Goal: Information Seeking & Learning: Compare options

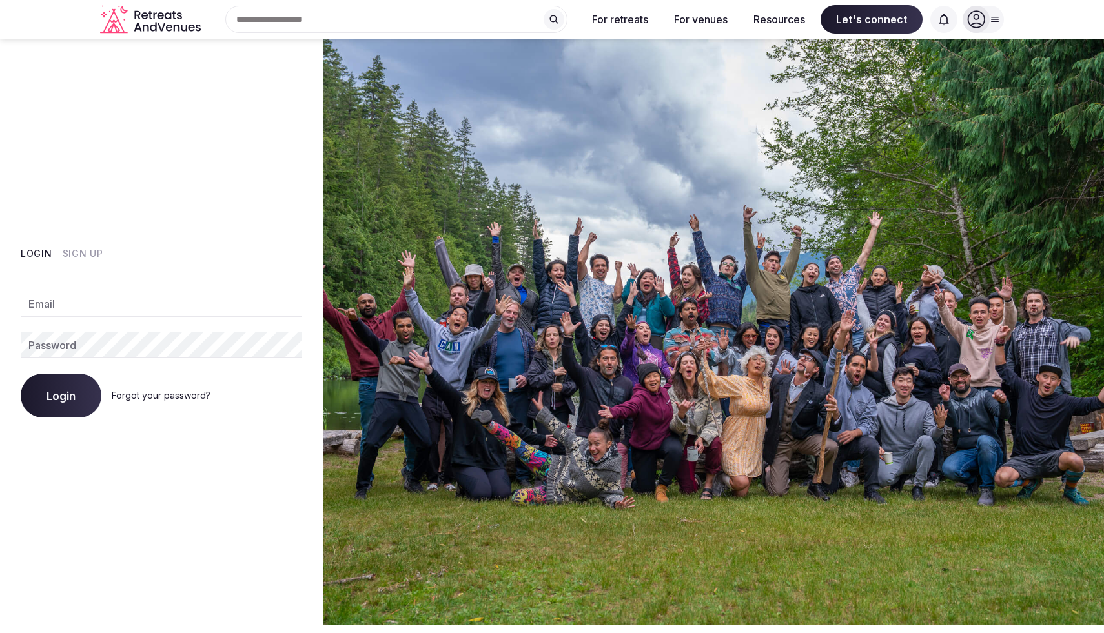
click at [83, 303] on input "Email" at bounding box center [161, 304] width 281 height 26
type input "**********"
click at [44, 403] on button "Login" at bounding box center [61, 396] width 81 height 44
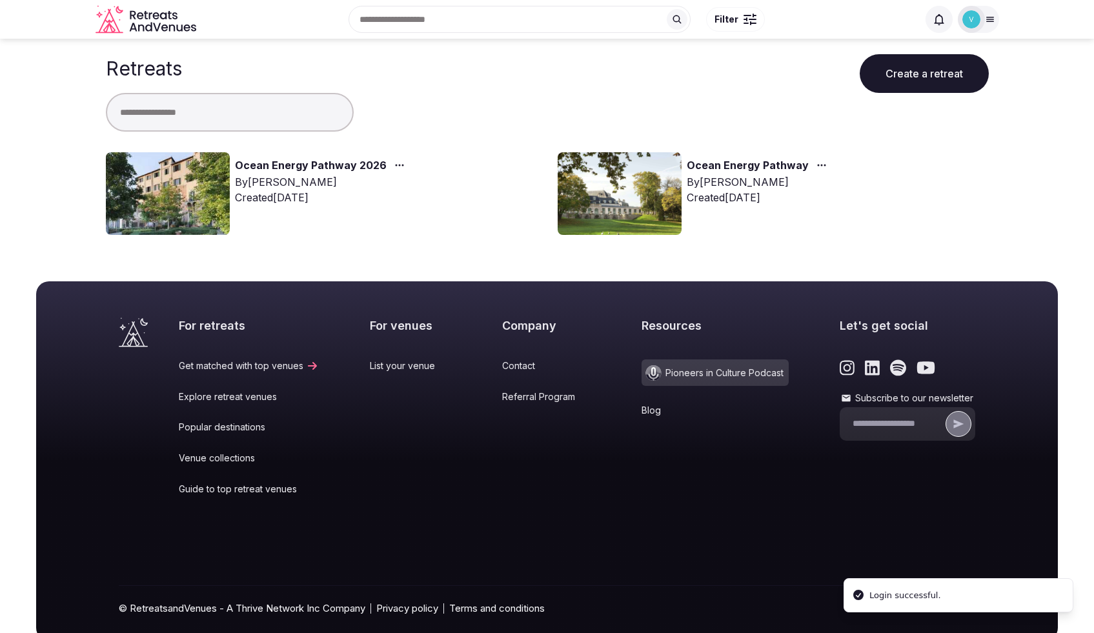
click at [168, 212] on img at bounding box center [168, 193] width 124 height 83
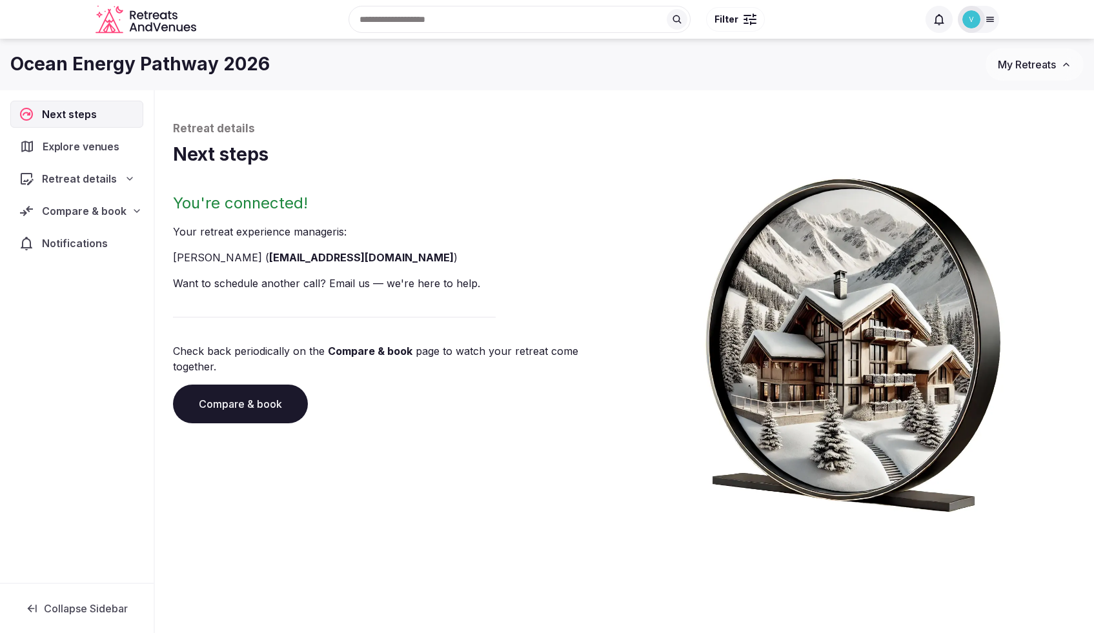
click at [97, 151] on span "Explore venues" at bounding box center [84, 146] width 82 height 15
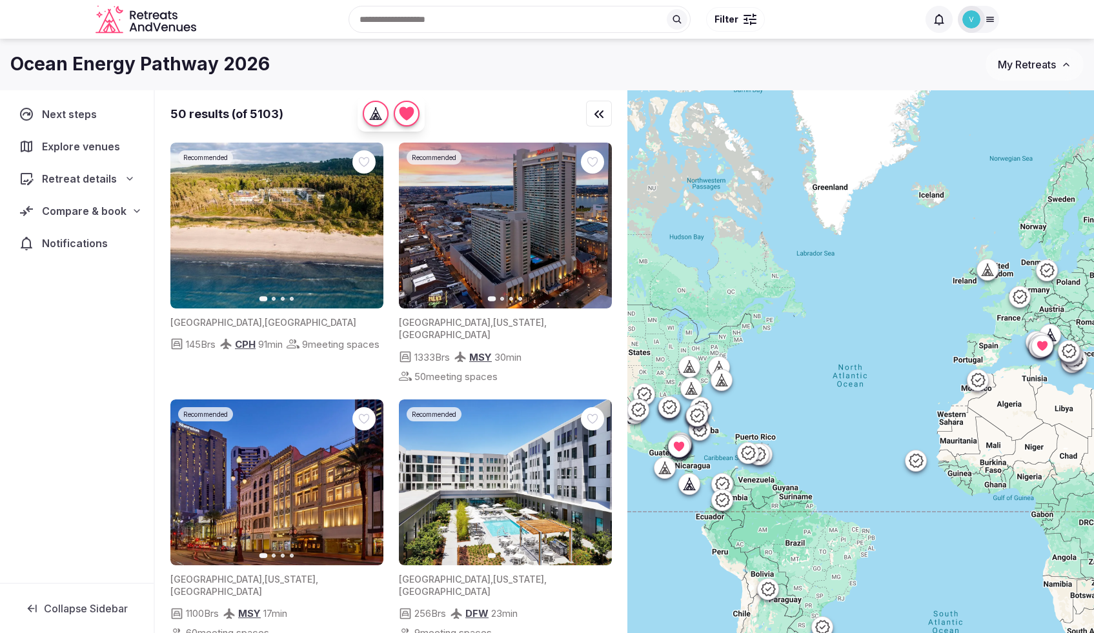
click at [110, 176] on span "Retreat details" at bounding box center [79, 178] width 75 height 15
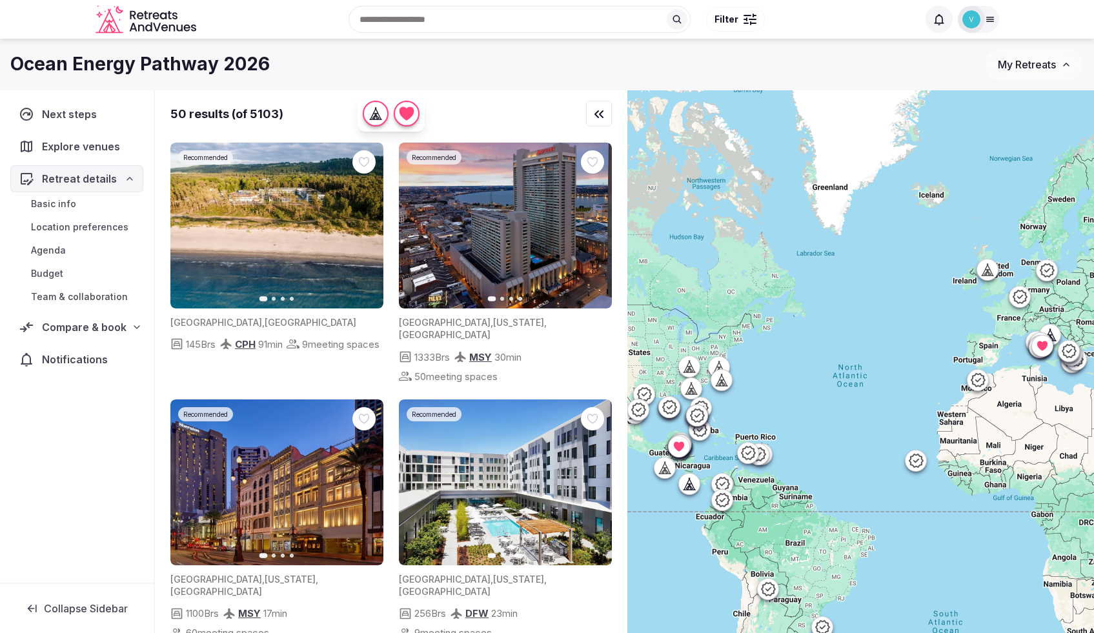
click at [107, 175] on span "Retreat details" at bounding box center [79, 178] width 75 height 15
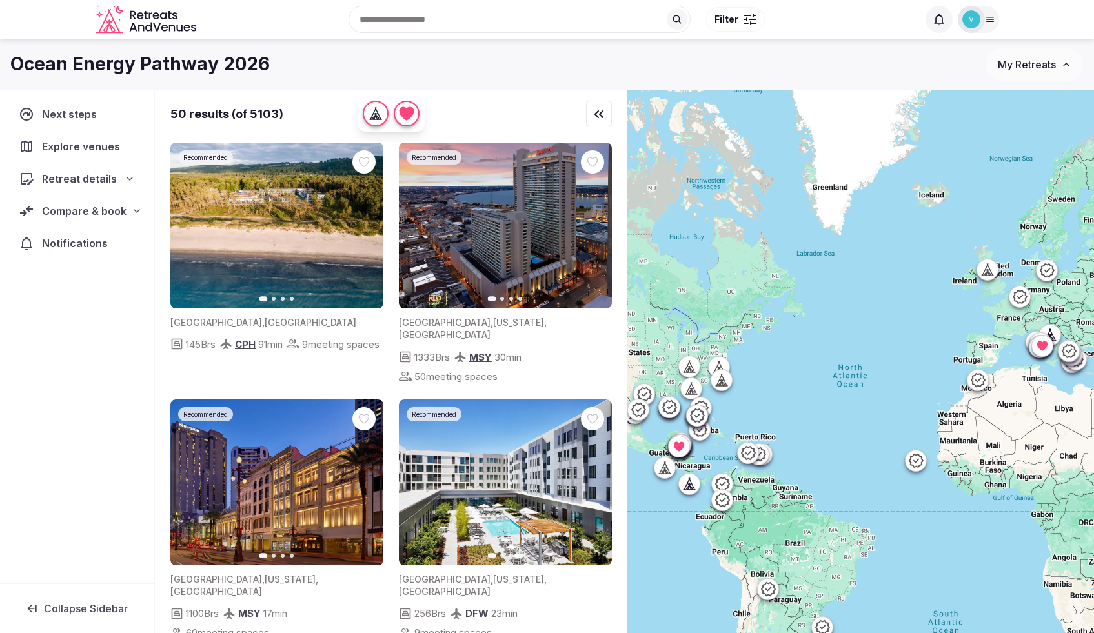
click at [116, 221] on div "Compare & book" at bounding box center [76, 210] width 133 height 27
click at [96, 233] on span "Shortlisted venues (17)" at bounding box center [83, 236] width 104 height 13
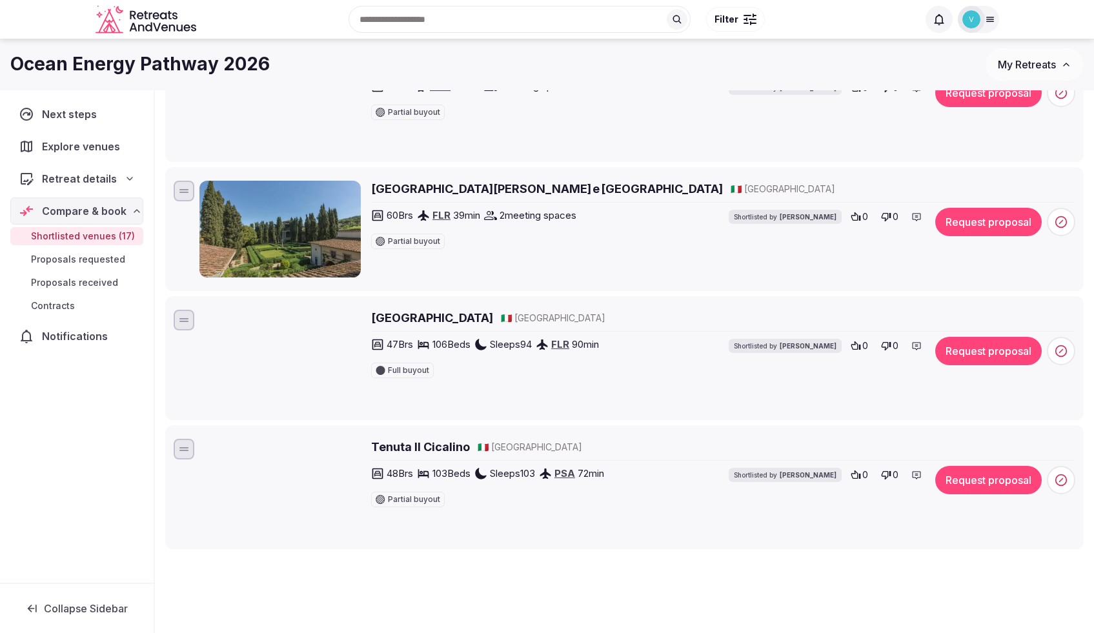
scroll to position [1748, 0]
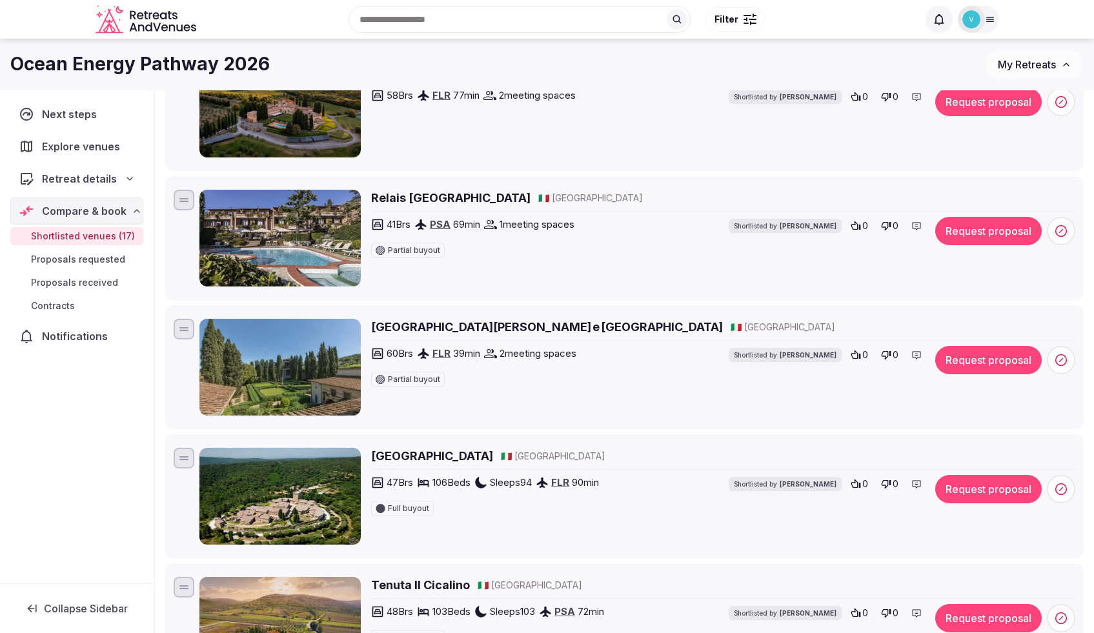
click at [226, 337] on img at bounding box center [279, 367] width 161 height 97
click at [417, 323] on h2 "Villa Casagrande Resort e SPA" at bounding box center [547, 327] width 352 height 16
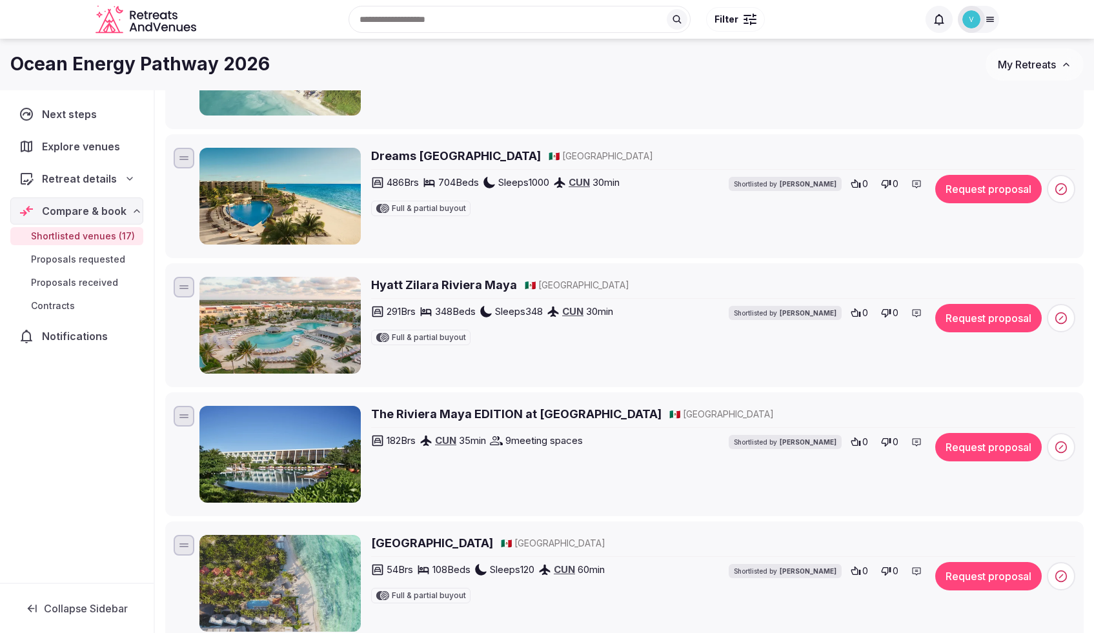
scroll to position [0, 0]
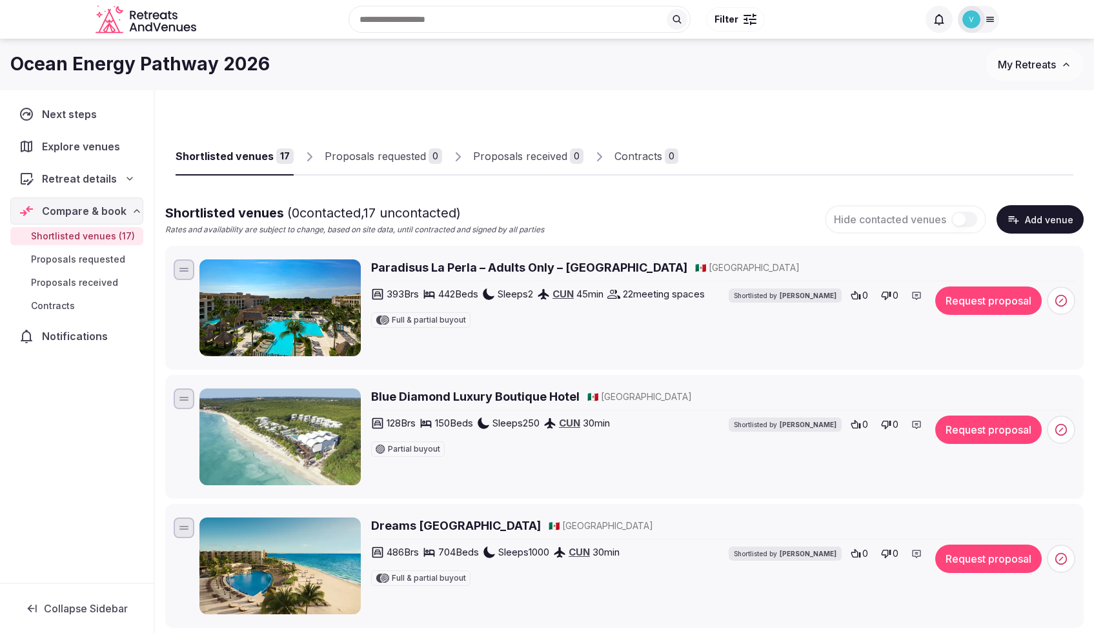
click at [478, 397] on h2 "Blue Diamond Luxury Boutique Hotel" at bounding box center [475, 396] width 208 height 16
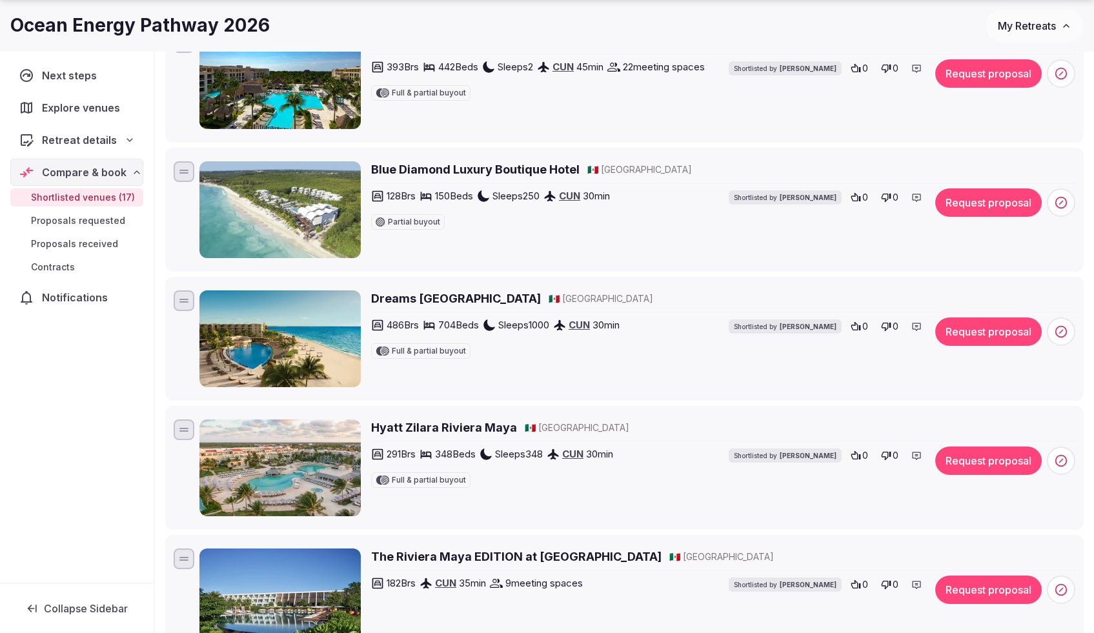
scroll to position [374, 0]
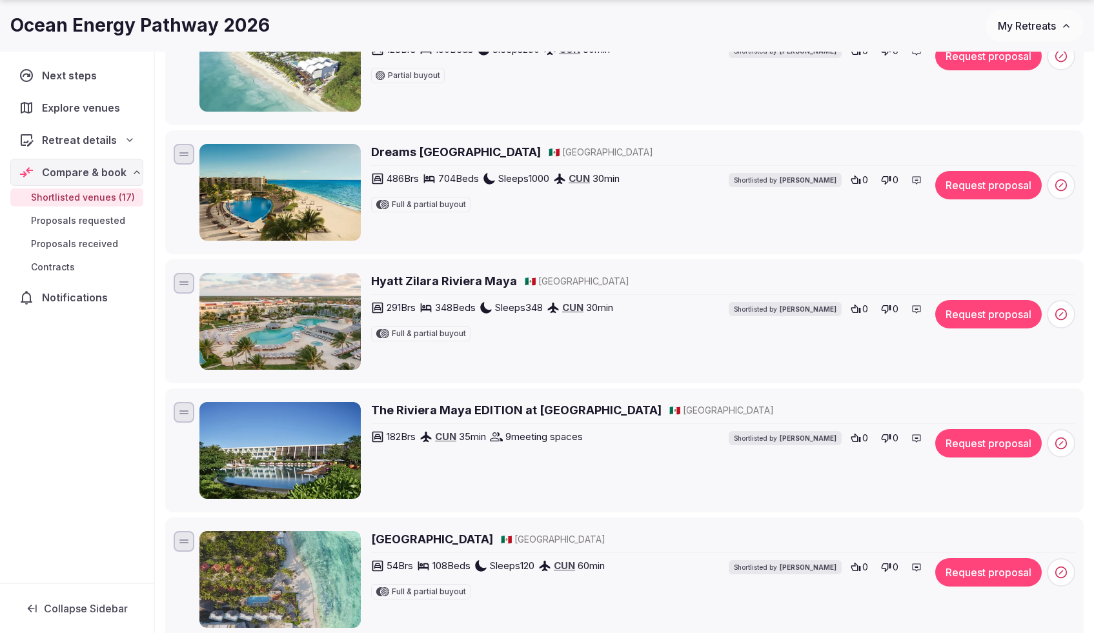
click at [430, 534] on h2 "Petit Lafitte Hotel" at bounding box center [432, 539] width 122 height 16
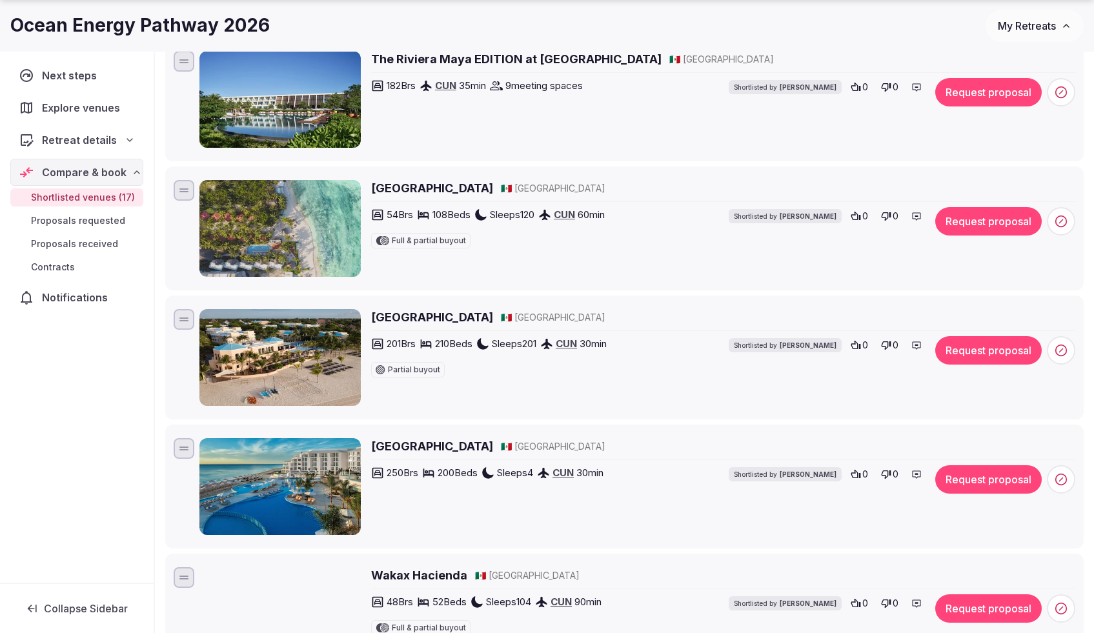
scroll to position [829, 0]
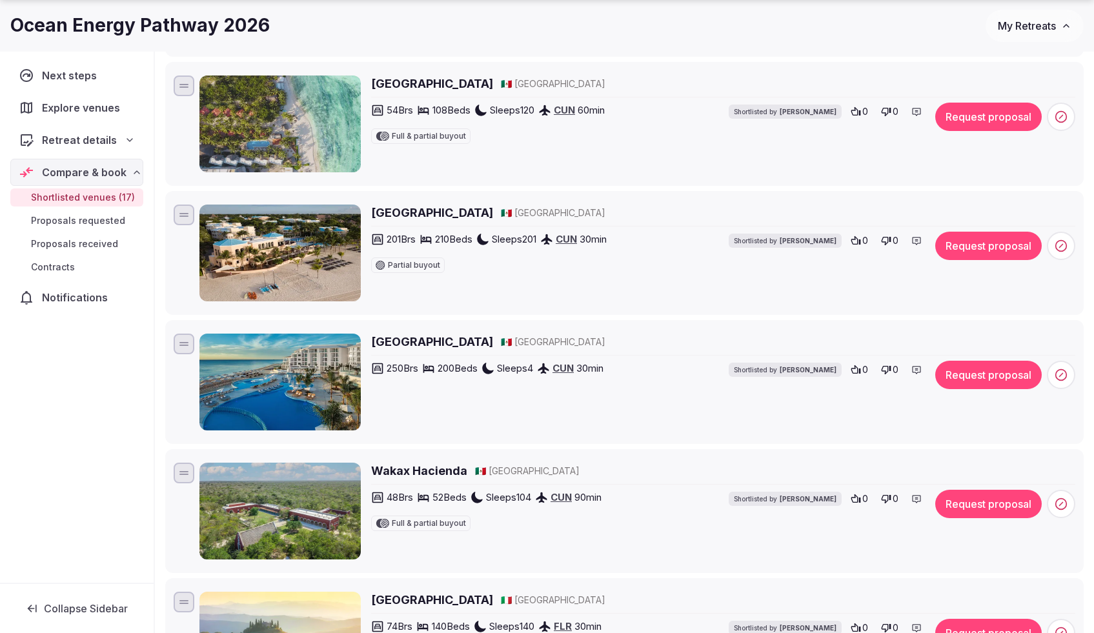
click at [431, 476] on h2 "Wakax Hacienda" at bounding box center [419, 471] width 96 height 16
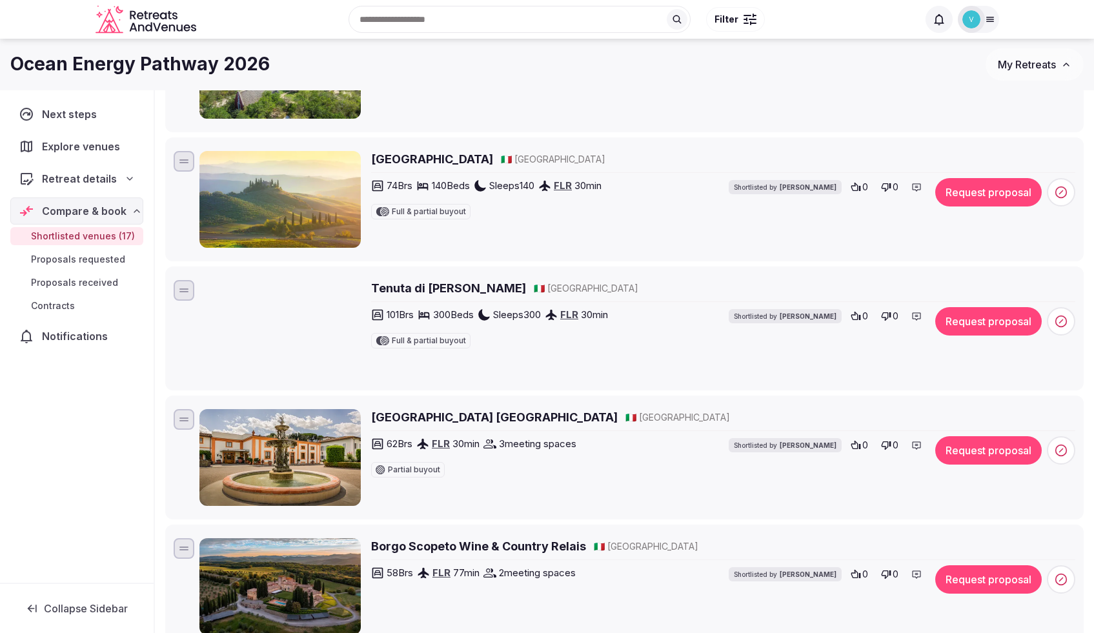
scroll to position [1267, 0]
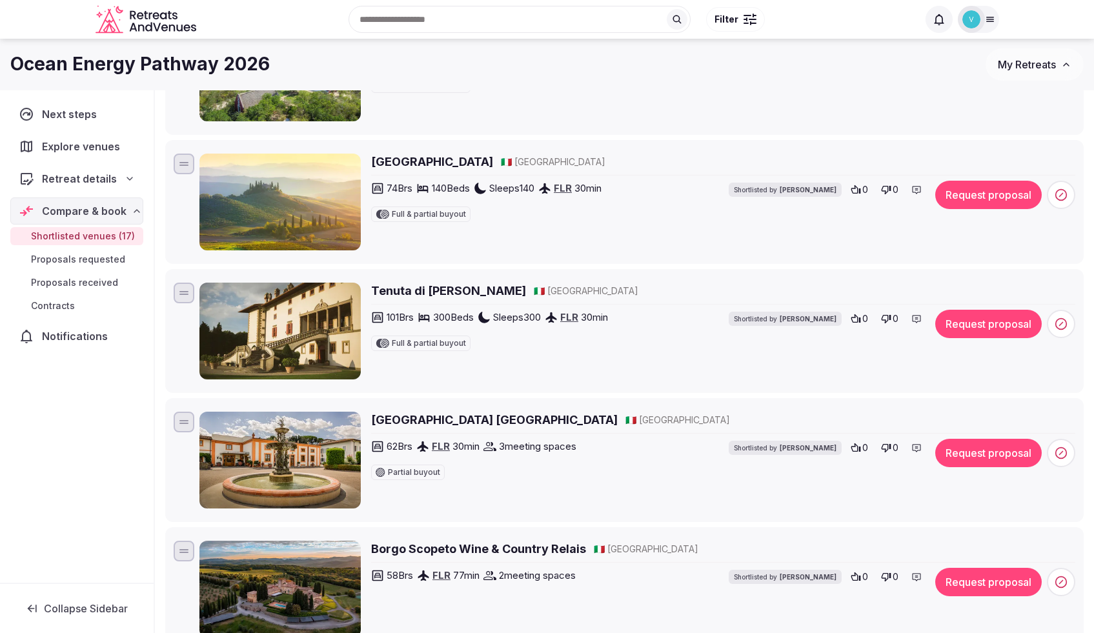
click at [432, 164] on h2 "Borgo San Luigi" at bounding box center [432, 162] width 122 height 16
click at [438, 418] on h2 "[GEOGRAPHIC_DATA] [GEOGRAPHIC_DATA]" at bounding box center [494, 420] width 247 height 16
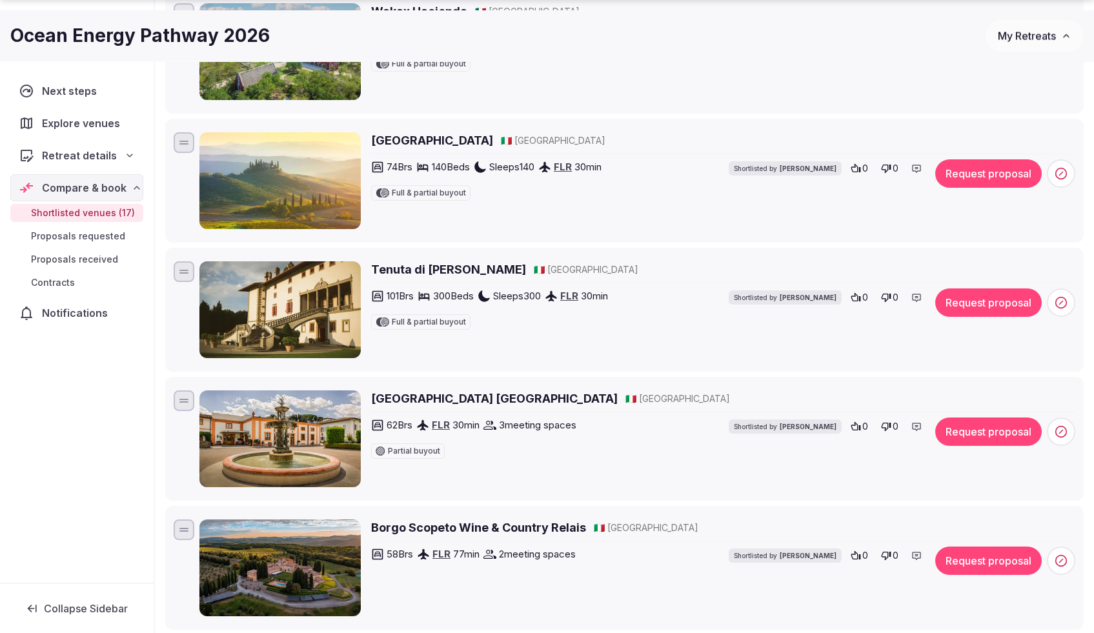
scroll to position [1473, 0]
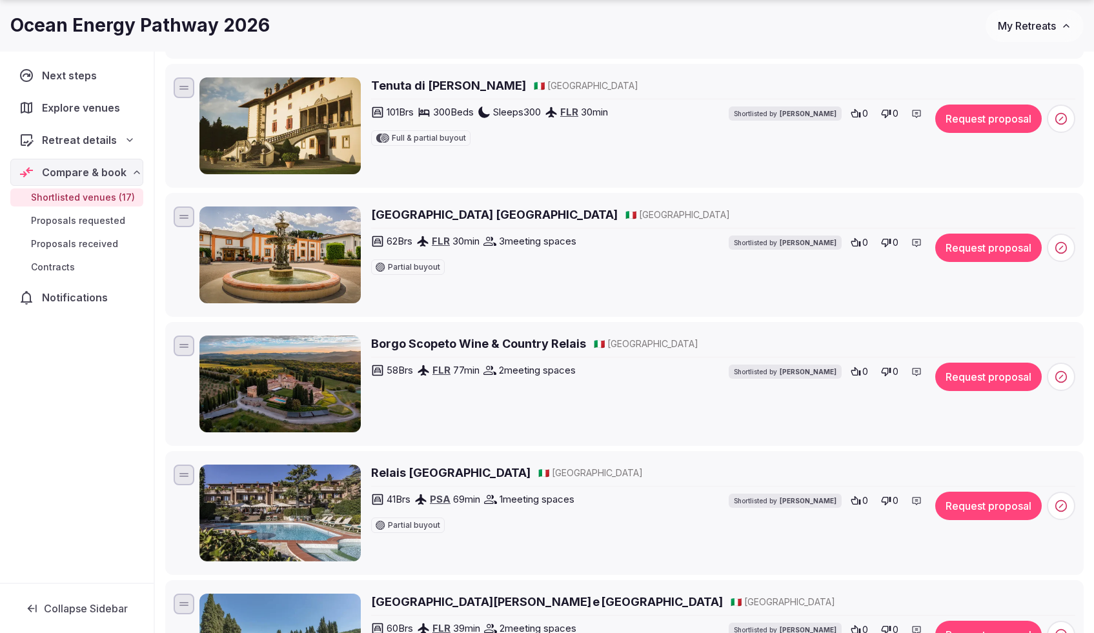
click at [483, 343] on h2 "Borgo Scopeto Wine & Country Relais" at bounding box center [478, 344] width 215 height 16
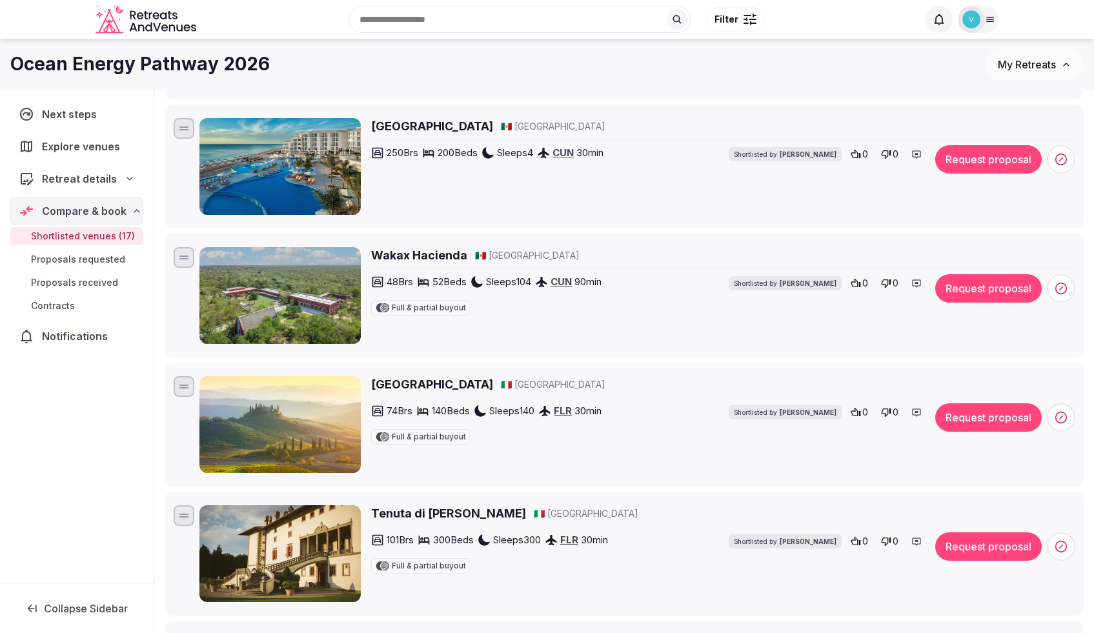
scroll to position [1045, 0]
click at [413, 385] on h2 "Borgo San Luigi" at bounding box center [432, 384] width 122 height 16
click at [441, 513] on h2 "Tenuta di Artimino" at bounding box center [448, 513] width 155 height 16
click at [421, 254] on h2 "Wakax Hacienda" at bounding box center [419, 255] width 96 height 16
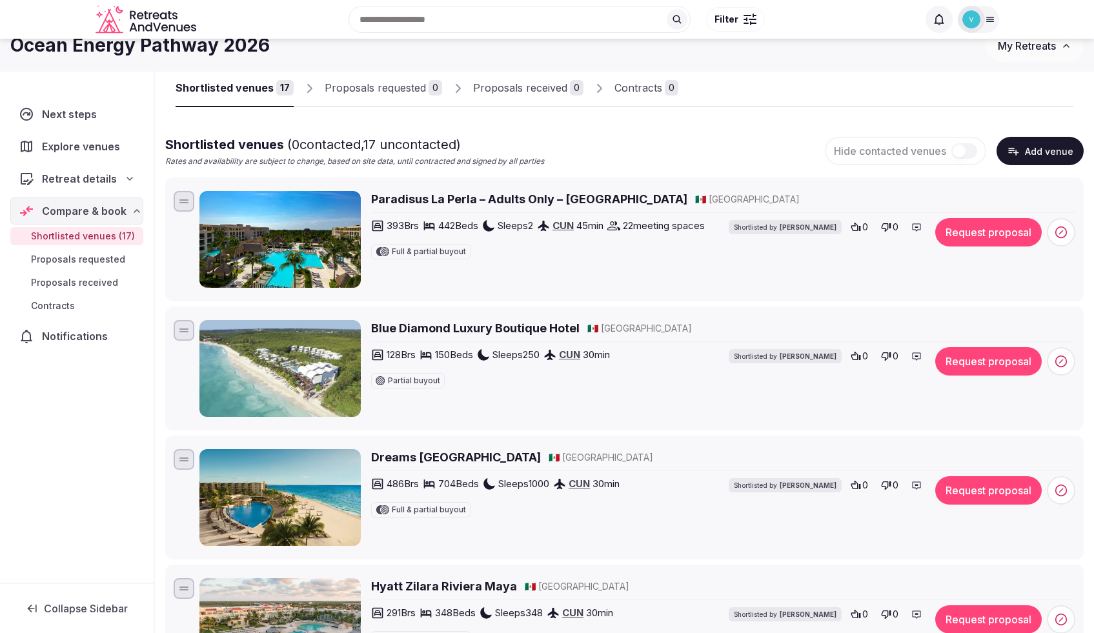
scroll to position [0, 0]
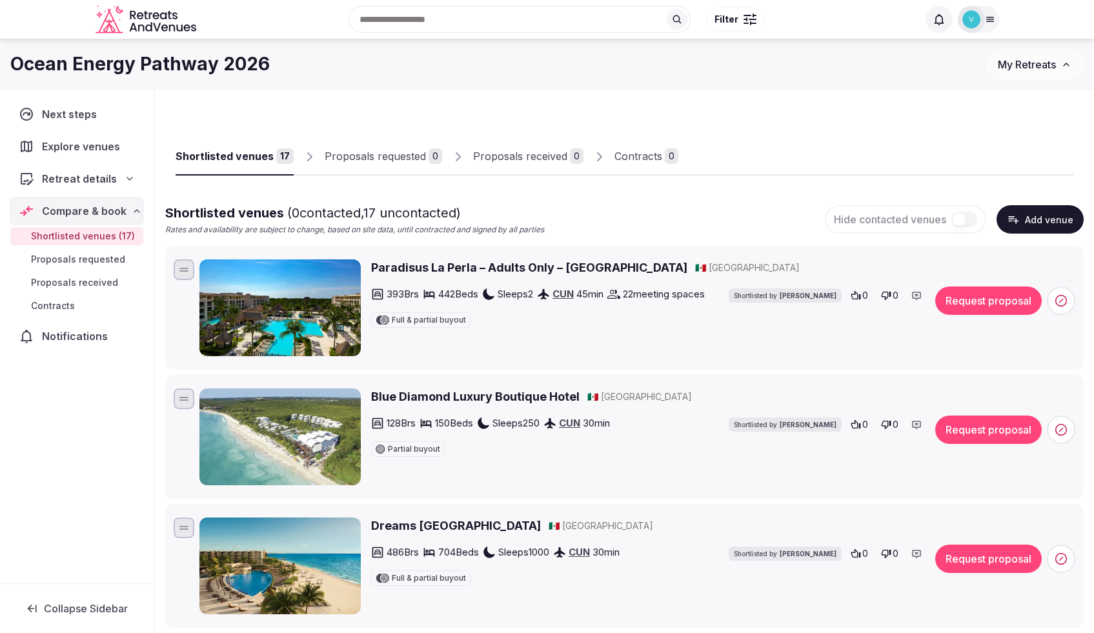
click at [452, 264] on h2 "Paradisus La Perla – Adults Only – Riviera Maya" at bounding box center [529, 267] width 316 height 16
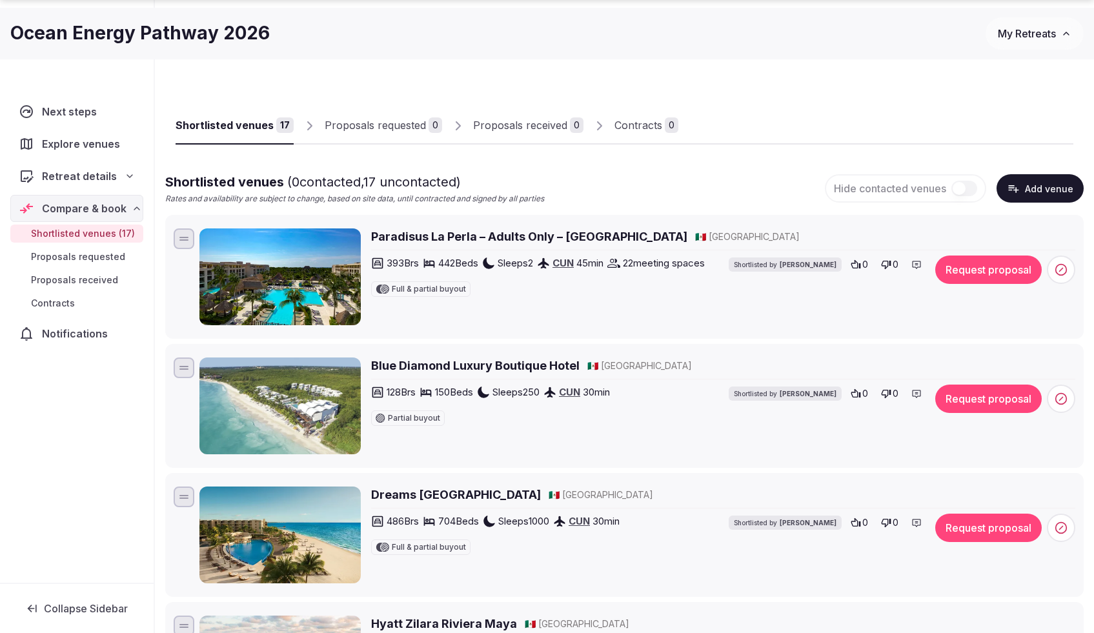
scroll to position [185, 0]
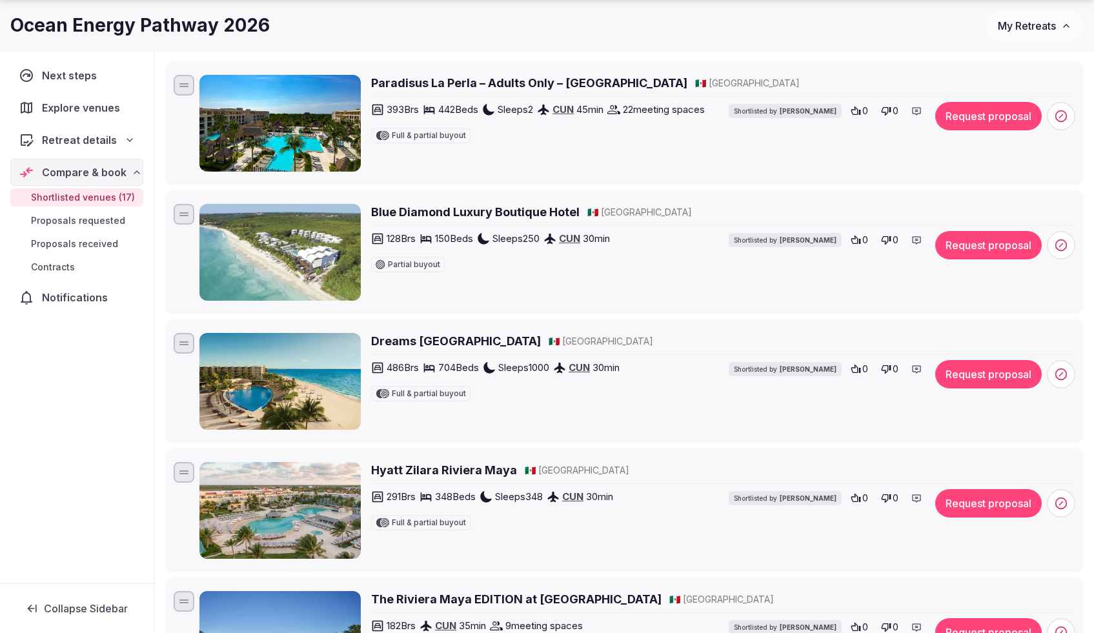
click at [430, 345] on h2 "Dreams Riviera Cancun Resort & SPA" at bounding box center [456, 341] width 170 height 16
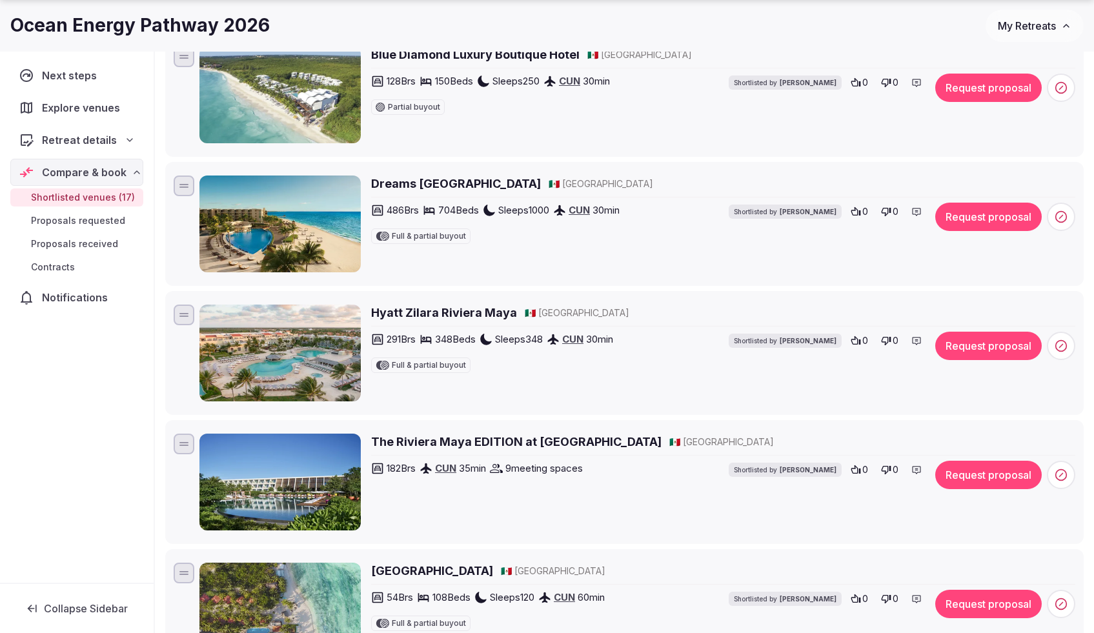
scroll to position [425, 0]
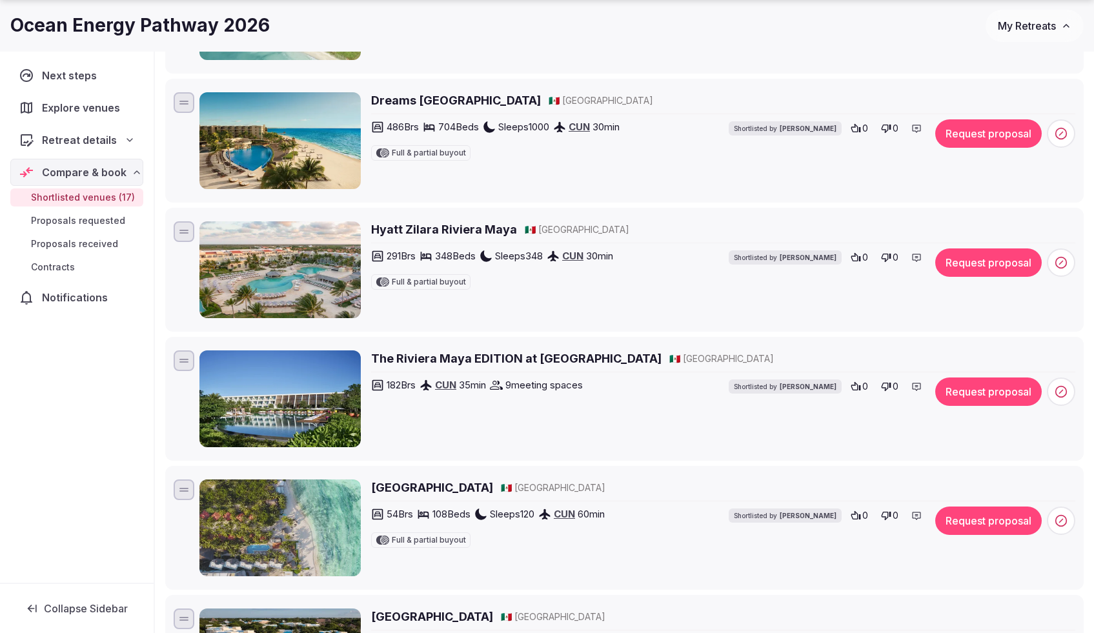
click at [449, 359] on h2 "The Riviera Maya EDITION at Kanai" at bounding box center [516, 358] width 290 height 16
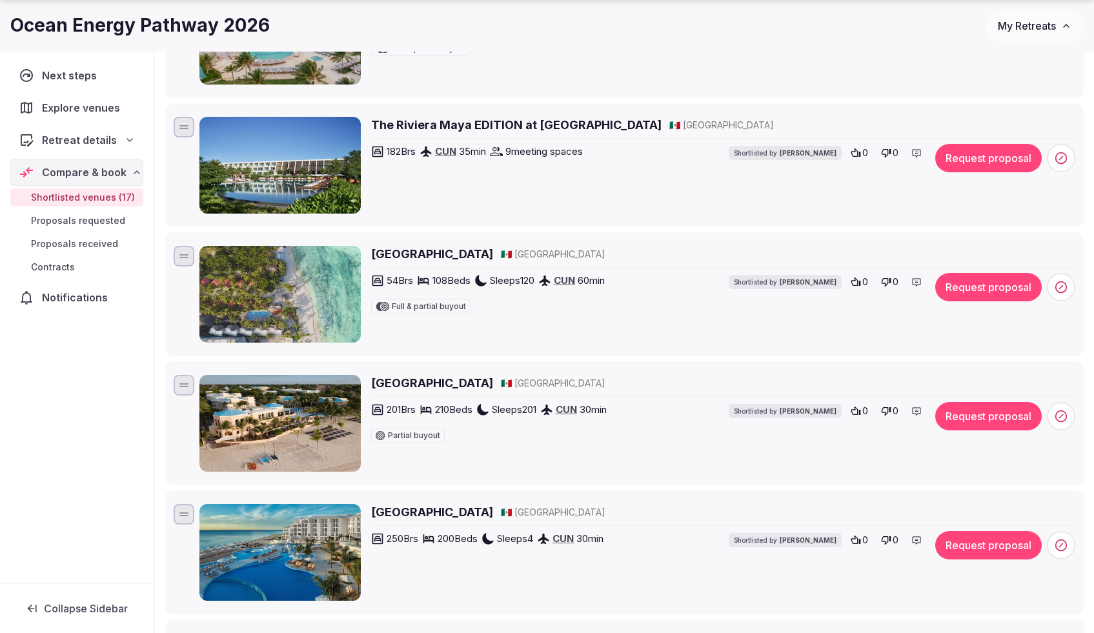
scroll to position [836, 0]
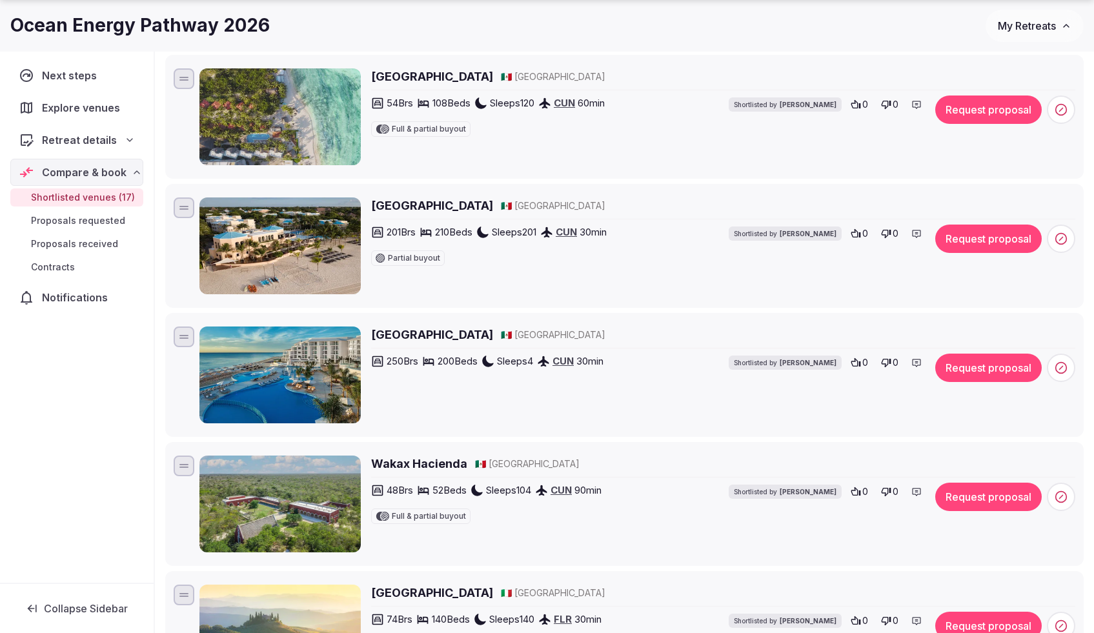
click at [457, 432] on li "Playacar Palace 🇲🇽 Mexico 250 Brs 200 Beds Sleeps 4 CUN 30 min Shortlisted by S…" at bounding box center [624, 375] width 918 height 124
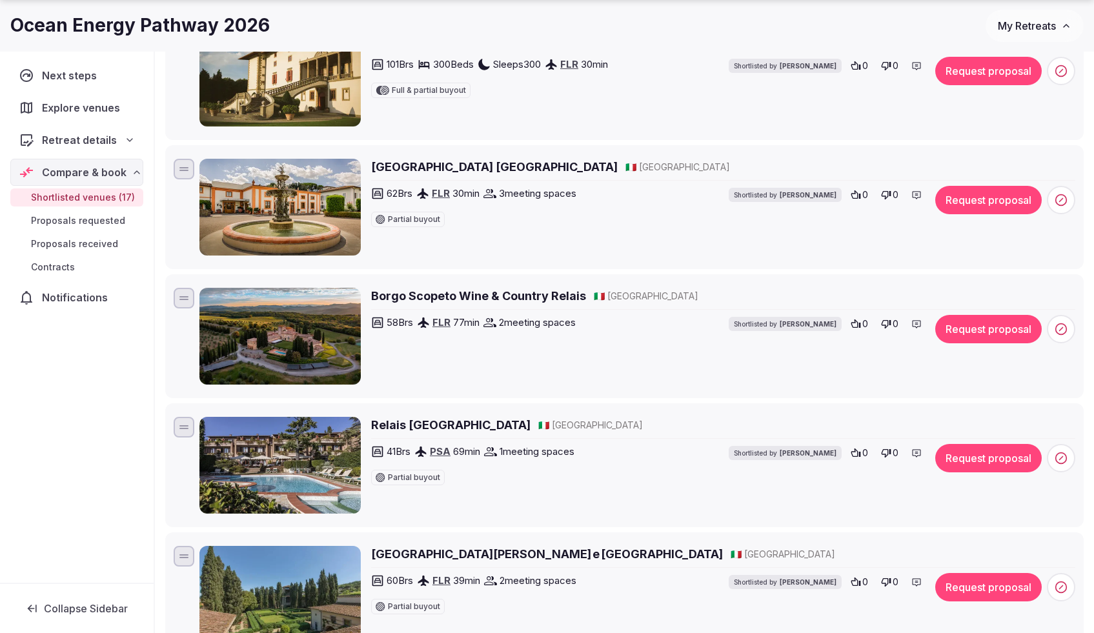
scroll to position [1573, 0]
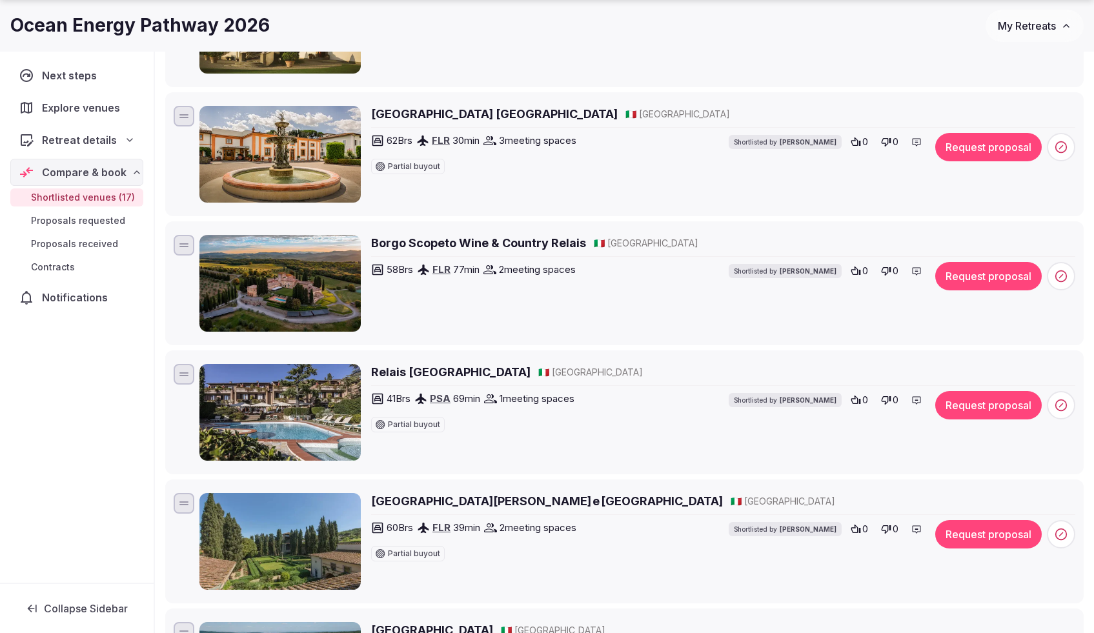
click at [492, 500] on h2 "Villa Casagrande Resort e SPA" at bounding box center [547, 501] width 352 height 16
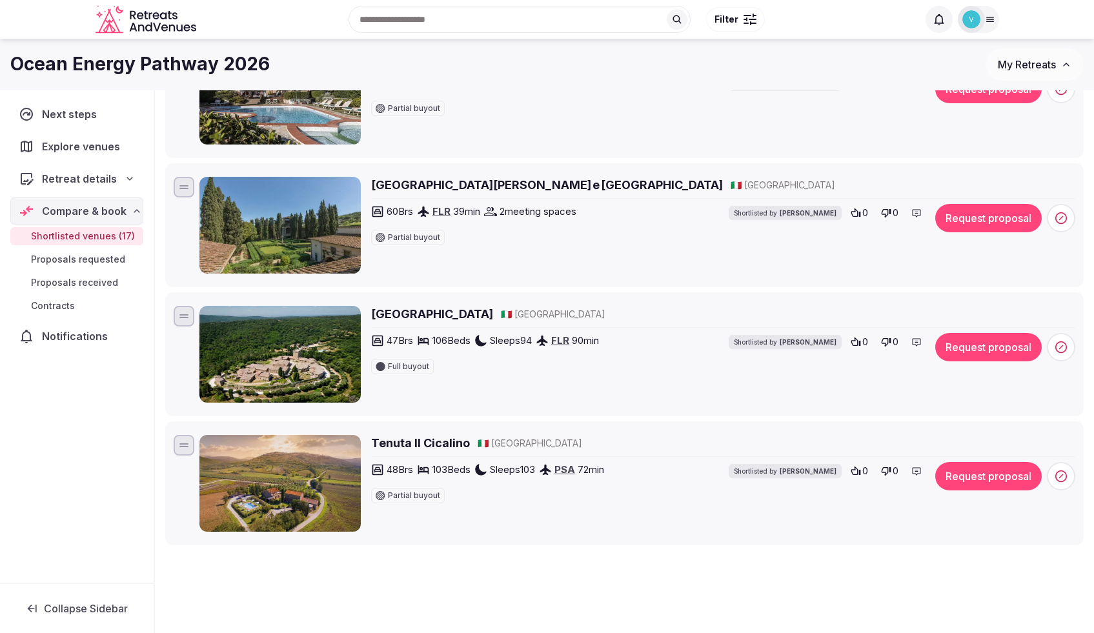
scroll to position [1878, 0]
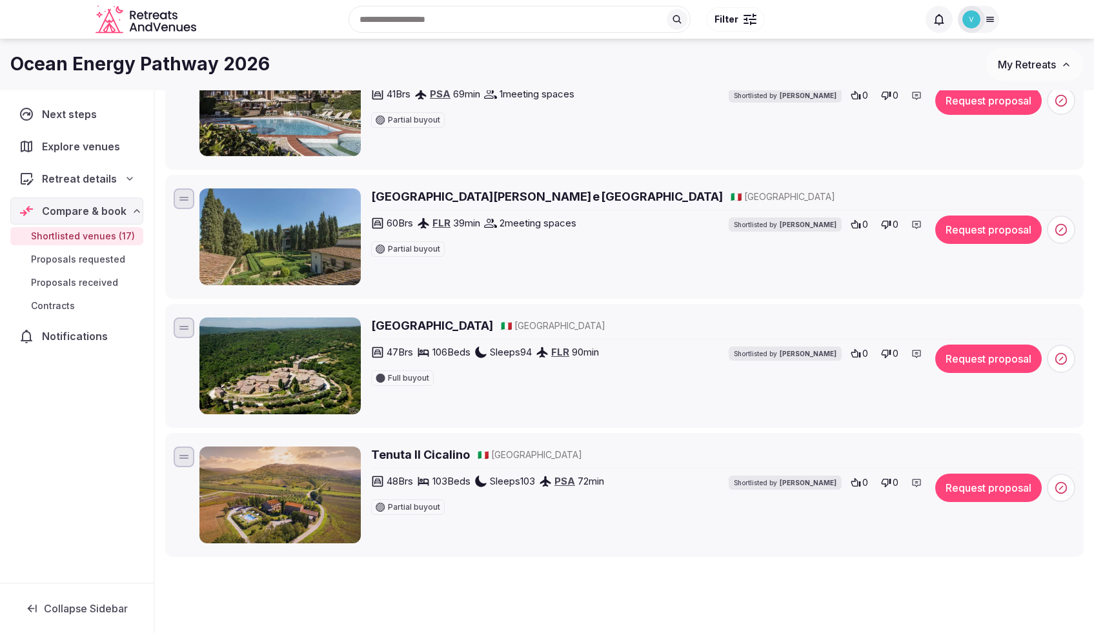
click at [459, 323] on h2 "Castello di Gargonza" at bounding box center [432, 326] width 122 height 16
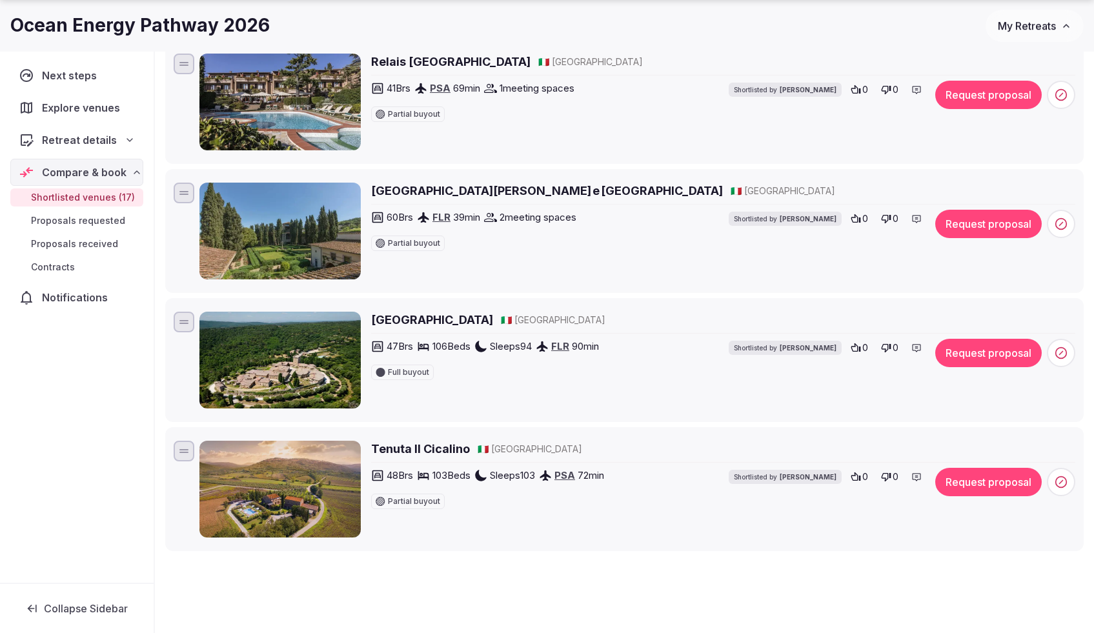
scroll to position [1893, 0]
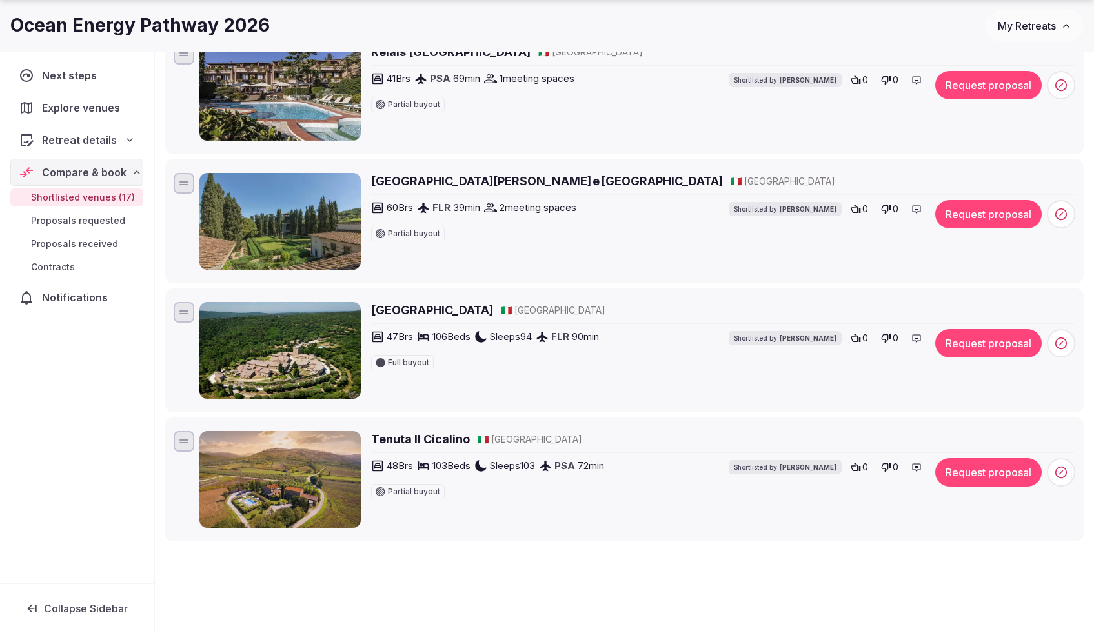
click at [427, 443] on h2 "Tenuta Il Cicalino" at bounding box center [420, 439] width 99 height 16
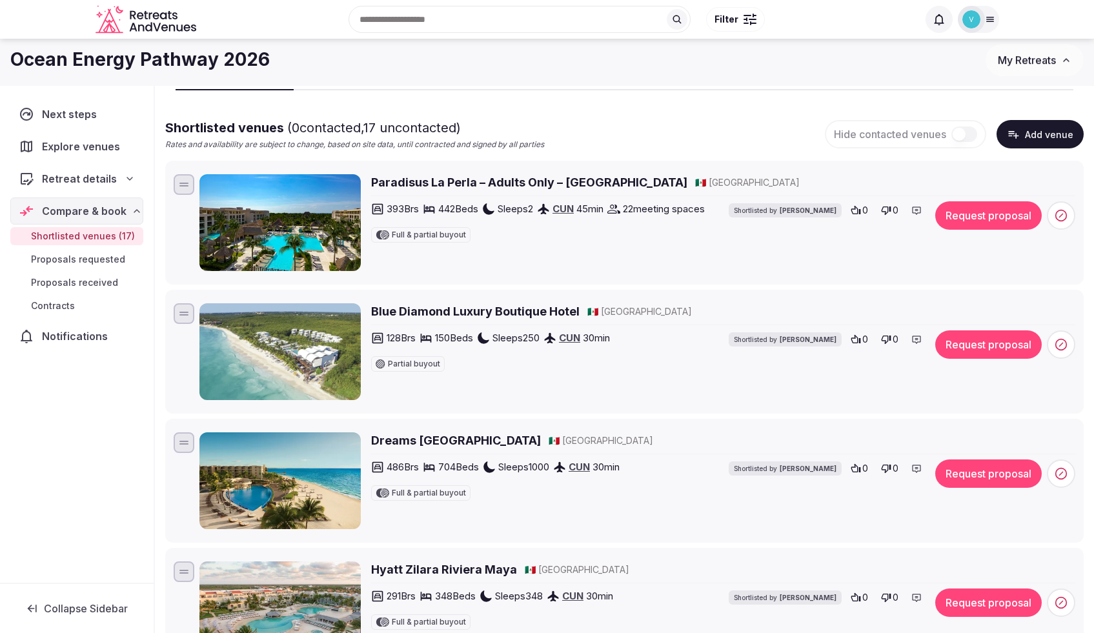
scroll to position [0, 0]
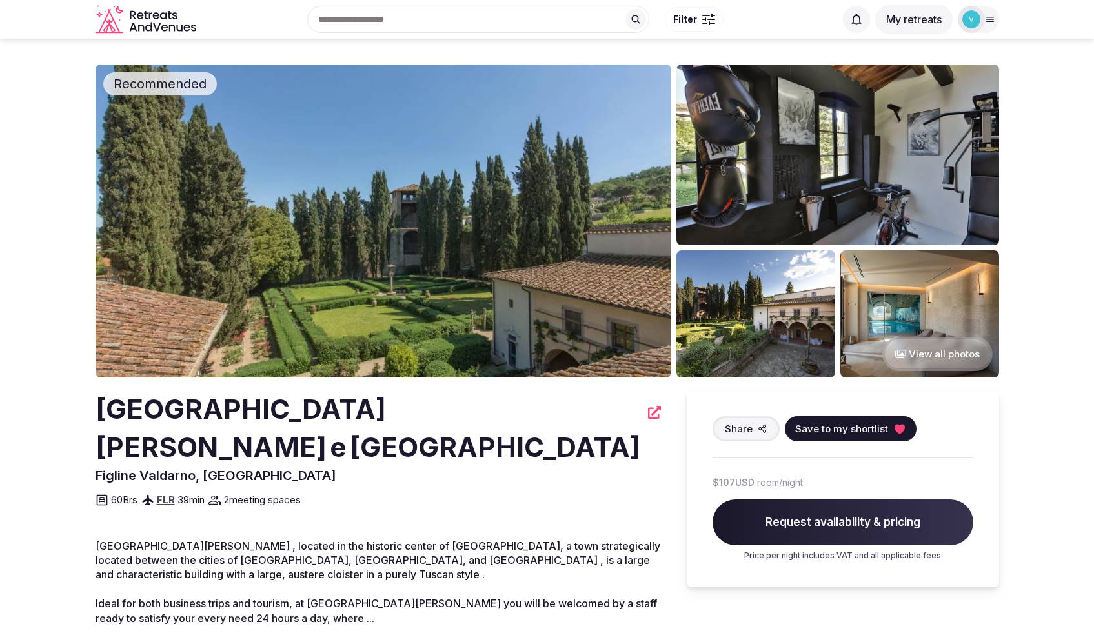
click at [932, 358] on button "View all photos" at bounding box center [937, 354] width 110 height 34
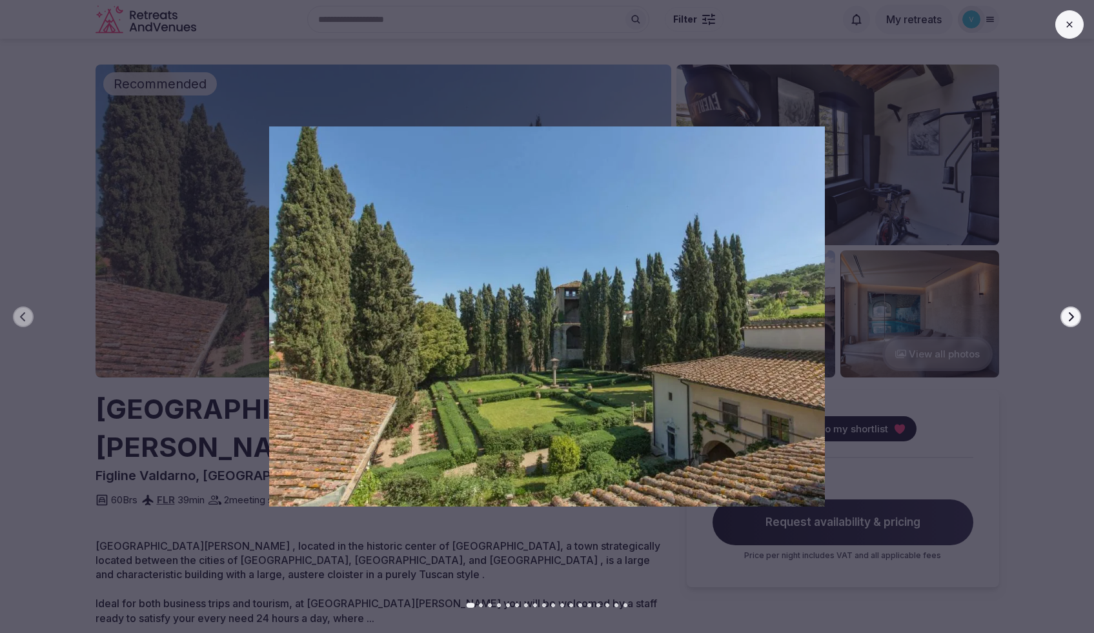
click at [1073, 317] on icon "button" at bounding box center [1071, 316] width 5 height 9
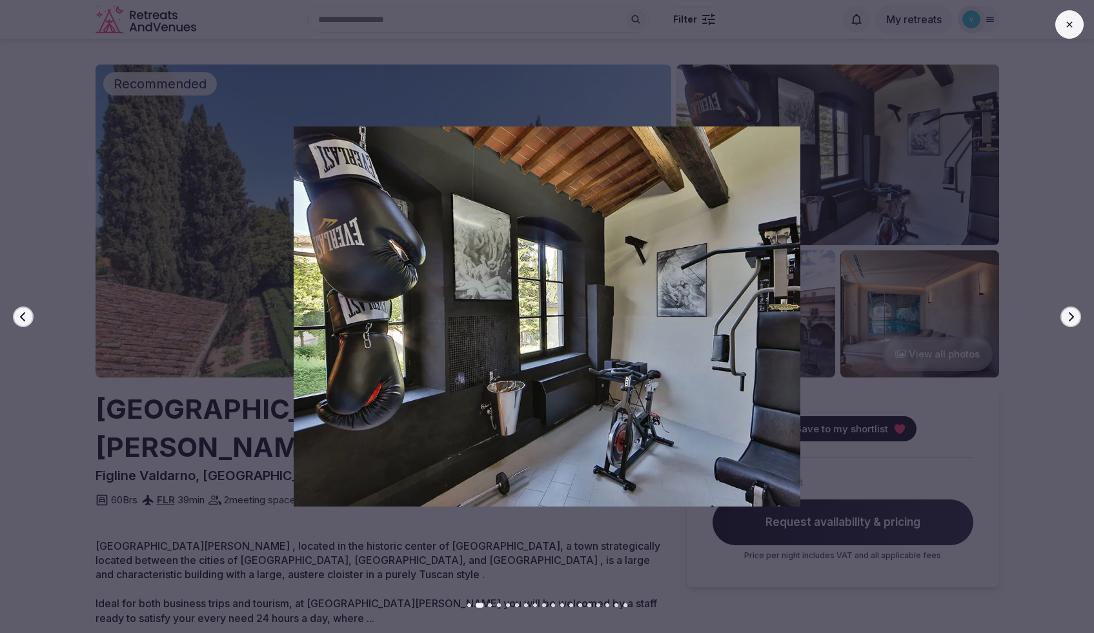
click at [1073, 317] on icon "button" at bounding box center [1071, 316] width 5 height 9
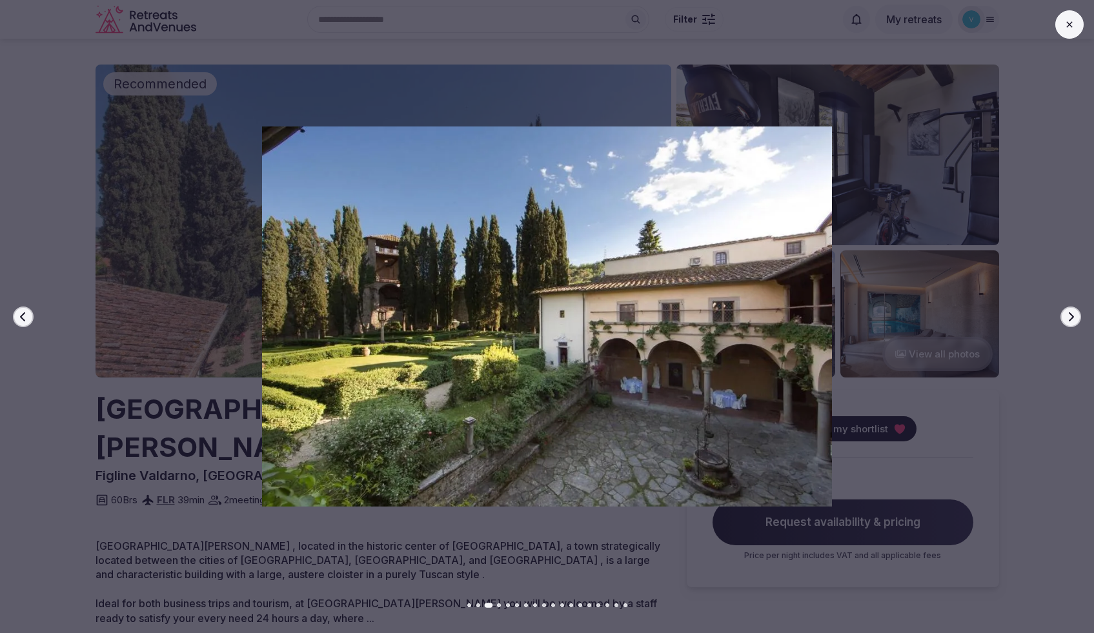
click at [1073, 317] on icon "button" at bounding box center [1071, 316] width 5 height 9
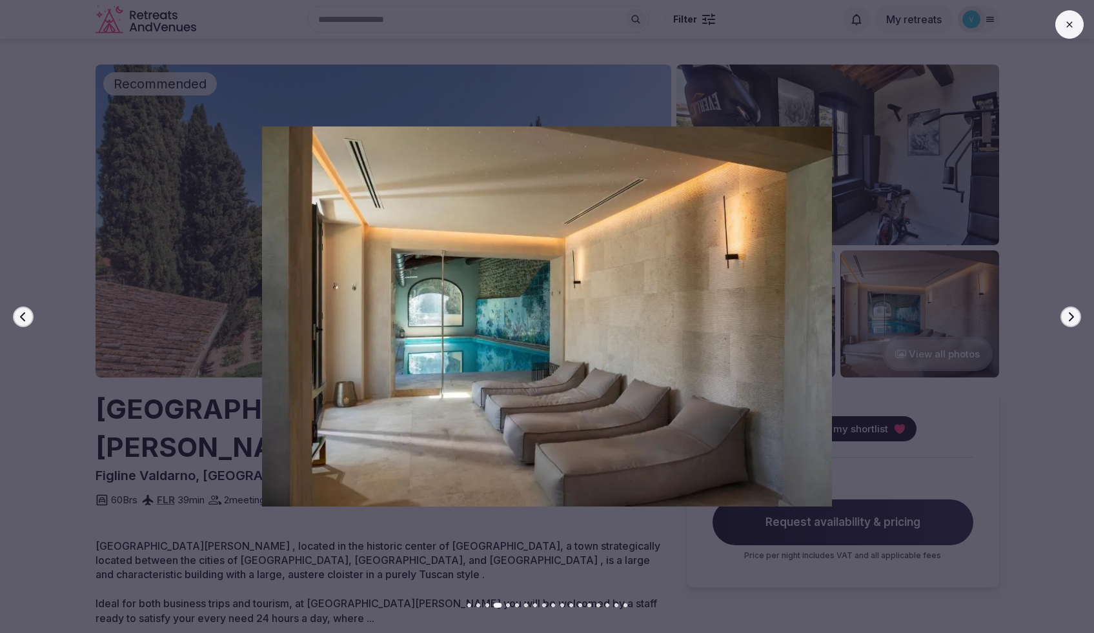
click at [1073, 317] on icon "button" at bounding box center [1071, 316] width 5 height 9
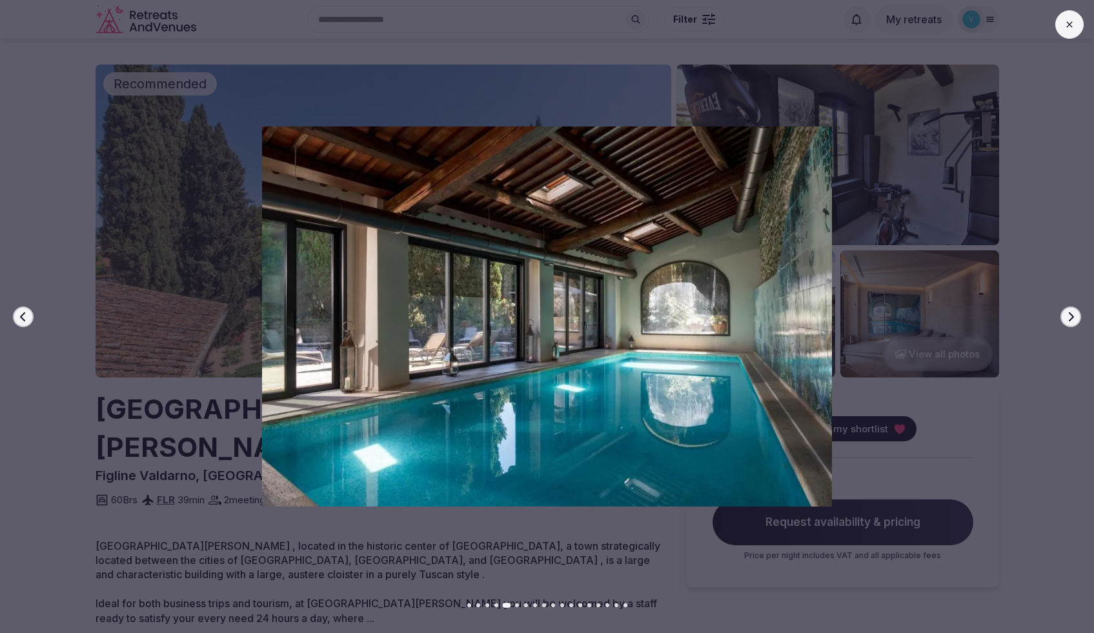
click at [1073, 317] on icon "button" at bounding box center [1071, 316] width 5 height 9
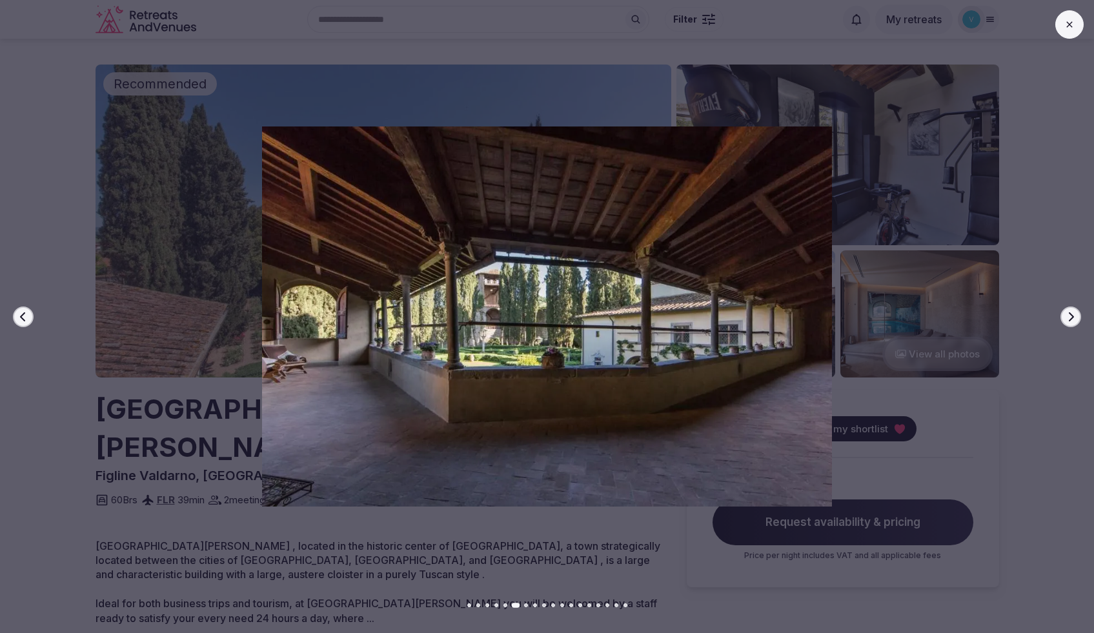
click at [1073, 317] on icon "button" at bounding box center [1071, 316] width 5 height 9
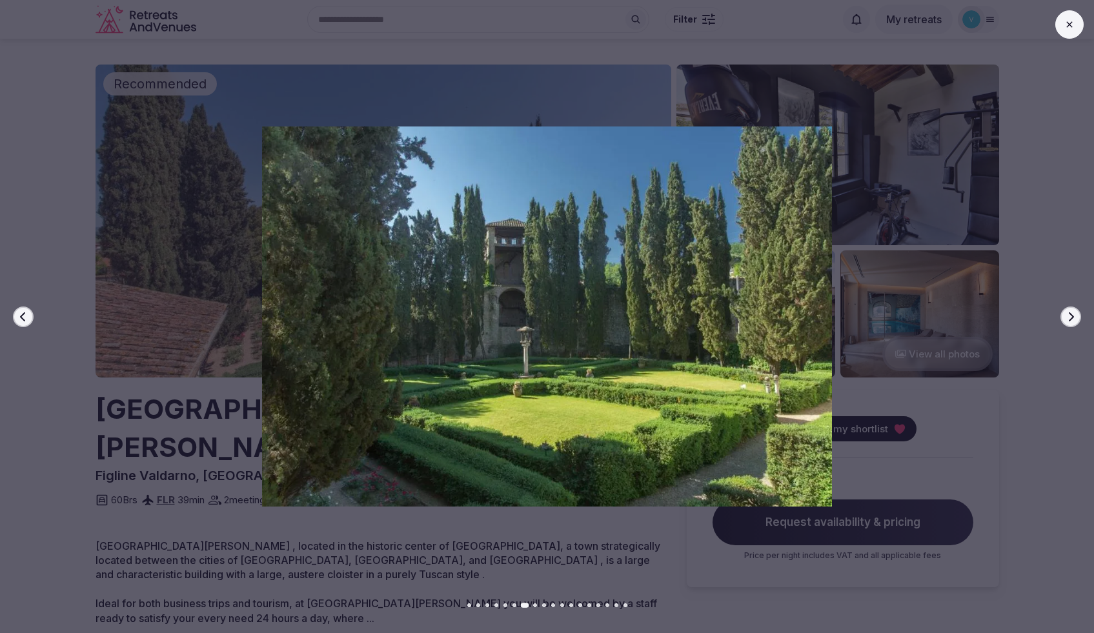
click at [1073, 317] on icon "button" at bounding box center [1071, 316] width 5 height 9
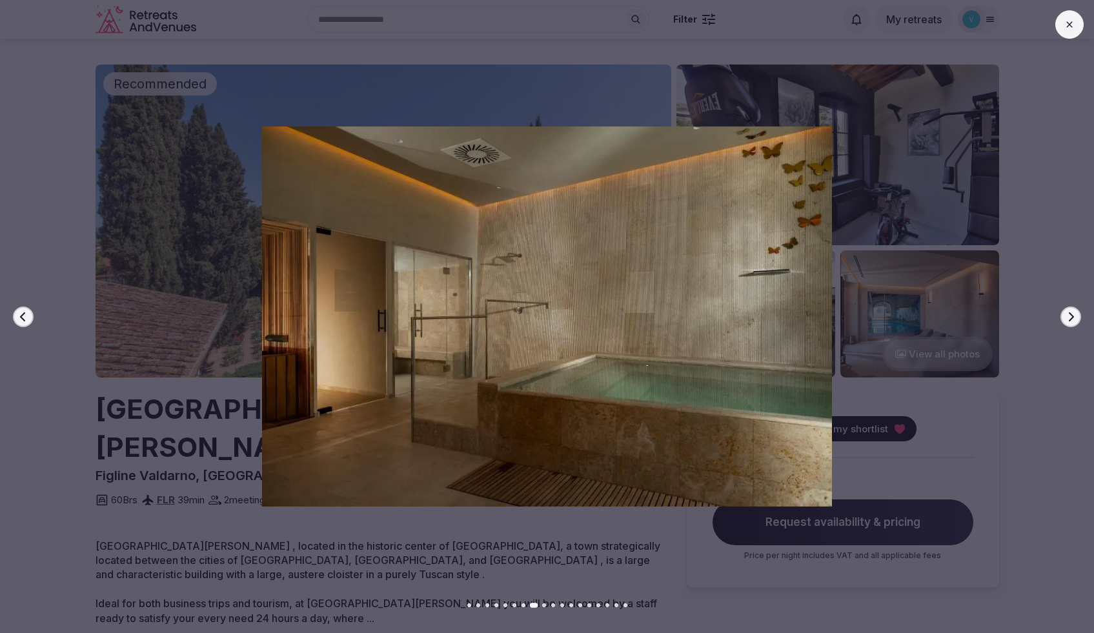
click at [1073, 317] on icon "button" at bounding box center [1071, 316] width 5 height 9
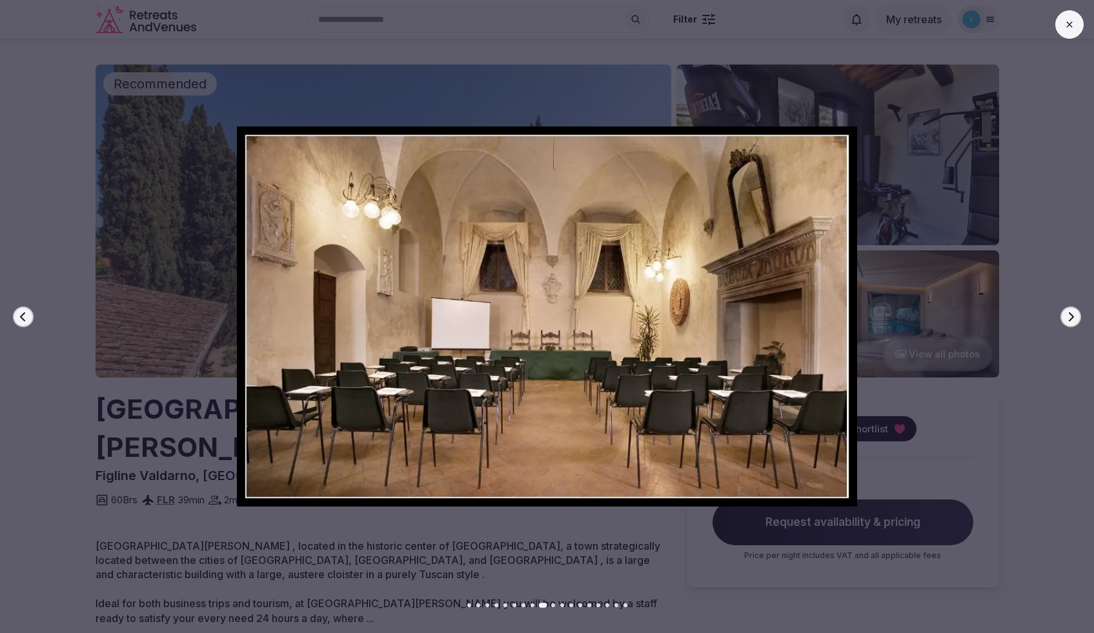
click at [1073, 317] on icon "button" at bounding box center [1071, 316] width 5 height 9
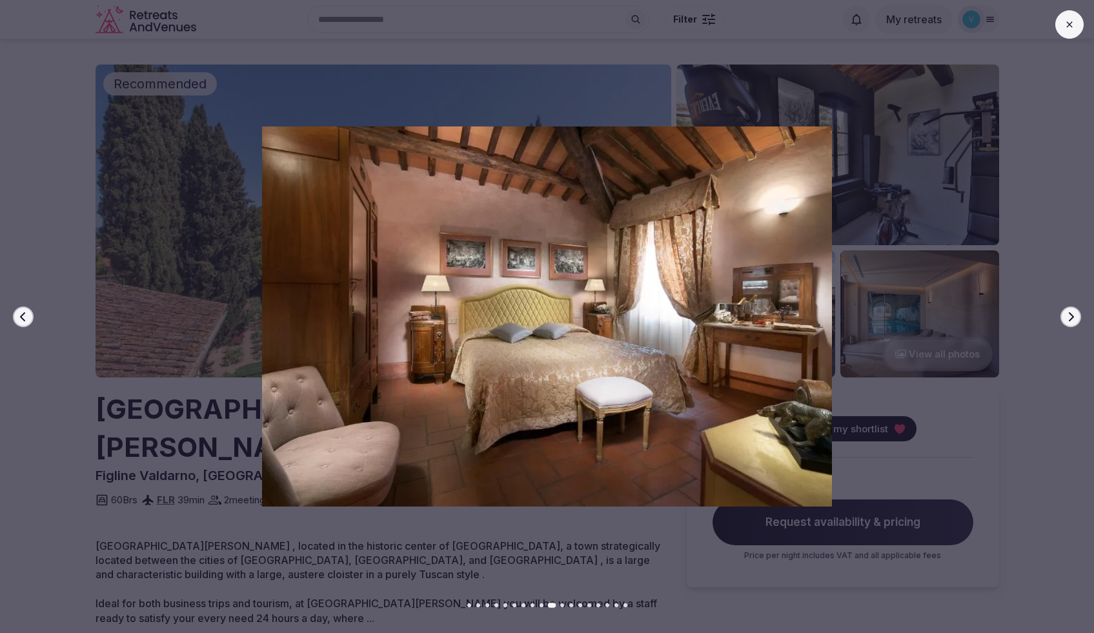
click at [1073, 317] on icon "button" at bounding box center [1071, 316] width 5 height 9
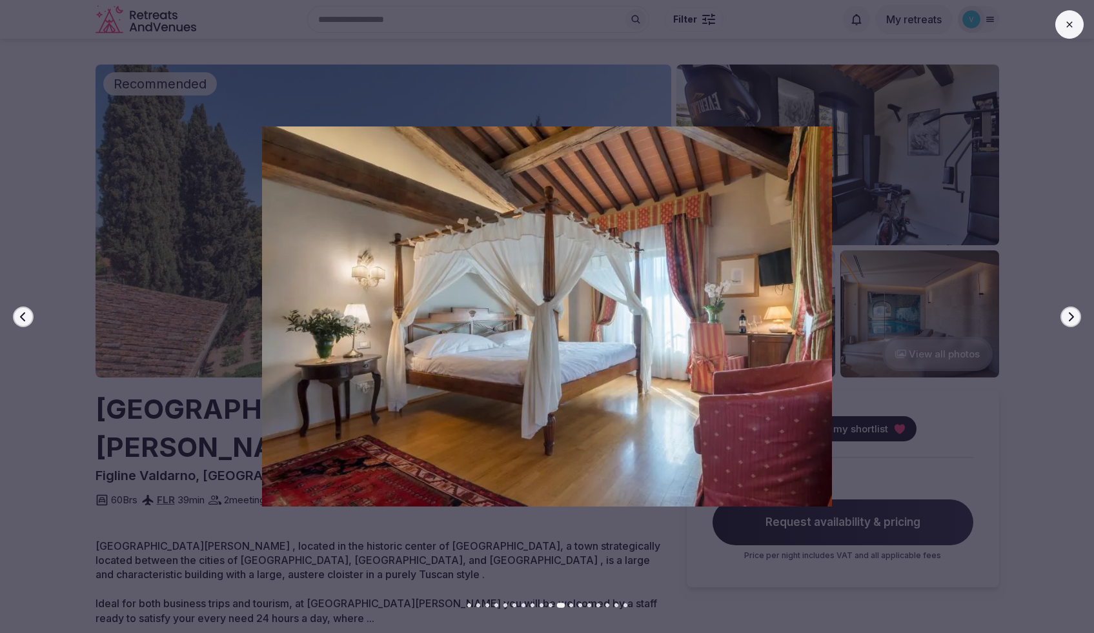
click at [1073, 317] on icon "button" at bounding box center [1071, 316] width 5 height 9
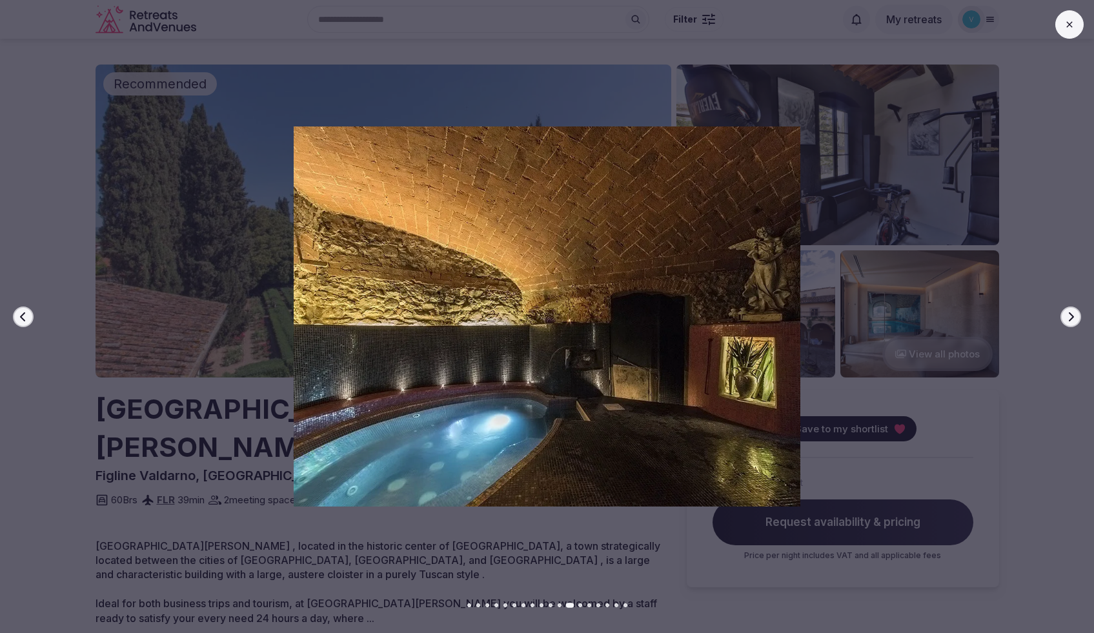
click at [1073, 317] on icon "button" at bounding box center [1071, 316] width 5 height 9
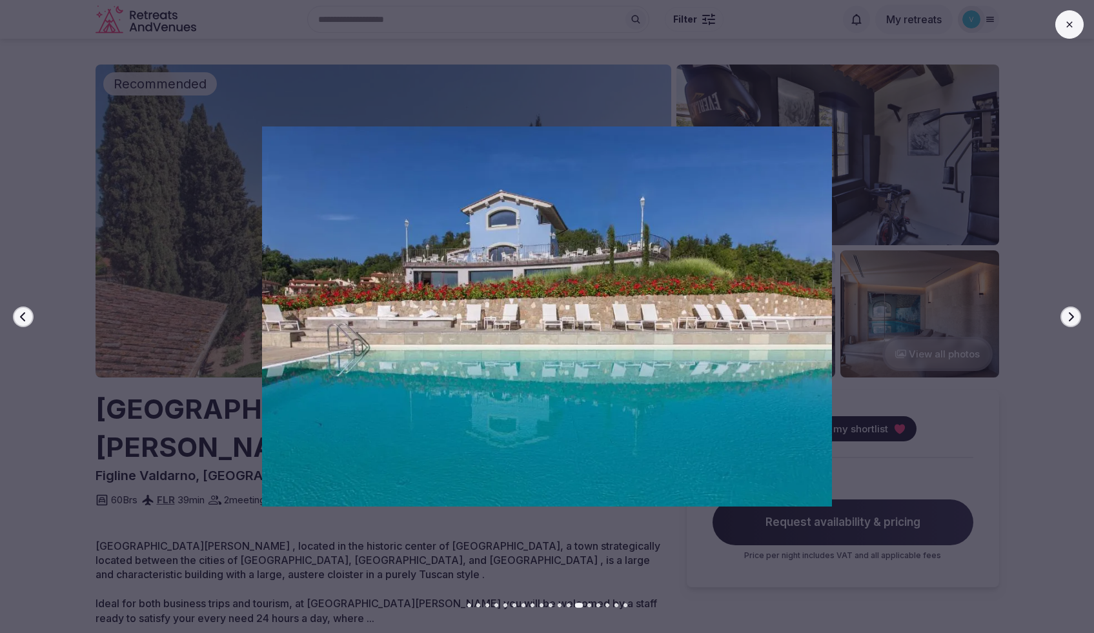
click at [1073, 317] on icon "button" at bounding box center [1071, 316] width 5 height 9
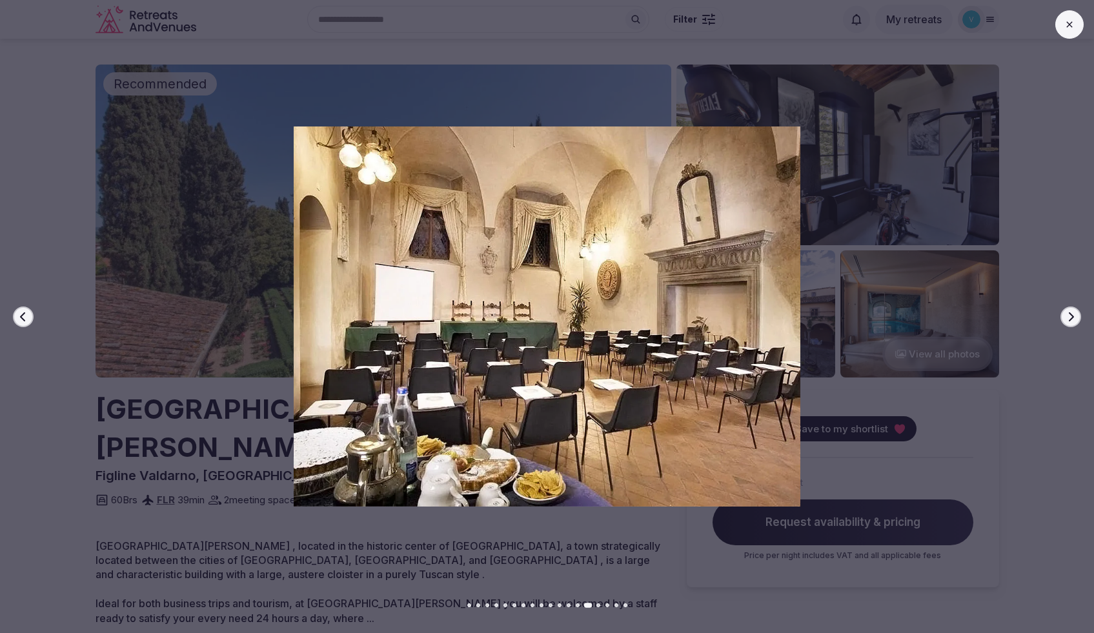
click at [1073, 317] on icon "button" at bounding box center [1071, 316] width 5 height 9
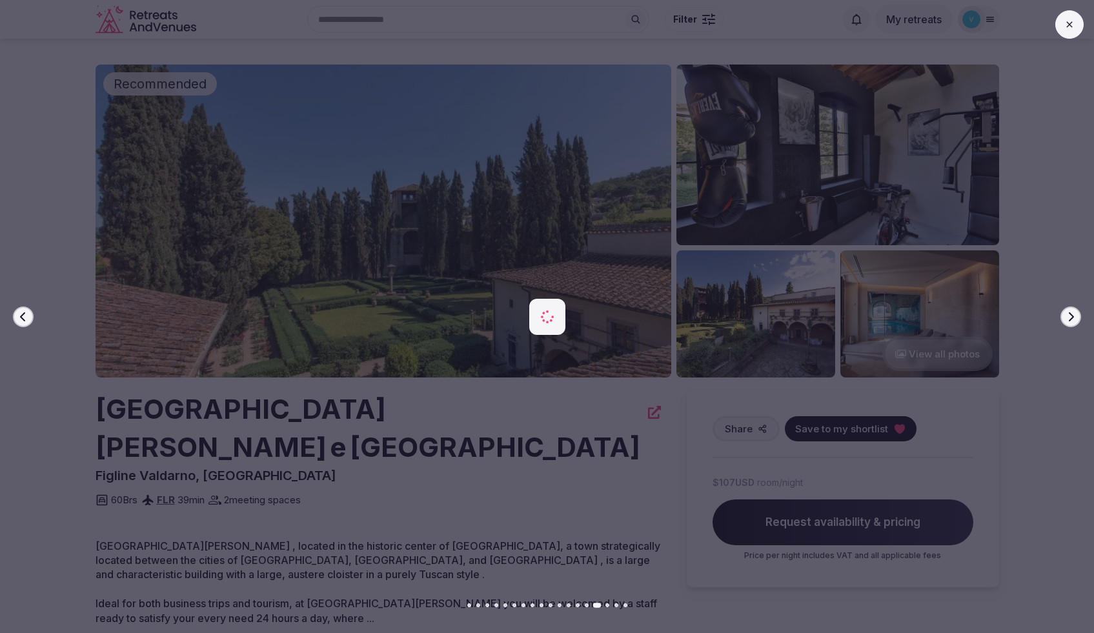
click at [1073, 317] on icon "button" at bounding box center [1071, 316] width 5 height 9
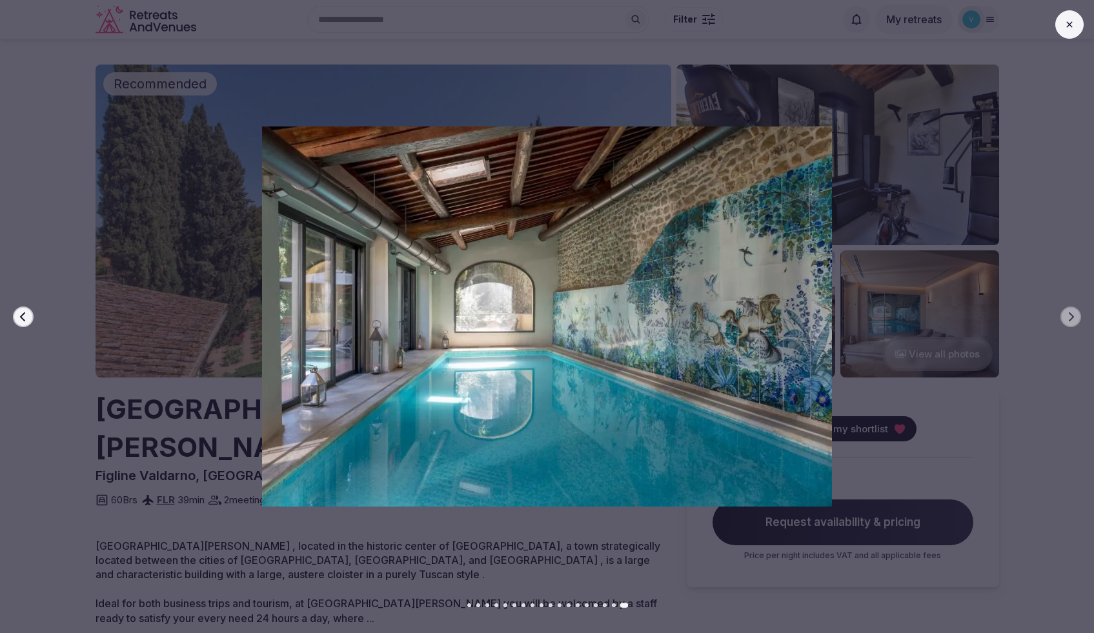
click at [1077, 32] on button at bounding box center [1069, 24] width 28 height 28
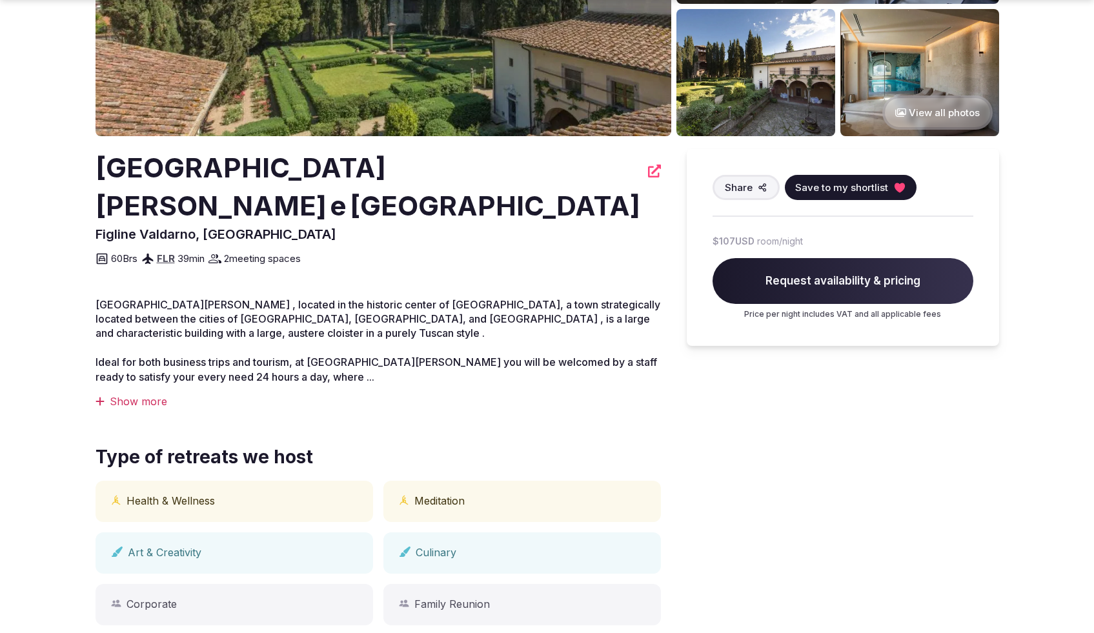
scroll to position [312, 0]
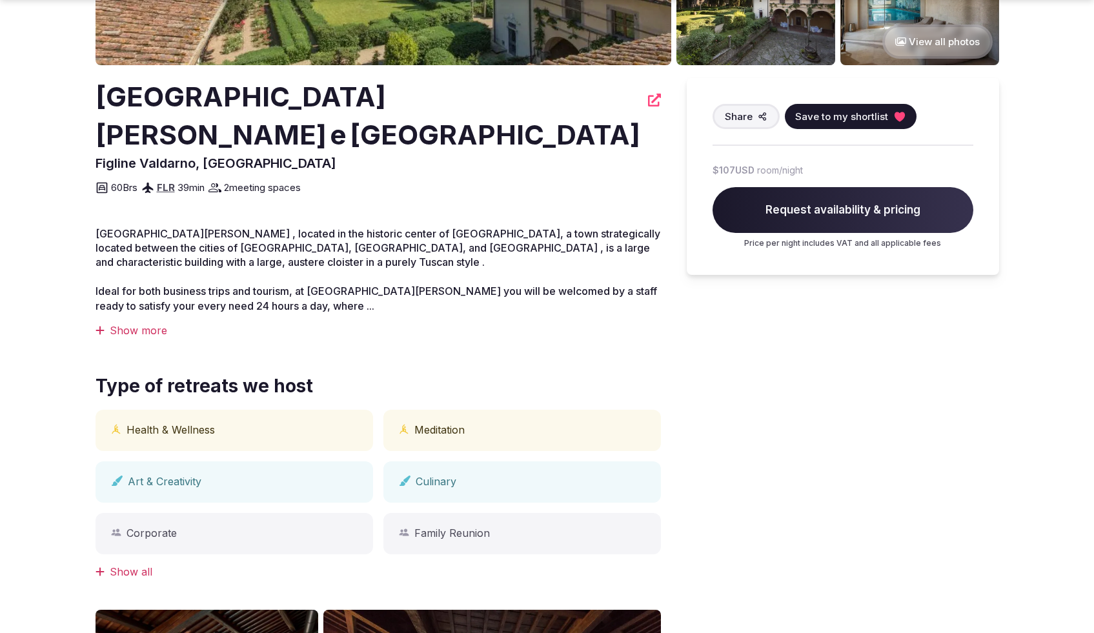
click at [143, 323] on div "Show more" at bounding box center [378, 330] width 565 height 14
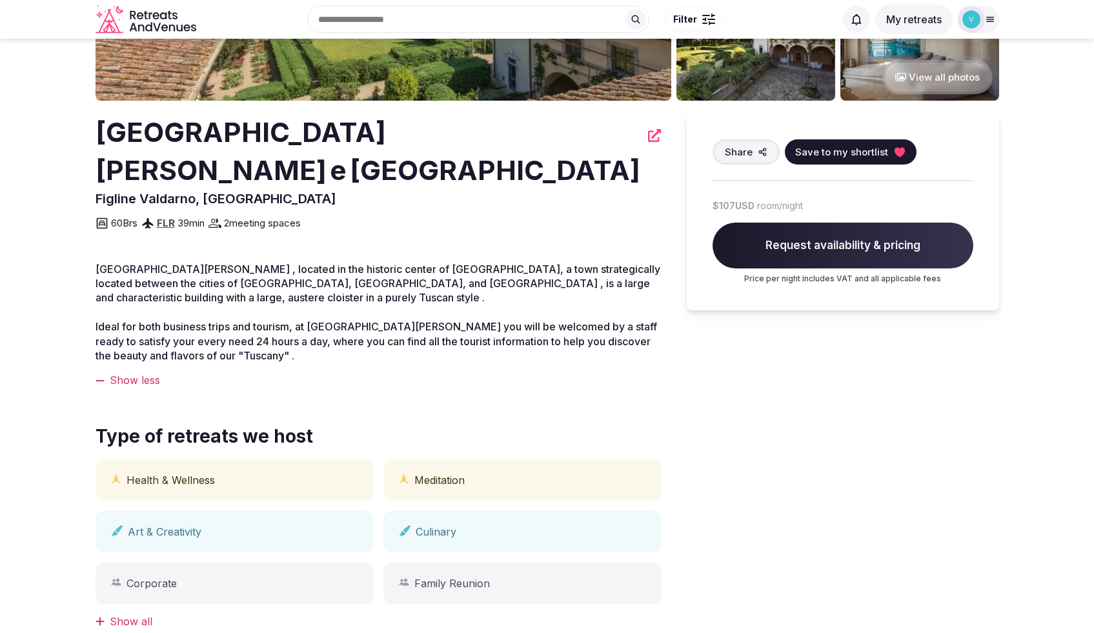
scroll to position [0, 0]
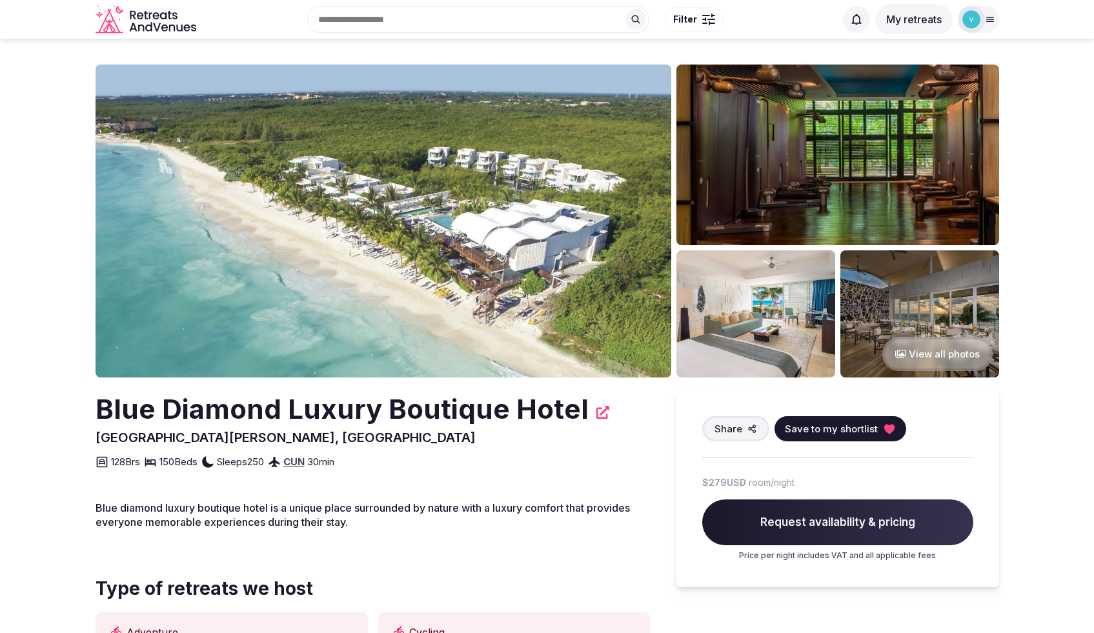
click at [944, 355] on button "View all photos" at bounding box center [937, 354] width 110 height 34
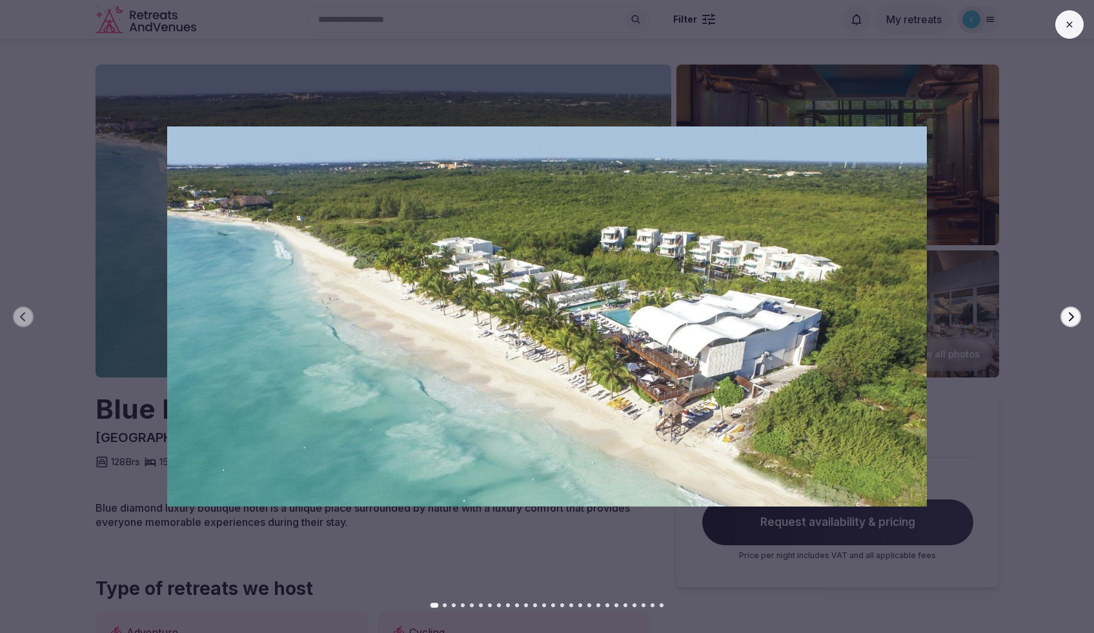
click at [1068, 308] on button "Next slide" at bounding box center [1070, 317] width 21 height 21
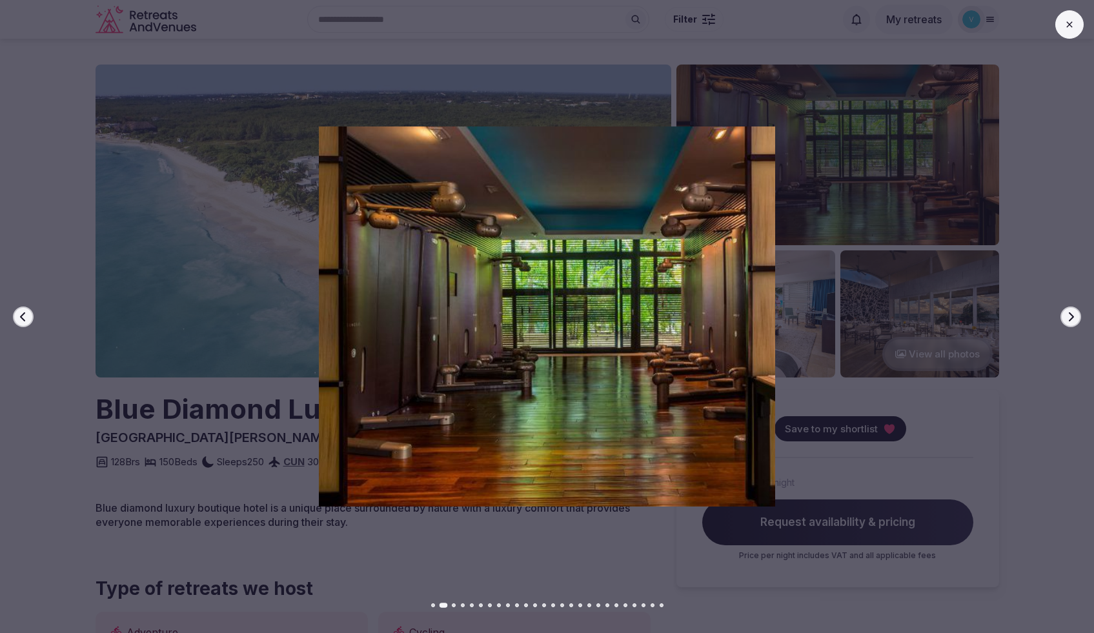
click at [1069, 313] on icon "button" at bounding box center [1071, 316] width 5 height 9
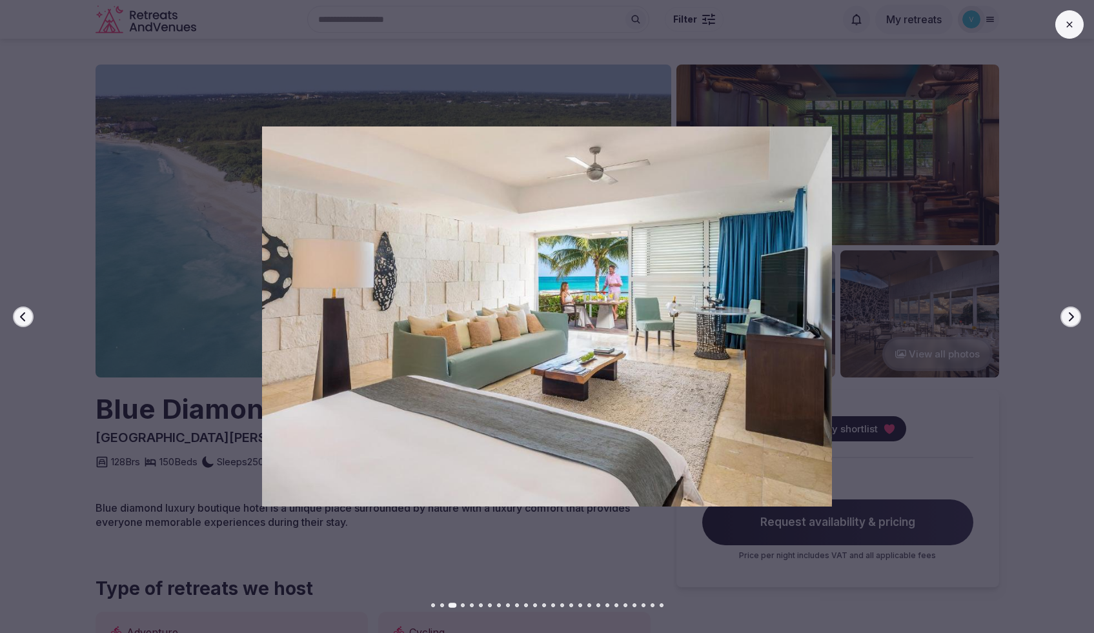
click at [1070, 314] on icon "button" at bounding box center [1071, 316] width 5 height 9
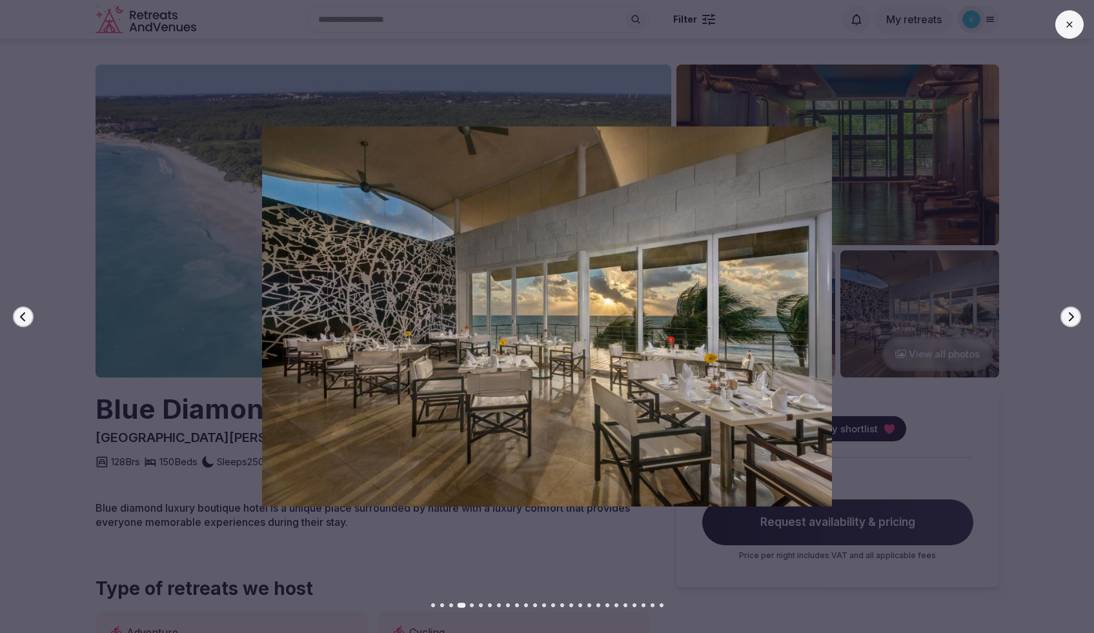
click at [1070, 314] on icon "button" at bounding box center [1071, 316] width 5 height 9
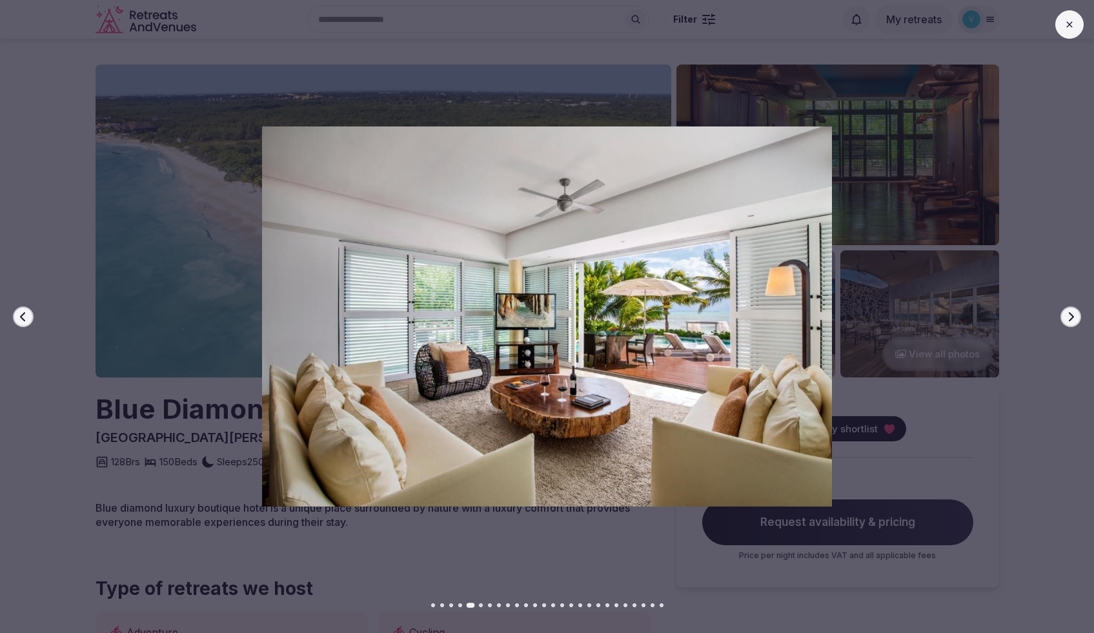
click at [1070, 314] on icon "button" at bounding box center [1071, 316] width 5 height 9
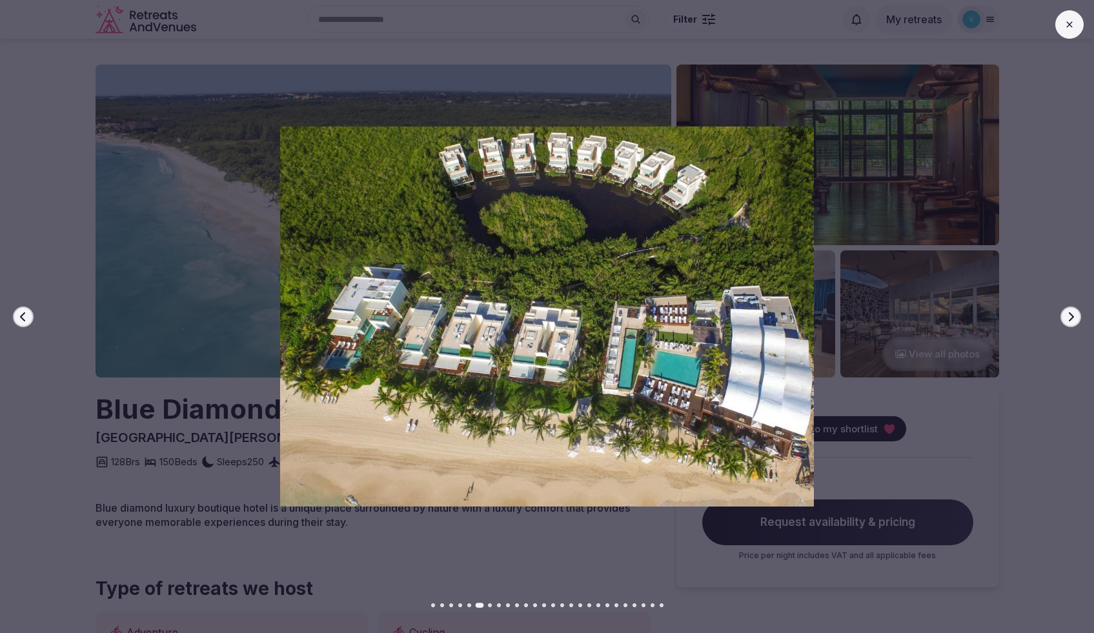
click at [1070, 314] on icon "button" at bounding box center [1071, 316] width 5 height 9
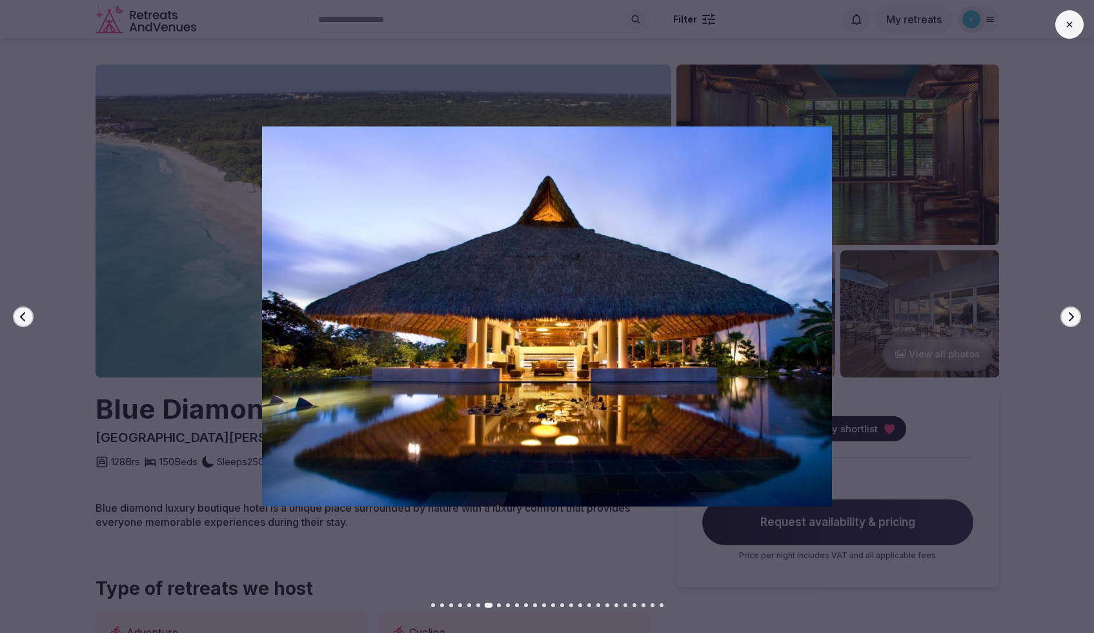
click at [1070, 314] on icon "button" at bounding box center [1071, 316] width 5 height 9
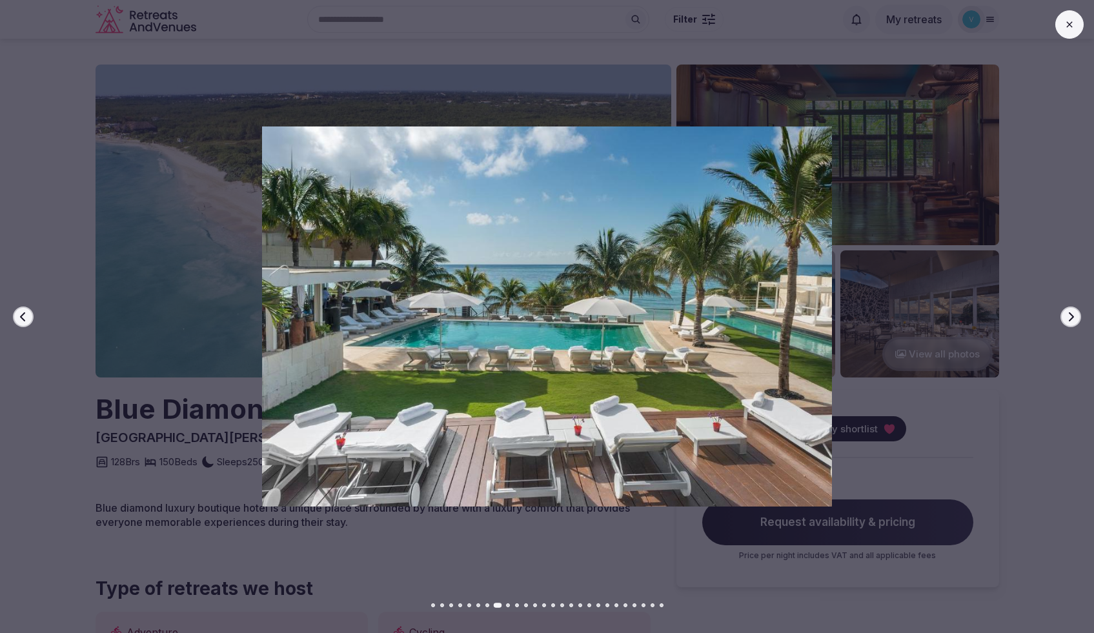
click at [1070, 314] on icon "button" at bounding box center [1071, 316] width 5 height 9
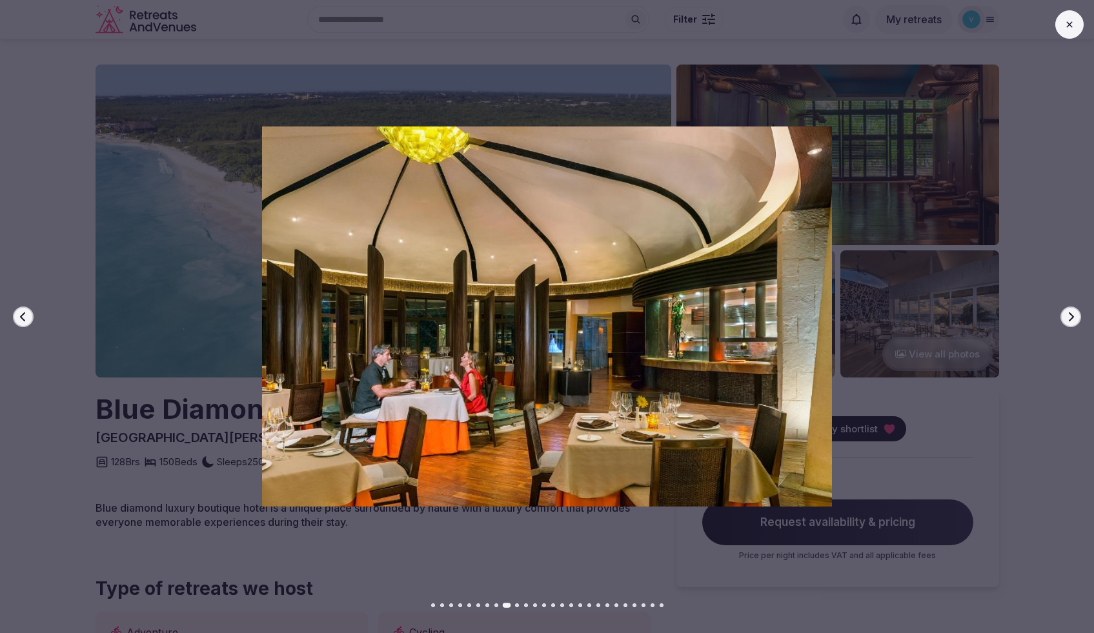
click at [1070, 314] on icon "button" at bounding box center [1071, 316] width 5 height 9
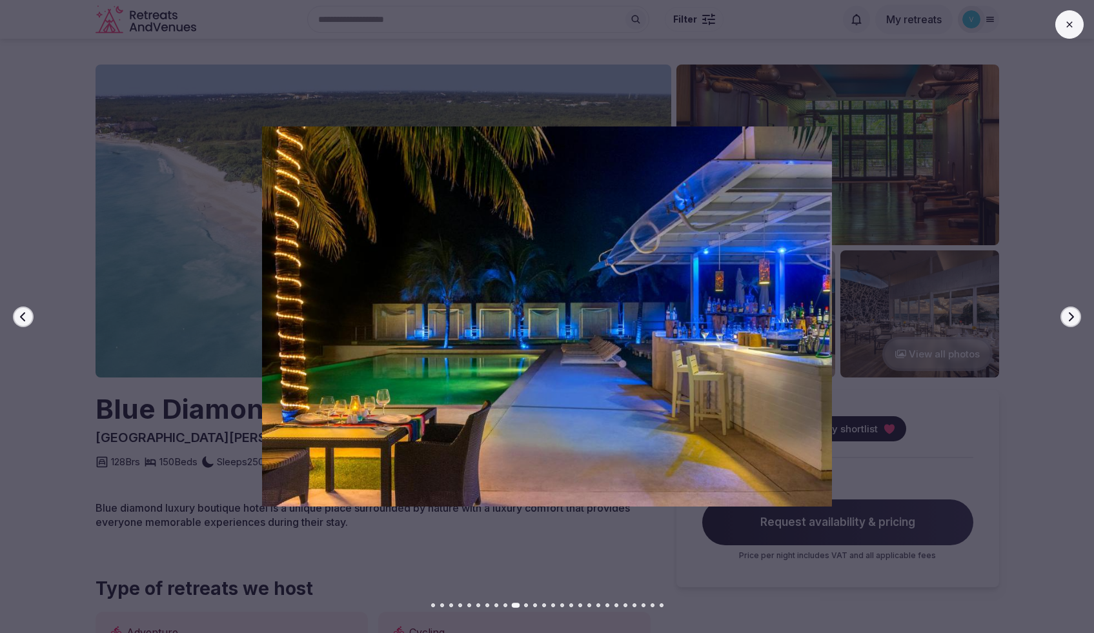
click at [1070, 314] on icon "button" at bounding box center [1071, 316] width 5 height 9
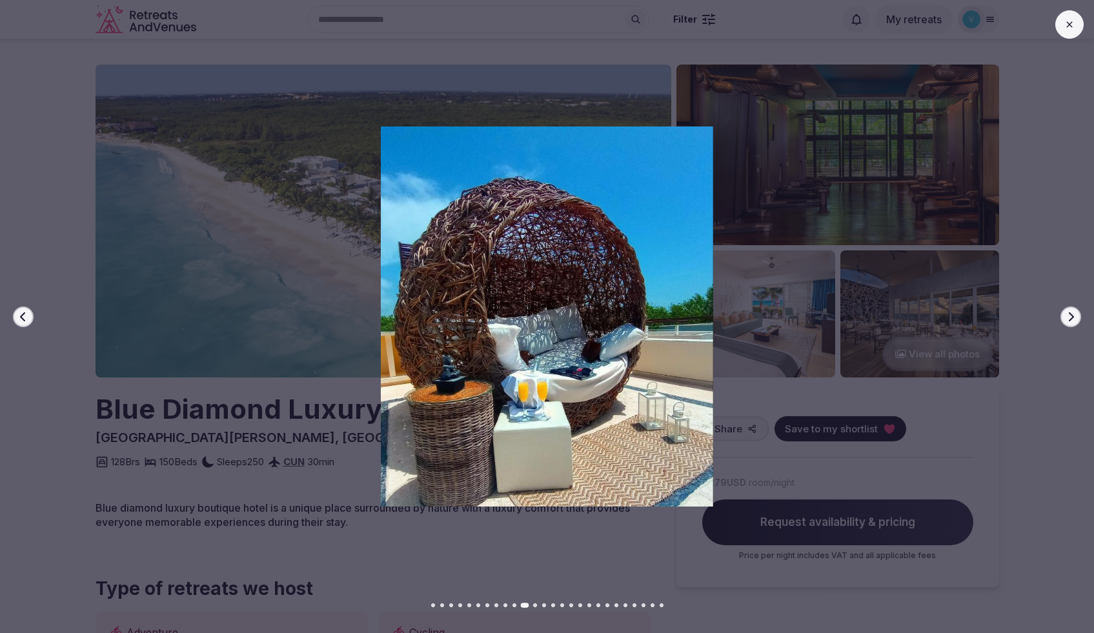
click at [1070, 314] on icon "button" at bounding box center [1071, 316] width 5 height 9
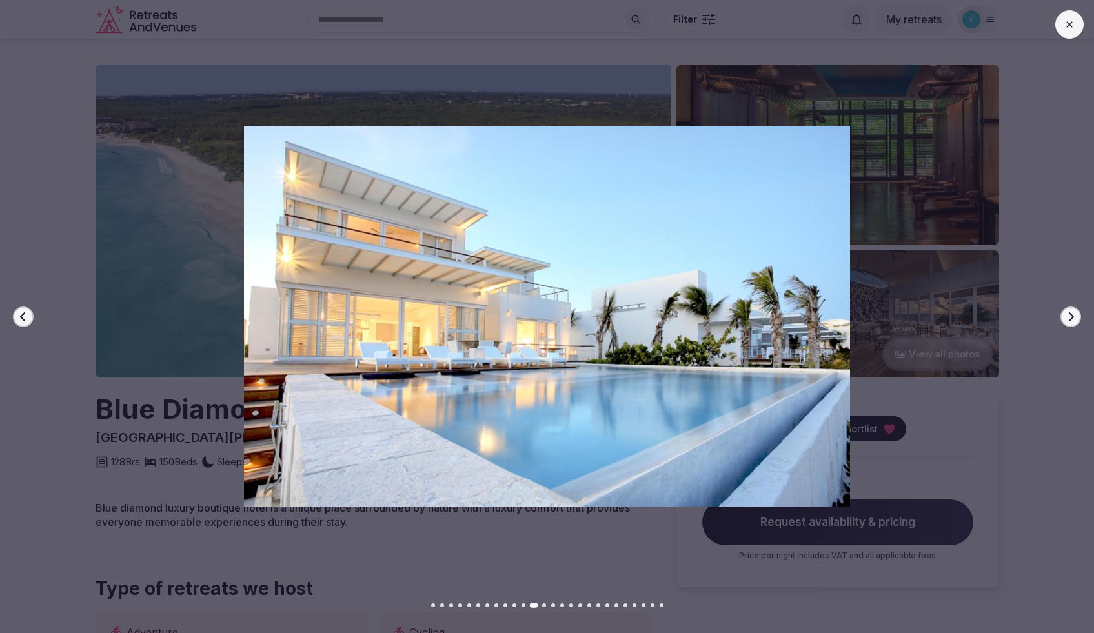
click at [1070, 314] on icon "button" at bounding box center [1071, 316] width 5 height 9
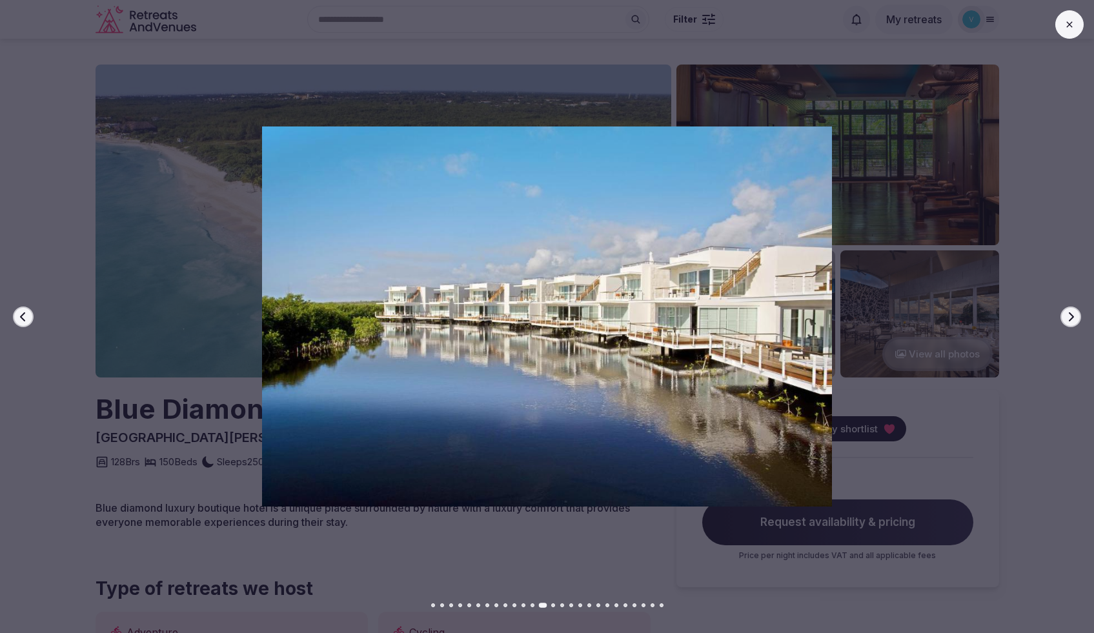
click at [1070, 314] on icon "button" at bounding box center [1071, 316] width 5 height 9
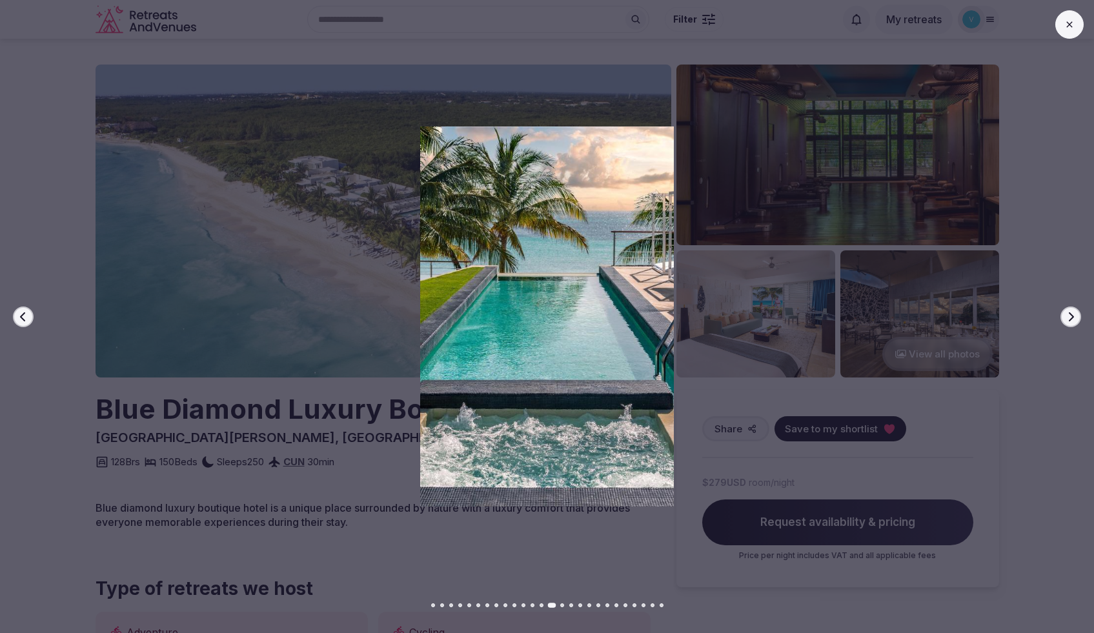
click at [1070, 314] on icon "button" at bounding box center [1071, 316] width 5 height 9
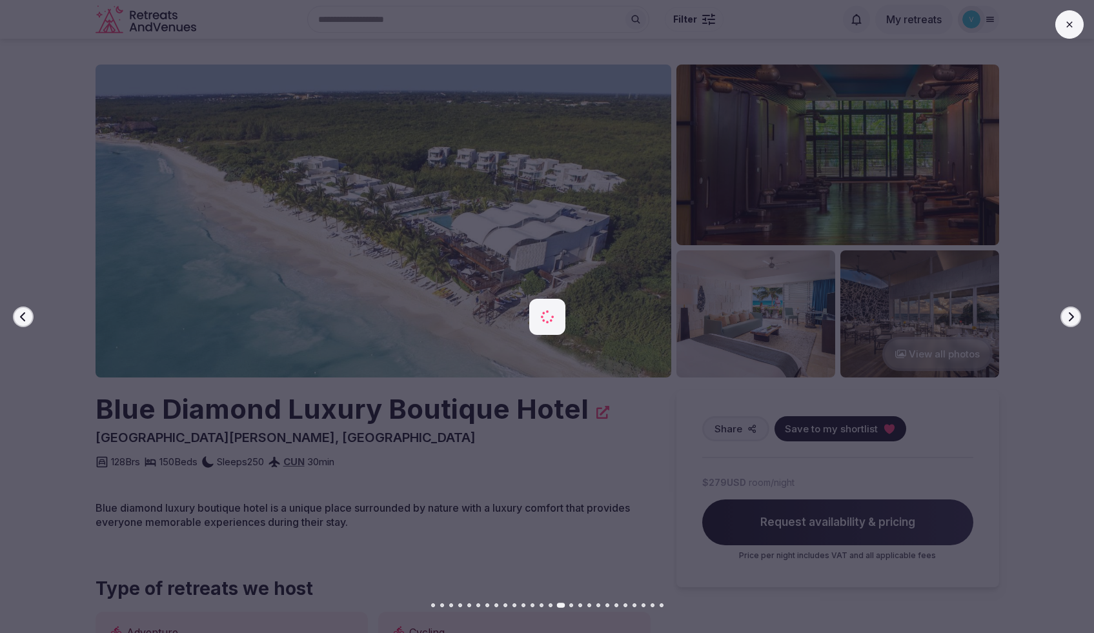
click at [1070, 314] on icon "button" at bounding box center [1071, 316] width 5 height 9
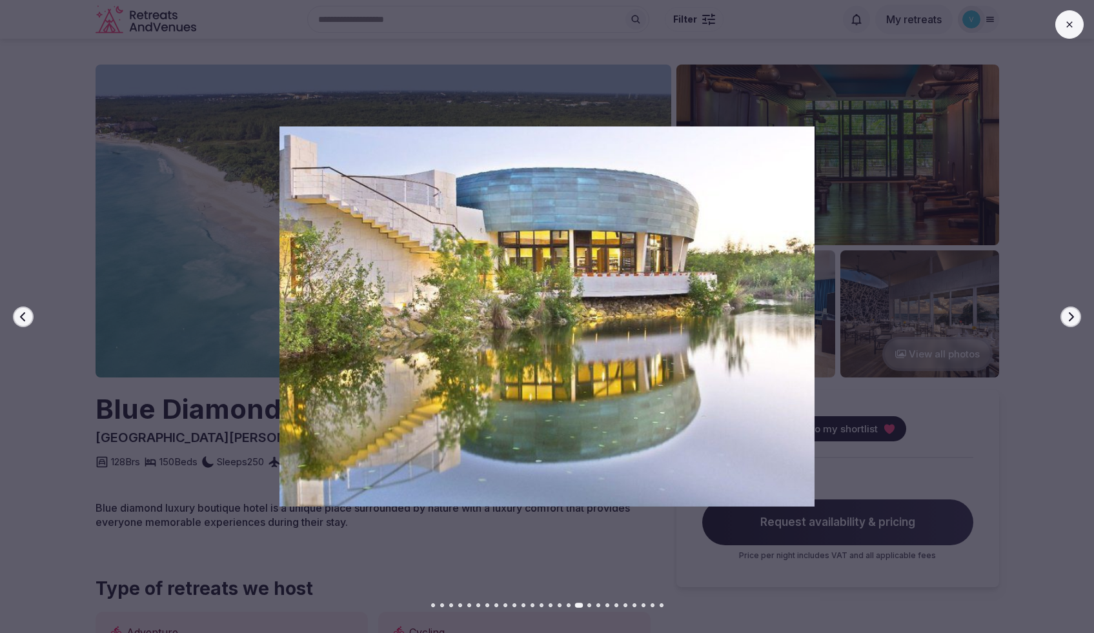
click at [1070, 314] on icon "button" at bounding box center [1071, 316] width 5 height 9
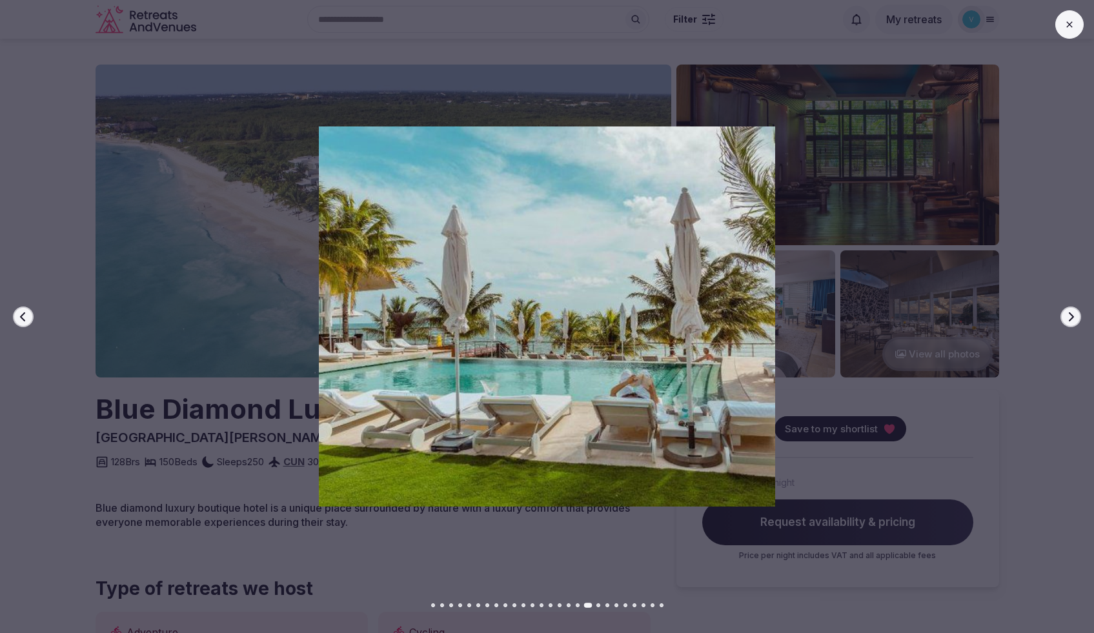
click at [1070, 314] on icon "button" at bounding box center [1071, 316] width 5 height 9
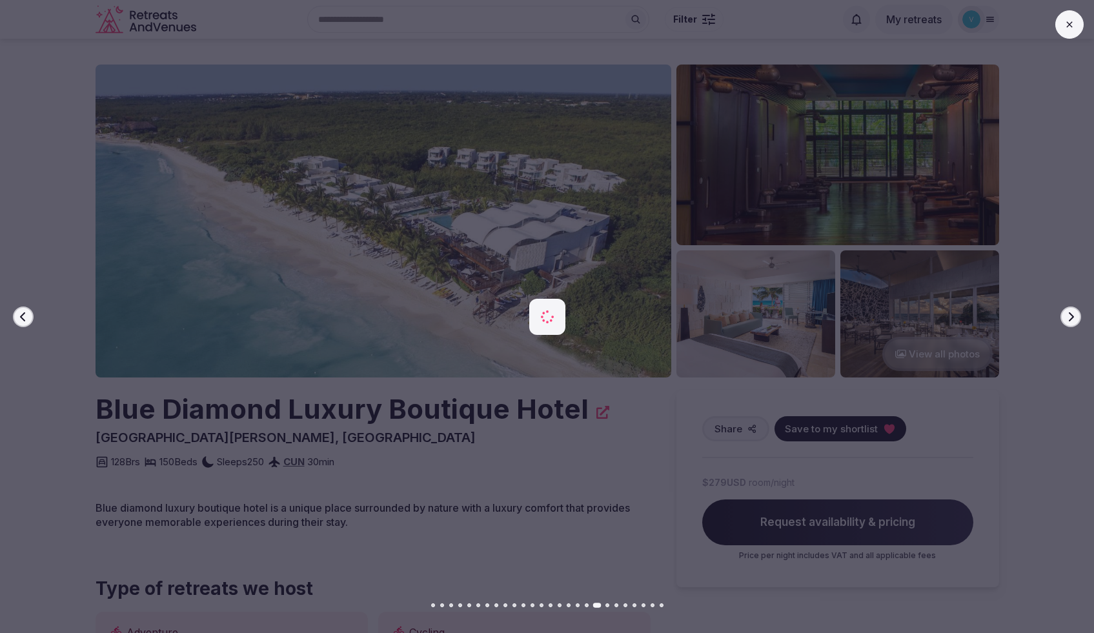
click at [1070, 314] on icon "button" at bounding box center [1071, 316] width 5 height 9
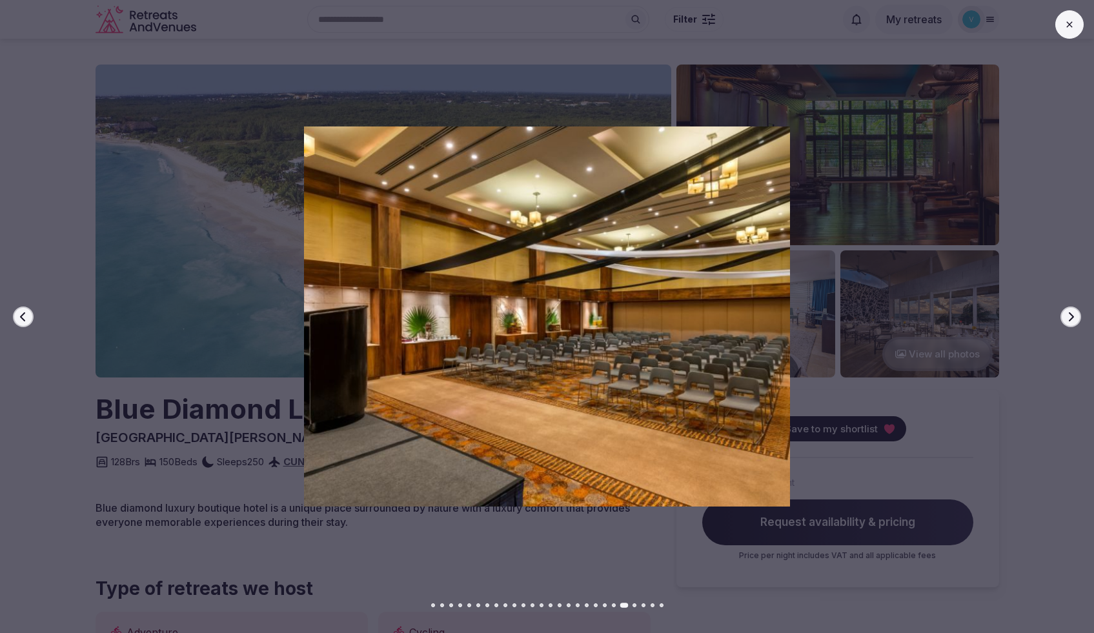
click at [1072, 319] on icon "button" at bounding box center [1070, 317] width 10 height 10
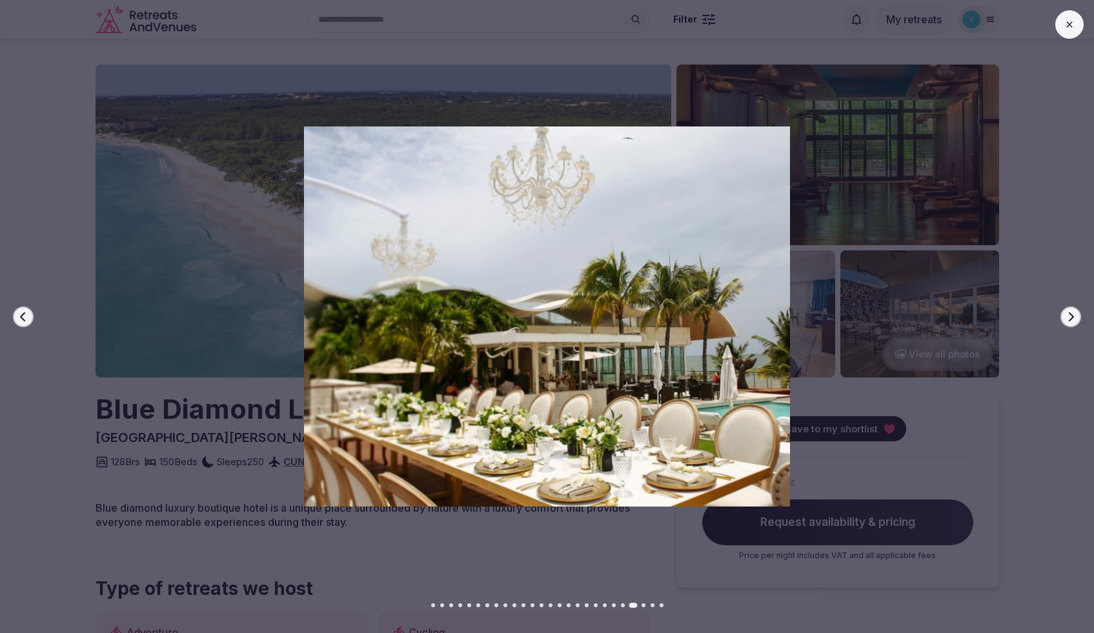
click at [1072, 319] on icon "button" at bounding box center [1070, 317] width 10 height 10
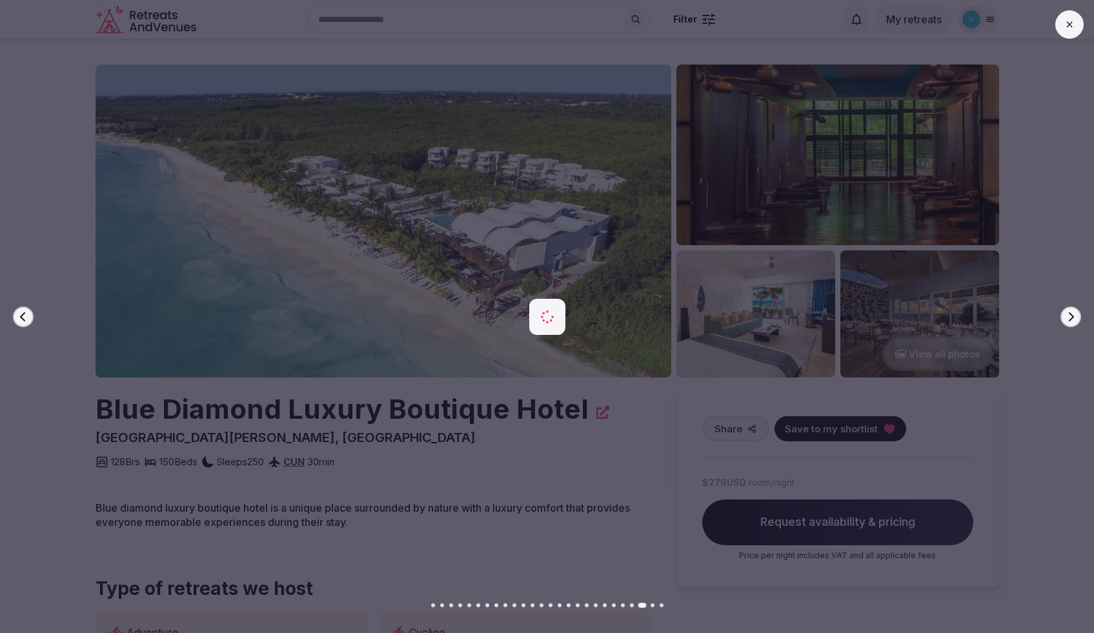
click at [1072, 319] on icon "button" at bounding box center [1070, 317] width 10 height 10
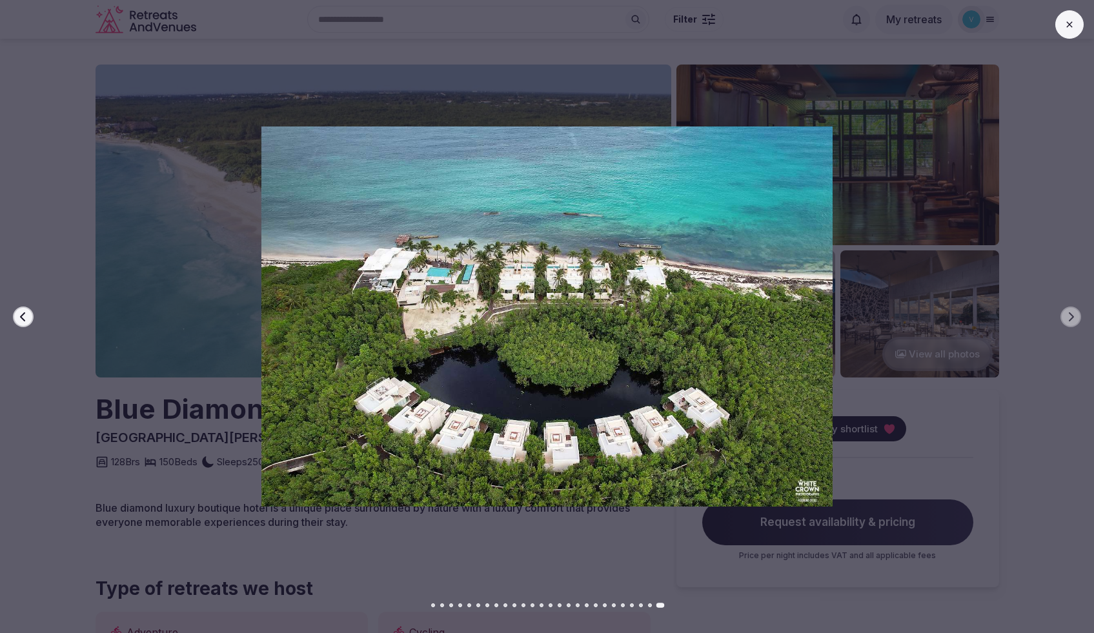
click at [1062, 27] on button at bounding box center [1069, 24] width 28 height 28
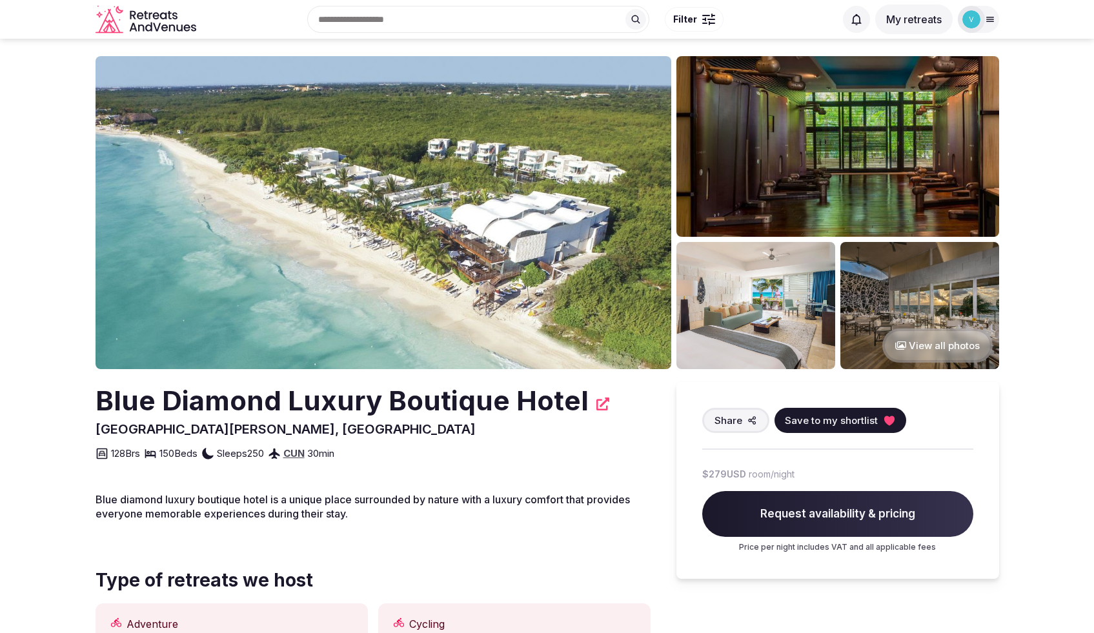
scroll to position [634, 0]
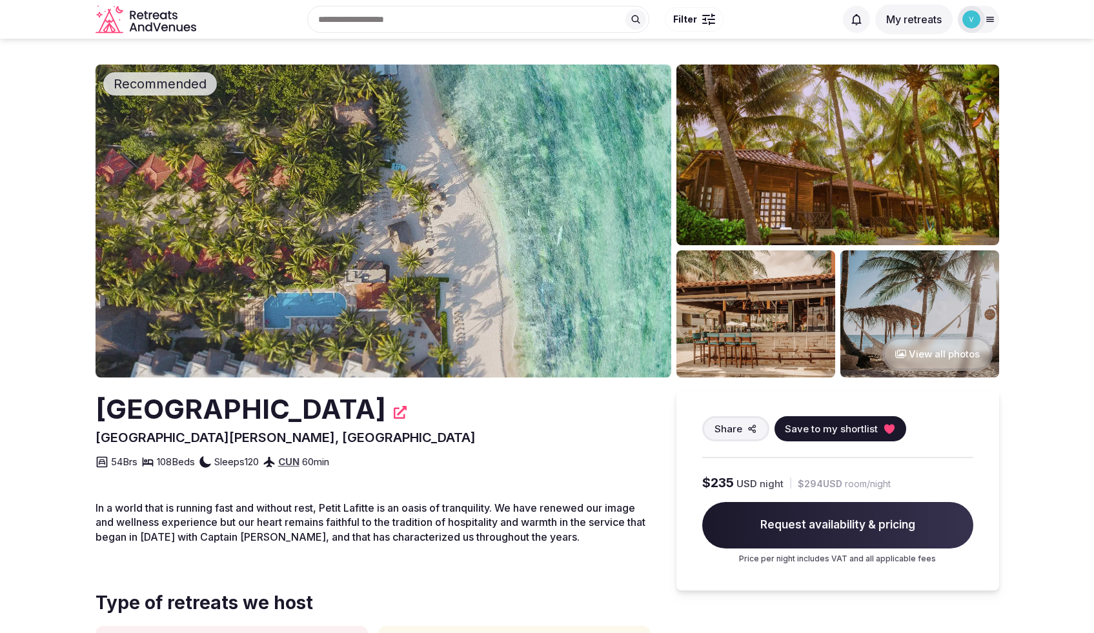
click at [918, 355] on button "View all photos" at bounding box center [937, 354] width 110 height 34
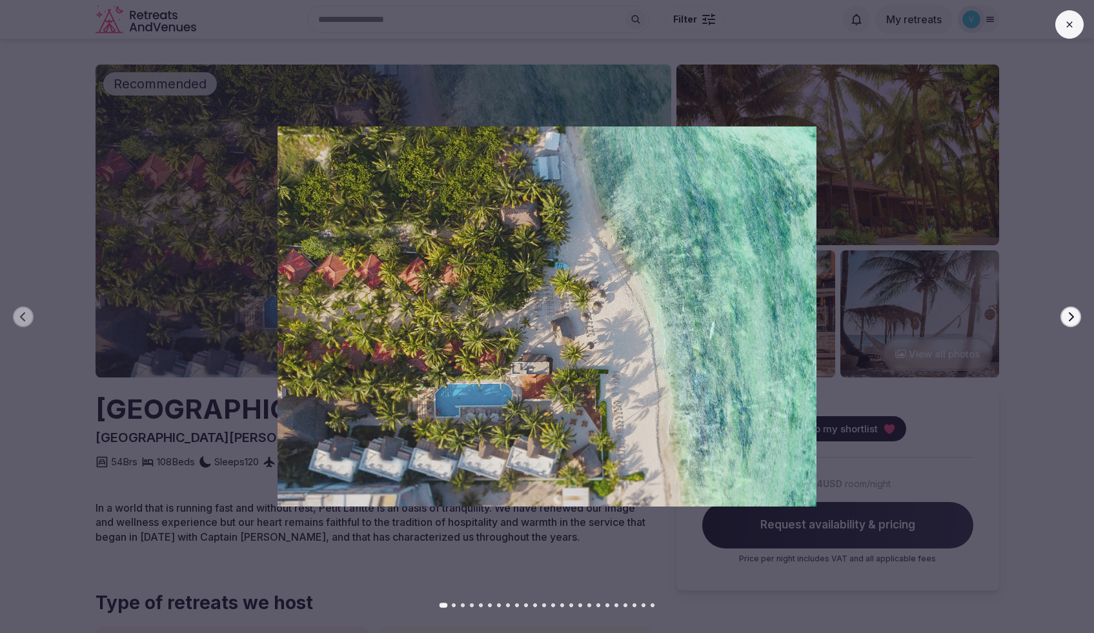
click at [1063, 323] on button "Next slide" at bounding box center [1070, 317] width 21 height 21
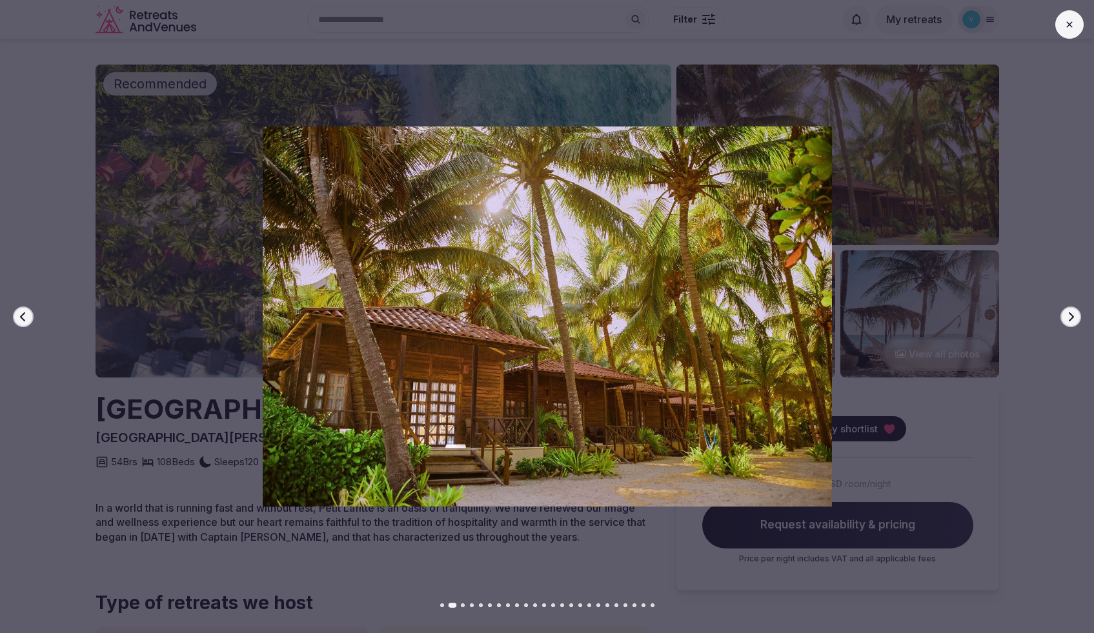
click at [1067, 319] on icon "button" at bounding box center [1070, 317] width 10 height 10
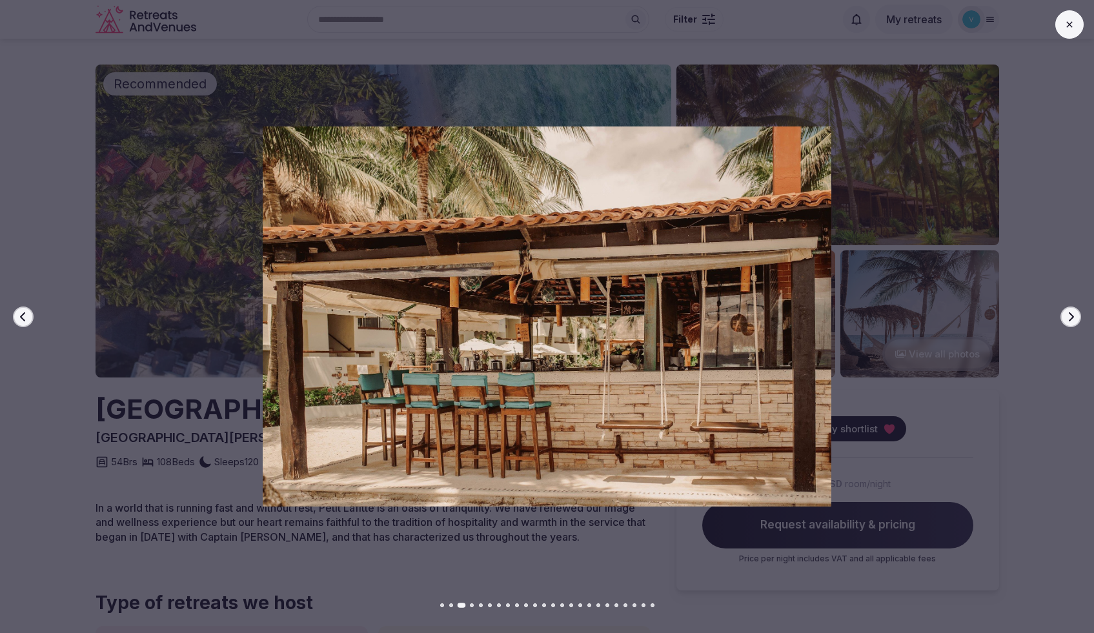
click at [1067, 319] on icon "button" at bounding box center [1070, 317] width 10 height 10
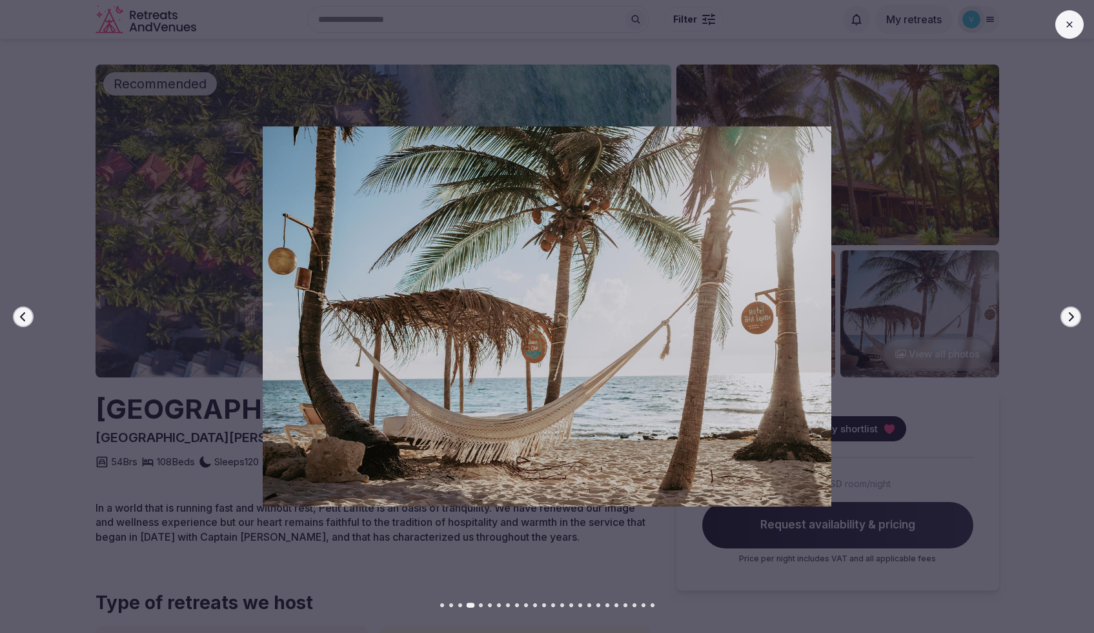
click at [1067, 319] on icon "button" at bounding box center [1070, 317] width 10 height 10
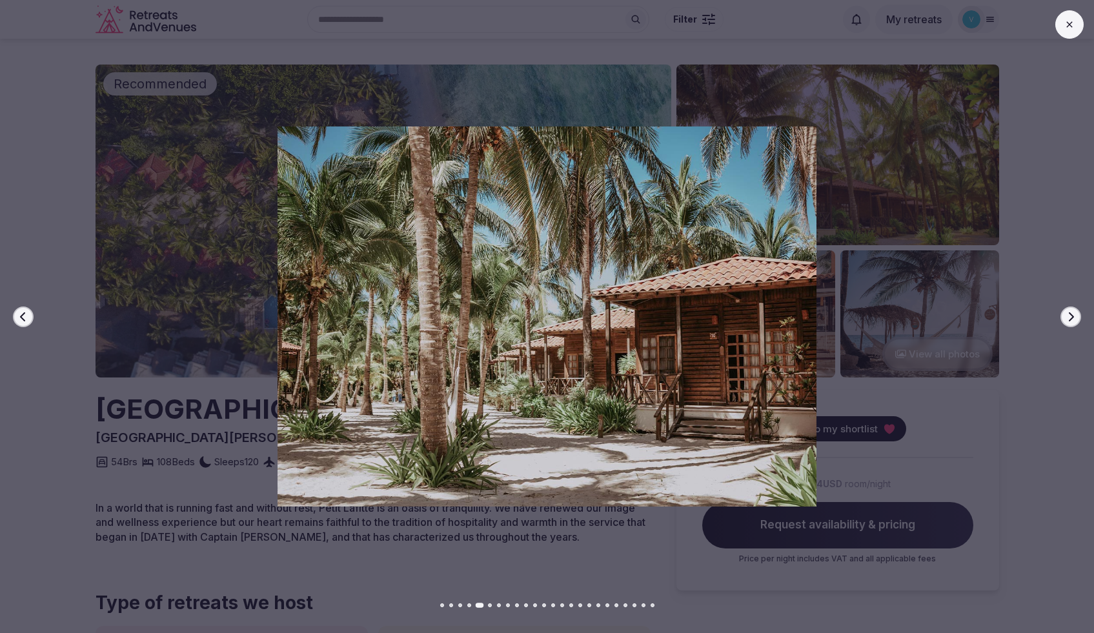
click at [1067, 319] on icon "button" at bounding box center [1070, 317] width 10 height 10
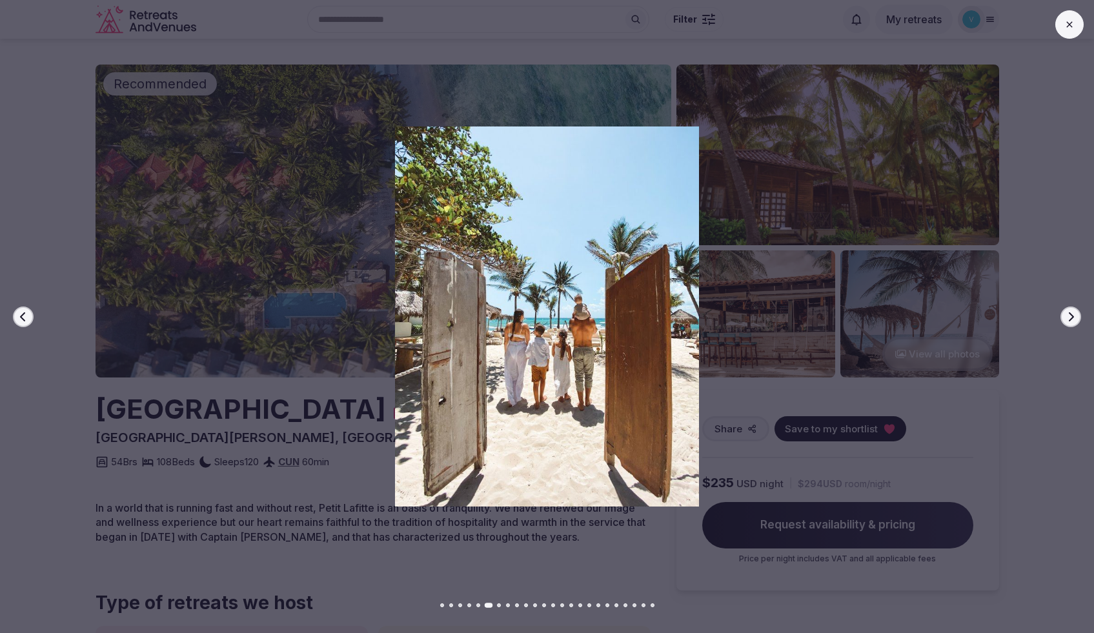
click at [1067, 319] on icon "button" at bounding box center [1070, 317] width 10 height 10
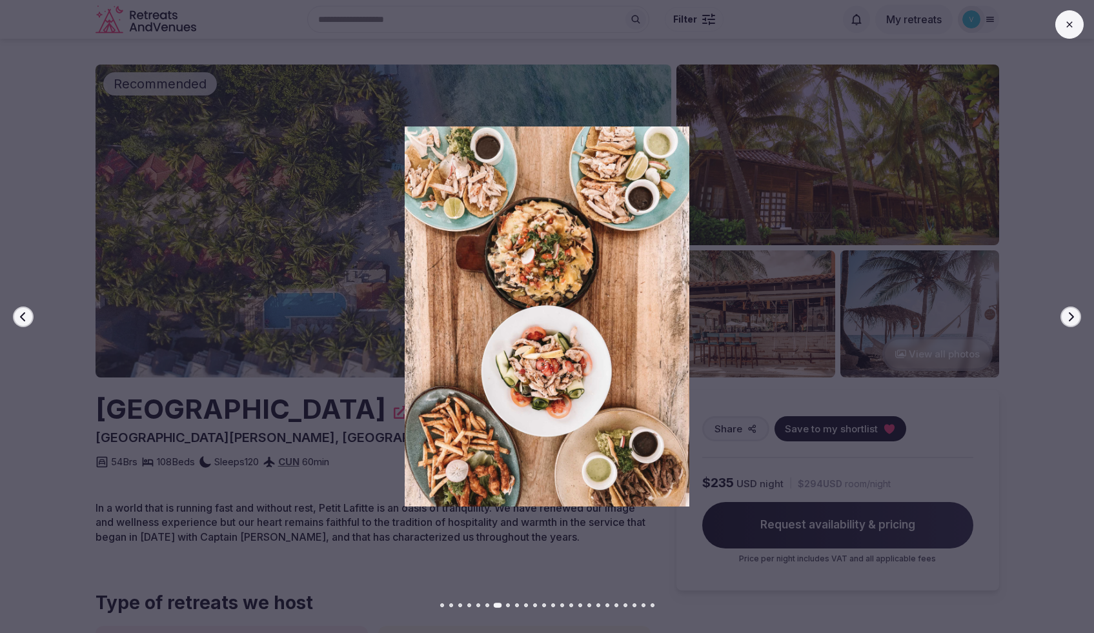
click at [1067, 319] on icon "button" at bounding box center [1070, 317] width 10 height 10
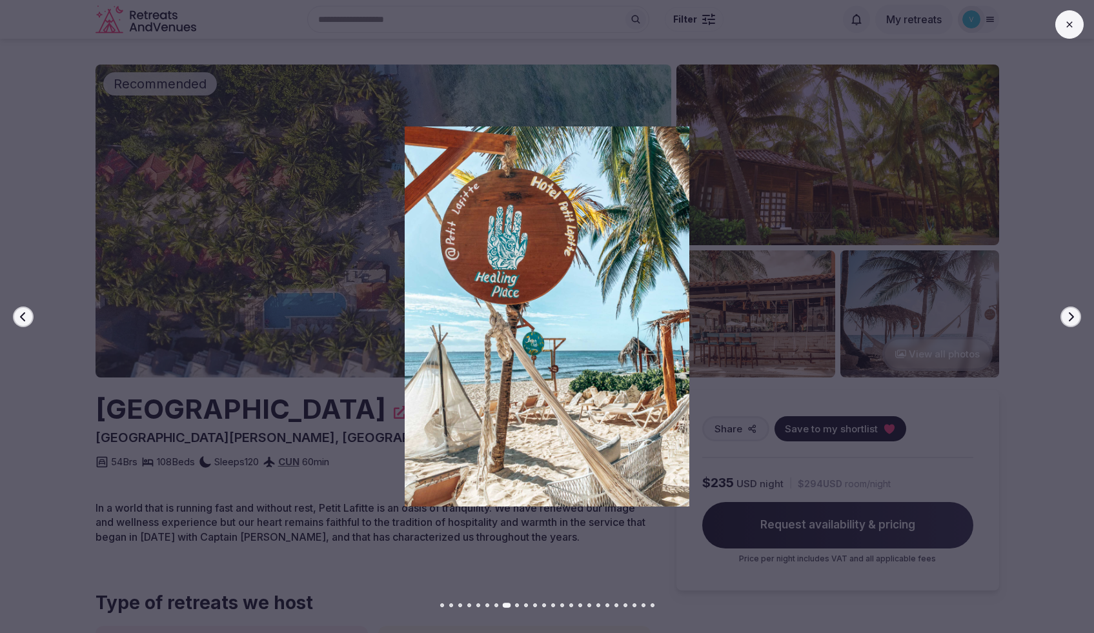
click at [1067, 319] on icon "button" at bounding box center [1070, 317] width 10 height 10
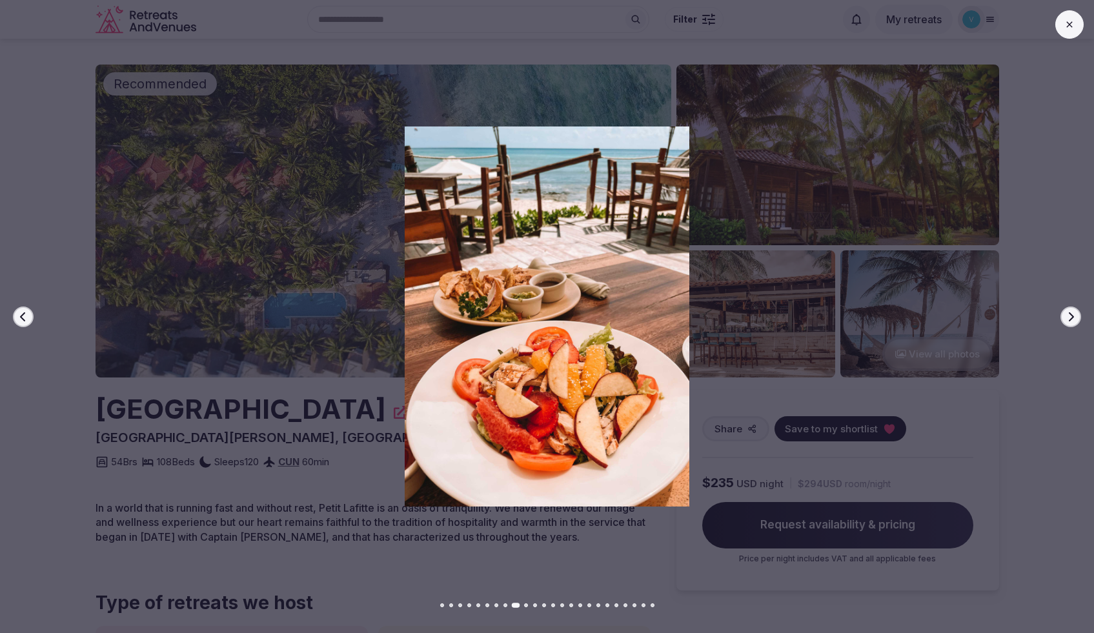
click at [1067, 319] on icon "button" at bounding box center [1070, 317] width 10 height 10
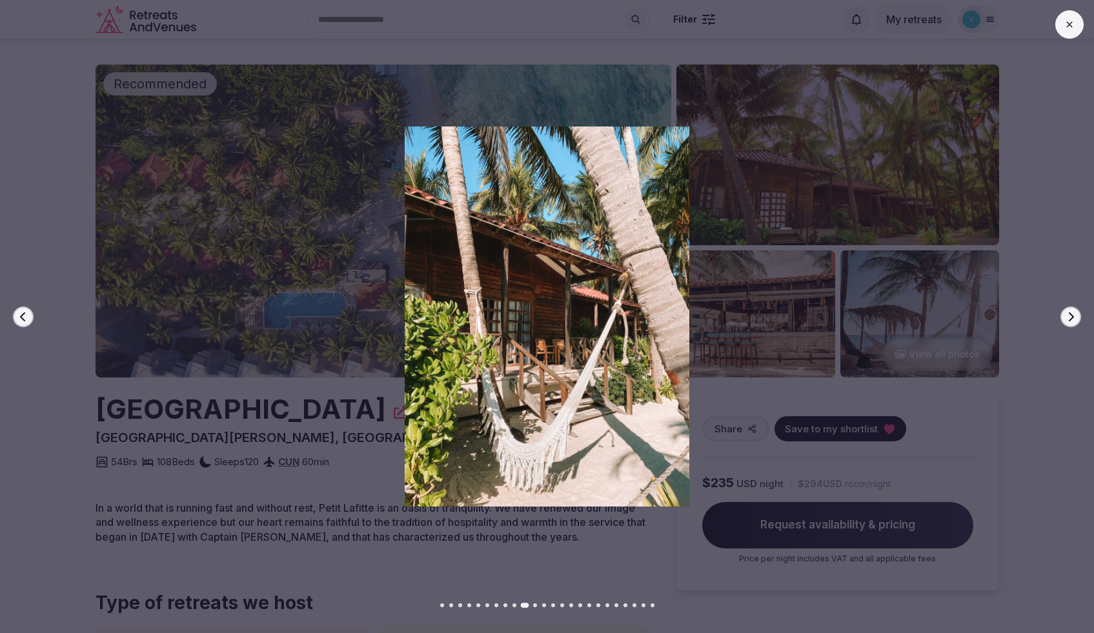
click at [1067, 319] on icon "button" at bounding box center [1070, 317] width 10 height 10
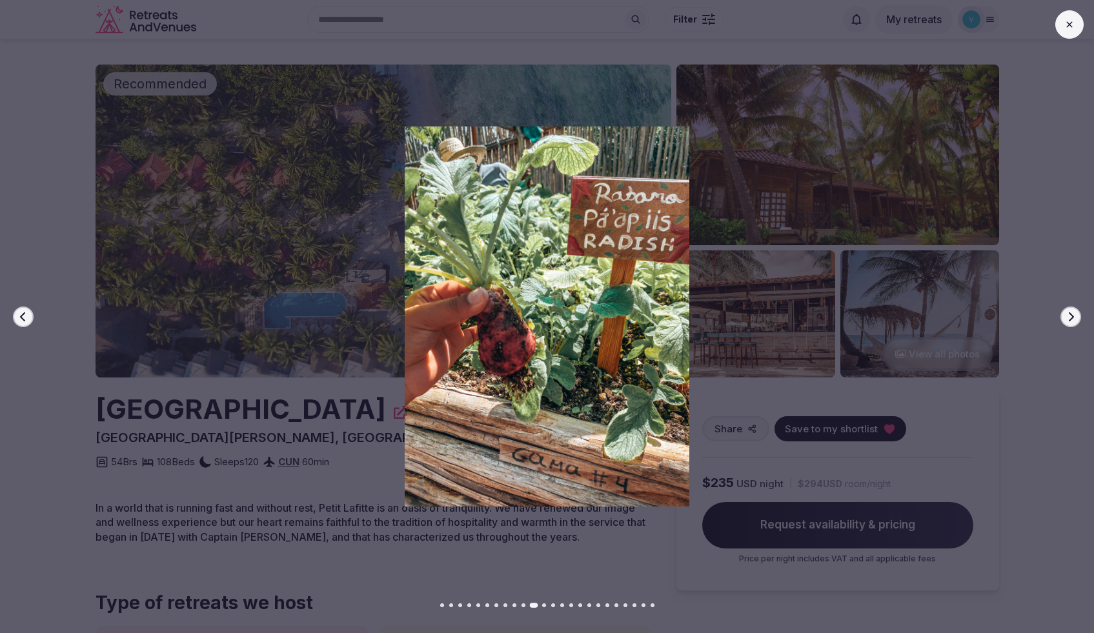
click at [1067, 319] on icon "button" at bounding box center [1070, 317] width 10 height 10
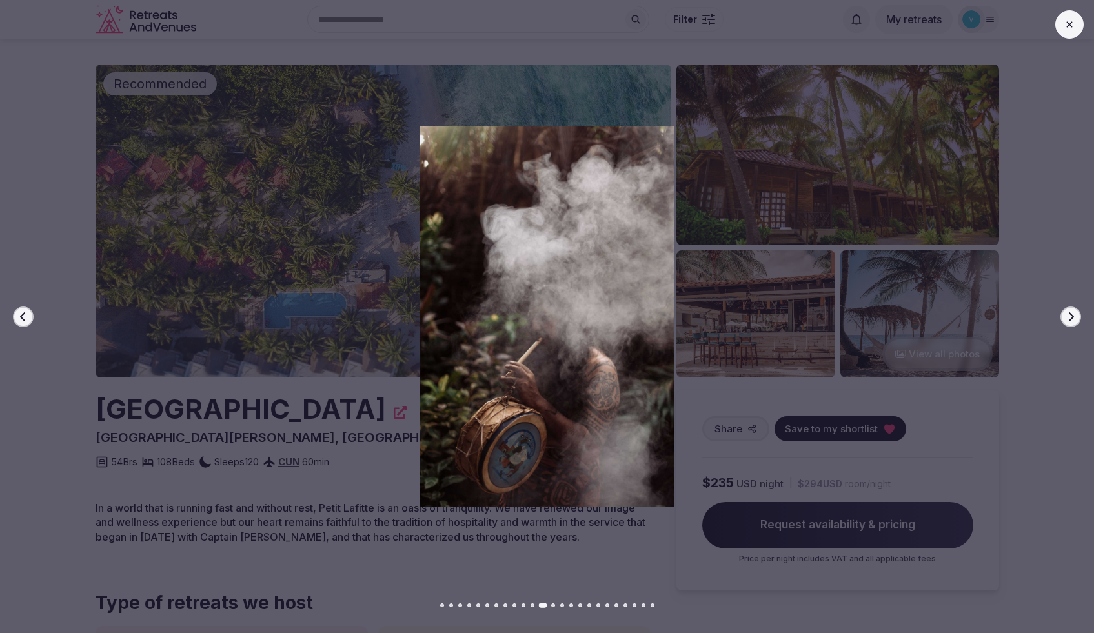
click at [1067, 319] on icon "button" at bounding box center [1070, 317] width 10 height 10
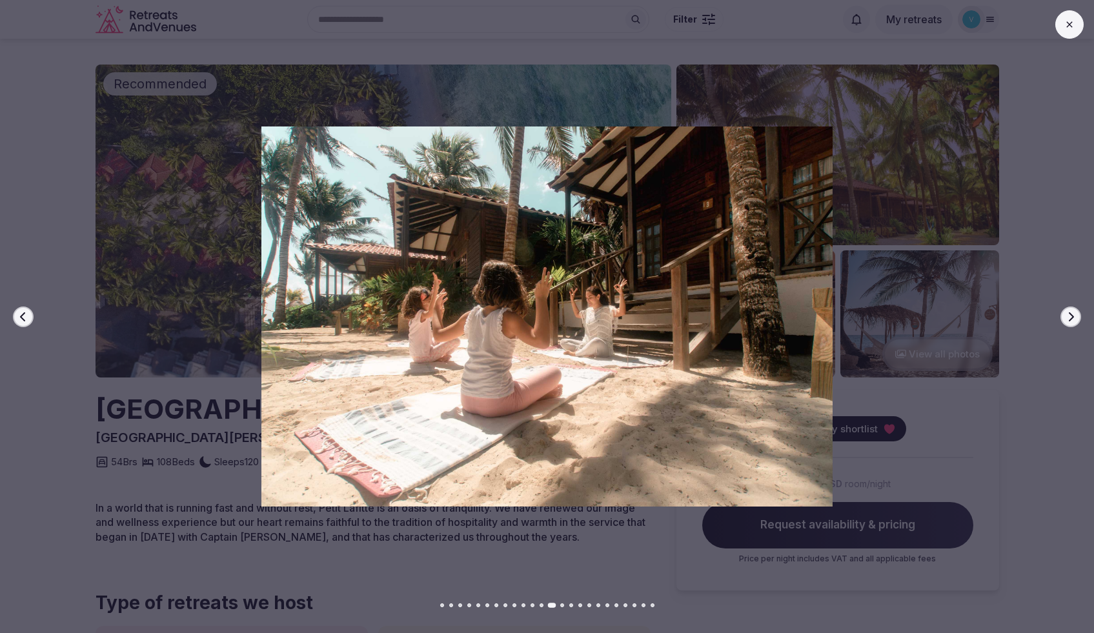
click at [1067, 319] on icon "button" at bounding box center [1070, 317] width 10 height 10
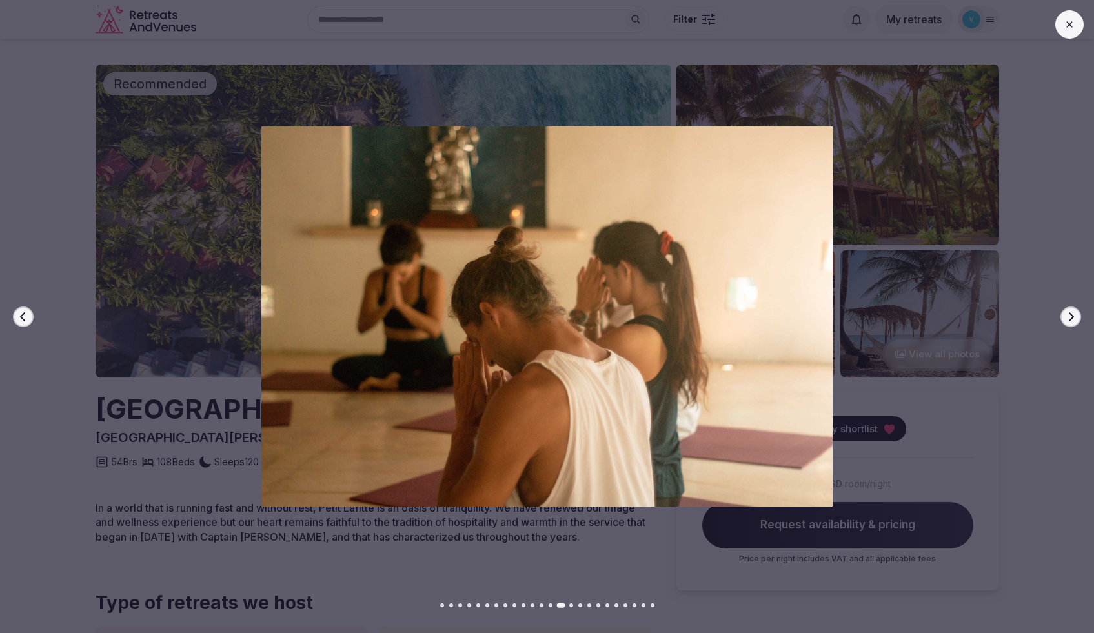
click at [1067, 319] on icon "button" at bounding box center [1070, 317] width 10 height 10
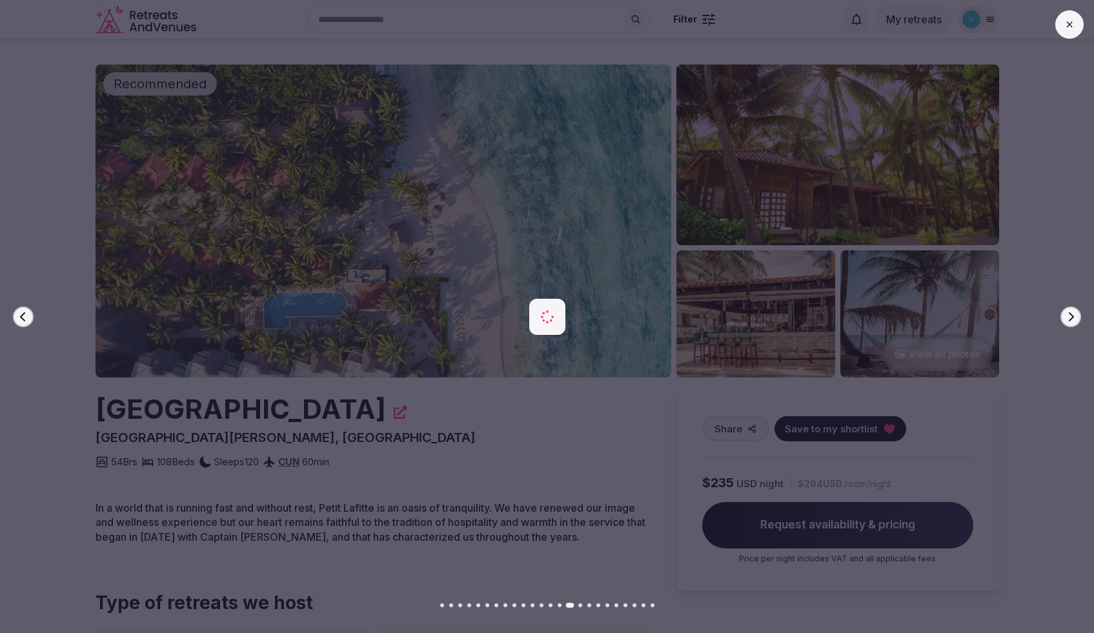
click at [1067, 319] on icon "button" at bounding box center [1070, 317] width 10 height 10
click at [1068, 316] on icon "button" at bounding box center [1070, 317] width 10 height 10
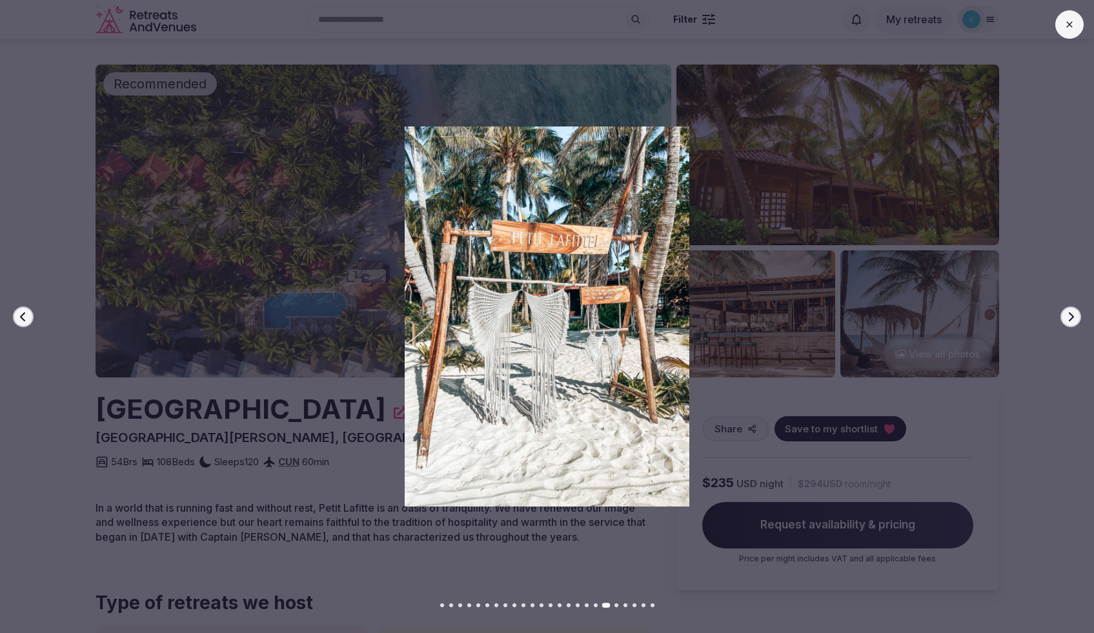
click at [1071, 28] on icon at bounding box center [1069, 24] width 10 height 10
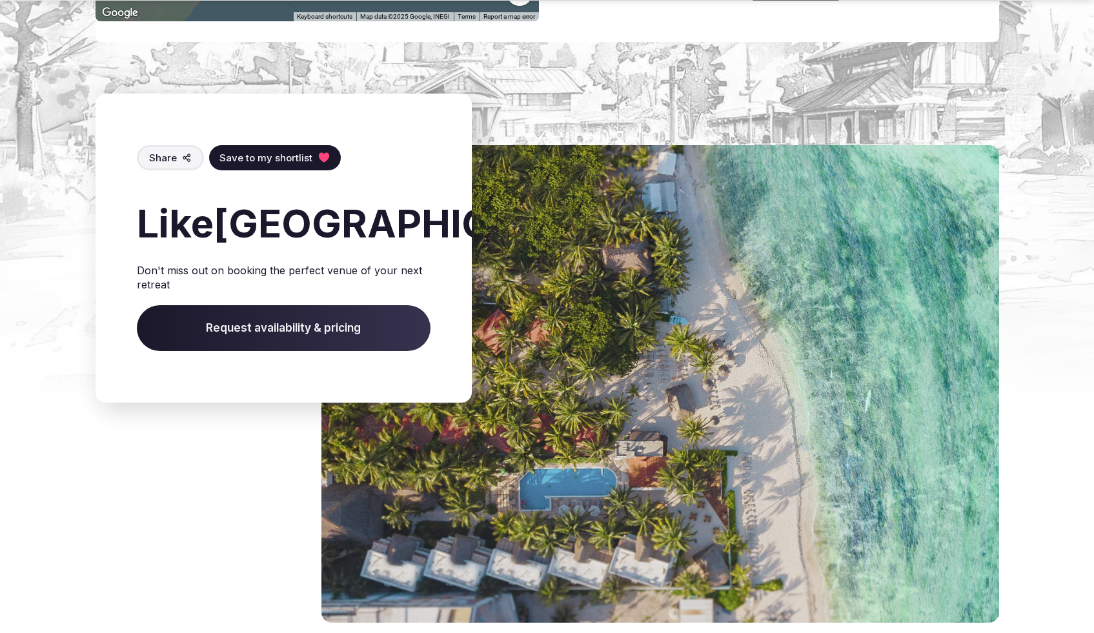
scroll to position [5214, 0]
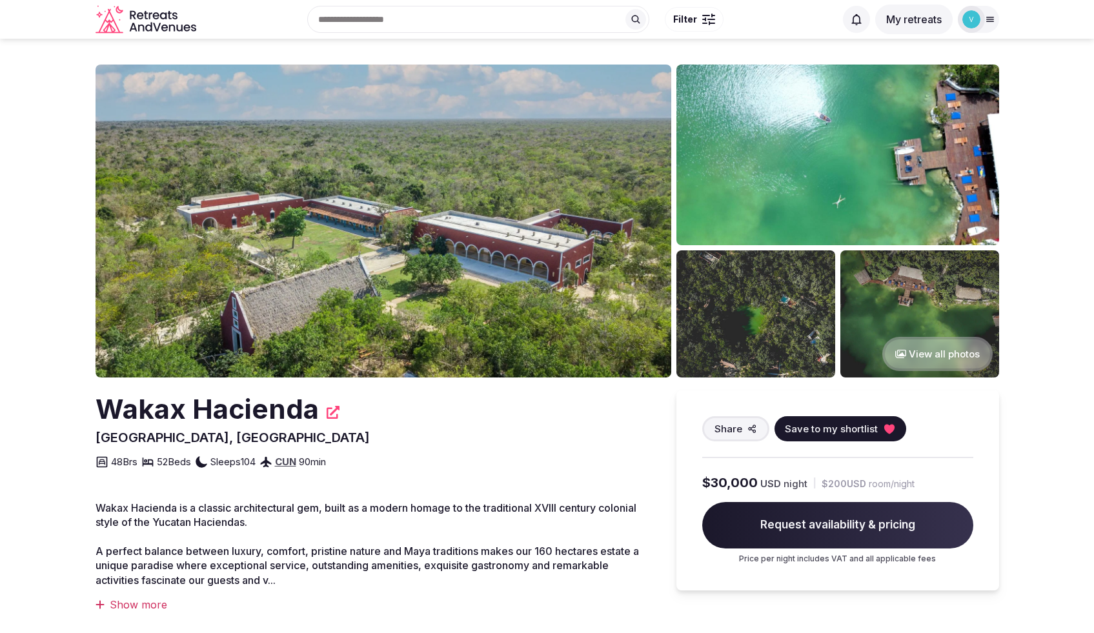
click at [960, 357] on button "View all photos" at bounding box center [937, 354] width 110 height 34
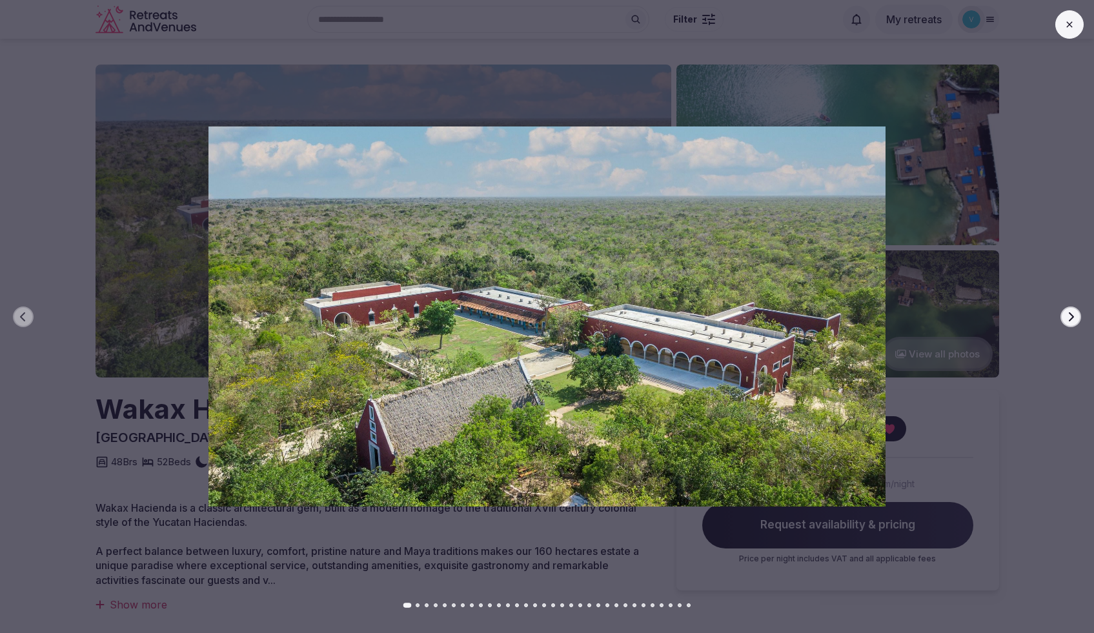
click at [1076, 319] on button "Next slide" at bounding box center [1070, 317] width 21 height 21
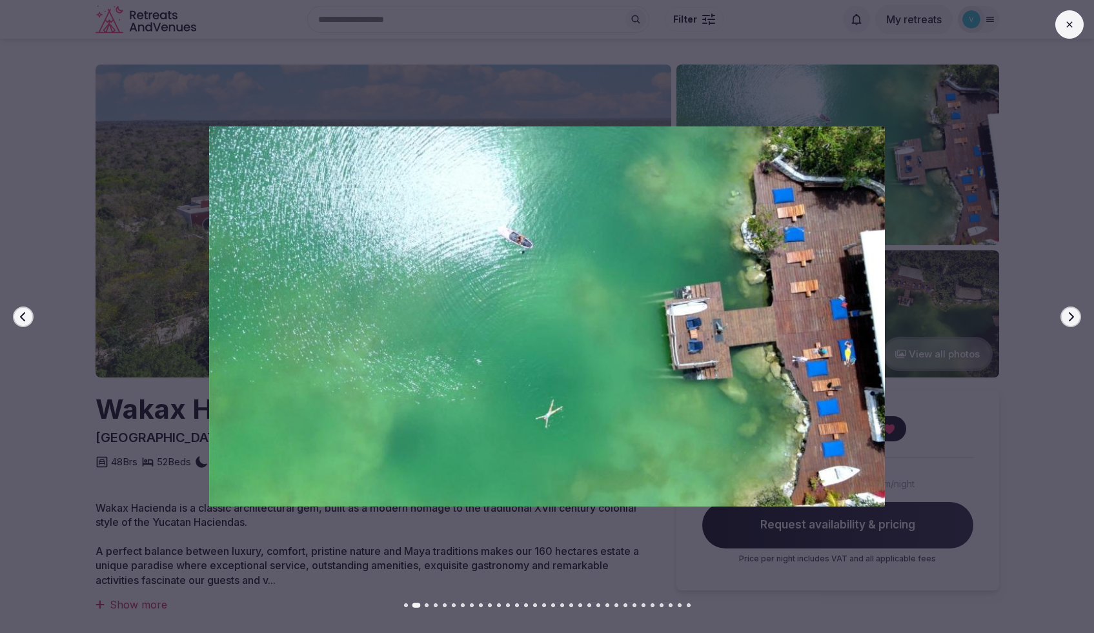
click at [1076, 319] on button "Next slide" at bounding box center [1070, 317] width 21 height 21
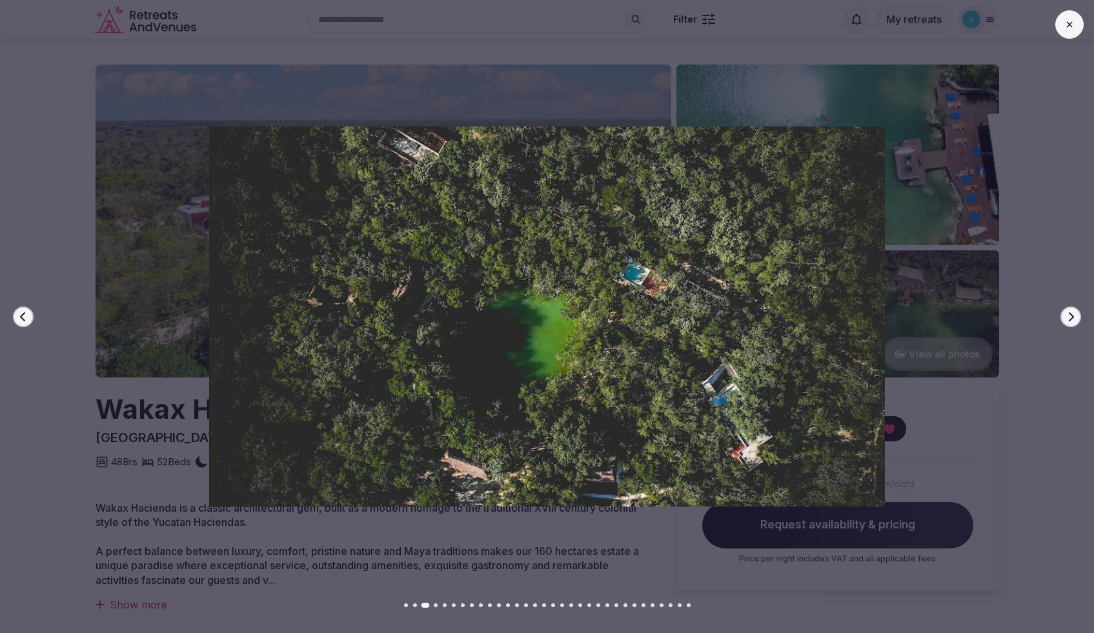
click at [1076, 319] on button "Next slide" at bounding box center [1070, 317] width 21 height 21
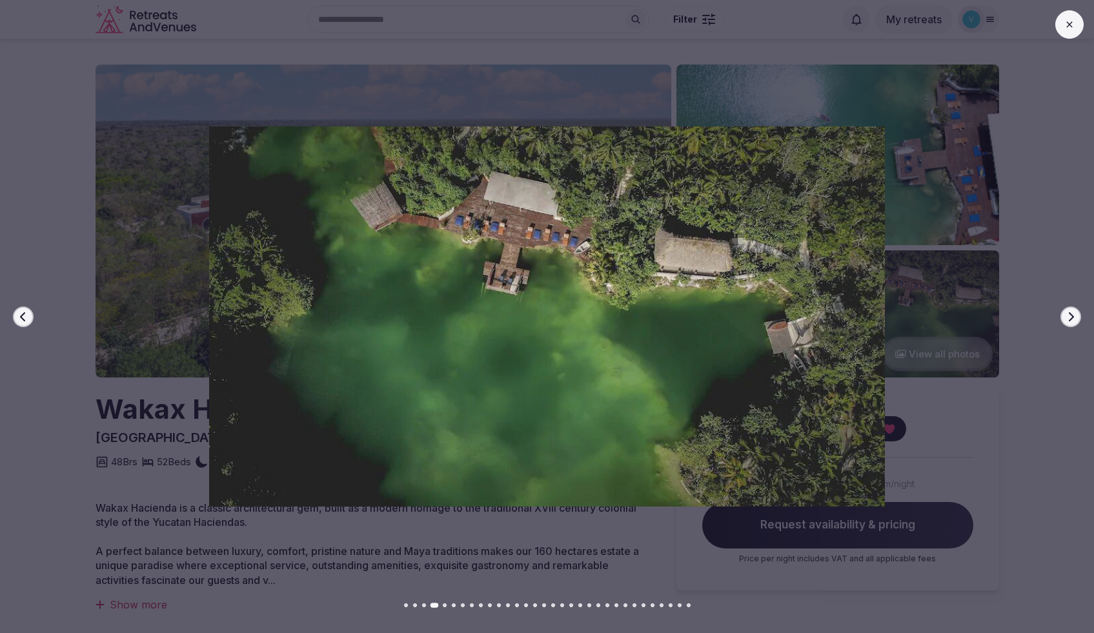
click at [1076, 319] on button "Next slide" at bounding box center [1070, 317] width 21 height 21
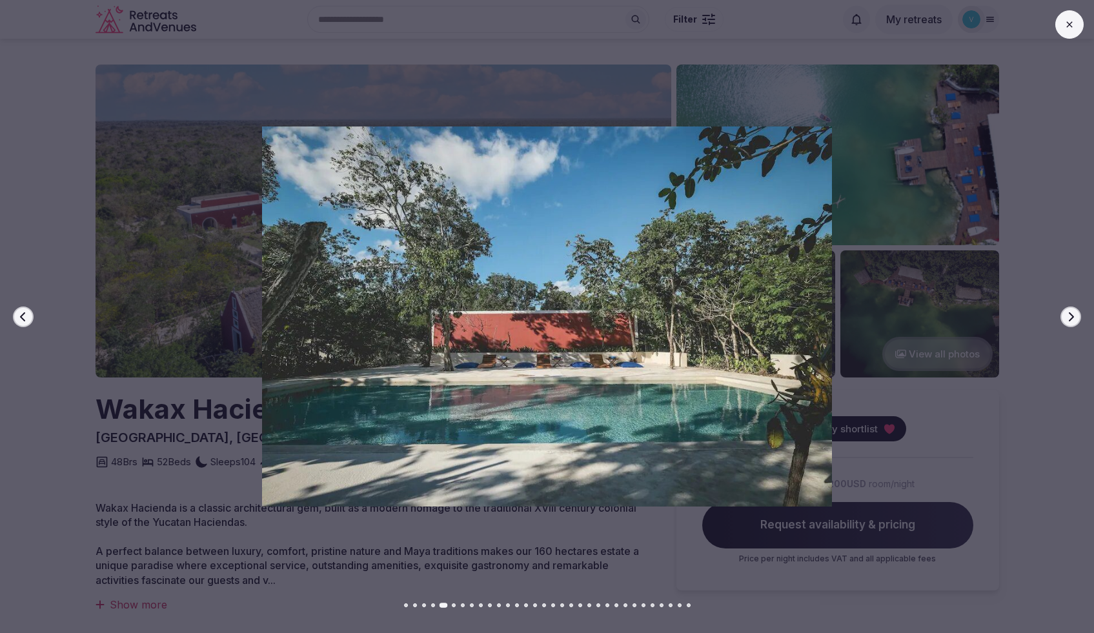
click at [1076, 319] on button "Next slide" at bounding box center [1070, 317] width 21 height 21
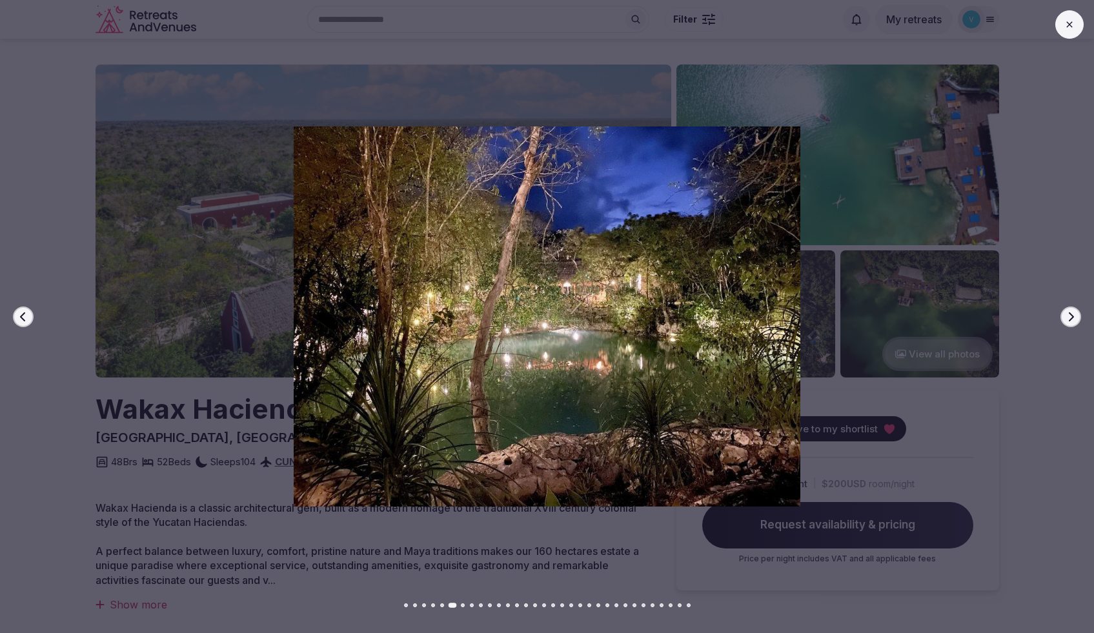
click at [1076, 319] on button "Next slide" at bounding box center [1070, 317] width 21 height 21
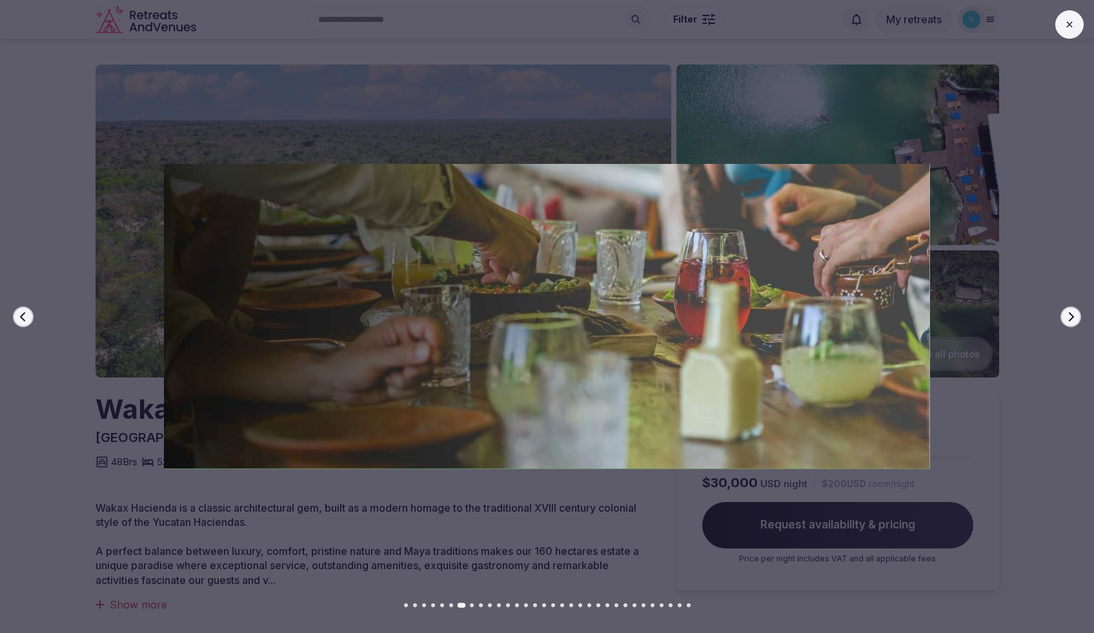
click at [1076, 319] on button "Next slide" at bounding box center [1070, 317] width 21 height 21
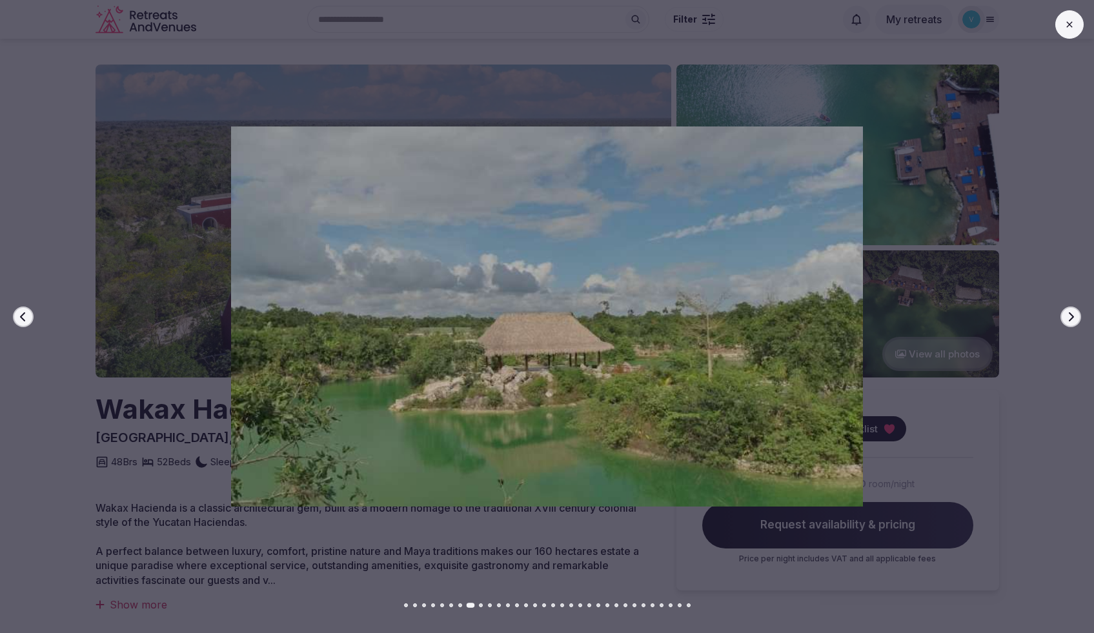
click at [1076, 319] on button "Next slide" at bounding box center [1070, 317] width 21 height 21
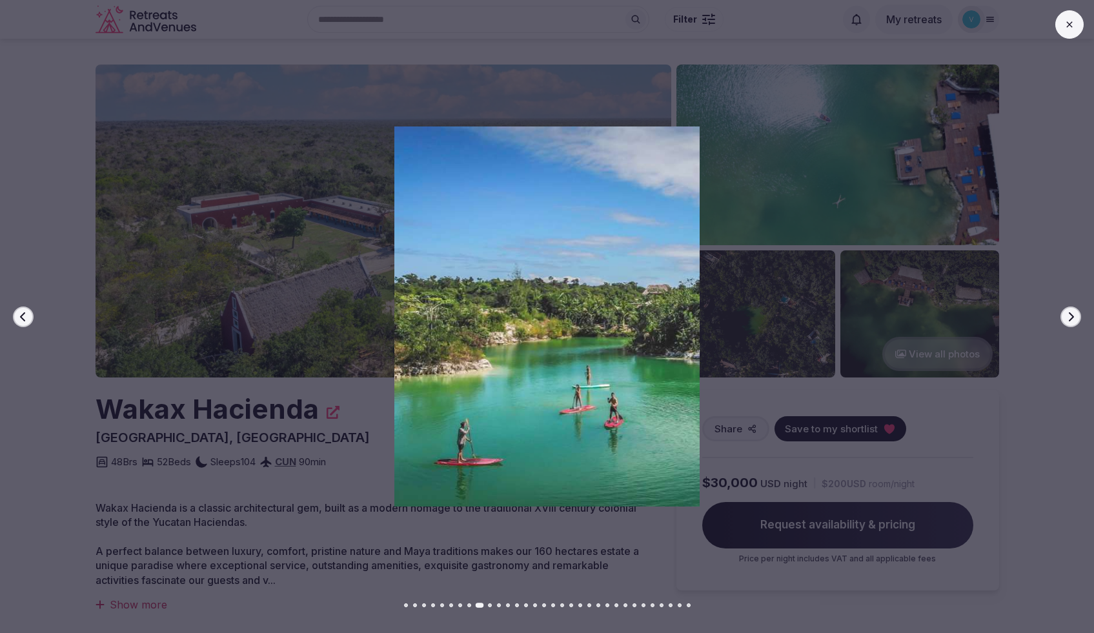
click at [1076, 319] on button "Next slide" at bounding box center [1070, 317] width 21 height 21
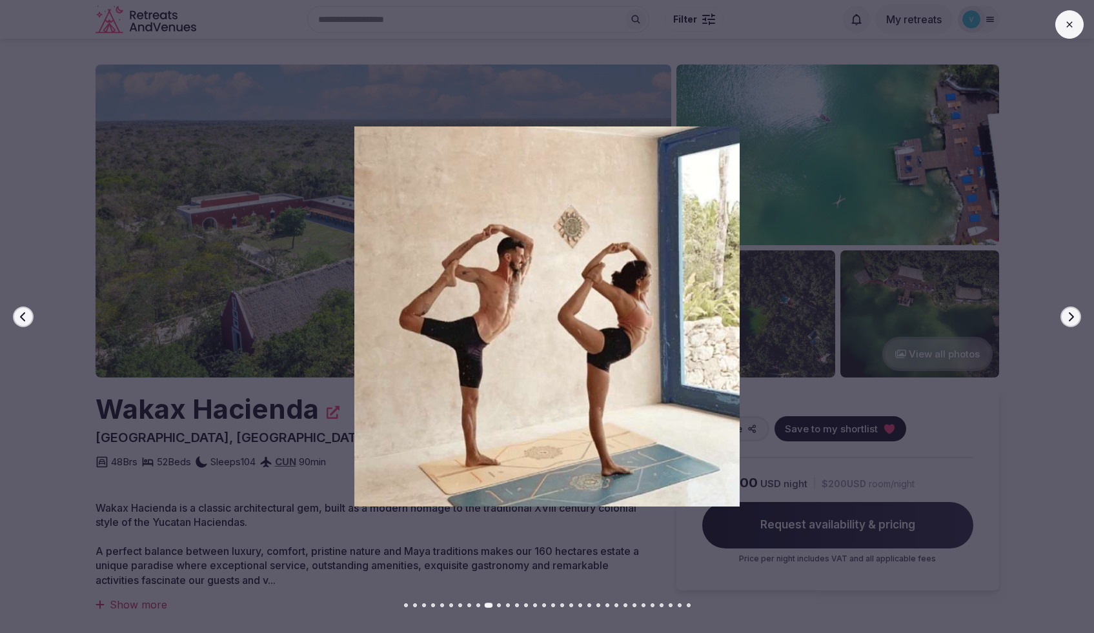
click at [1076, 319] on button "Next slide" at bounding box center [1070, 317] width 21 height 21
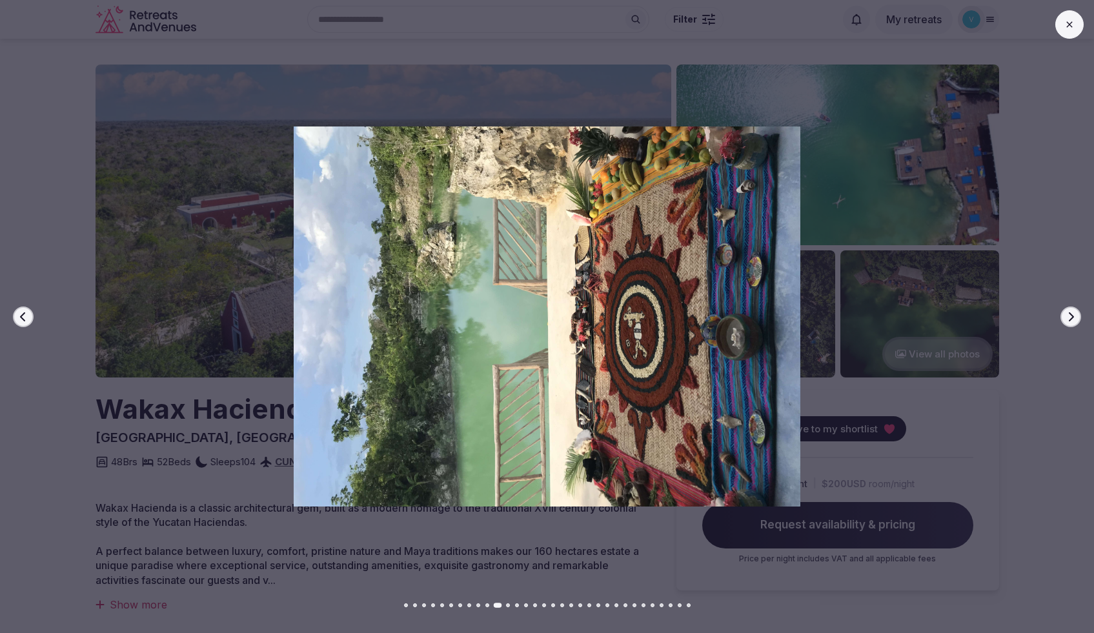
click at [1076, 319] on button "Next slide" at bounding box center [1070, 317] width 21 height 21
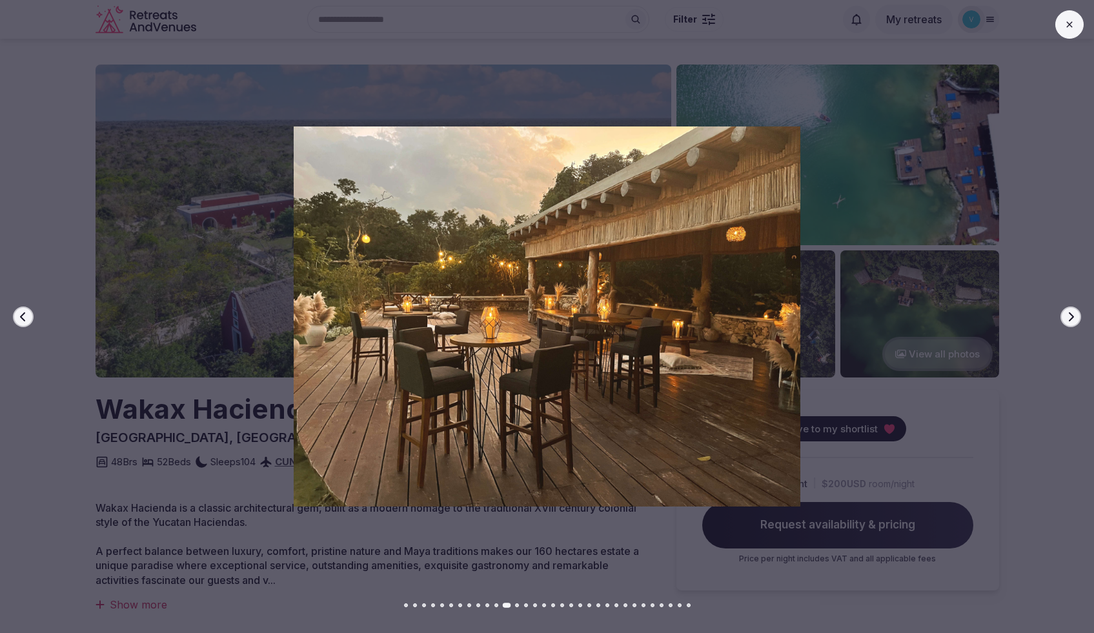
click at [1076, 319] on button "Next slide" at bounding box center [1070, 317] width 21 height 21
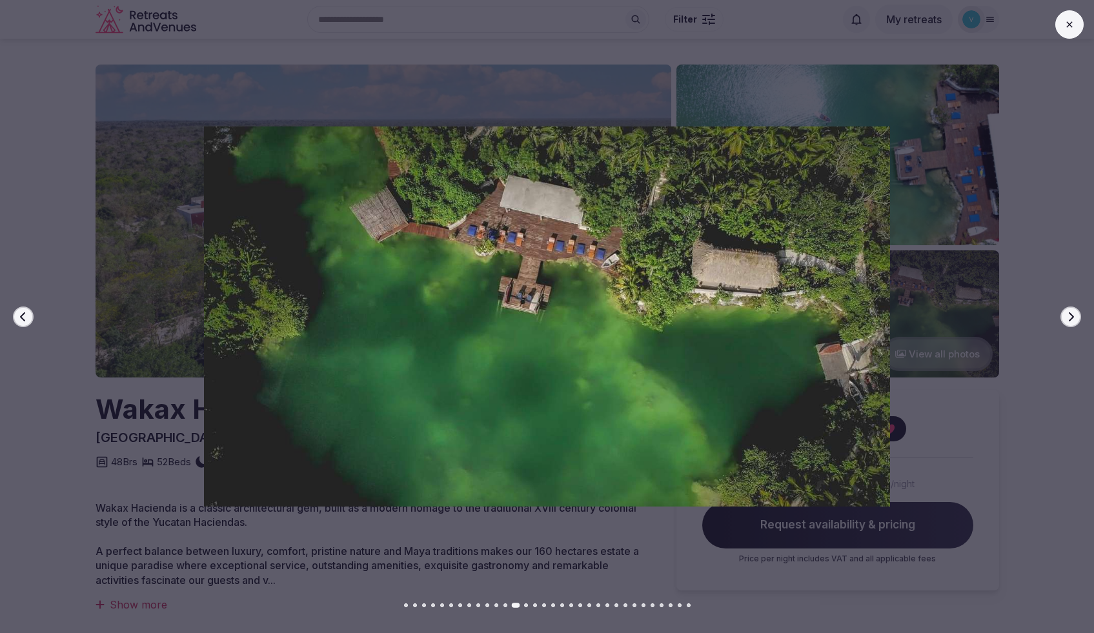
click at [1076, 319] on button "Next slide" at bounding box center [1070, 317] width 21 height 21
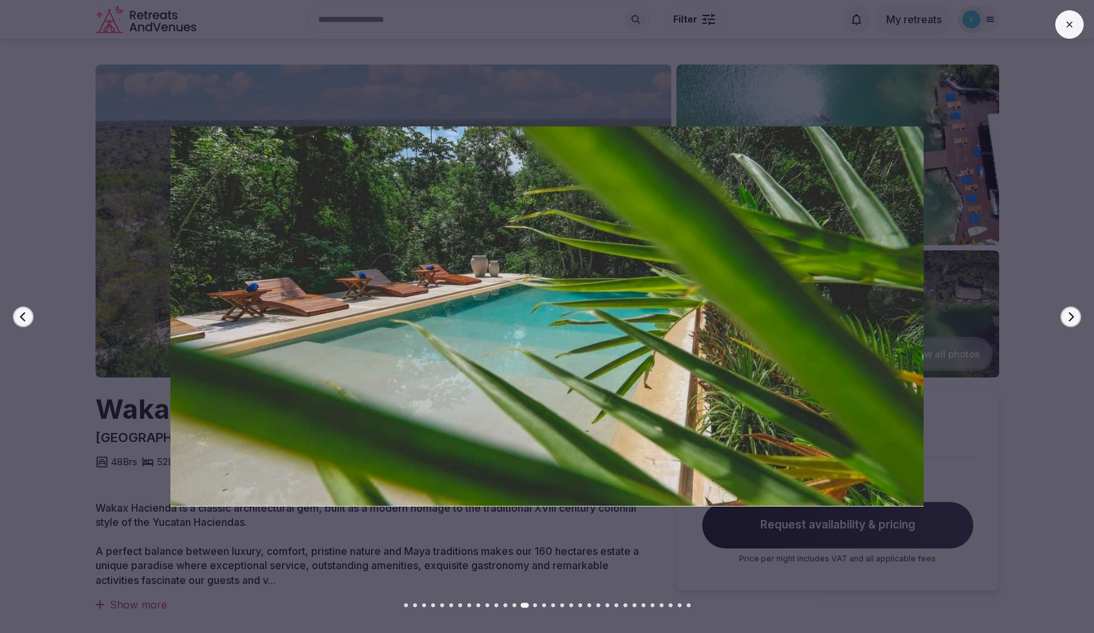
click at [1076, 319] on button "Next slide" at bounding box center [1070, 317] width 21 height 21
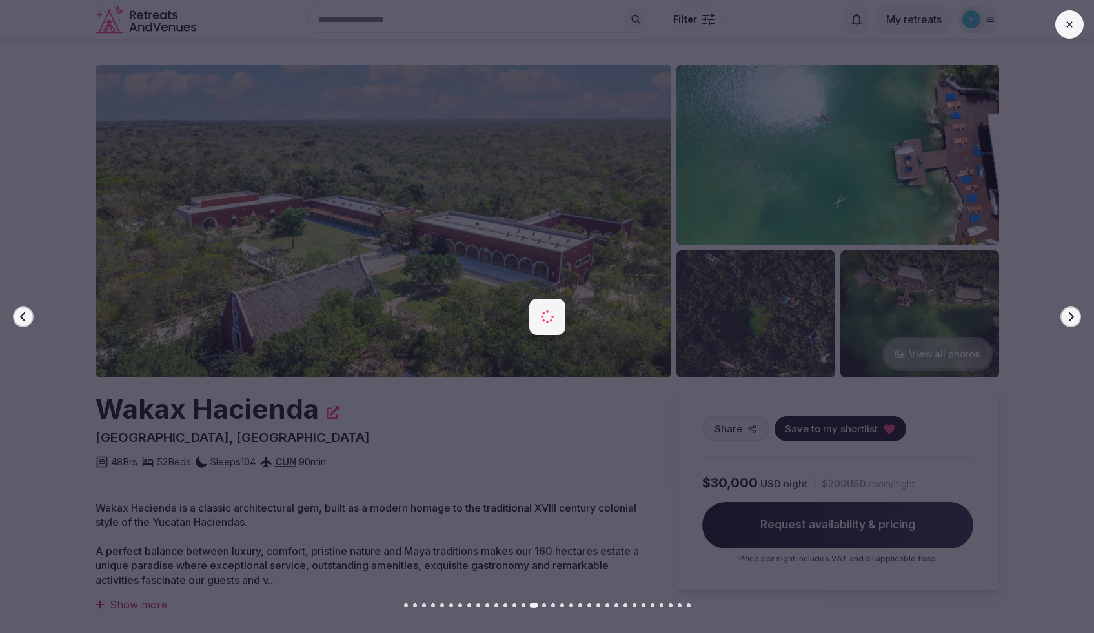
click at [1076, 319] on button "Next slide" at bounding box center [1070, 317] width 21 height 21
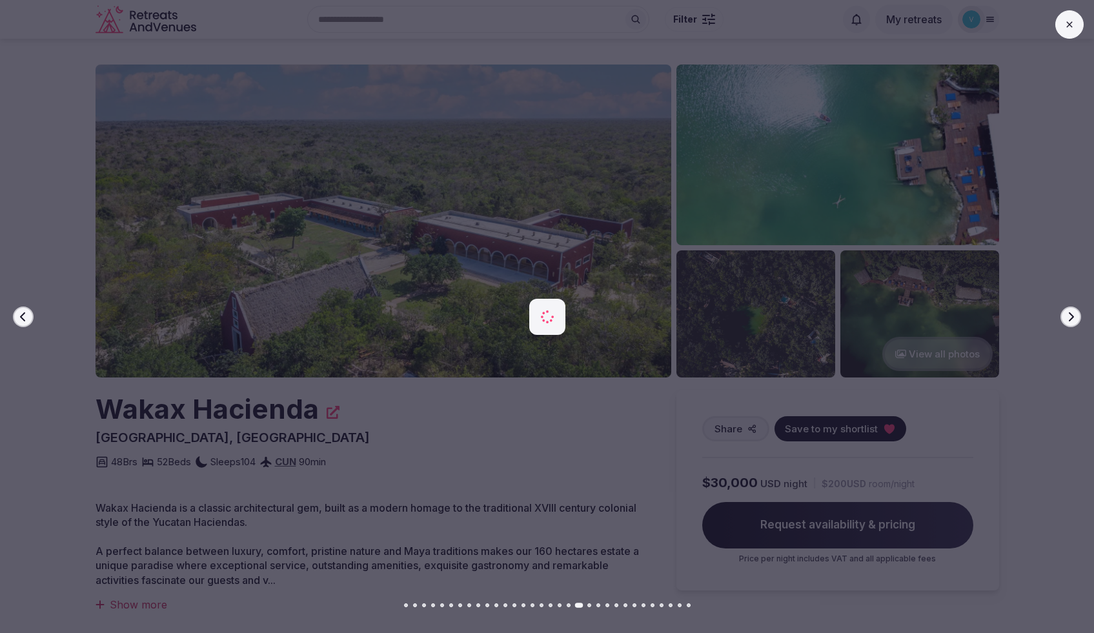
click at [1076, 319] on button "Next slide" at bounding box center [1070, 317] width 21 height 21
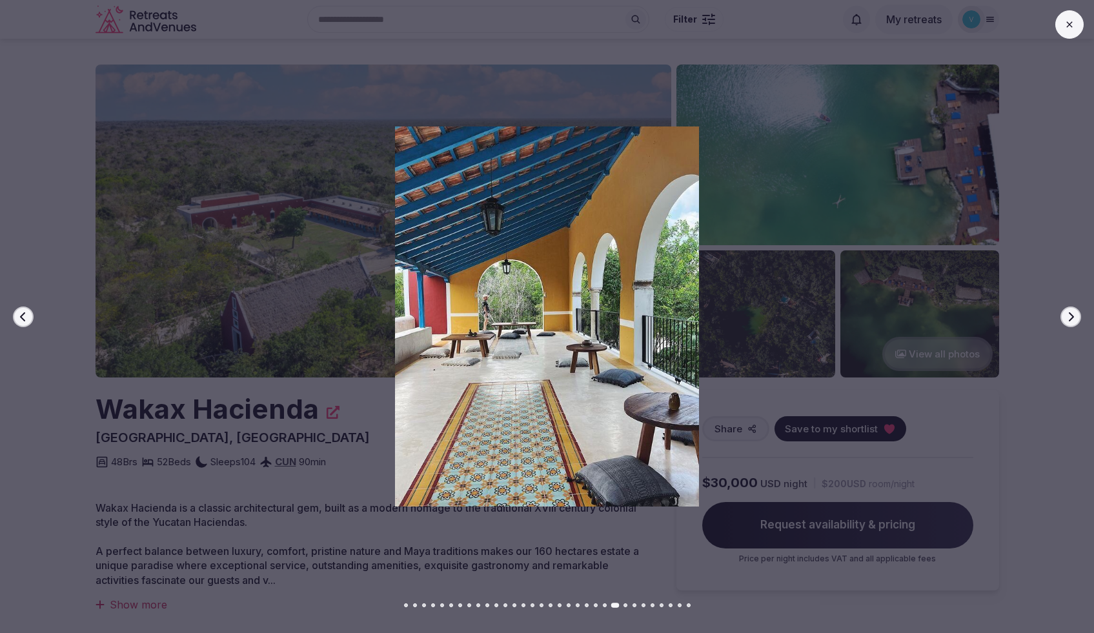
click at [1076, 319] on button "Next slide" at bounding box center [1070, 317] width 21 height 21
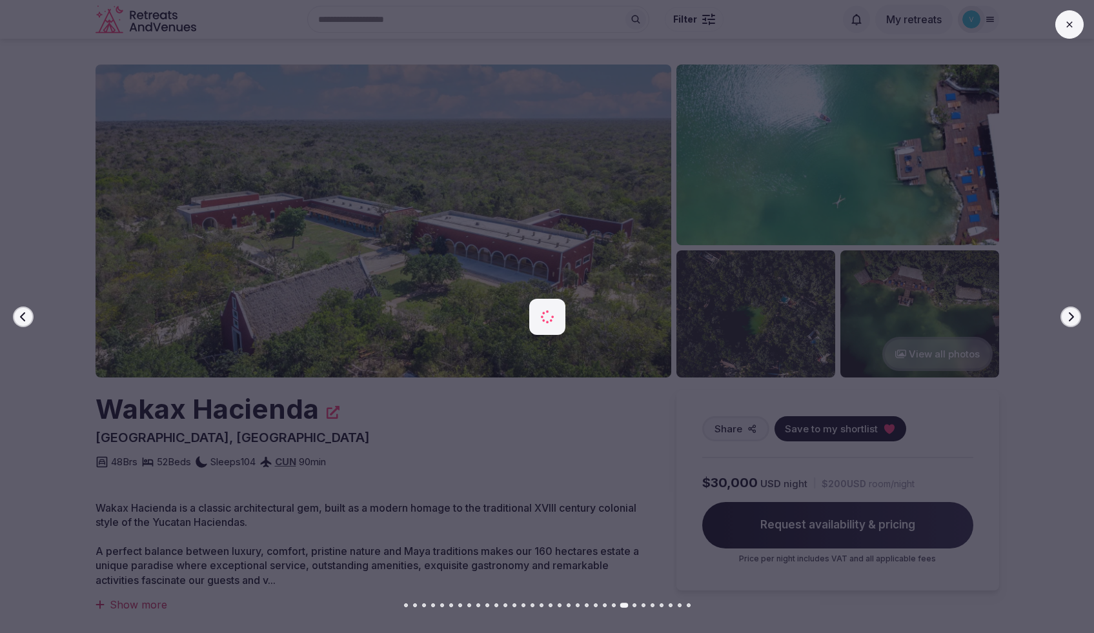
click at [1076, 319] on button "Next slide" at bounding box center [1070, 317] width 21 height 21
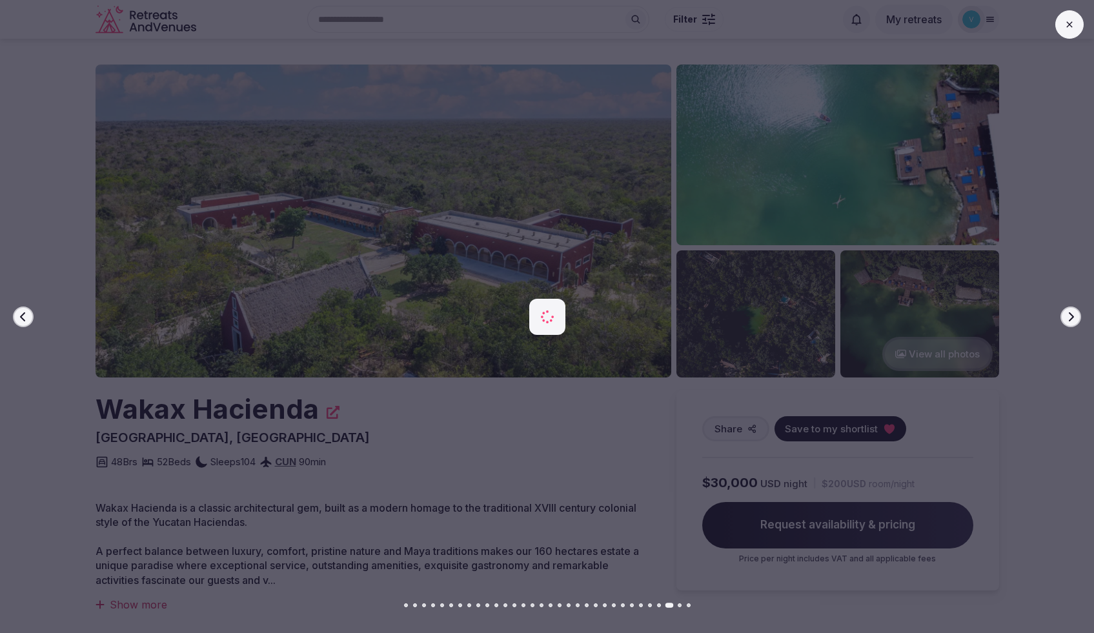
click at [1076, 319] on button "Next slide" at bounding box center [1070, 317] width 21 height 21
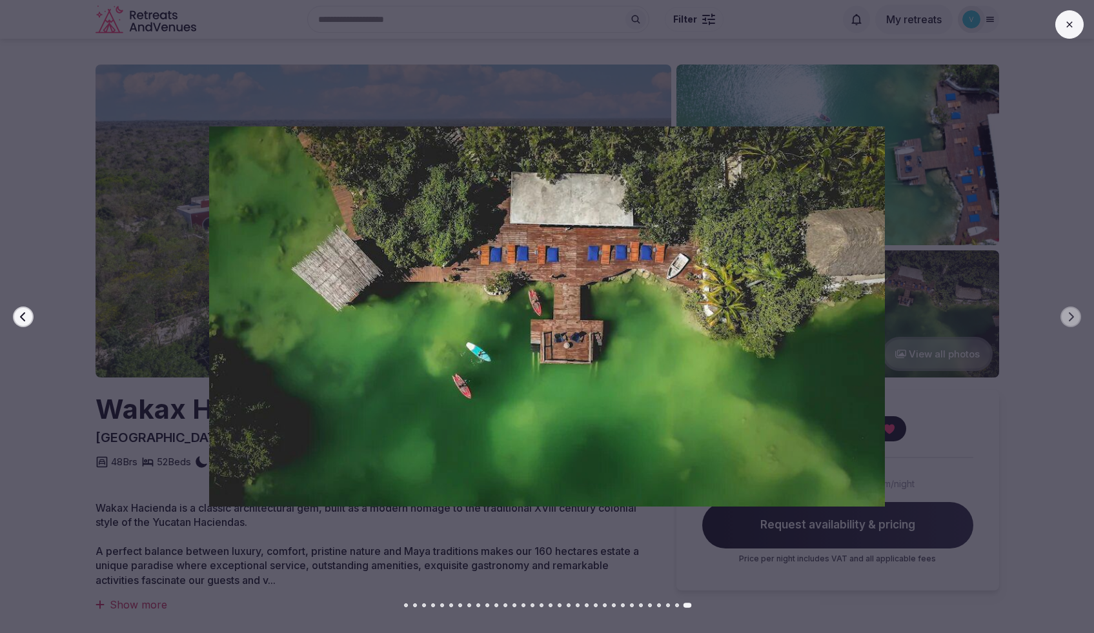
drag, startPoint x: 1064, startPoint y: 28, endPoint x: 1040, endPoint y: 92, distance: 68.2
click at [1064, 28] on icon at bounding box center [1069, 24] width 10 height 10
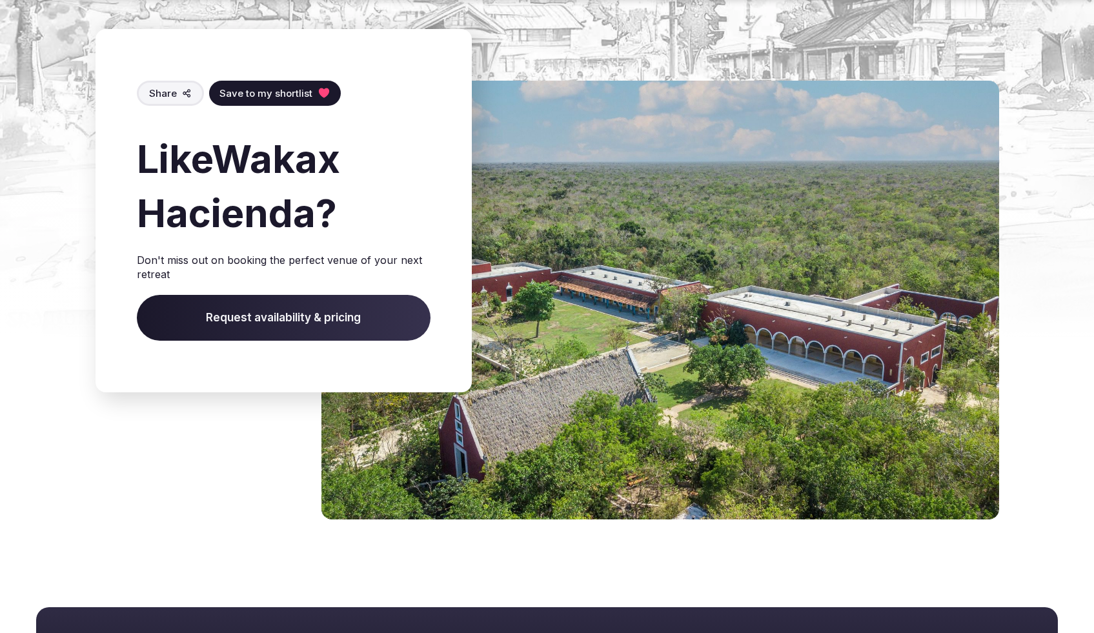
scroll to position [5688, 0]
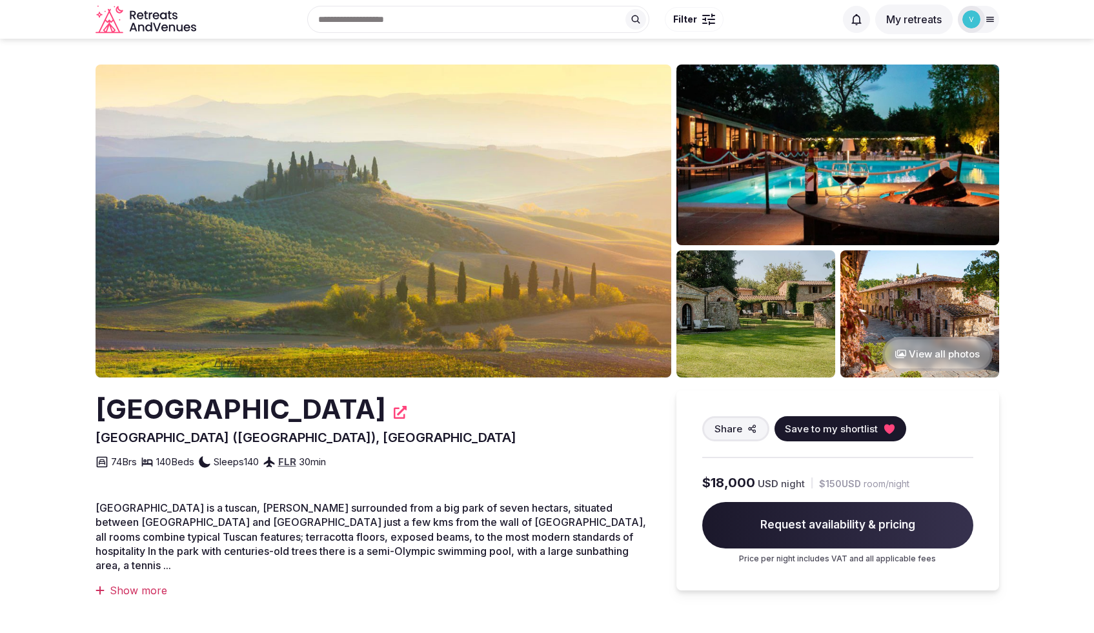
click at [949, 352] on button "View all photos" at bounding box center [937, 354] width 110 height 34
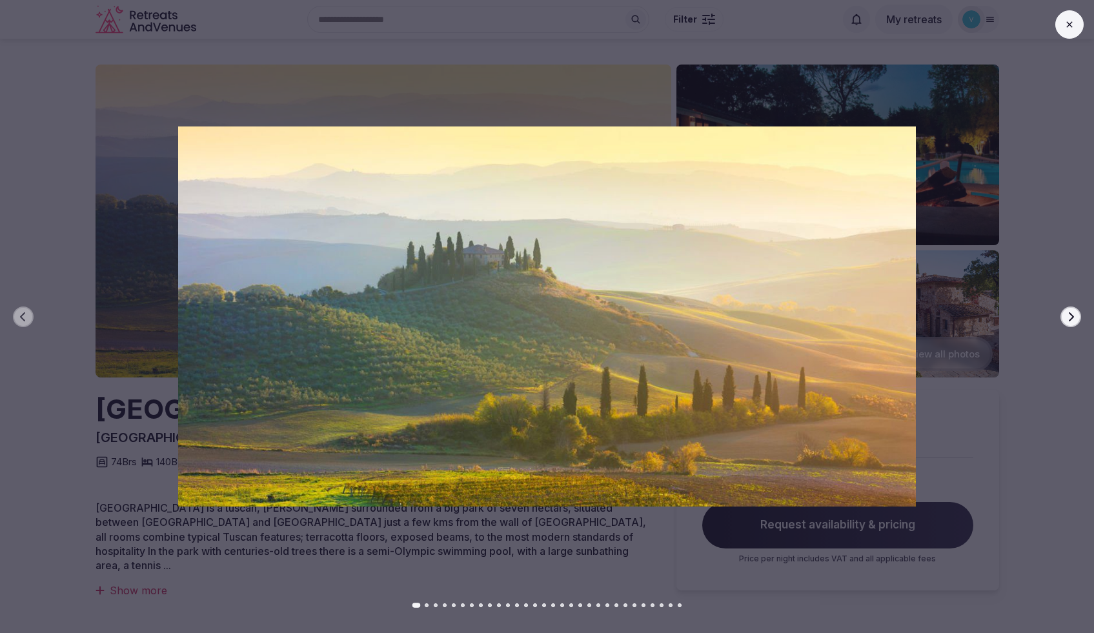
click at [1076, 315] on button "Next slide" at bounding box center [1070, 317] width 21 height 21
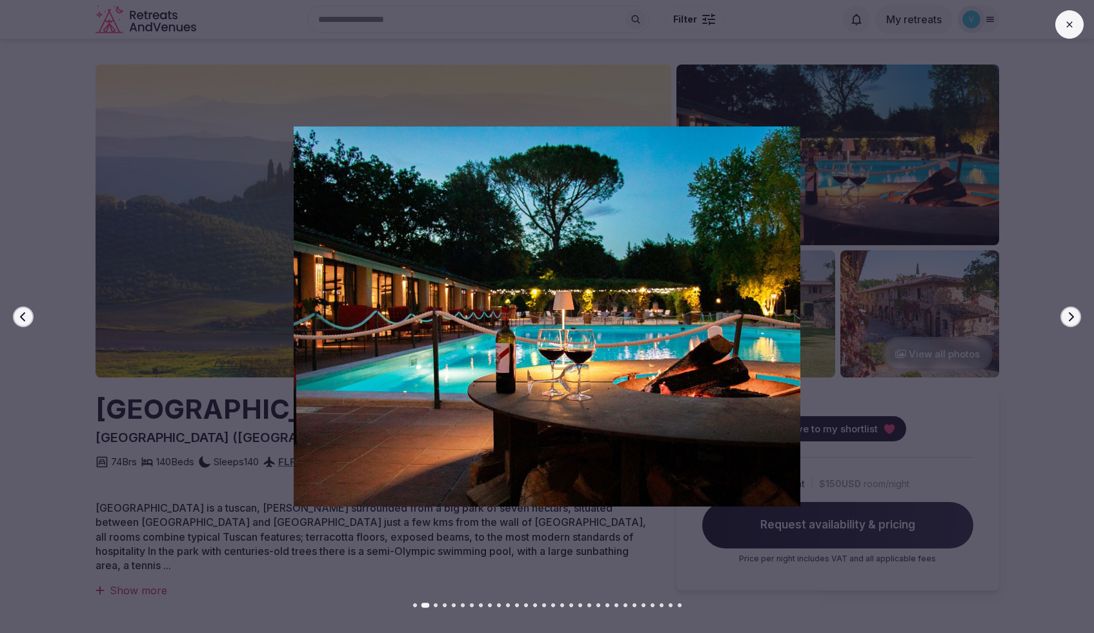
click at [1074, 315] on icon "button" at bounding box center [1070, 317] width 10 height 10
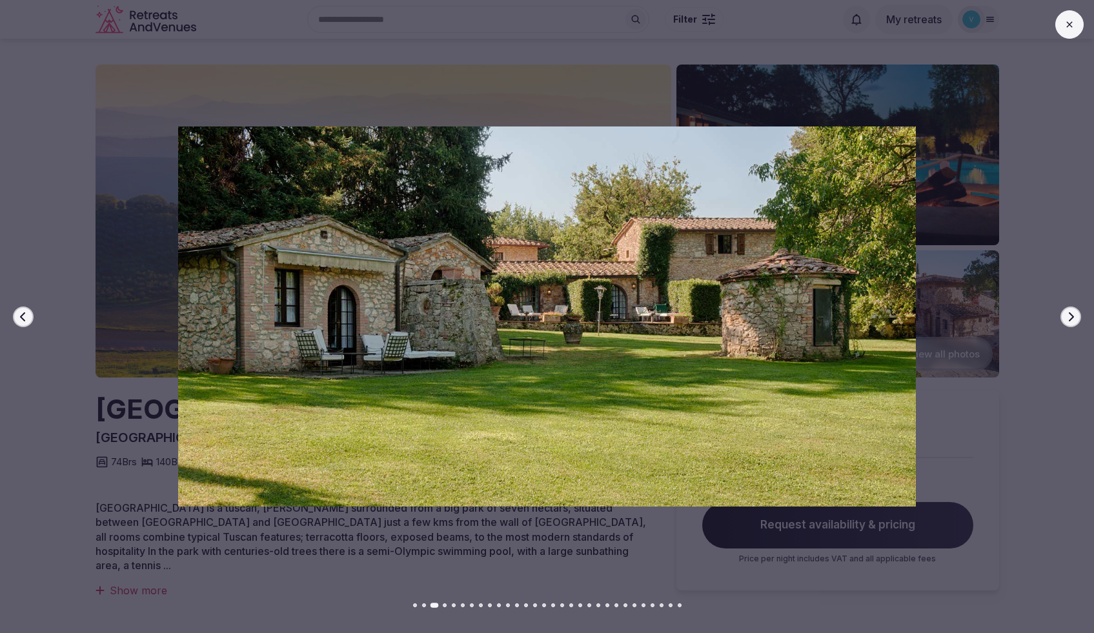
click at [1074, 315] on icon "button" at bounding box center [1070, 317] width 10 height 10
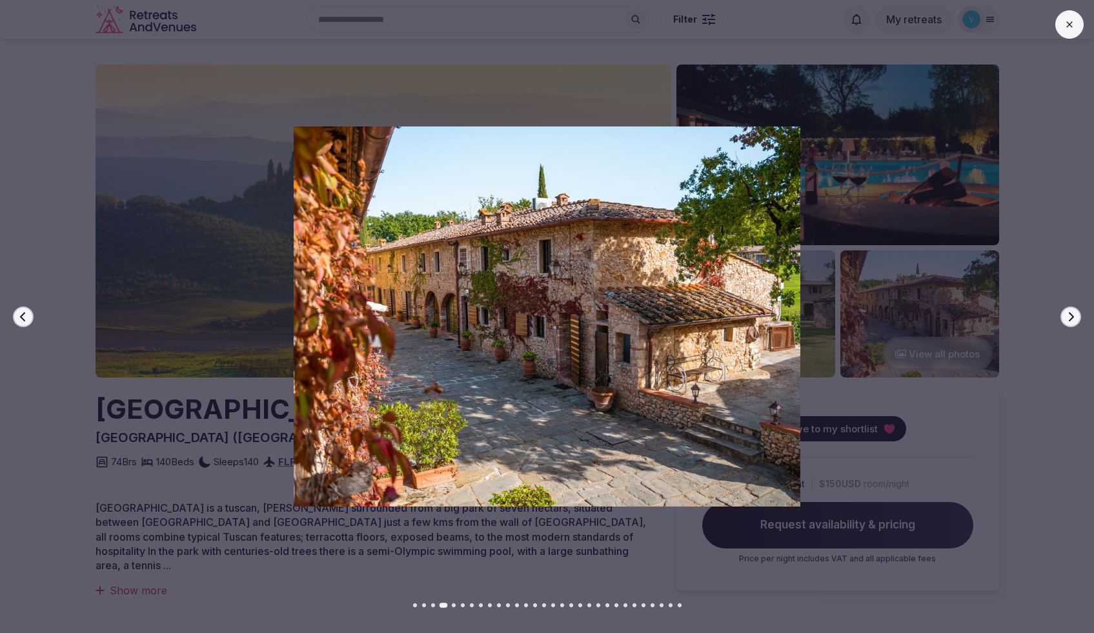
click at [1074, 315] on icon "button" at bounding box center [1070, 317] width 10 height 10
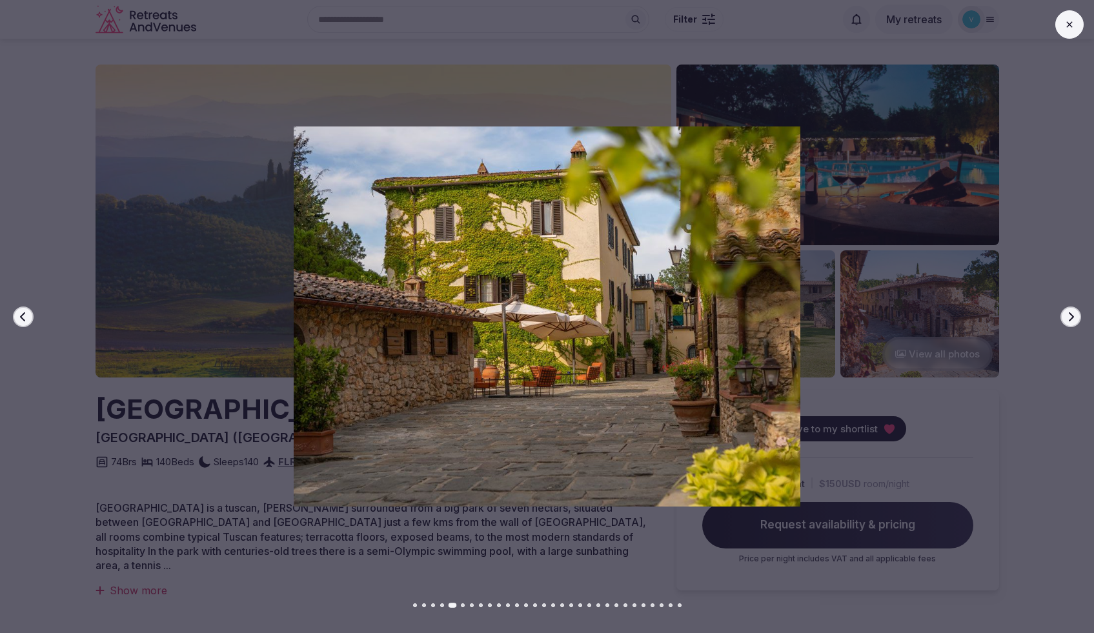
click at [1074, 315] on icon "button" at bounding box center [1070, 317] width 10 height 10
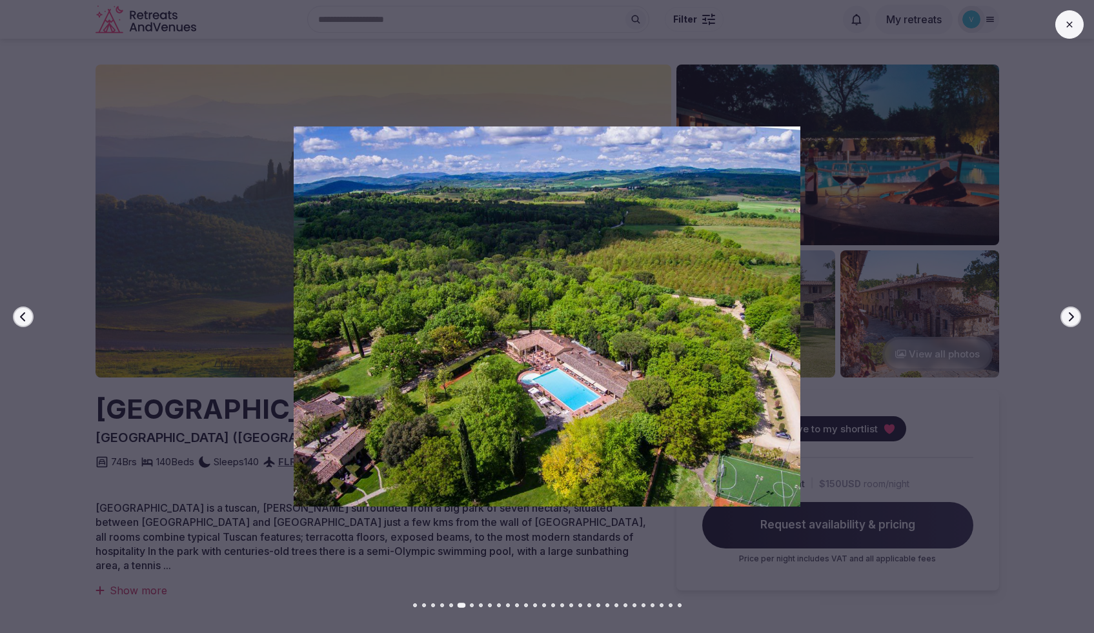
click at [1074, 315] on icon "button" at bounding box center [1070, 317] width 10 height 10
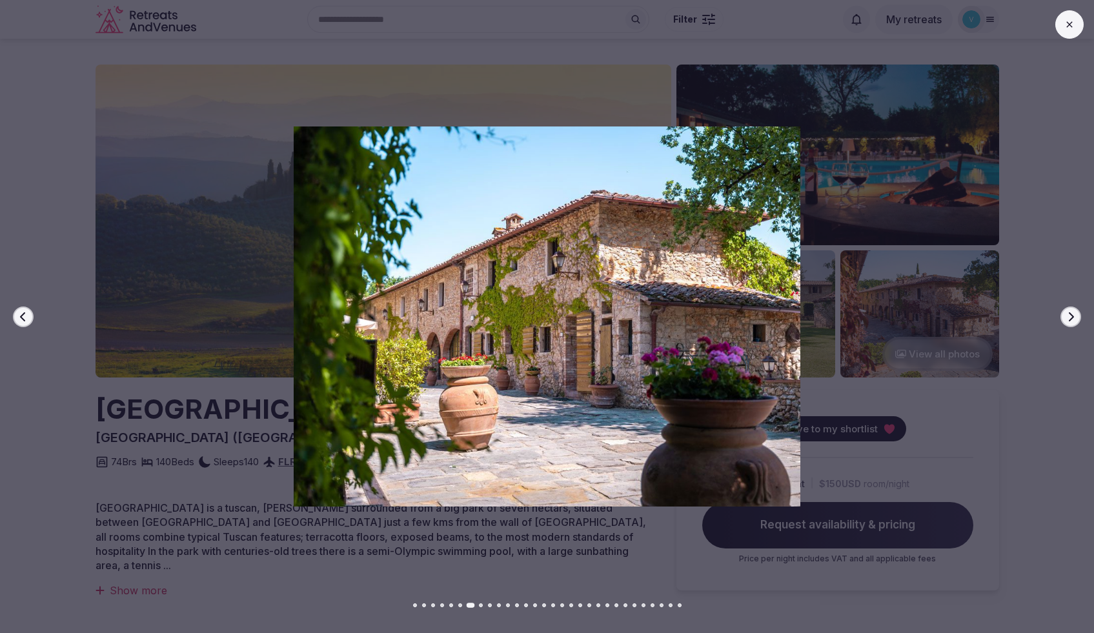
click at [1074, 315] on icon "button" at bounding box center [1070, 317] width 10 height 10
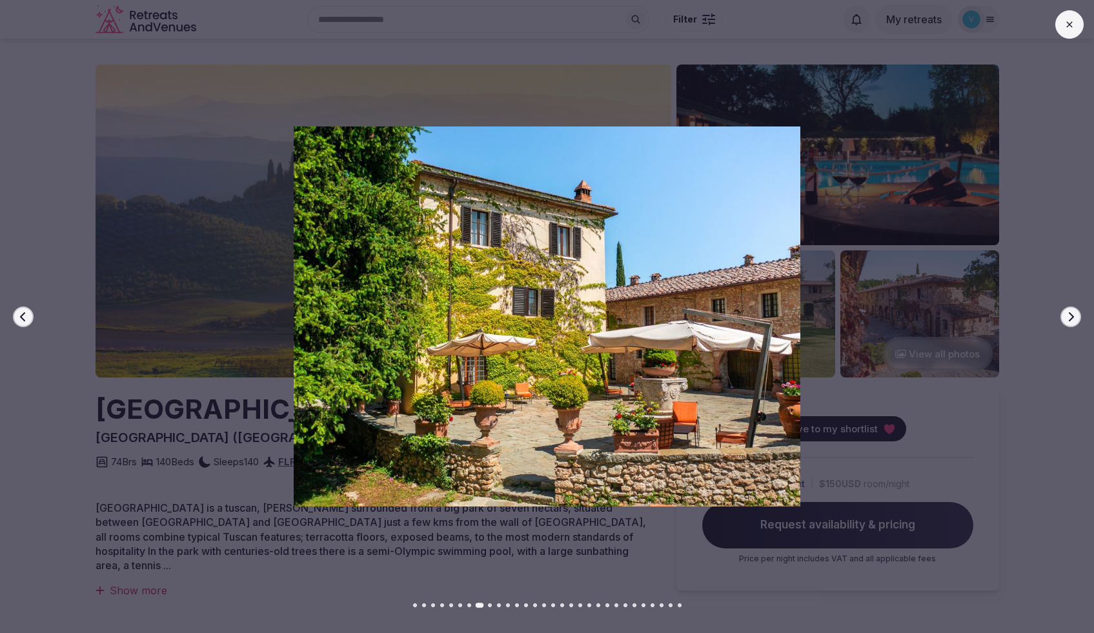
click at [1074, 315] on icon "button" at bounding box center [1070, 317] width 10 height 10
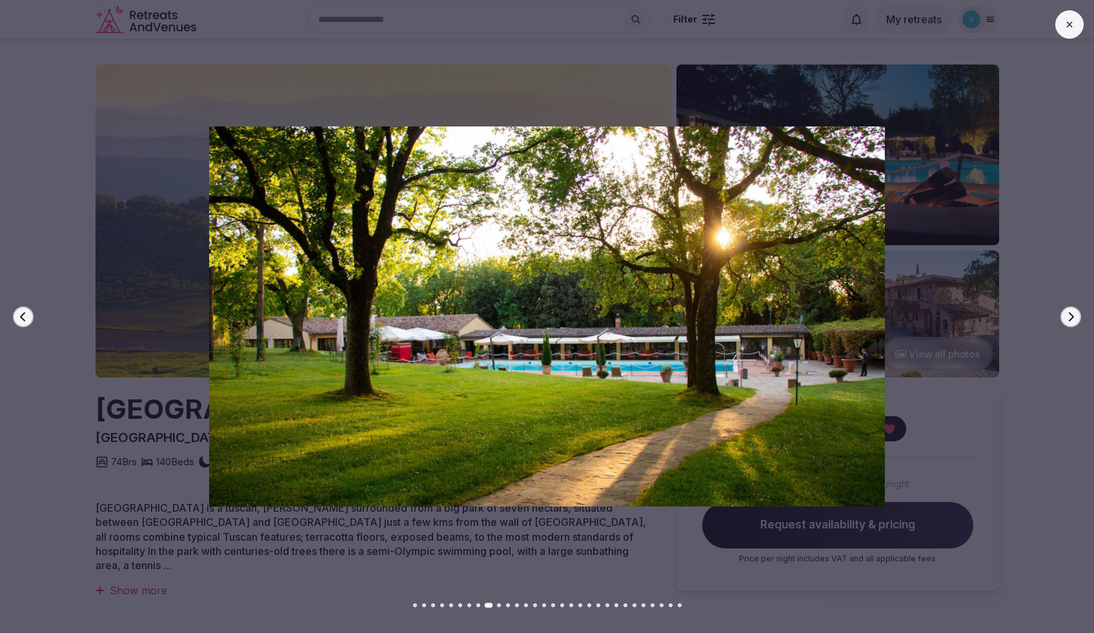
click at [1074, 315] on icon "button" at bounding box center [1070, 317] width 10 height 10
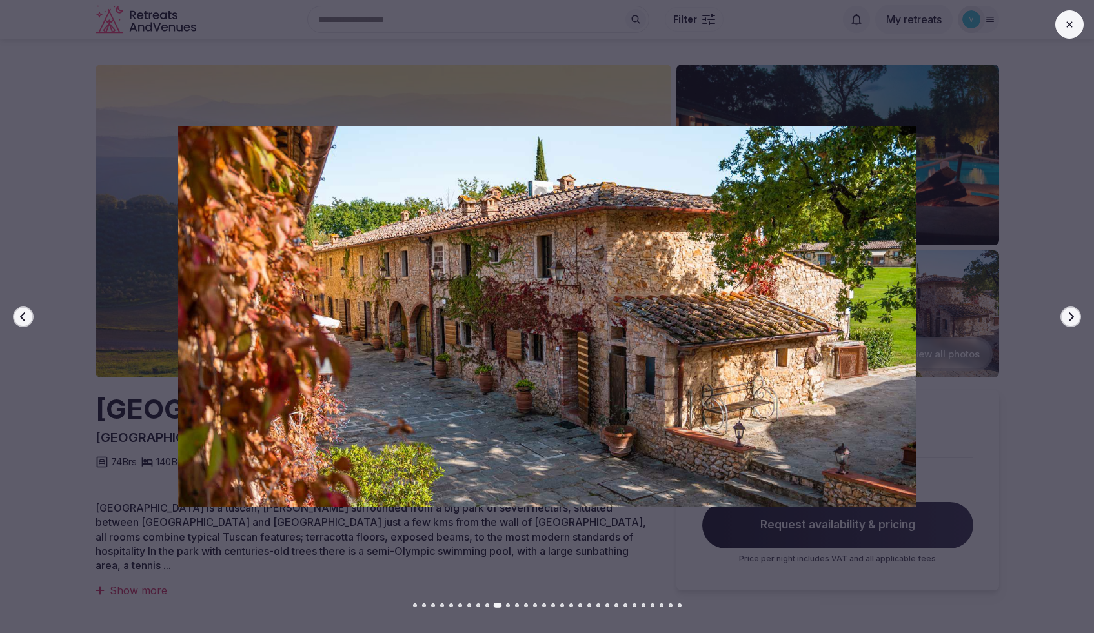
click at [1074, 315] on icon "button" at bounding box center [1070, 317] width 10 height 10
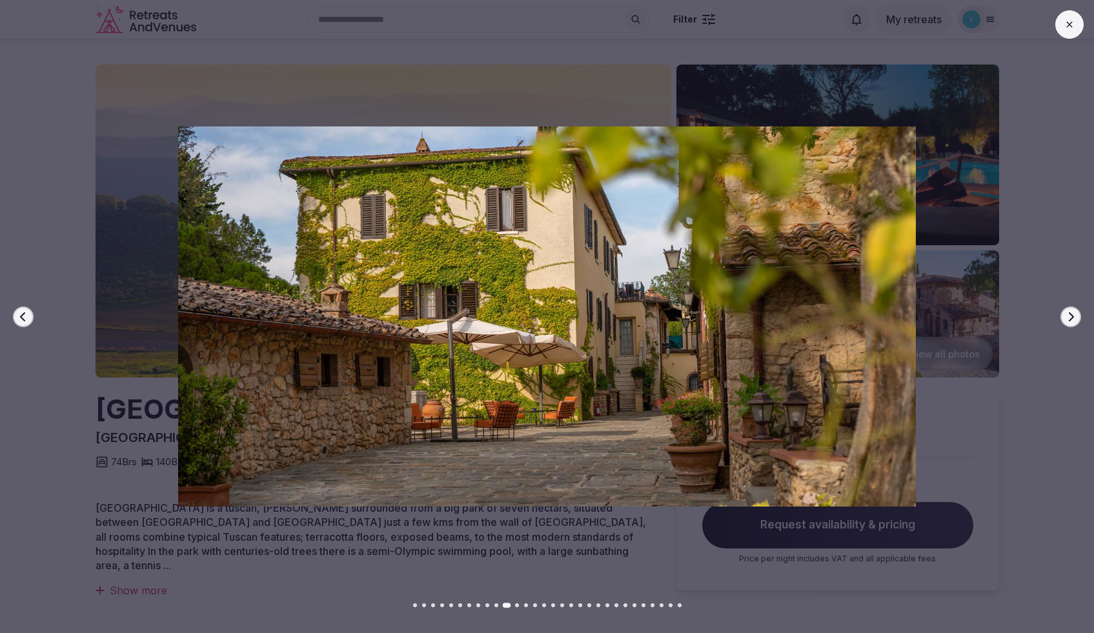
click at [1074, 315] on icon "button" at bounding box center [1070, 317] width 10 height 10
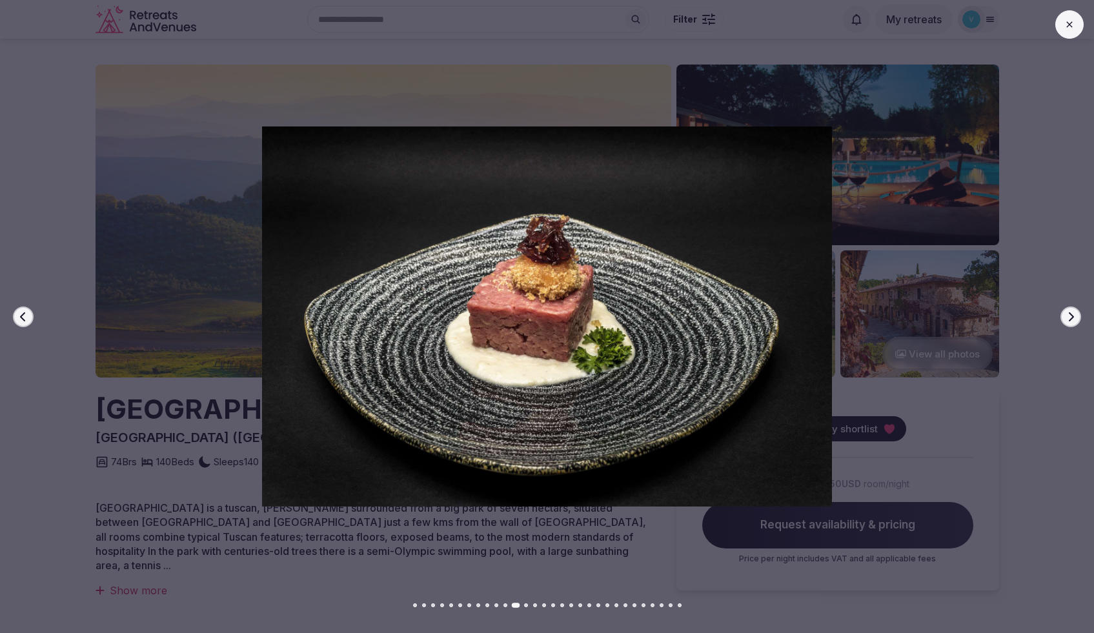
click at [1074, 315] on icon "button" at bounding box center [1070, 317] width 10 height 10
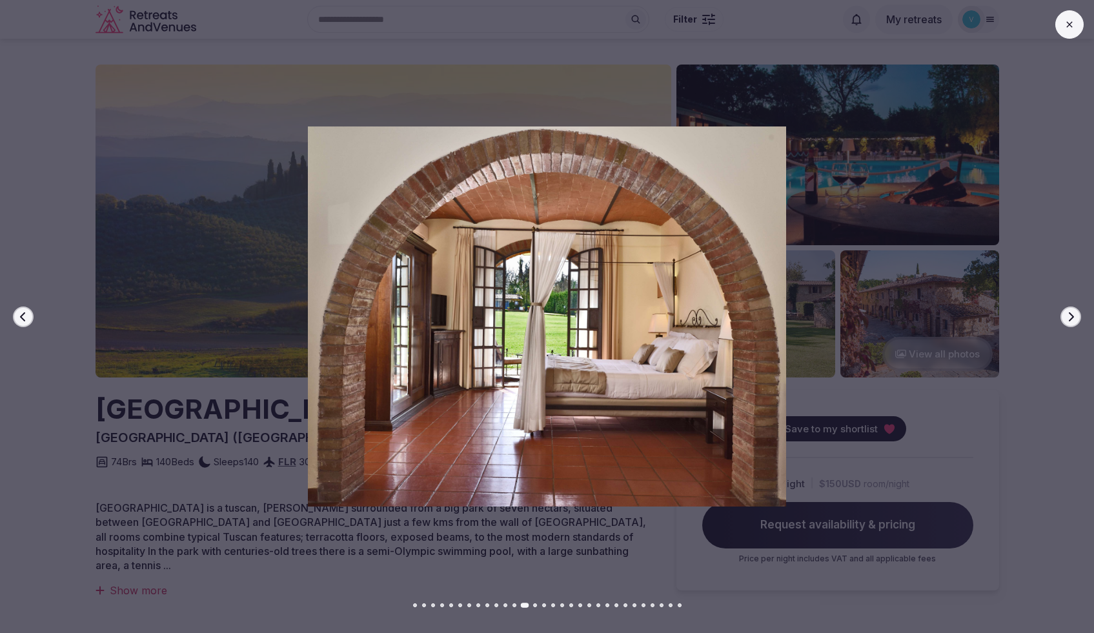
click at [1075, 315] on icon "button" at bounding box center [1070, 317] width 10 height 10
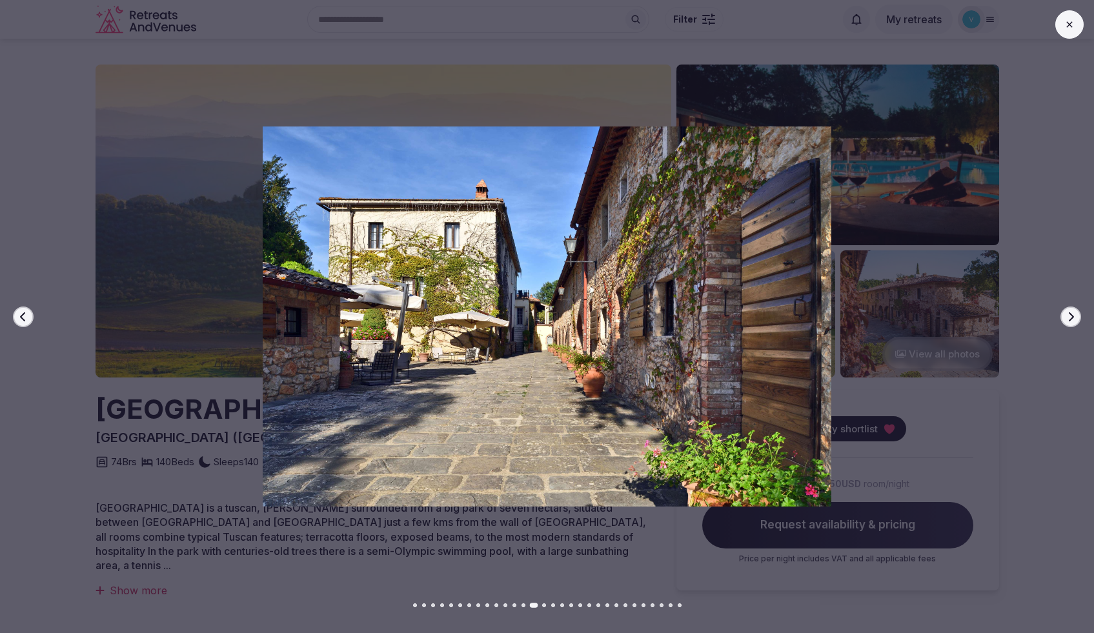
click at [1075, 315] on icon "button" at bounding box center [1070, 317] width 10 height 10
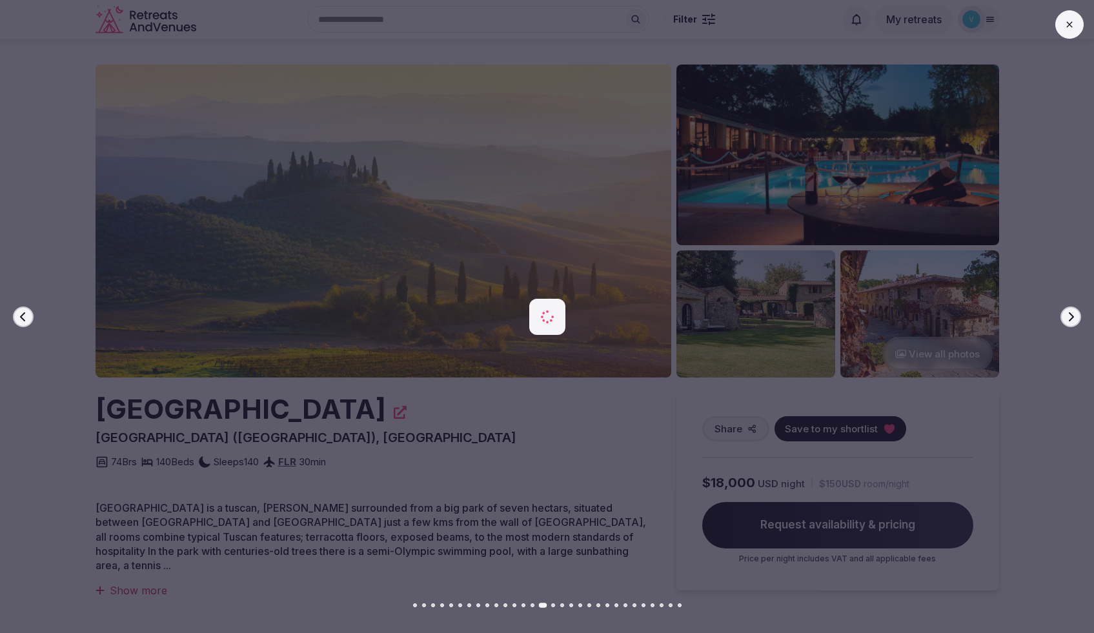
click at [1075, 315] on icon "button" at bounding box center [1070, 317] width 10 height 10
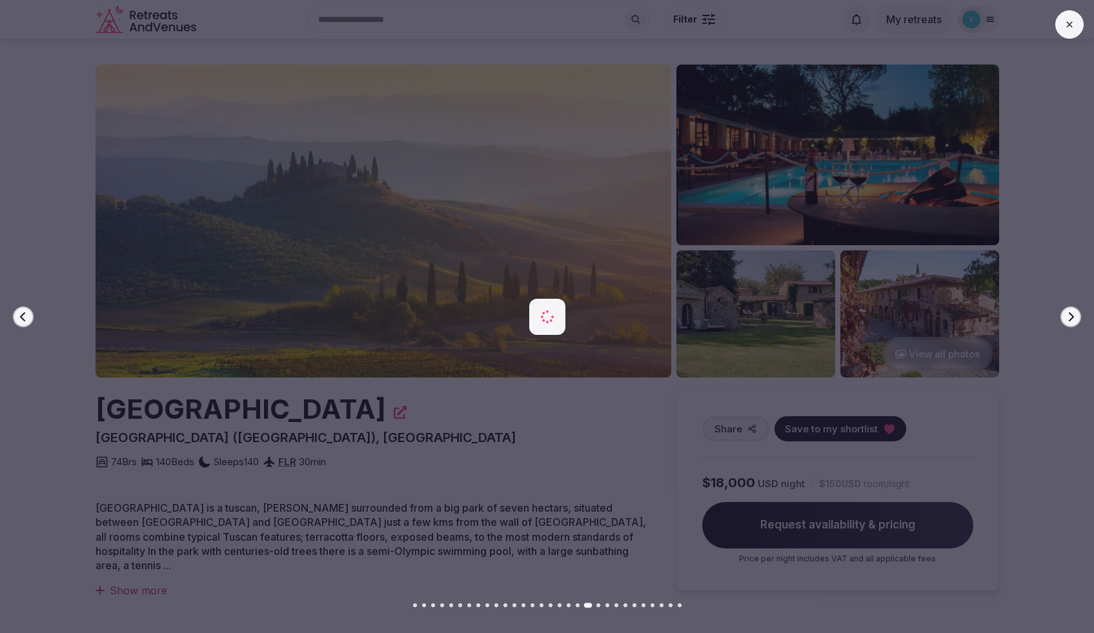
click at [1075, 315] on icon "button" at bounding box center [1070, 317] width 10 height 10
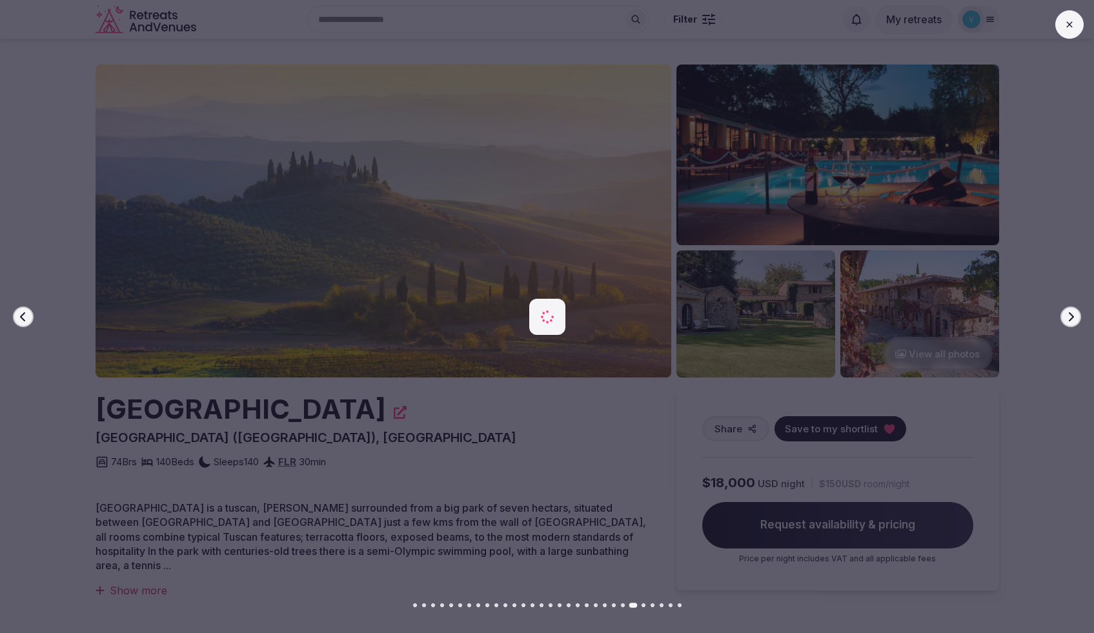
click at [1075, 315] on icon "button" at bounding box center [1070, 317] width 10 height 10
click at [1076, 315] on button "Next slide" at bounding box center [1070, 317] width 21 height 21
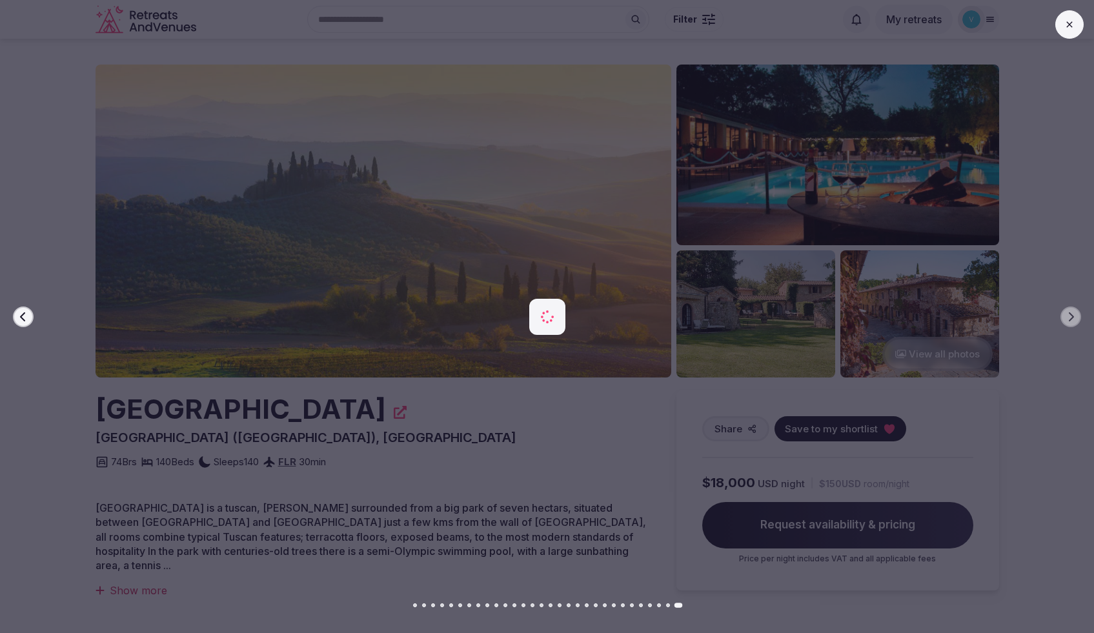
click at [1064, 231] on div at bounding box center [542, 316] width 1104 height 380
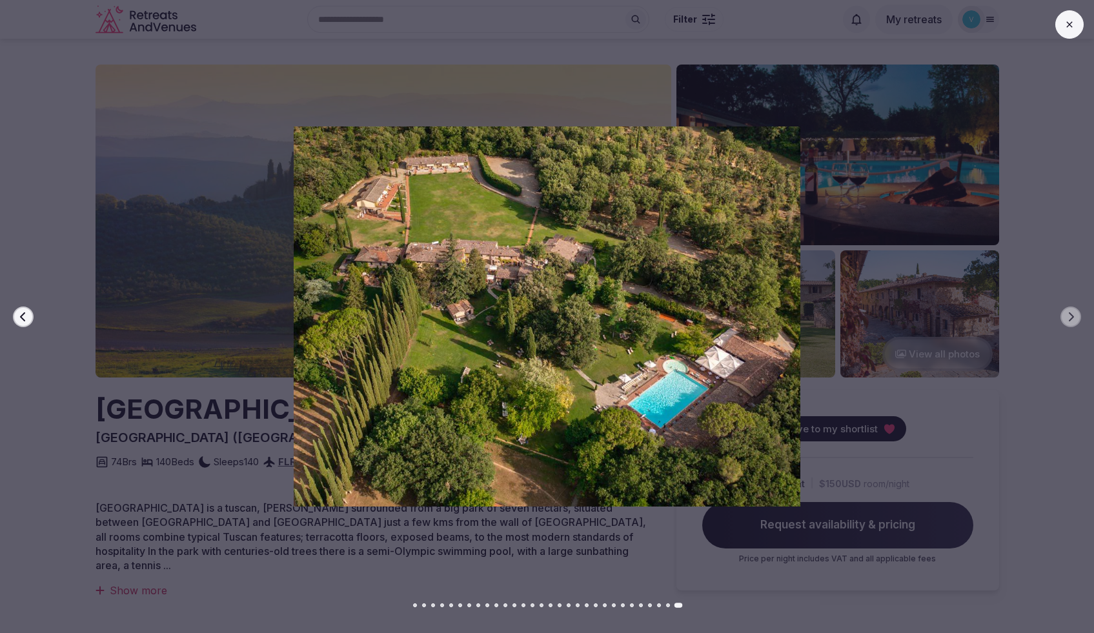
click at [1047, 197] on div at bounding box center [542, 316] width 1104 height 380
click at [1065, 25] on icon at bounding box center [1069, 24] width 10 height 10
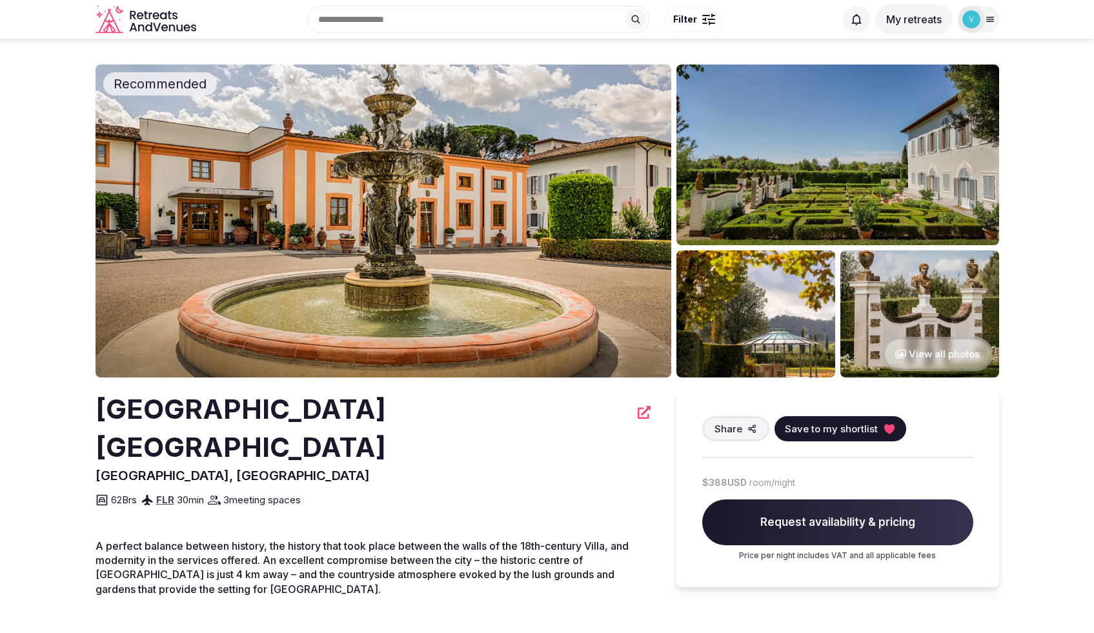
click at [929, 357] on button "View all photos" at bounding box center [937, 354] width 110 height 34
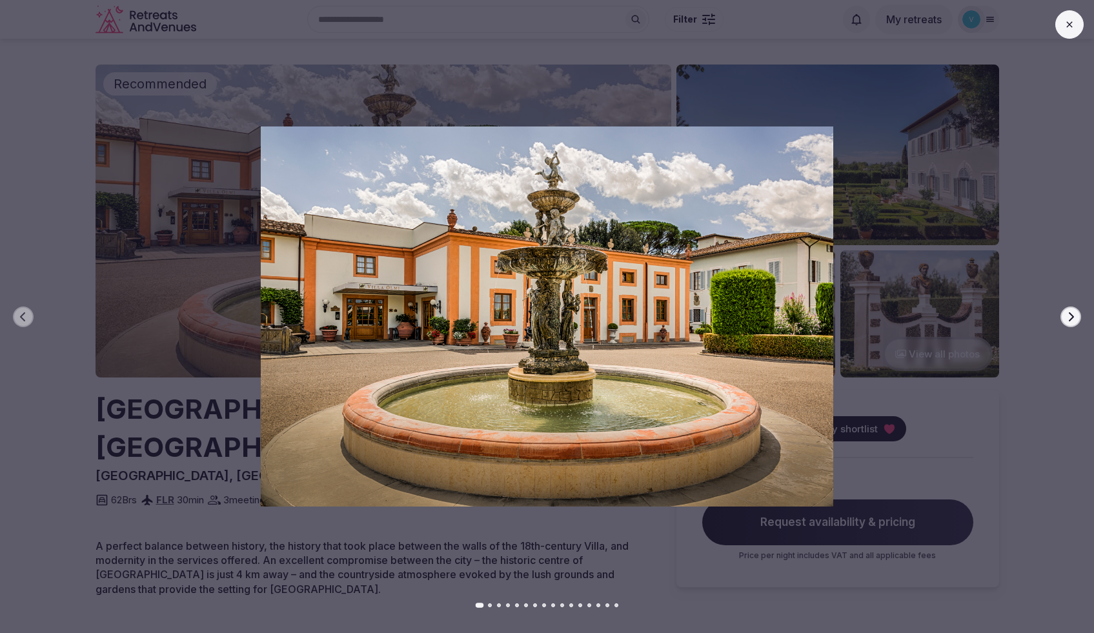
click at [1066, 317] on icon "button" at bounding box center [1070, 317] width 10 height 10
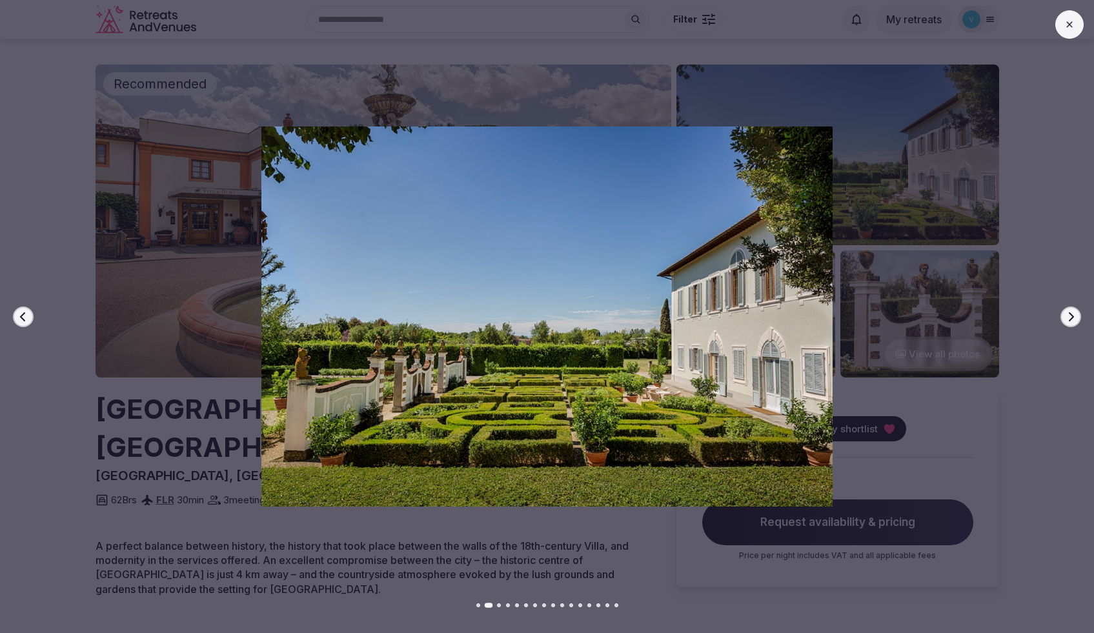
click at [1067, 316] on icon "button" at bounding box center [1070, 317] width 10 height 10
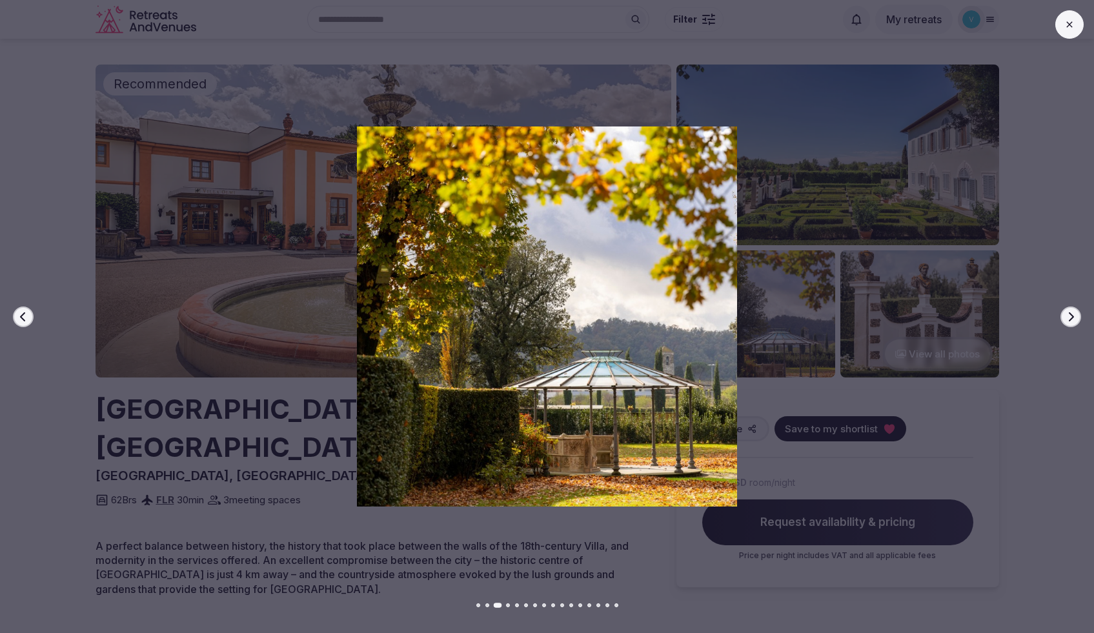
click at [1067, 316] on icon "button" at bounding box center [1070, 317] width 10 height 10
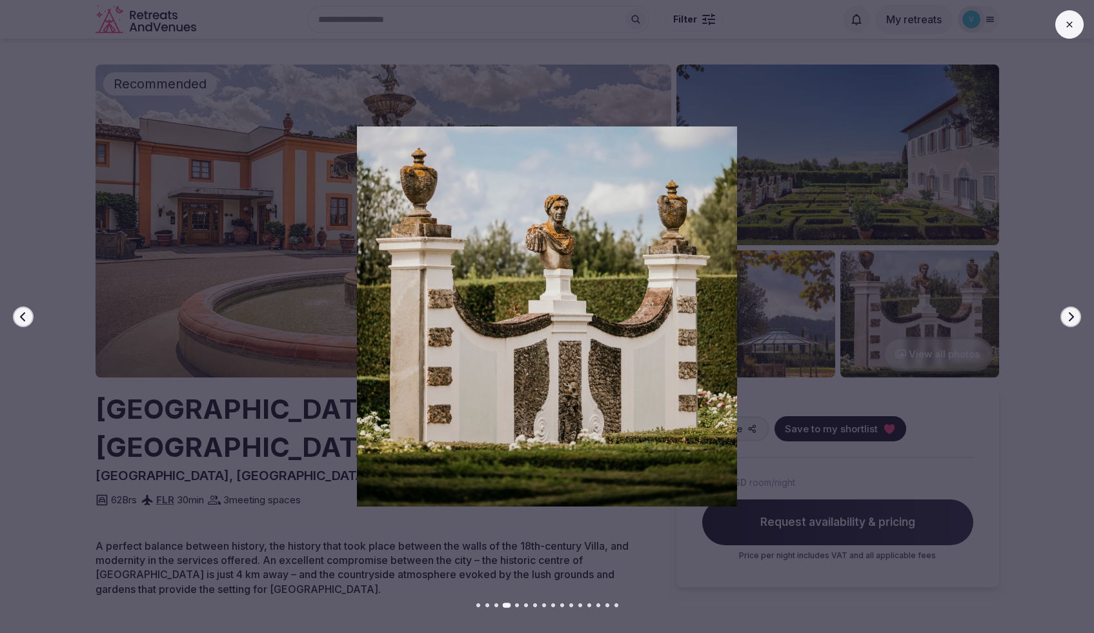
click at [1067, 316] on icon "button" at bounding box center [1070, 317] width 10 height 10
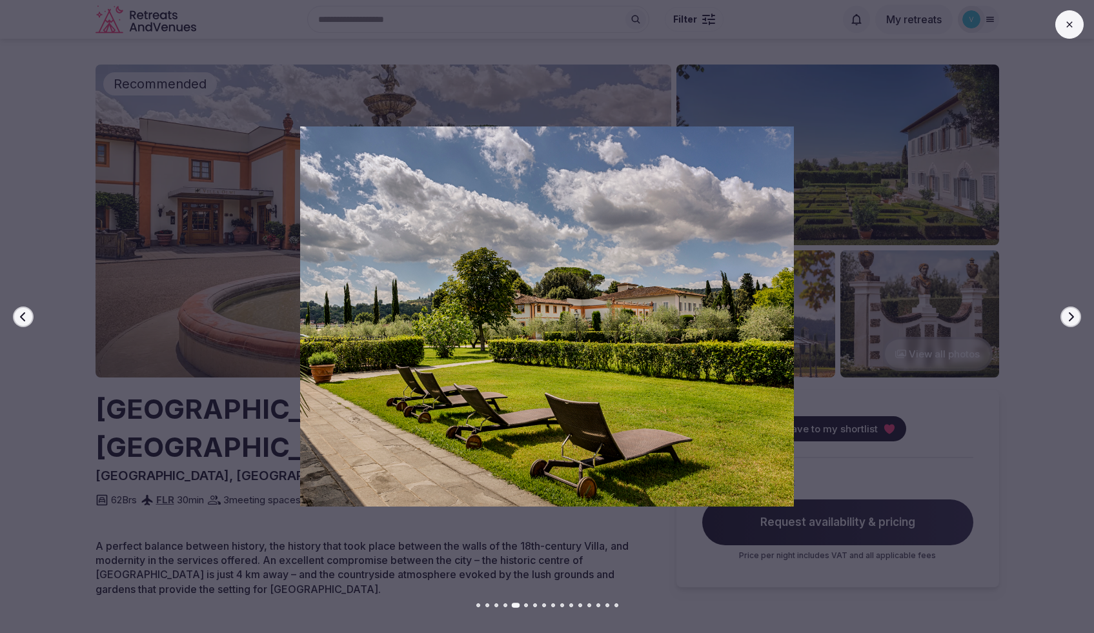
click at [1067, 316] on icon "button" at bounding box center [1070, 317] width 10 height 10
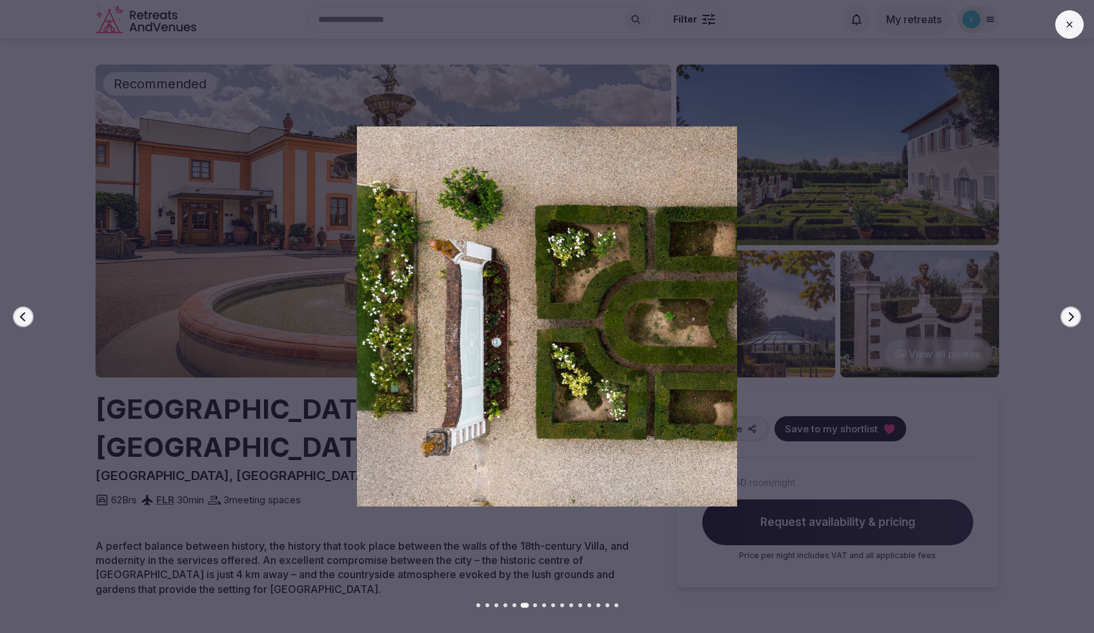
click at [1067, 316] on icon "button" at bounding box center [1070, 317] width 10 height 10
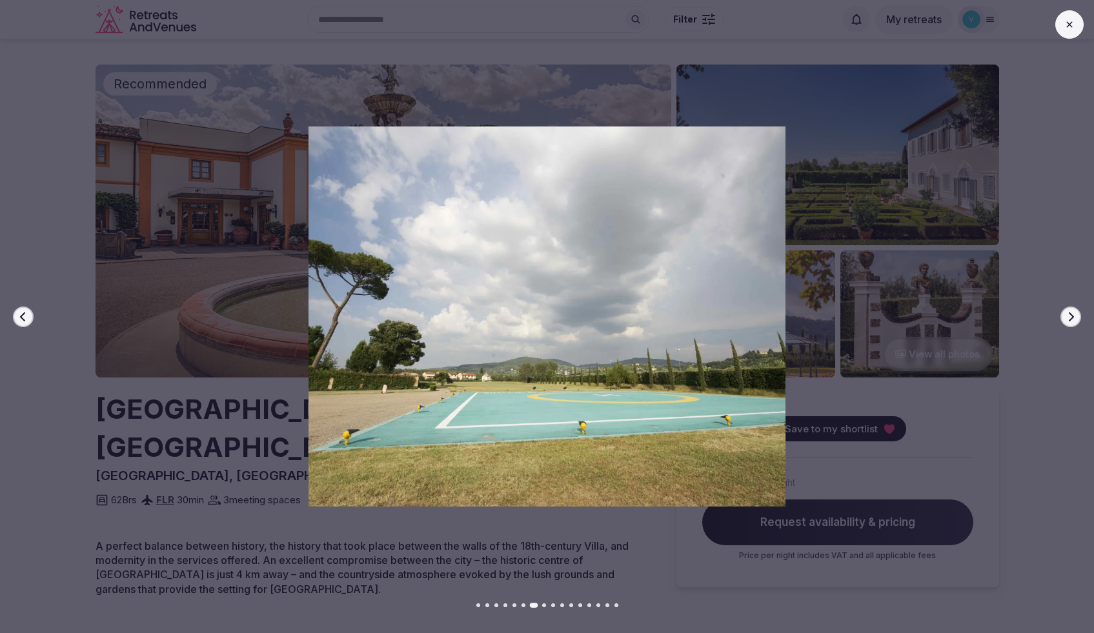
click at [1067, 316] on icon "button" at bounding box center [1070, 317] width 10 height 10
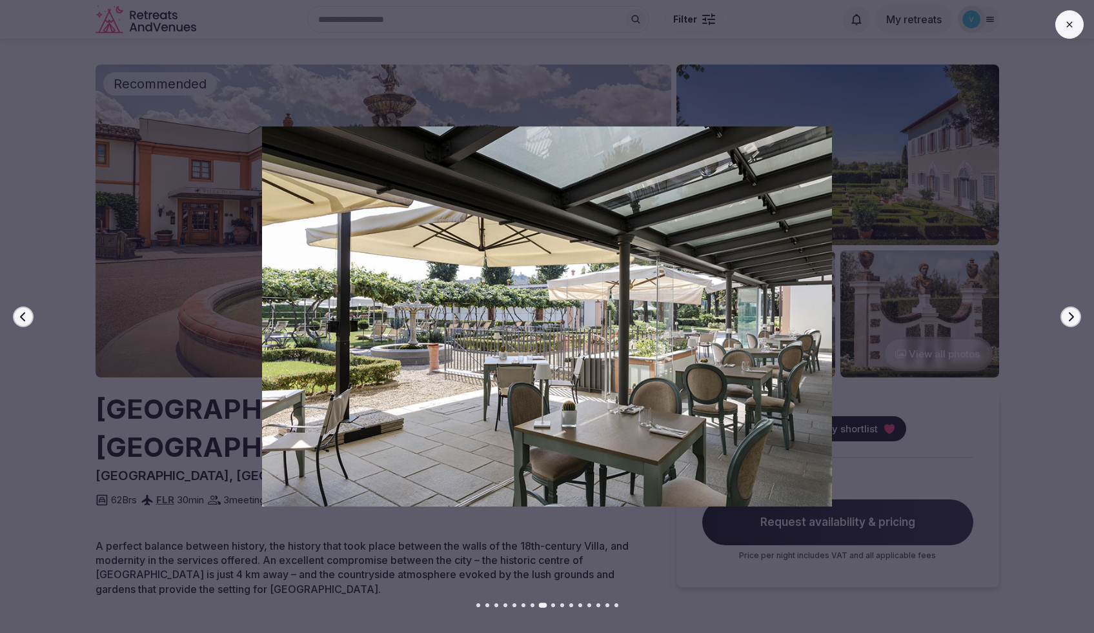
click at [1067, 316] on icon "button" at bounding box center [1070, 317] width 10 height 10
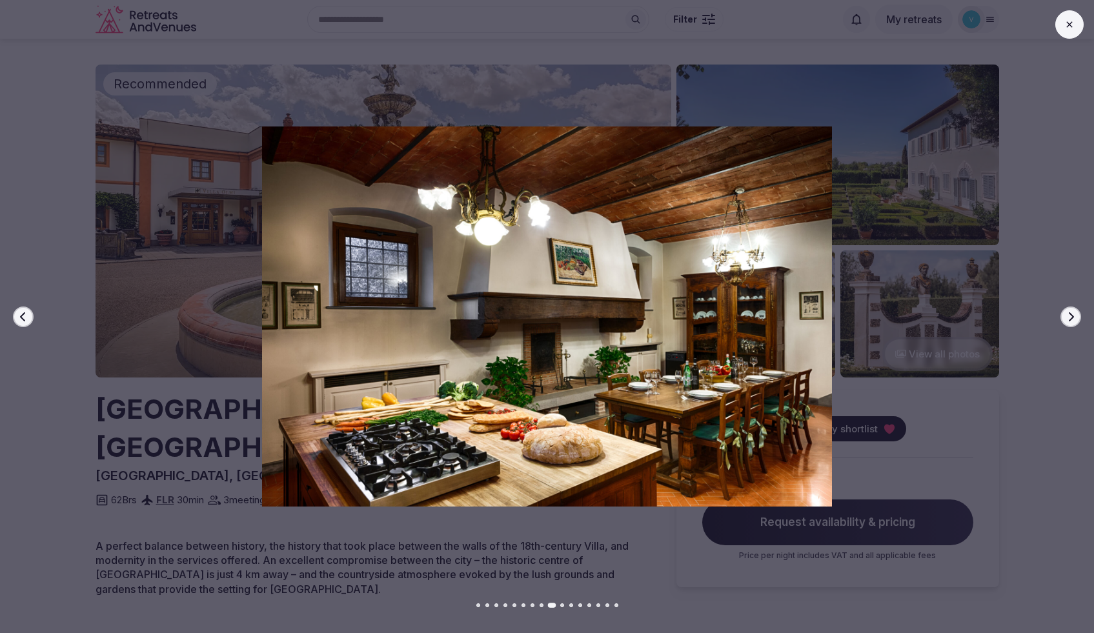
click at [1067, 316] on icon "button" at bounding box center [1070, 317] width 10 height 10
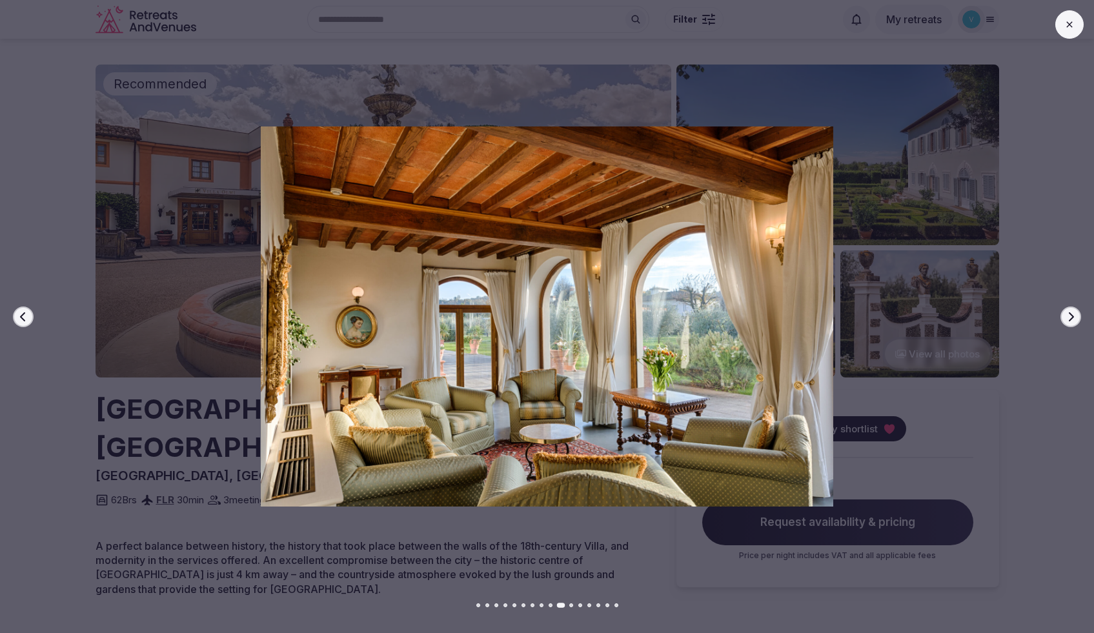
click at [1067, 316] on icon "button" at bounding box center [1070, 317] width 10 height 10
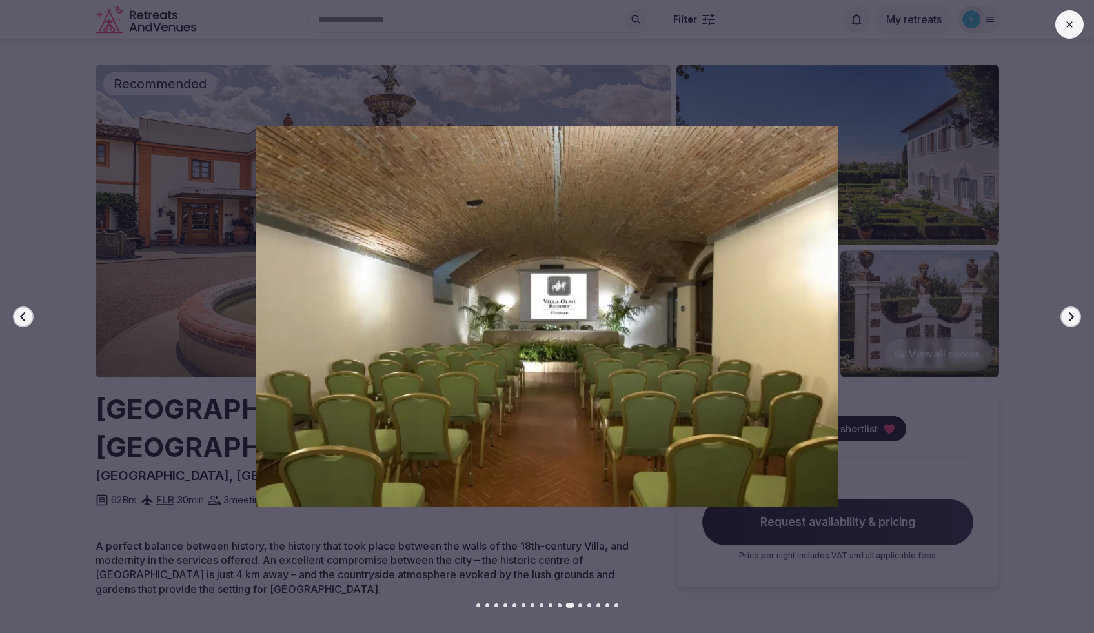
click at [1067, 316] on icon "button" at bounding box center [1070, 317] width 10 height 10
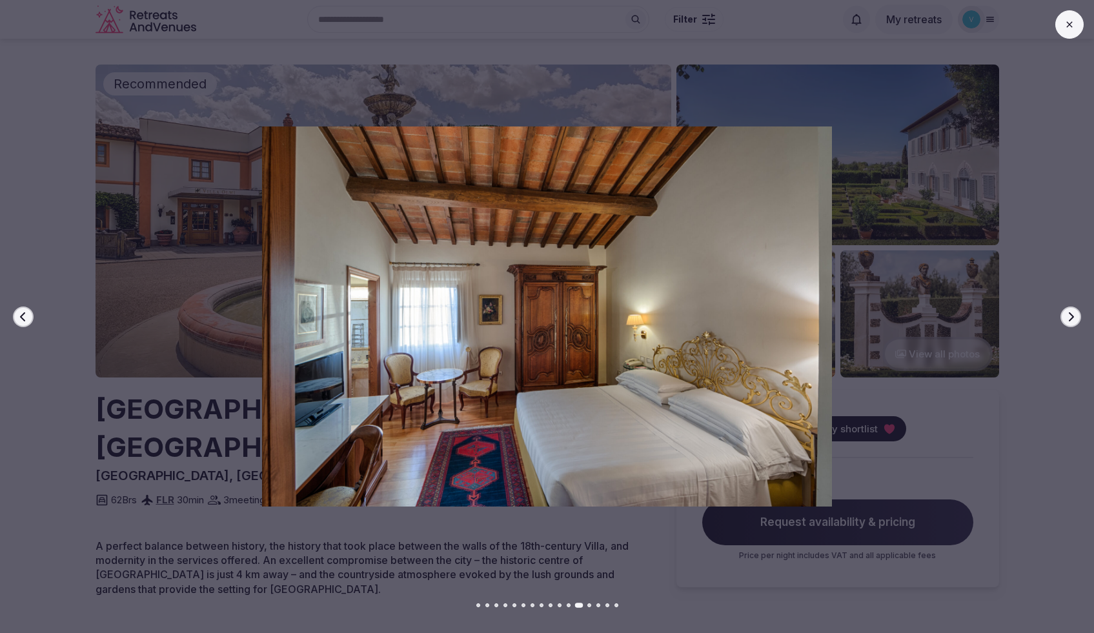
click at [1067, 316] on icon "button" at bounding box center [1070, 317] width 10 height 10
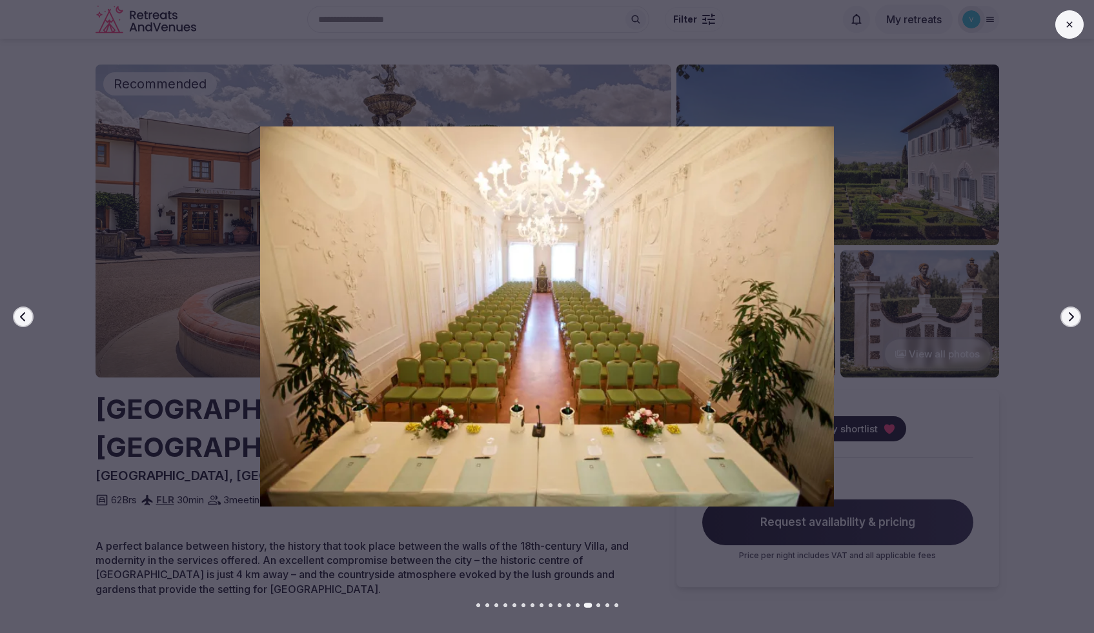
click at [1067, 316] on icon "button" at bounding box center [1070, 317] width 10 height 10
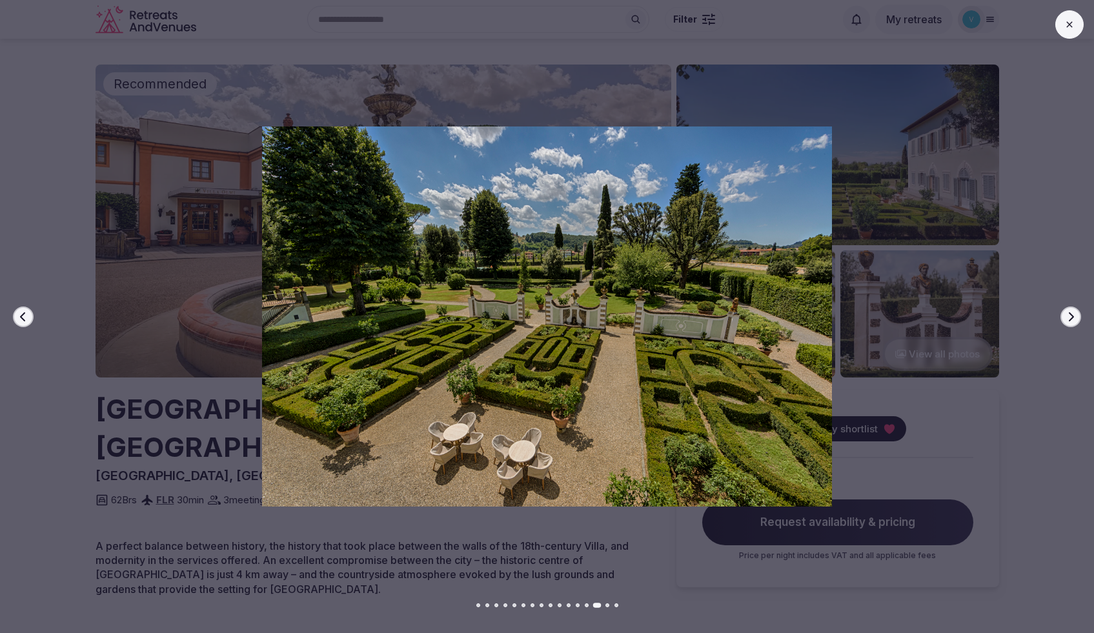
click at [1067, 316] on icon "button" at bounding box center [1070, 317] width 10 height 10
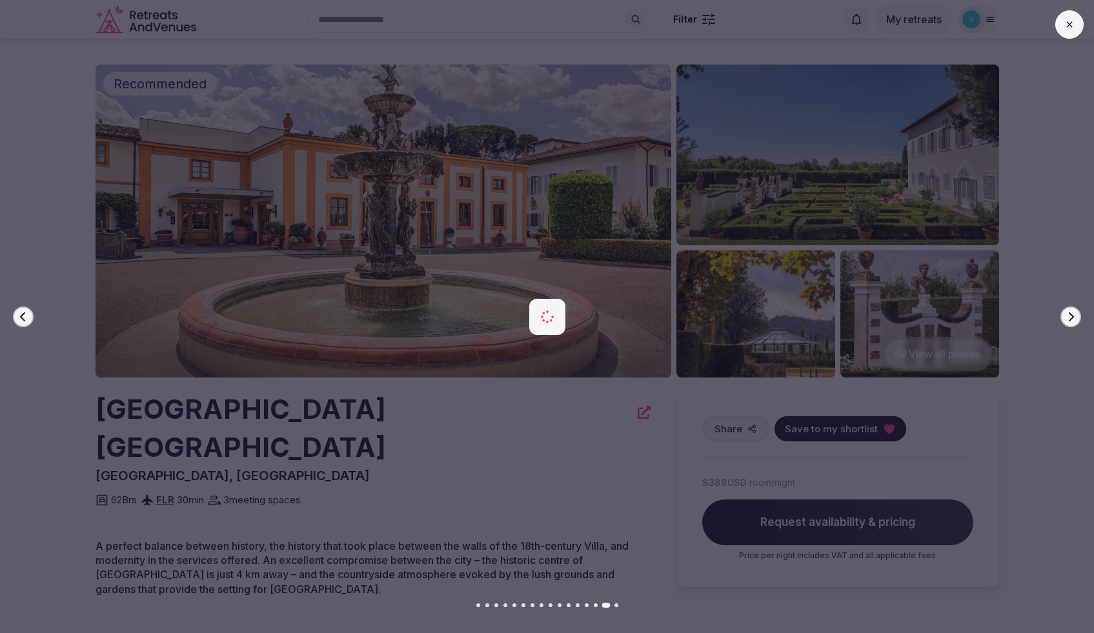
click at [1067, 316] on icon "button" at bounding box center [1070, 317] width 10 height 10
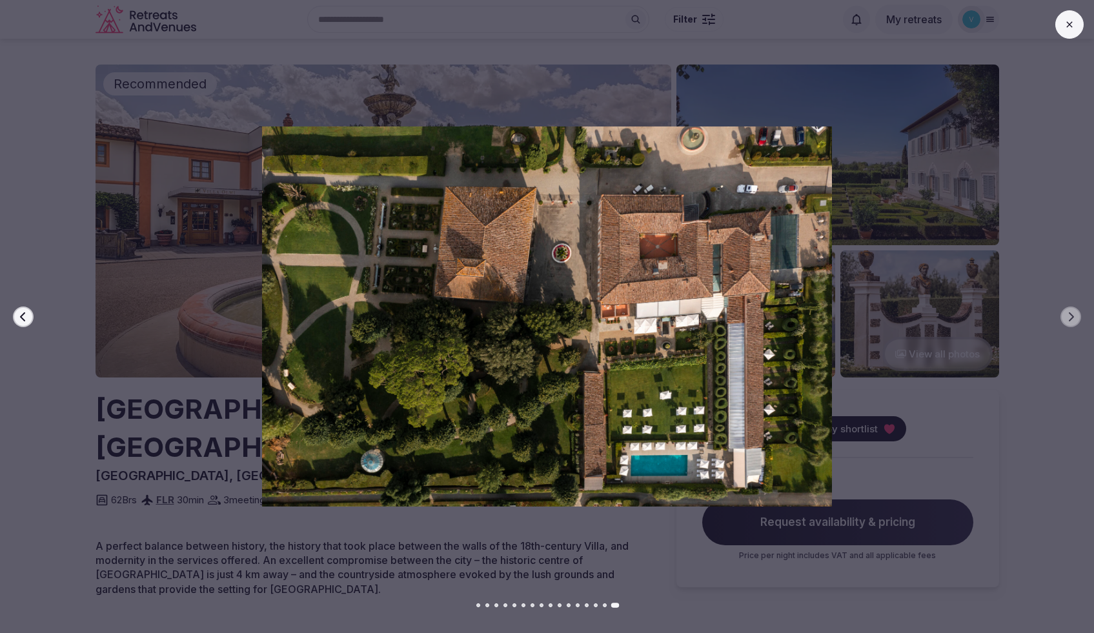
click at [1068, 26] on icon at bounding box center [1069, 24] width 10 height 10
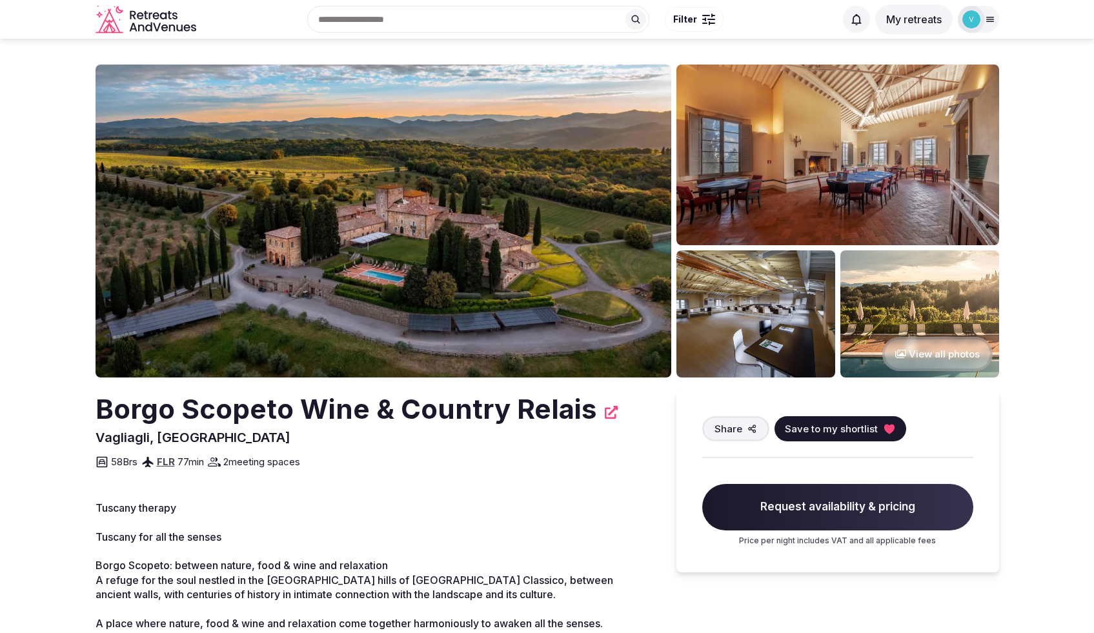
click at [952, 341] on button "View all photos" at bounding box center [937, 354] width 110 height 34
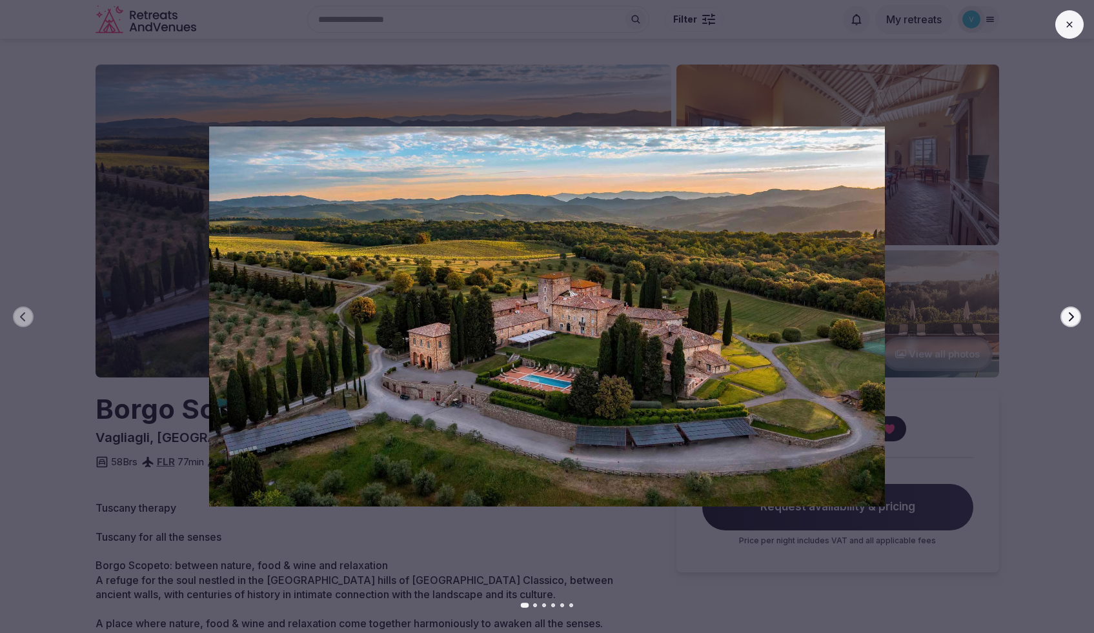
click at [1082, 319] on div at bounding box center [542, 316] width 1104 height 380
click at [1075, 318] on icon "button" at bounding box center [1070, 317] width 10 height 10
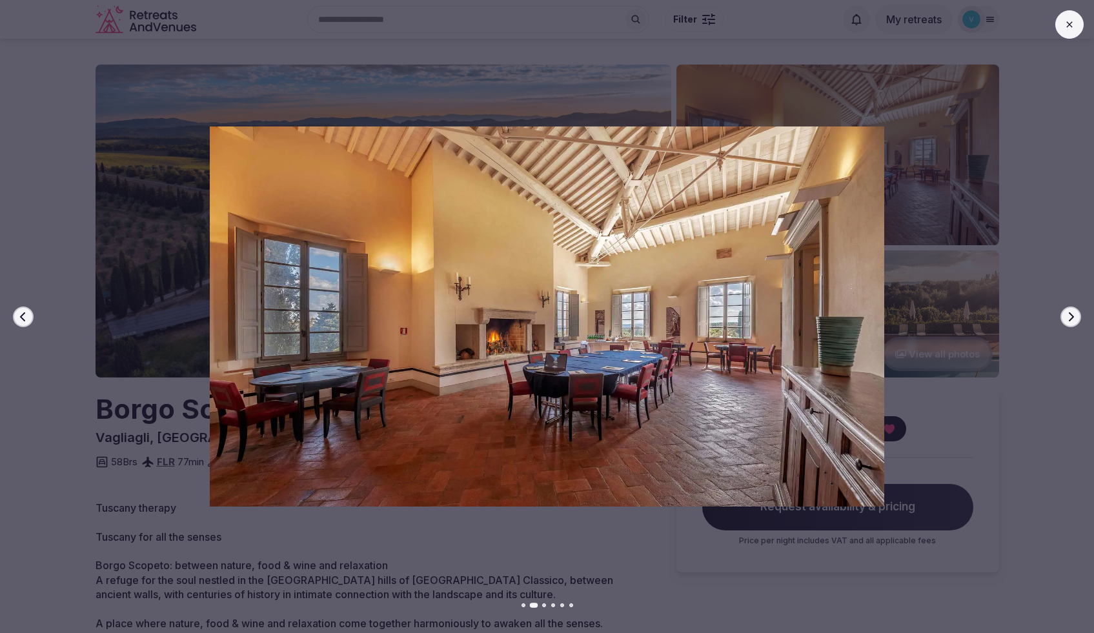
click at [1071, 316] on icon "button" at bounding box center [1070, 317] width 10 height 10
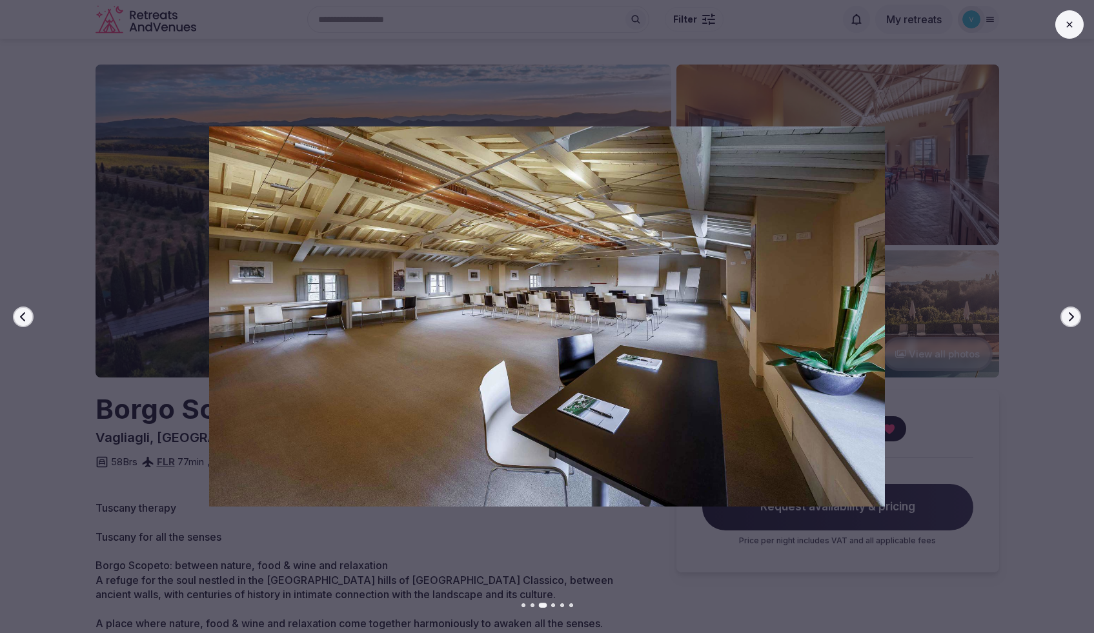
click at [1071, 316] on icon "button" at bounding box center [1070, 317] width 10 height 10
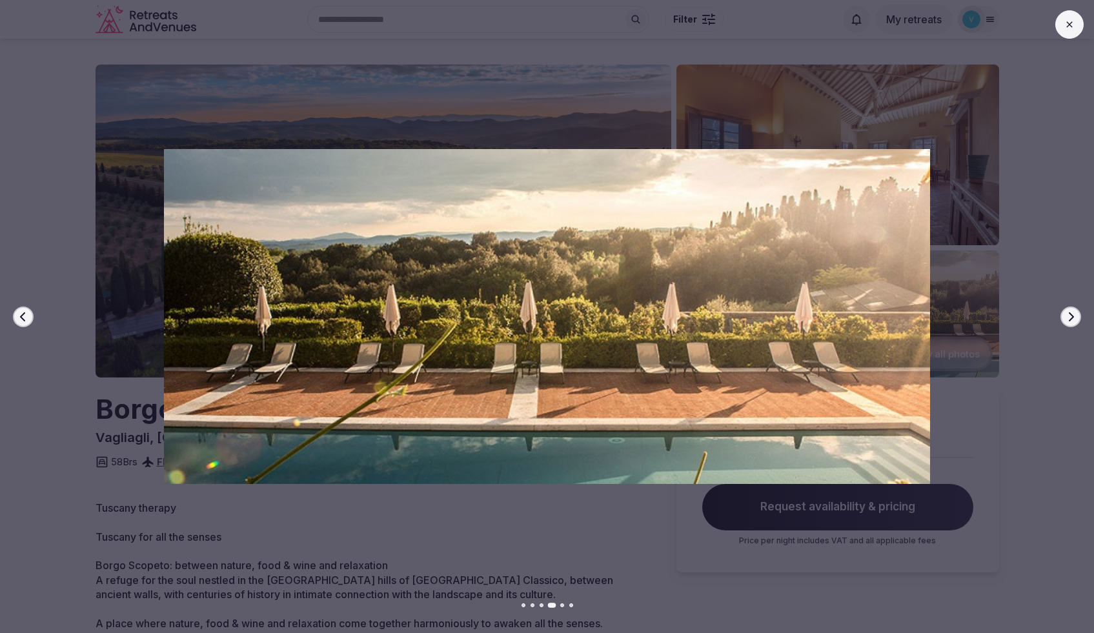
click at [1071, 316] on icon "button" at bounding box center [1070, 317] width 10 height 10
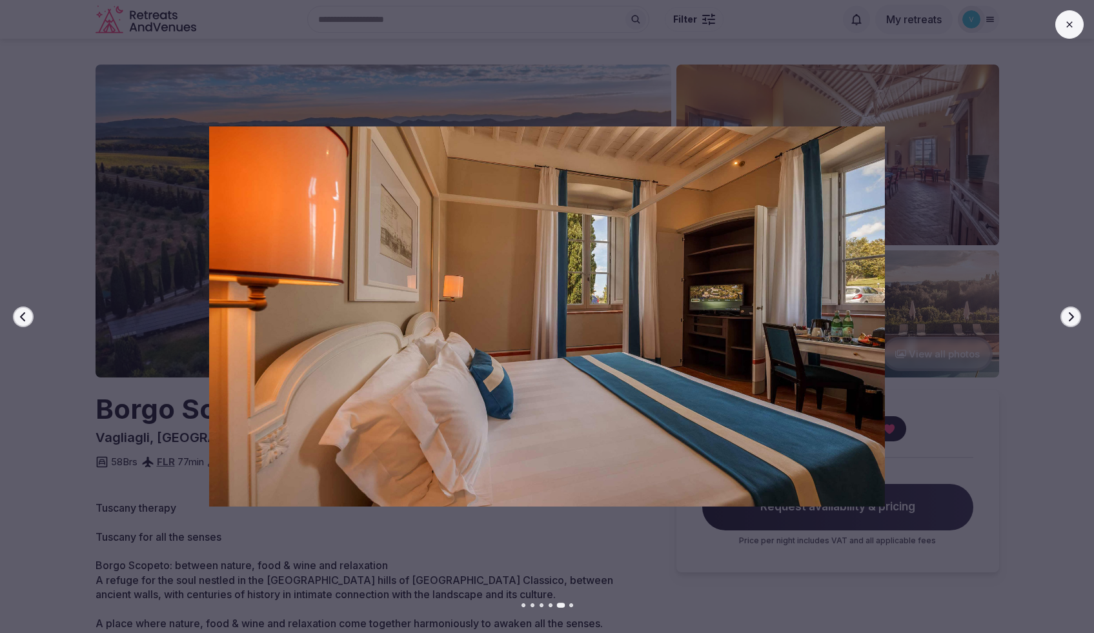
click at [1071, 316] on icon "button" at bounding box center [1070, 317] width 10 height 10
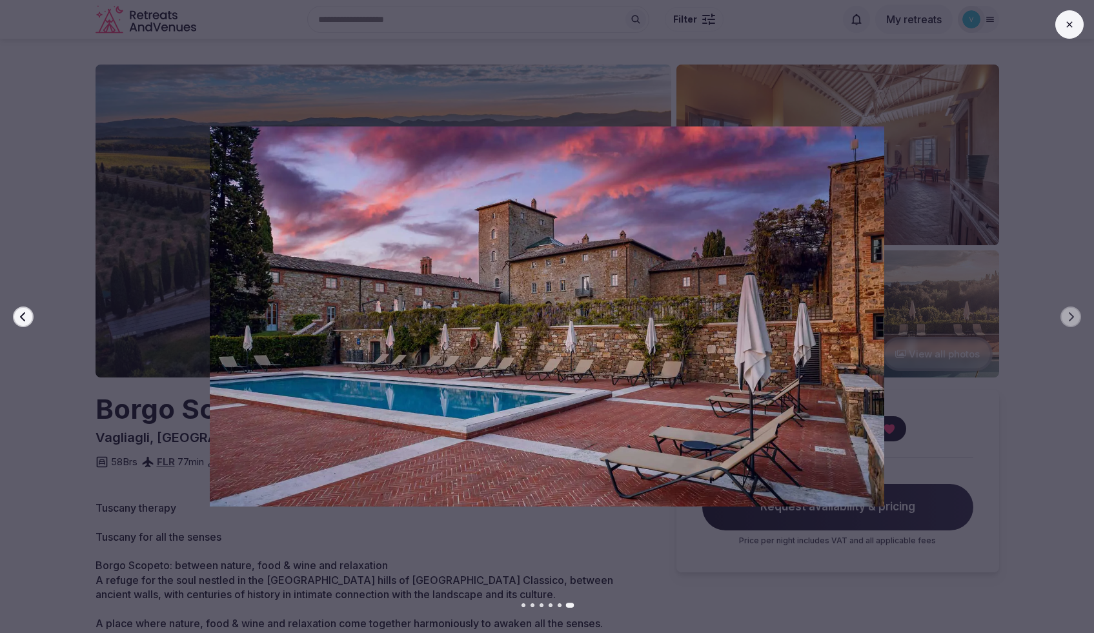
click at [1067, 23] on icon at bounding box center [1069, 24] width 6 height 6
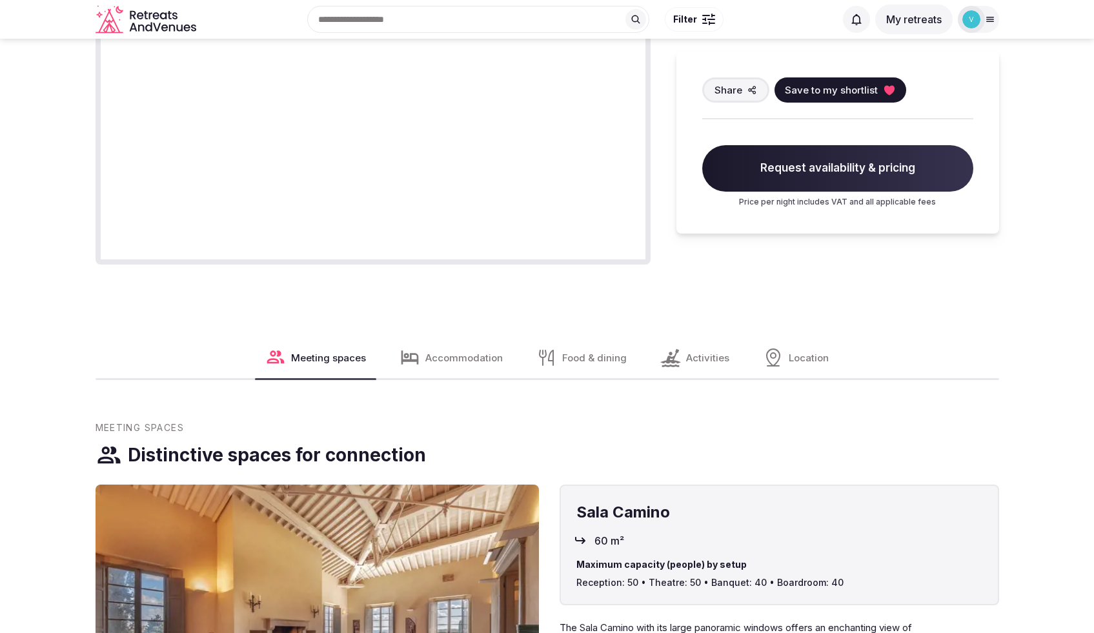
scroll to position [570, 0]
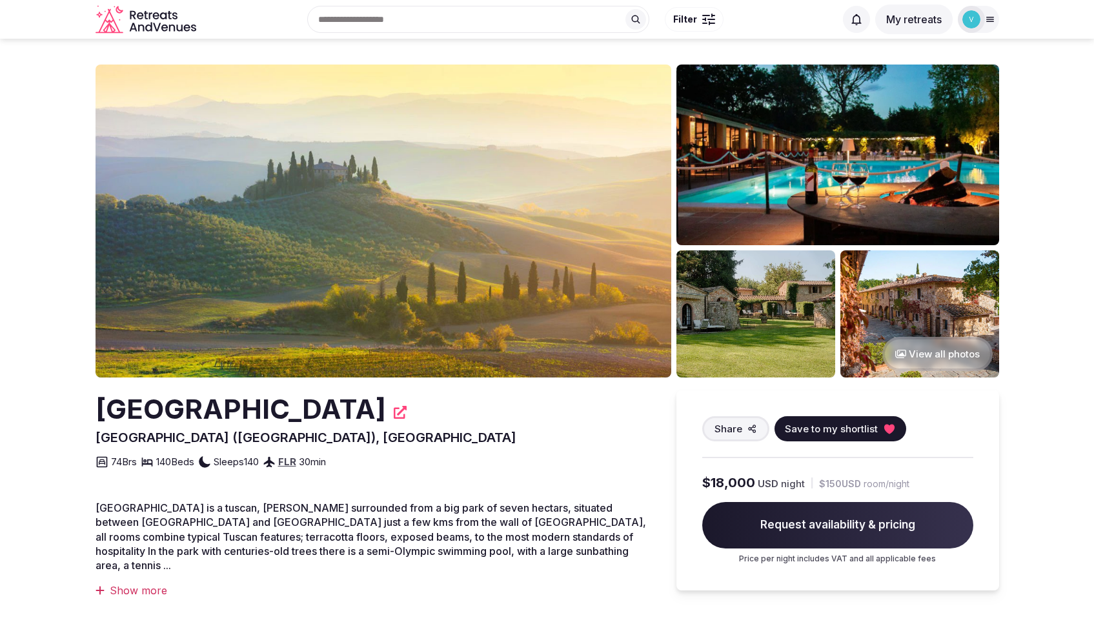
click at [924, 359] on button "View all photos" at bounding box center [937, 354] width 110 height 34
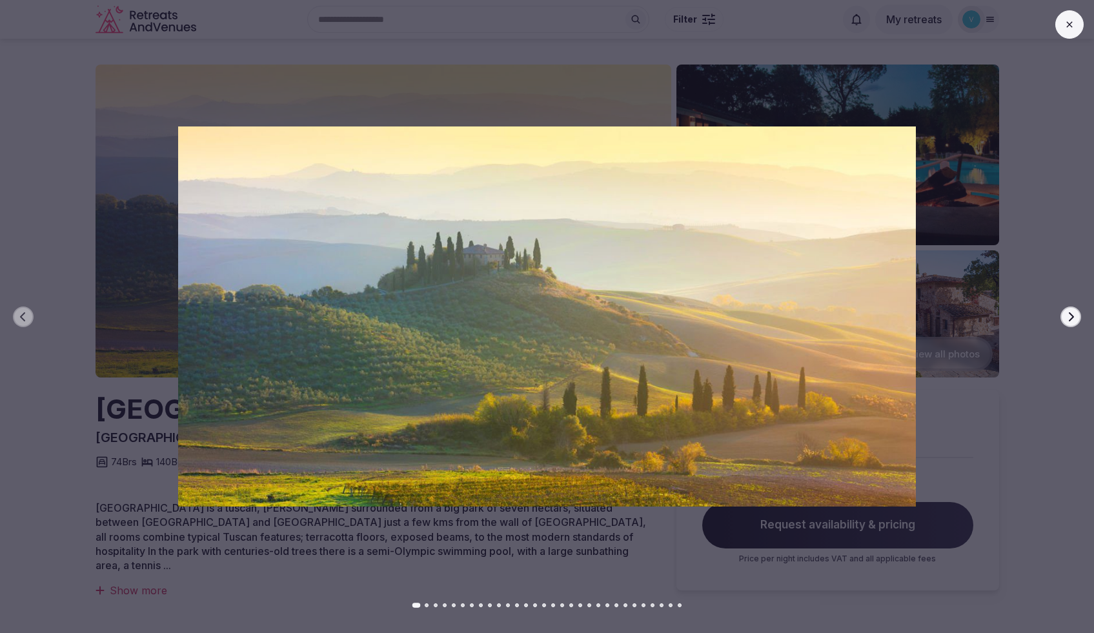
click at [1071, 321] on button "Next slide" at bounding box center [1070, 317] width 21 height 21
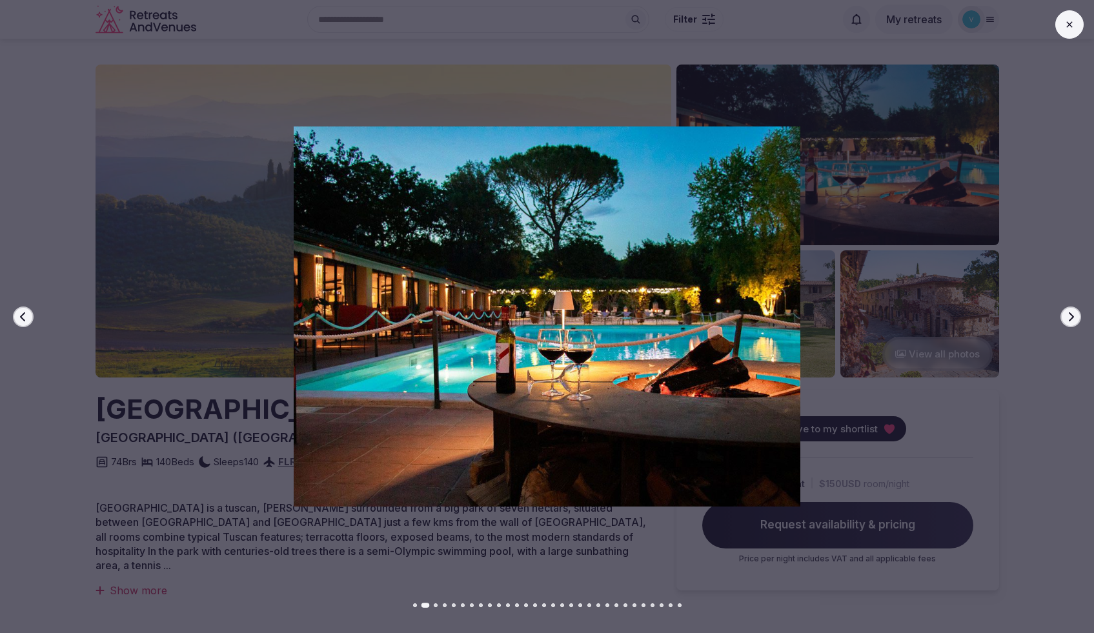
click at [1072, 321] on icon "button" at bounding box center [1070, 317] width 10 height 10
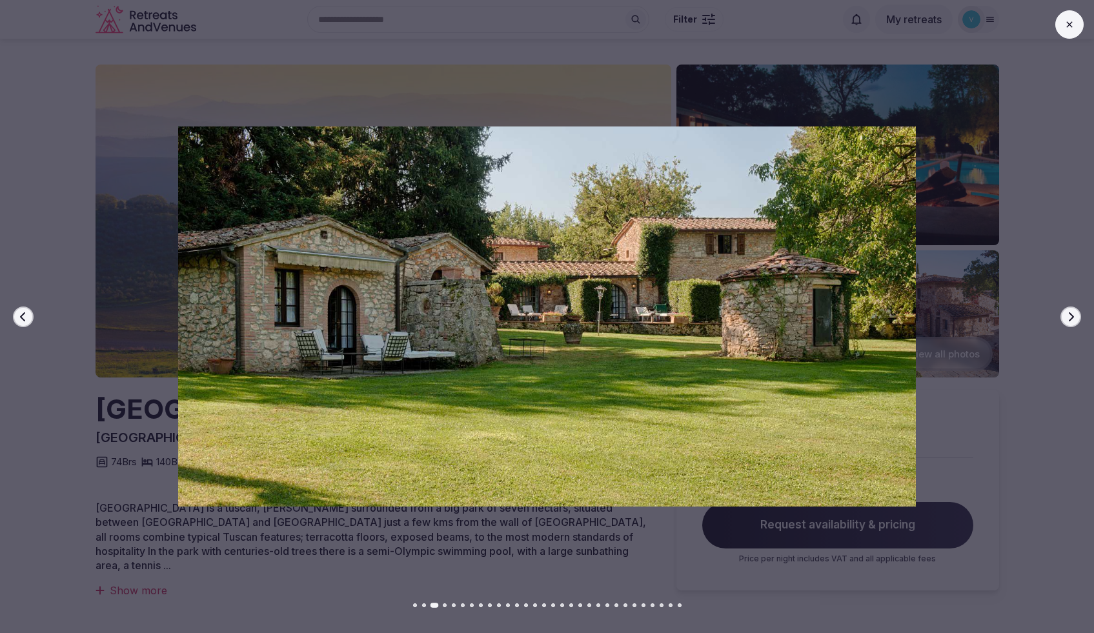
click at [1072, 321] on icon "button" at bounding box center [1070, 317] width 10 height 10
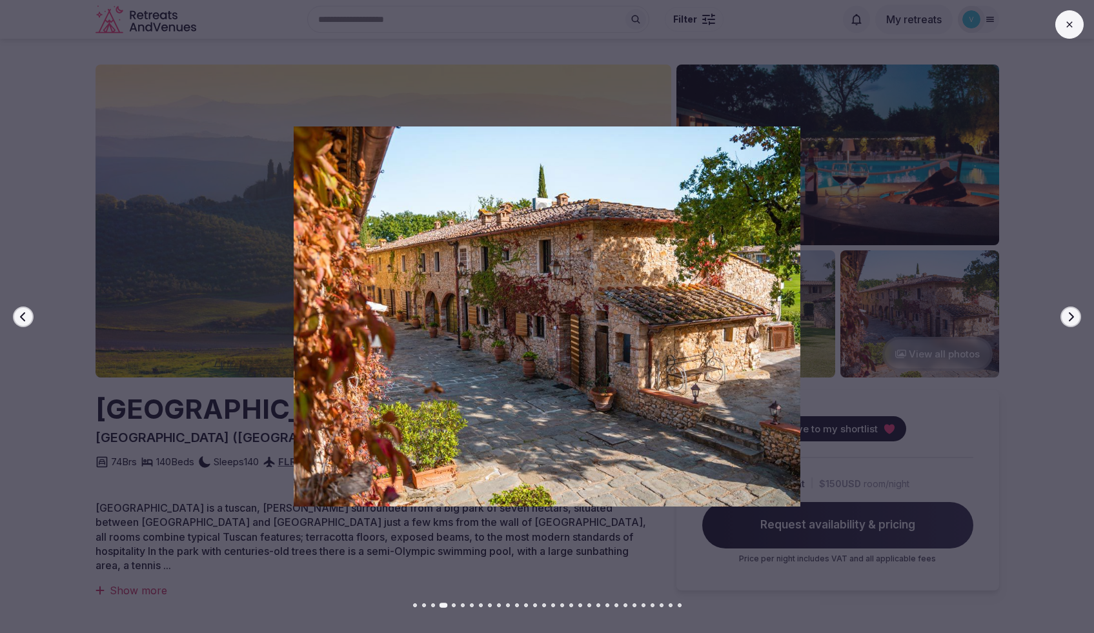
click at [1072, 321] on icon "button" at bounding box center [1070, 317] width 10 height 10
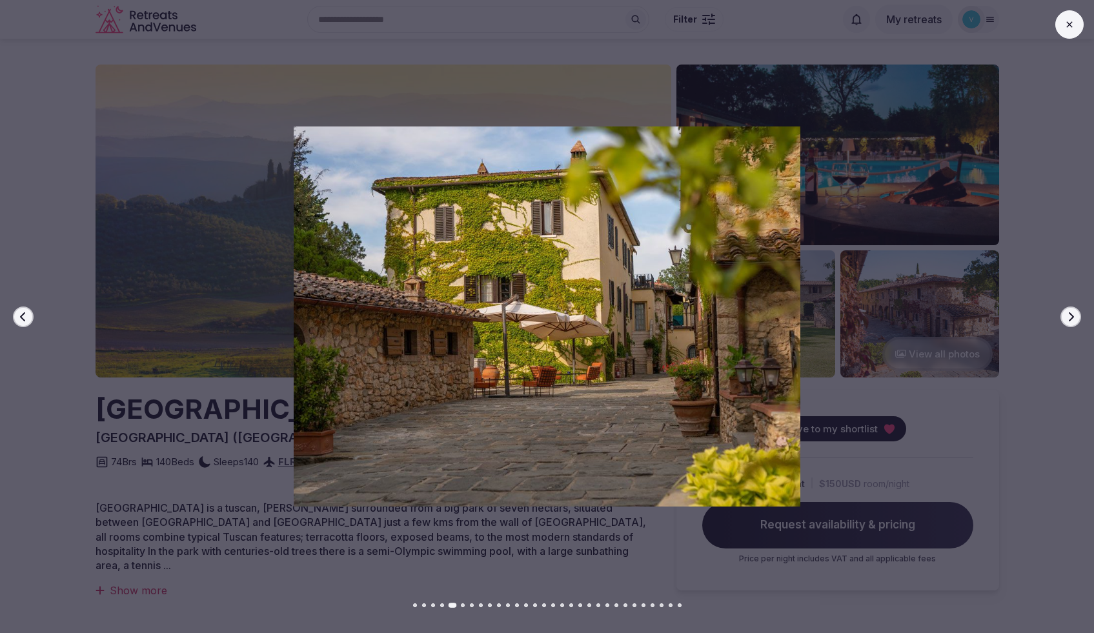
click at [1072, 321] on icon "button" at bounding box center [1070, 317] width 10 height 10
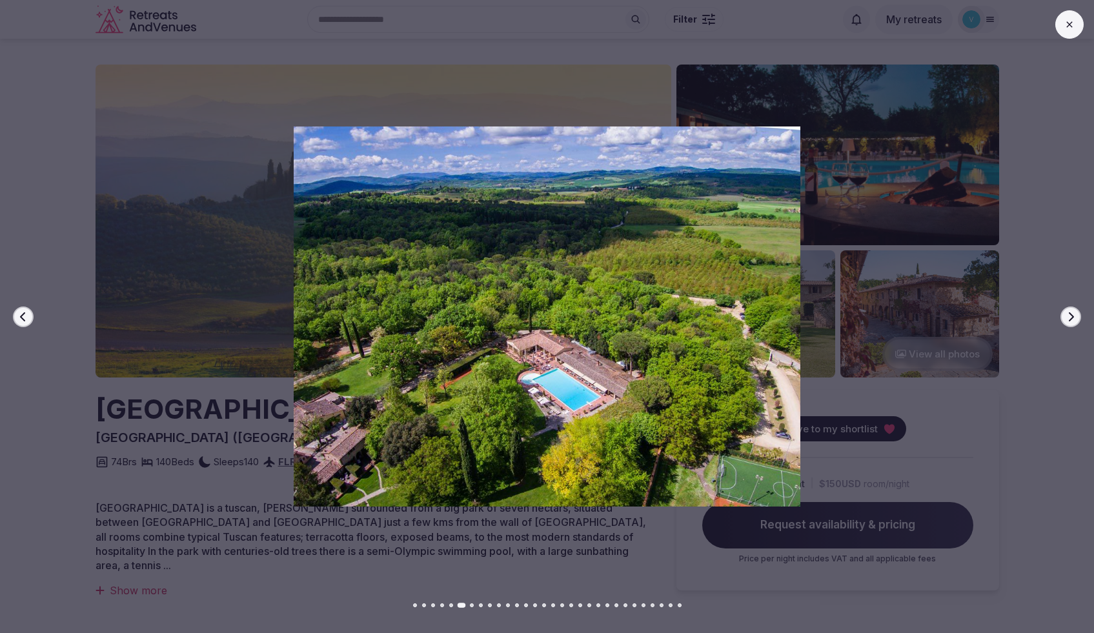
click at [1072, 321] on icon "button" at bounding box center [1070, 317] width 10 height 10
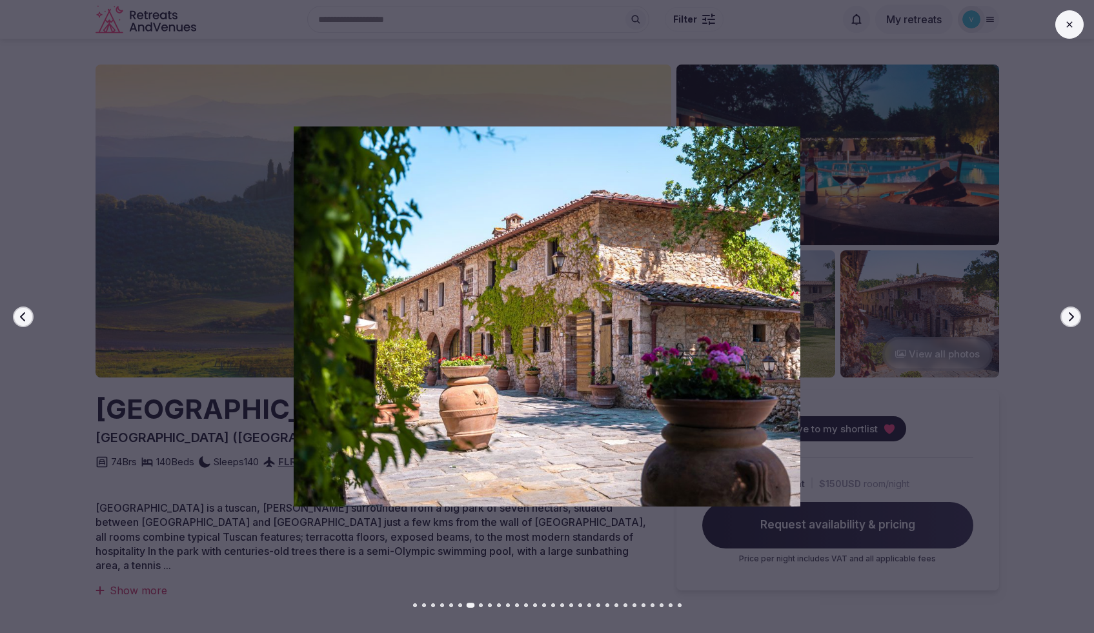
click at [1072, 321] on icon "button" at bounding box center [1070, 317] width 10 height 10
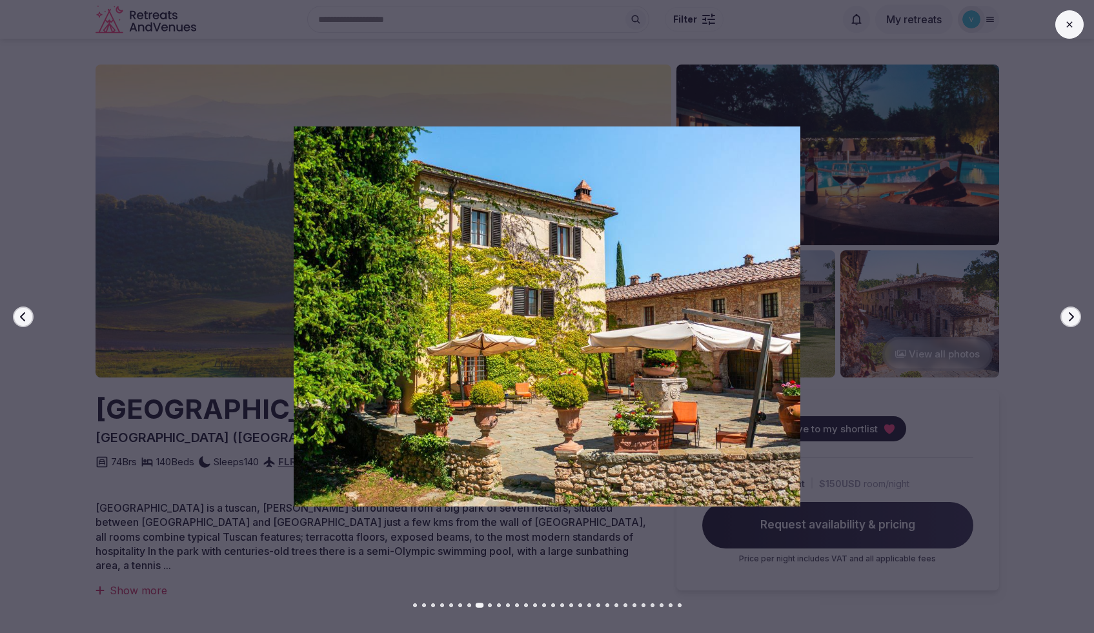
click at [1072, 321] on icon "button" at bounding box center [1070, 317] width 10 height 10
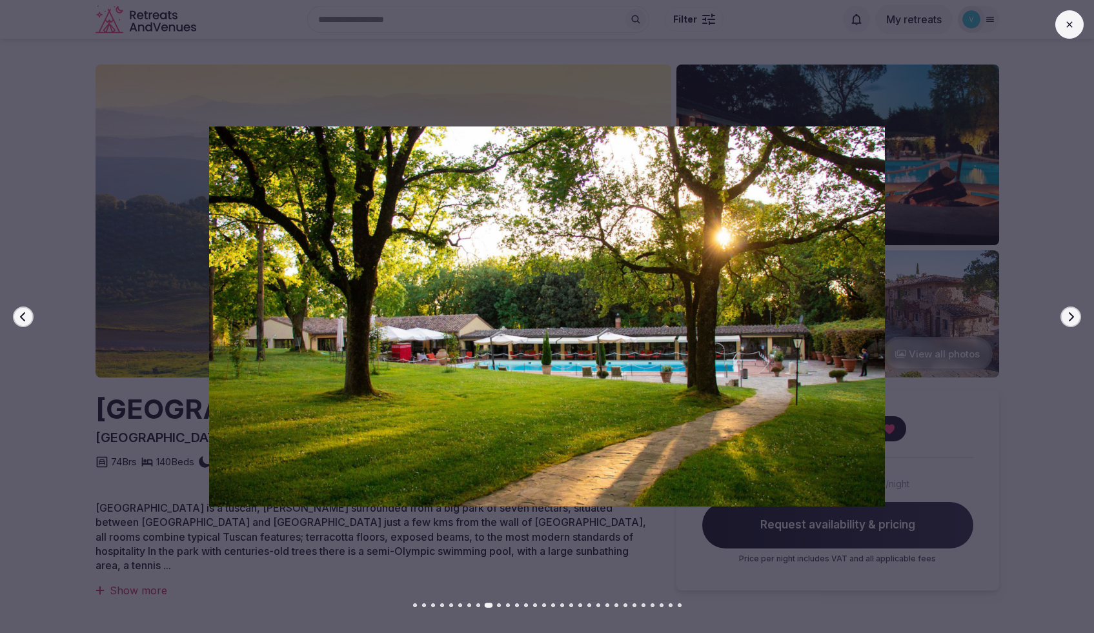
click at [1072, 321] on icon "button" at bounding box center [1070, 317] width 10 height 10
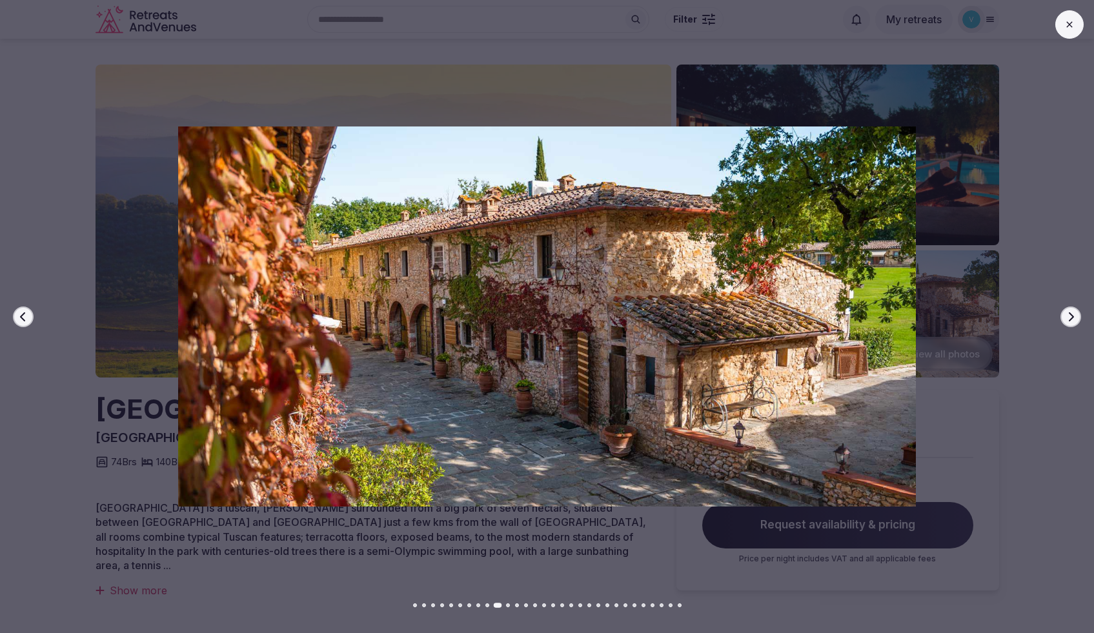
click at [1072, 321] on icon "button" at bounding box center [1070, 317] width 10 height 10
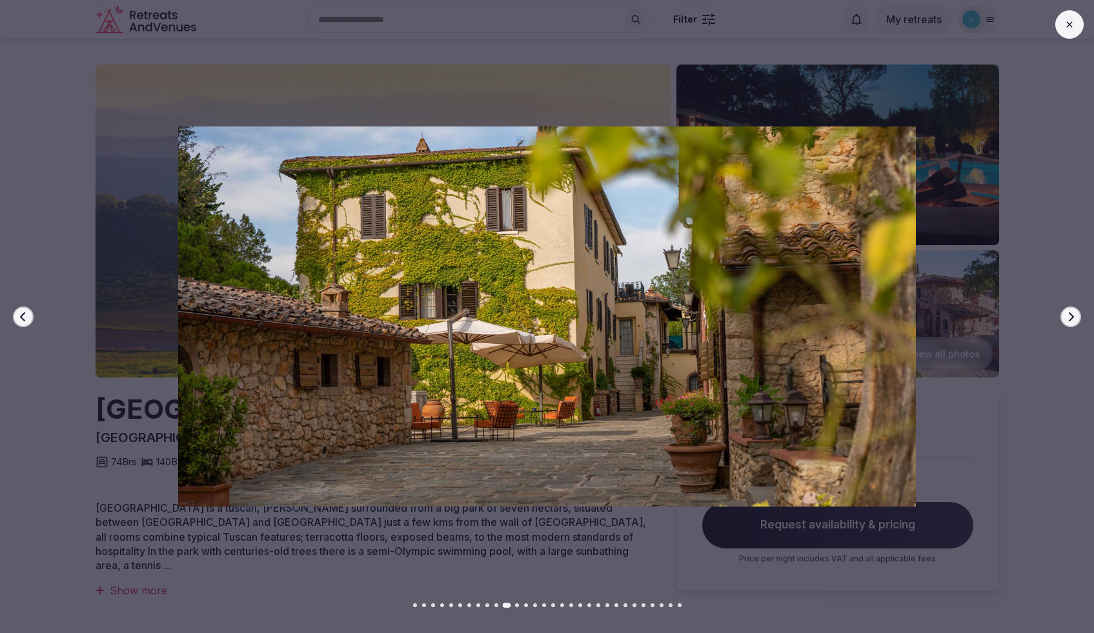
click at [1072, 321] on icon "button" at bounding box center [1070, 317] width 10 height 10
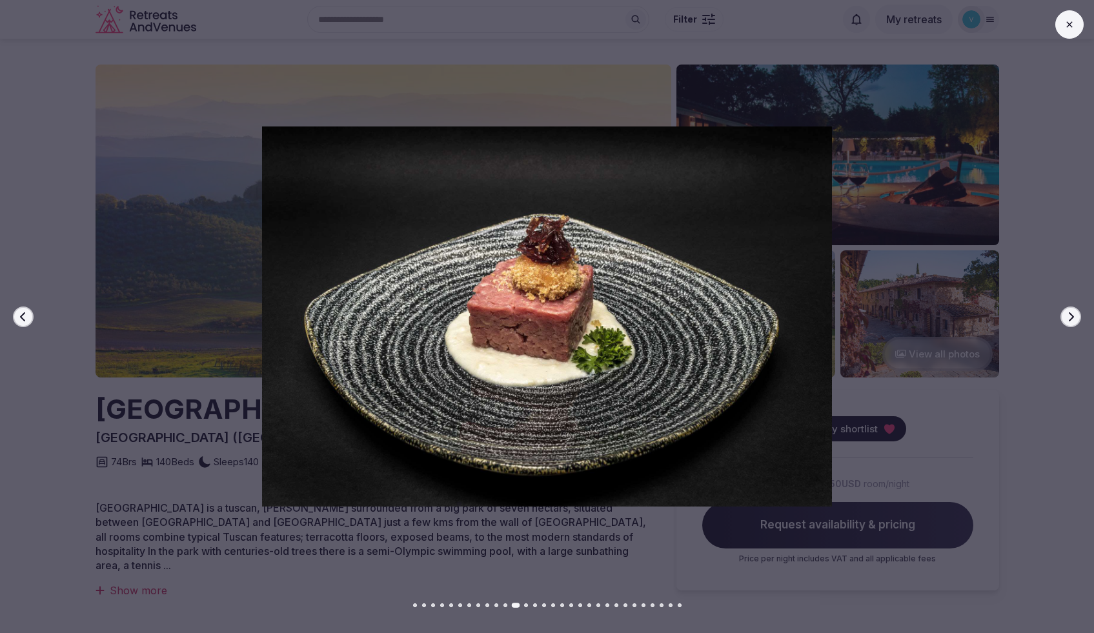
click at [1072, 321] on icon "button" at bounding box center [1070, 317] width 10 height 10
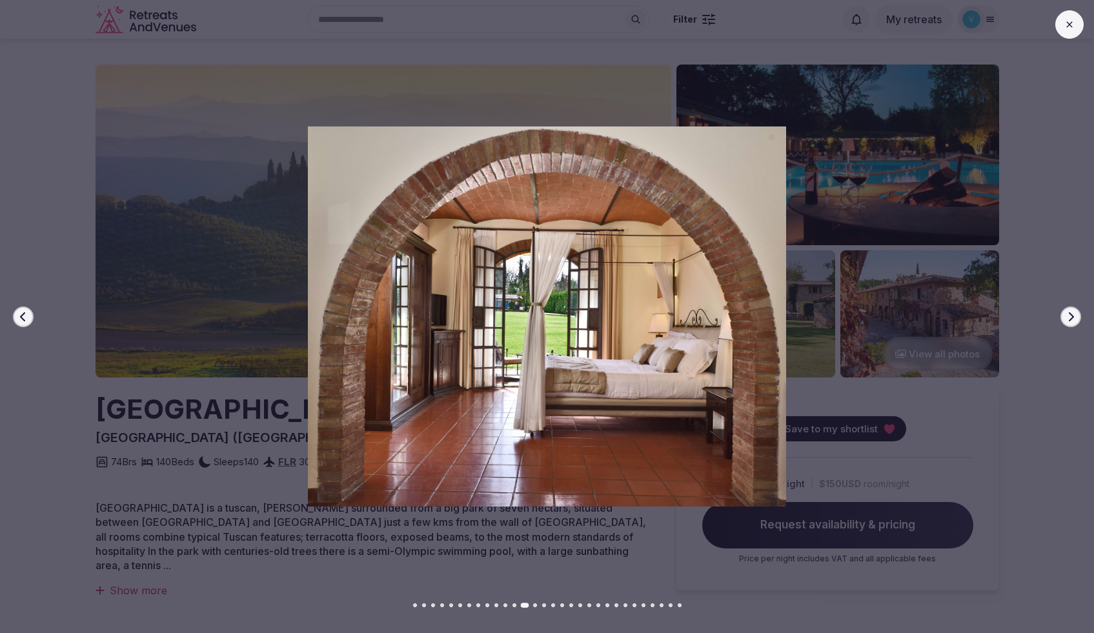
click at [1072, 321] on icon "button" at bounding box center [1070, 317] width 10 height 10
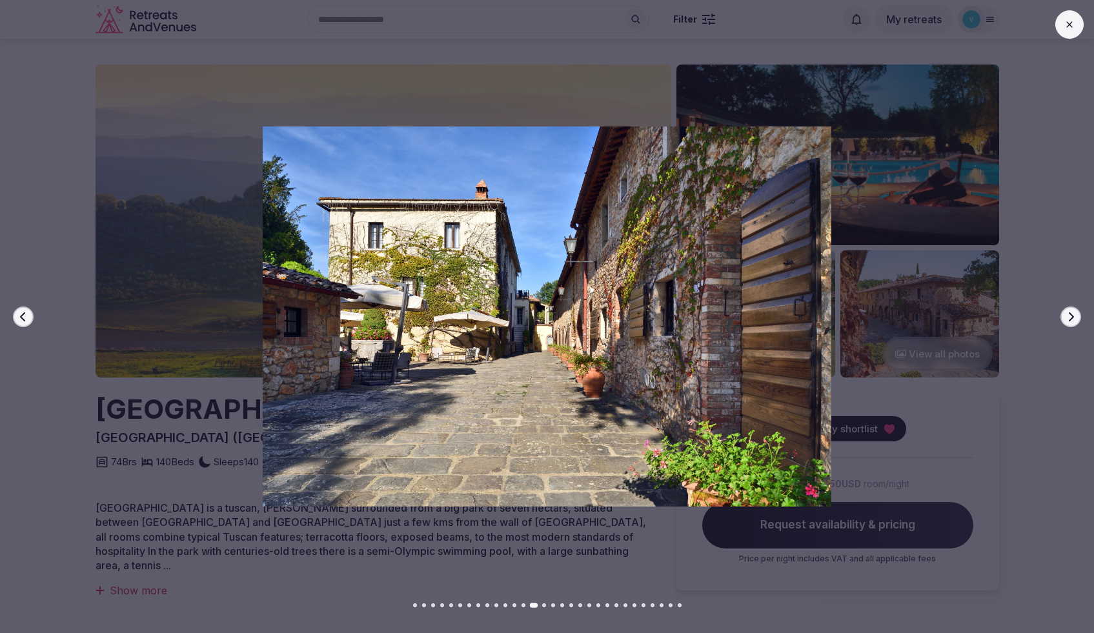
click at [1072, 321] on icon "button" at bounding box center [1070, 317] width 10 height 10
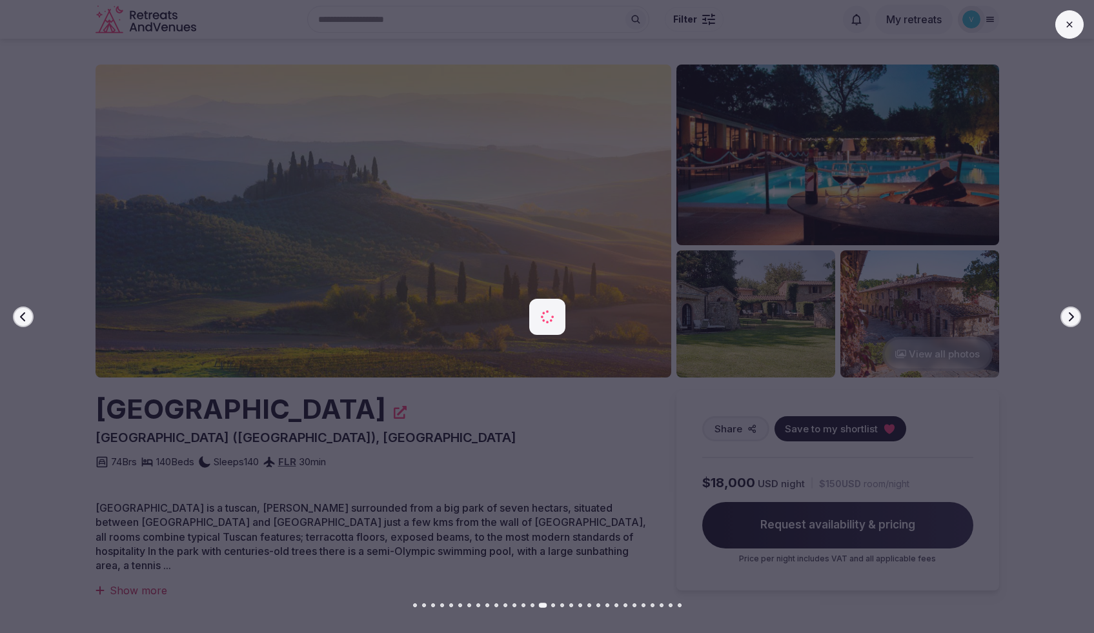
click at [1072, 321] on icon "button" at bounding box center [1070, 317] width 10 height 10
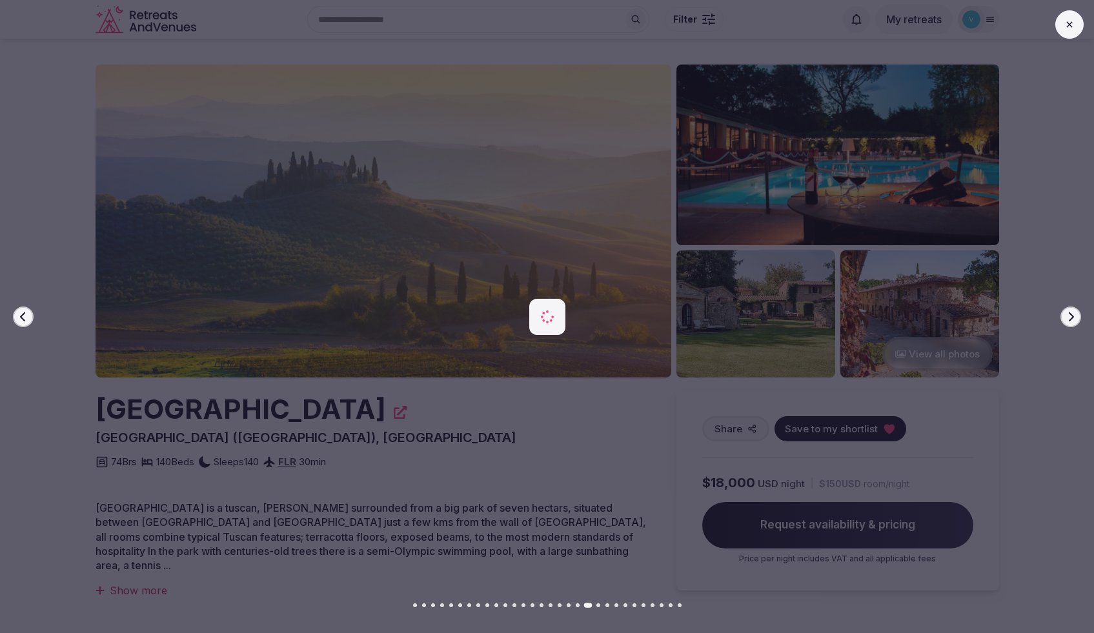
click at [1071, 319] on icon "button" at bounding box center [1070, 317] width 10 height 10
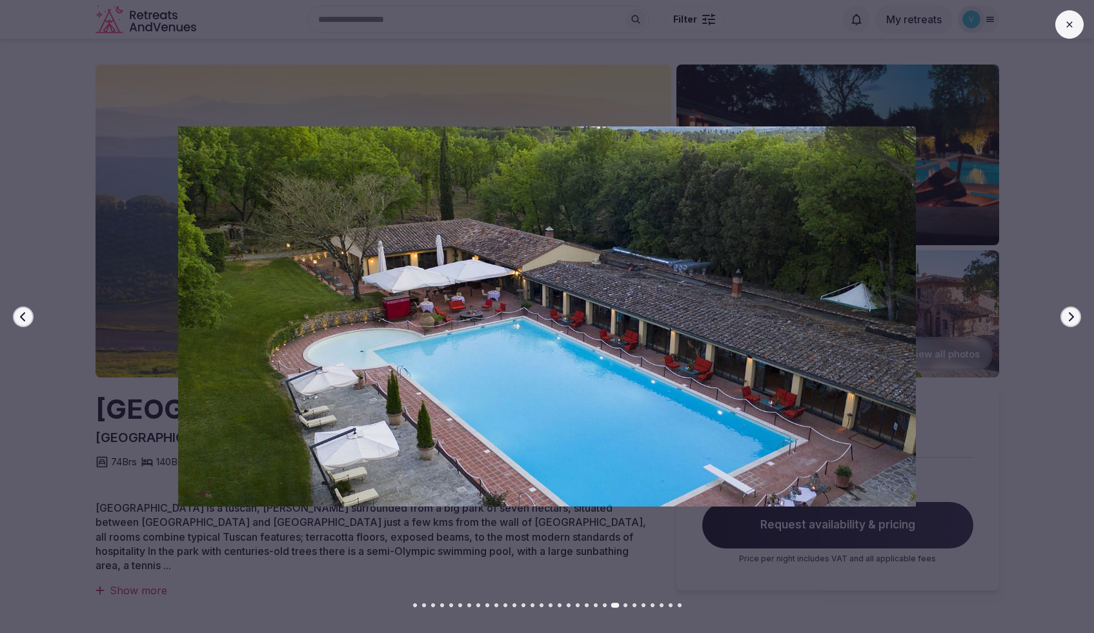
click at [1071, 319] on icon "button" at bounding box center [1070, 317] width 10 height 10
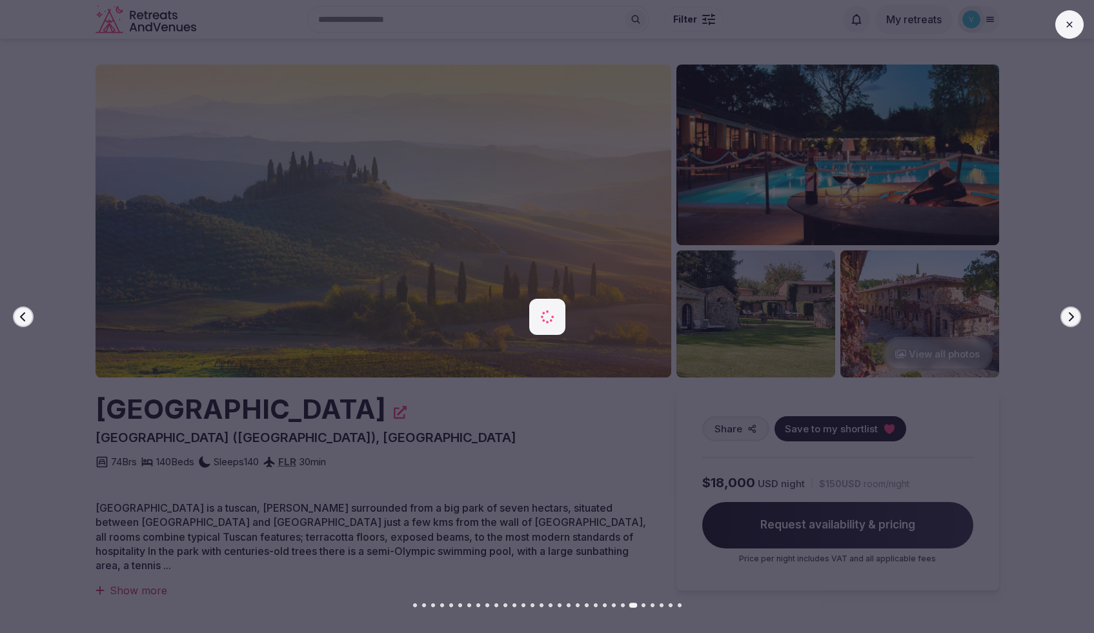
click at [1071, 319] on icon "button" at bounding box center [1070, 317] width 10 height 10
click at [1074, 314] on icon "button" at bounding box center [1070, 317] width 10 height 10
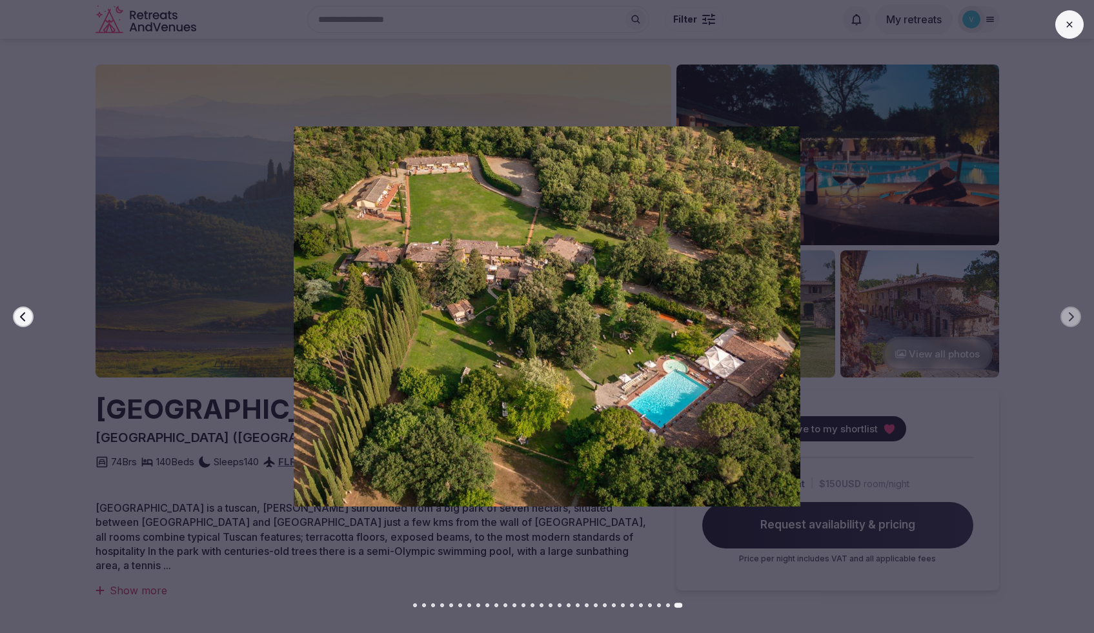
click at [1064, 26] on button at bounding box center [1069, 24] width 28 height 28
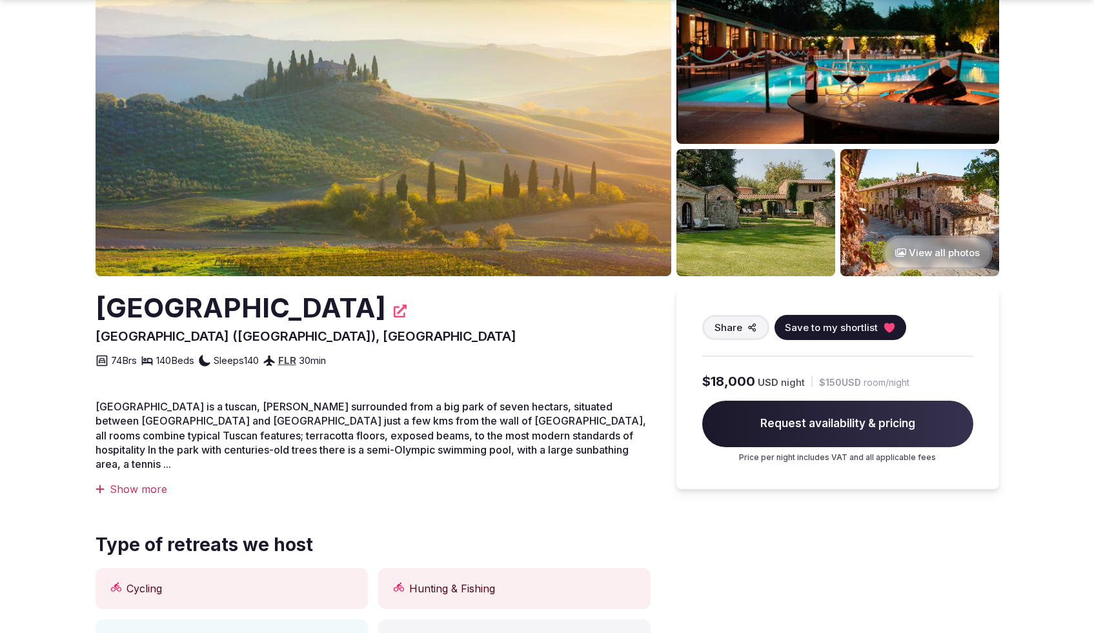
scroll to position [378, 0]
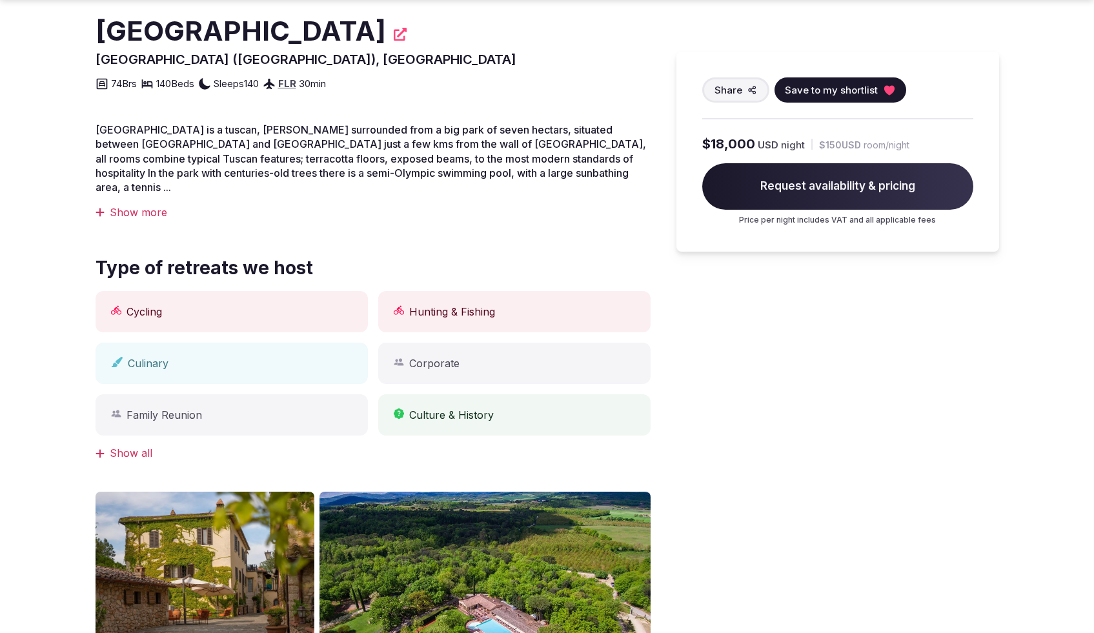
click at [114, 446] on div "Show all" at bounding box center [373, 453] width 555 height 14
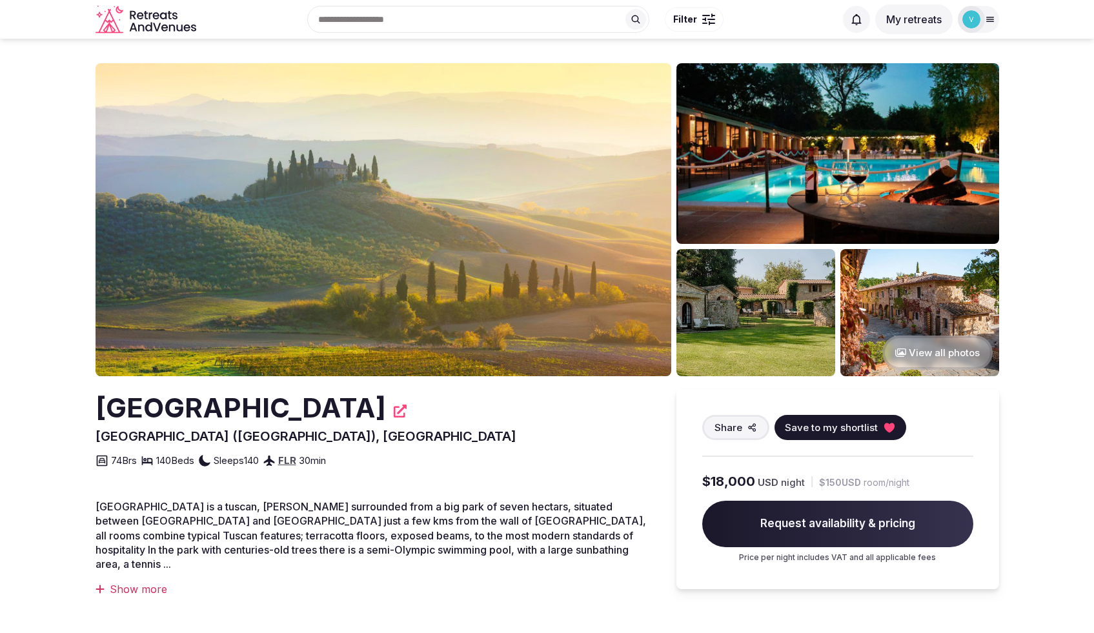
scroll to position [0, 0]
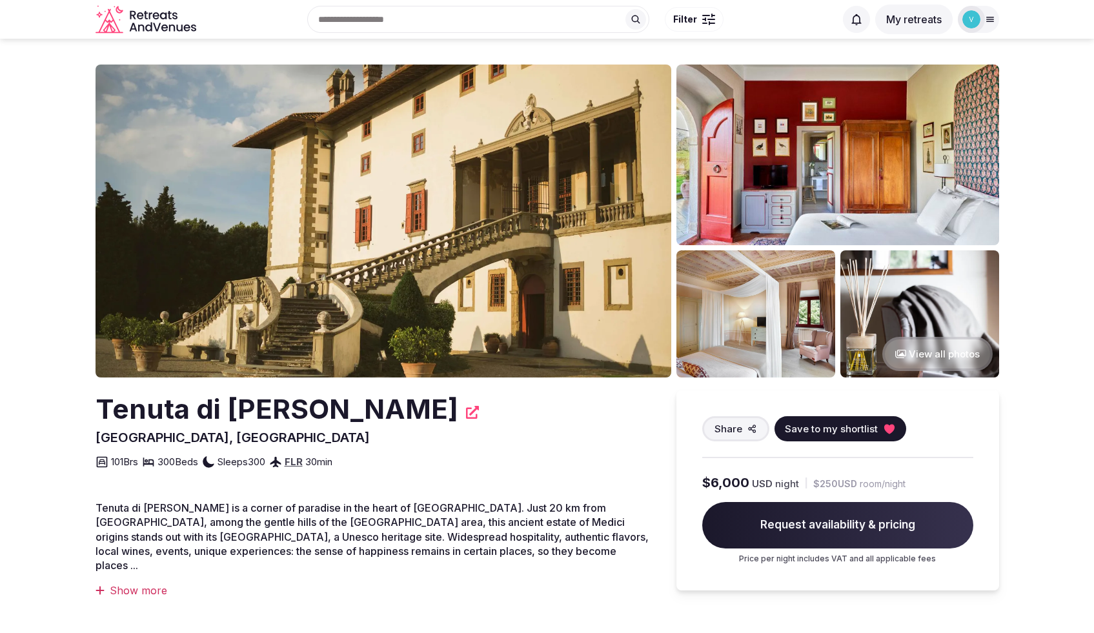
click at [951, 356] on button "View all photos" at bounding box center [937, 354] width 110 height 34
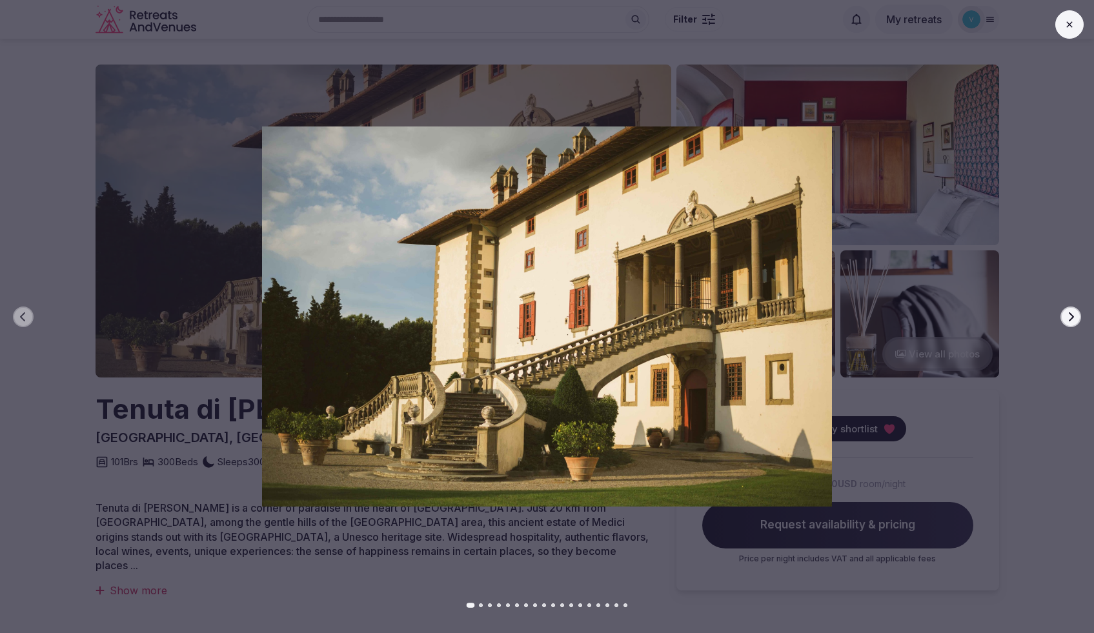
click at [1064, 315] on button "Next slide" at bounding box center [1070, 317] width 21 height 21
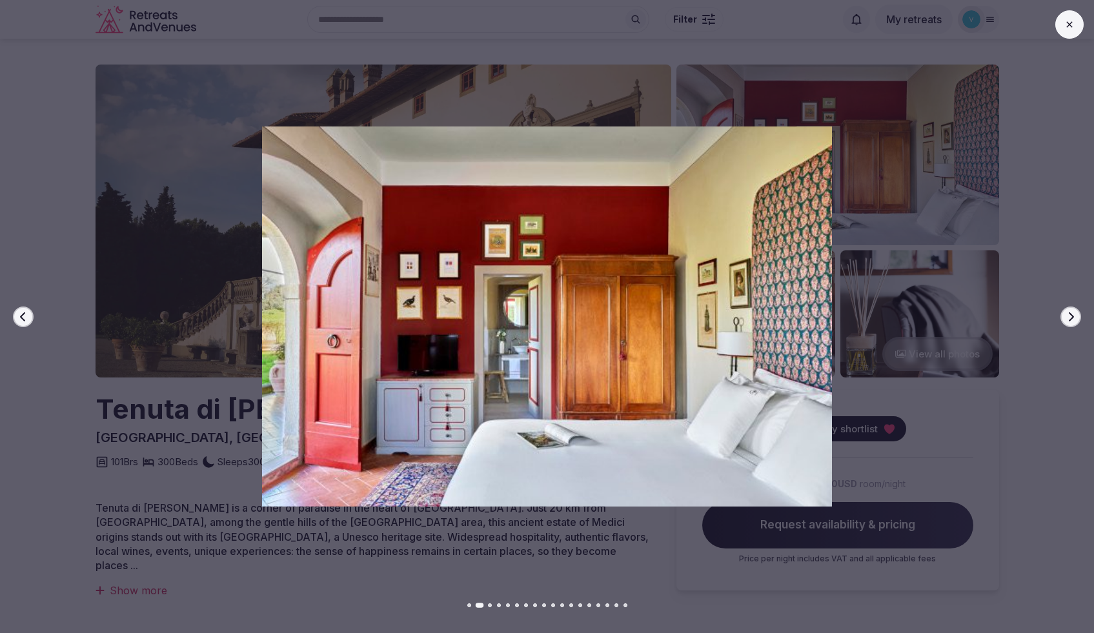
click at [1070, 316] on icon "button" at bounding box center [1070, 317] width 10 height 10
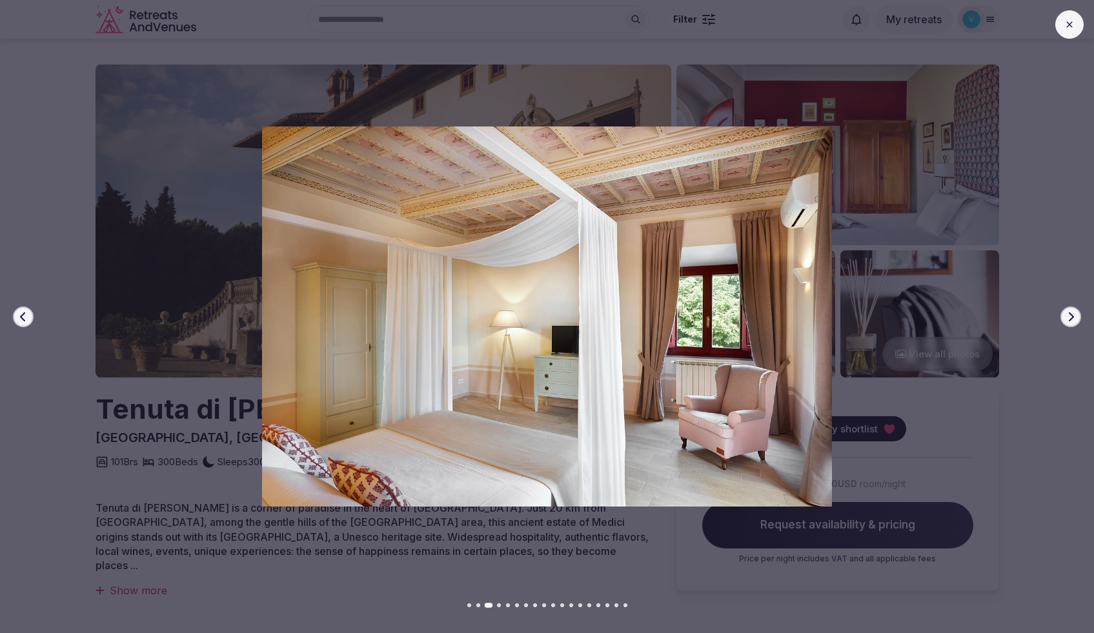
click at [1070, 316] on icon "button" at bounding box center [1070, 317] width 10 height 10
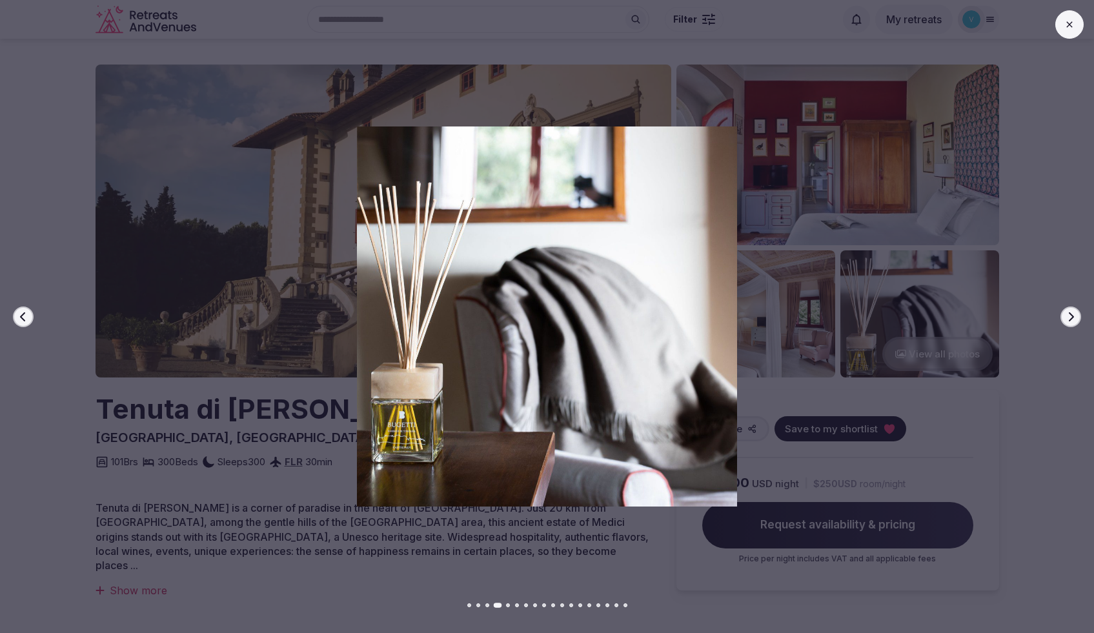
click at [1070, 316] on icon "button" at bounding box center [1070, 317] width 10 height 10
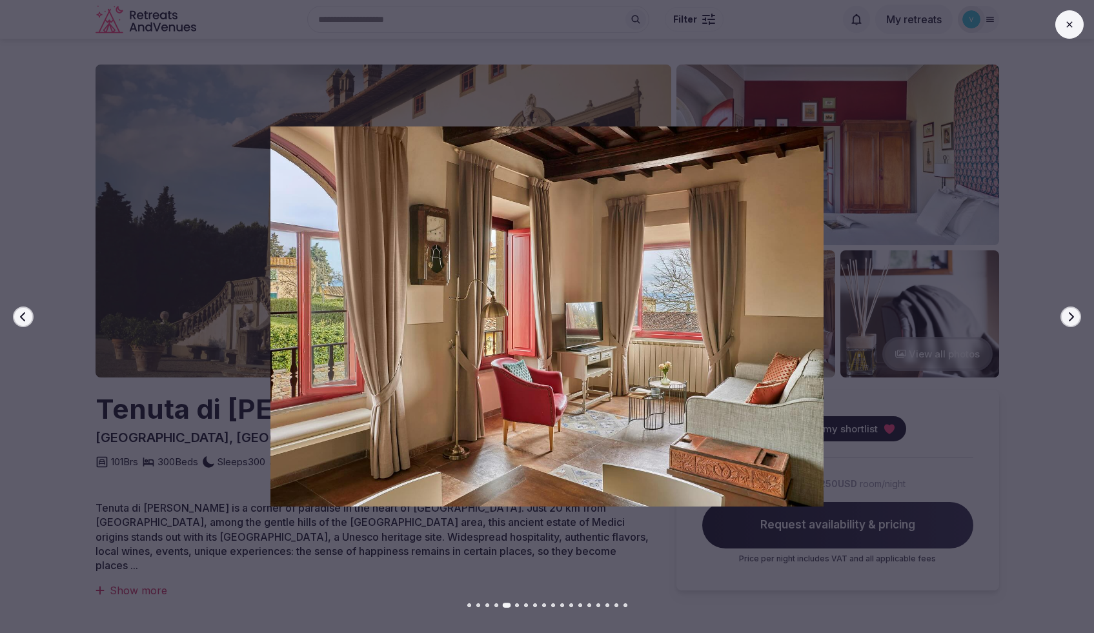
click at [1070, 316] on icon "button" at bounding box center [1070, 317] width 10 height 10
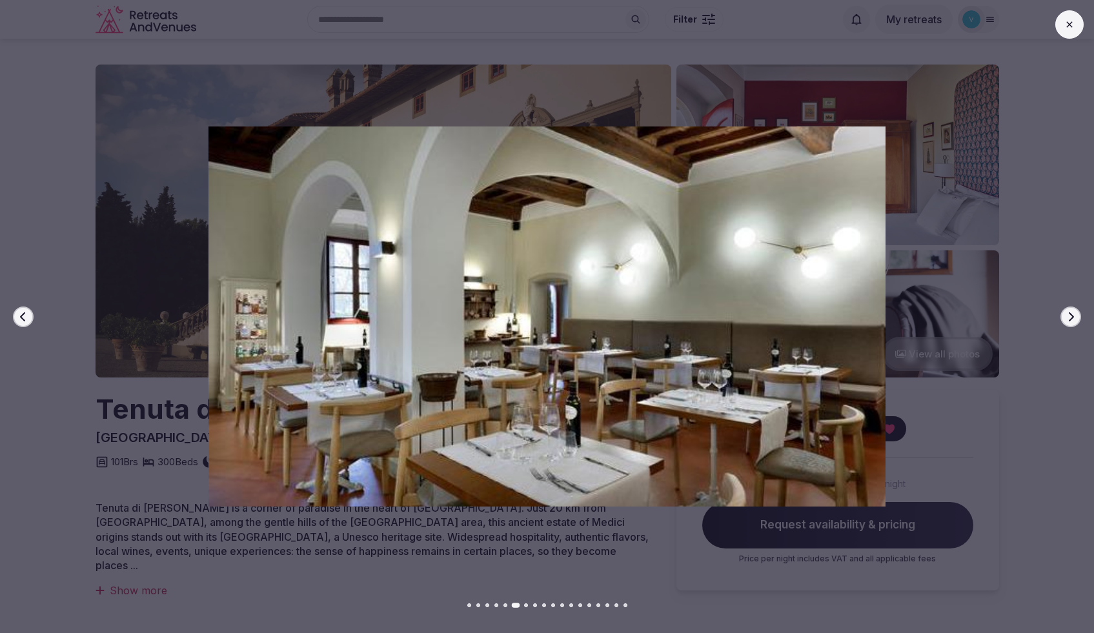
click at [1070, 316] on icon "button" at bounding box center [1070, 317] width 10 height 10
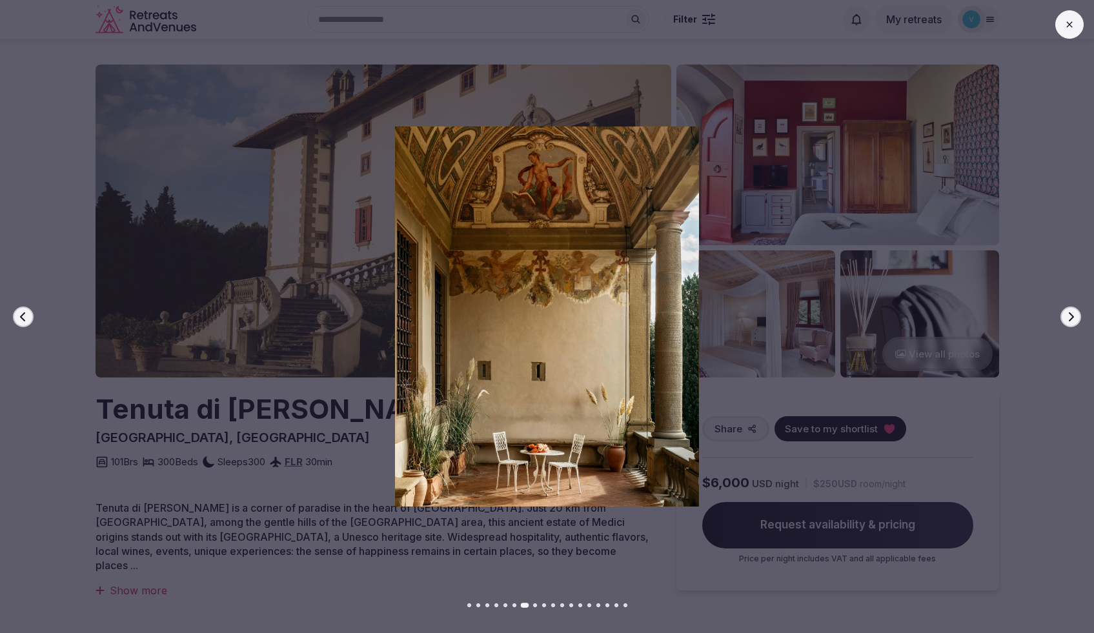
click at [1070, 316] on icon "button" at bounding box center [1070, 317] width 10 height 10
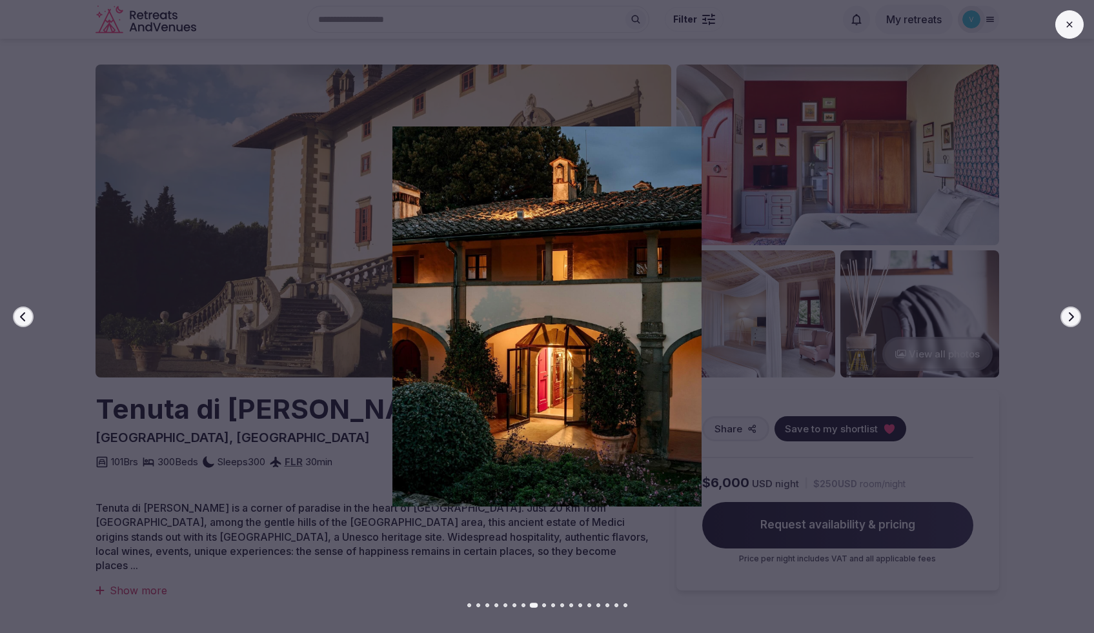
click at [1070, 316] on icon "button" at bounding box center [1070, 317] width 10 height 10
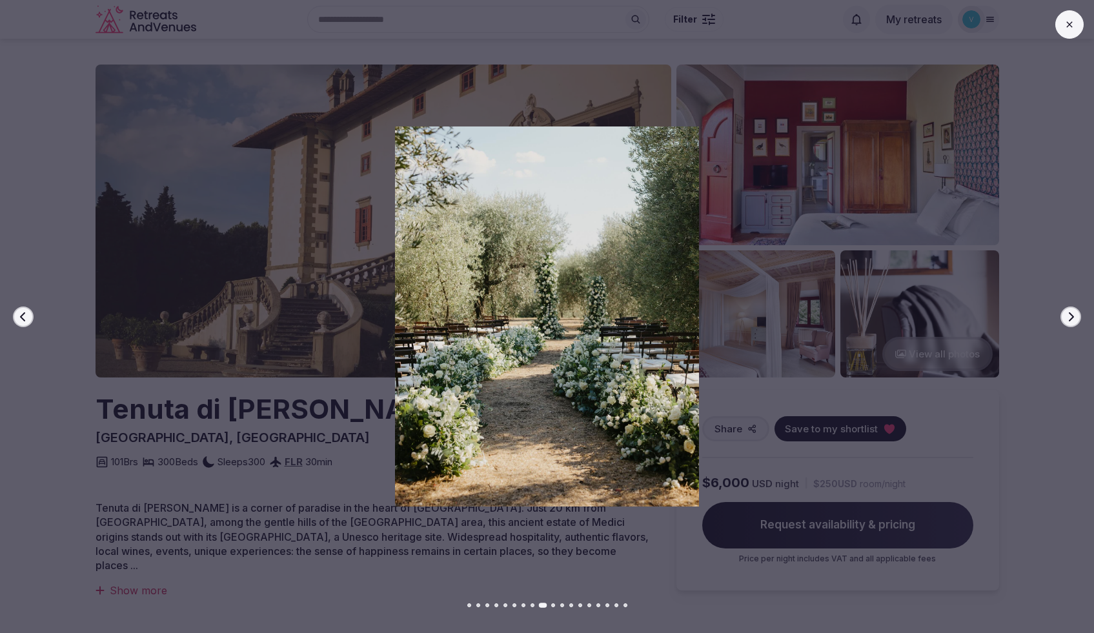
click at [1070, 316] on icon "button" at bounding box center [1070, 317] width 10 height 10
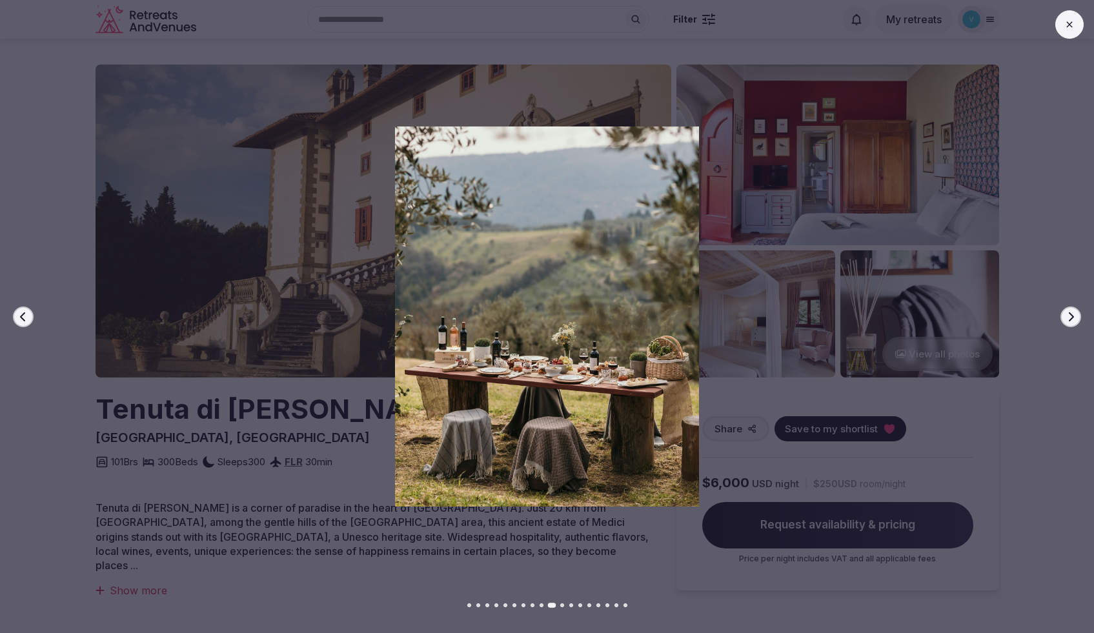
click at [1070, 316] on icon "button" at bounding box center [1070, 317] width 10 height 10
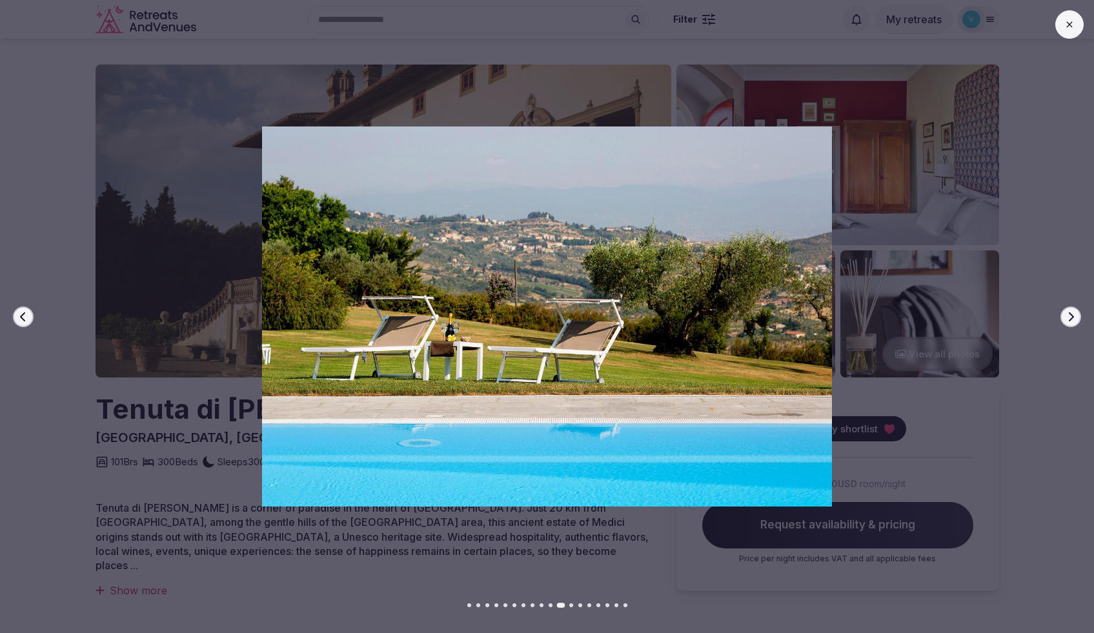
click at [1070, 316] on icon "button" at bounding box center [1070, 317] width 10 height 10
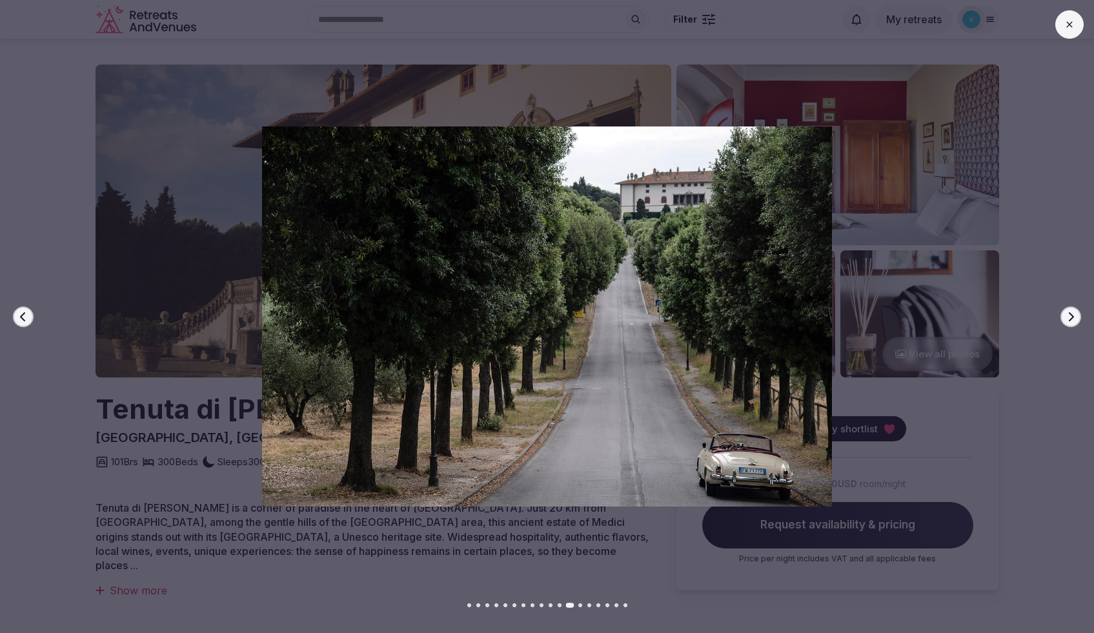
click at [1070, 316] on icon "button" at bounding box center [1070, 317] width 10 height 10
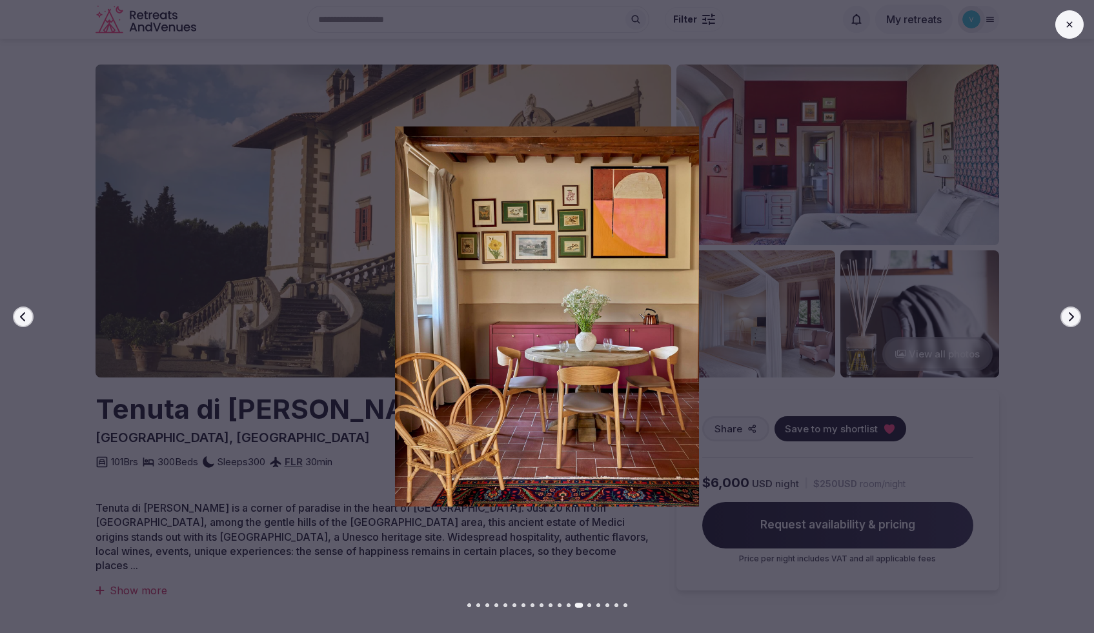
click at [1070, 316] on icon "button" at bounding box center [1070, 317] width 10 height 10
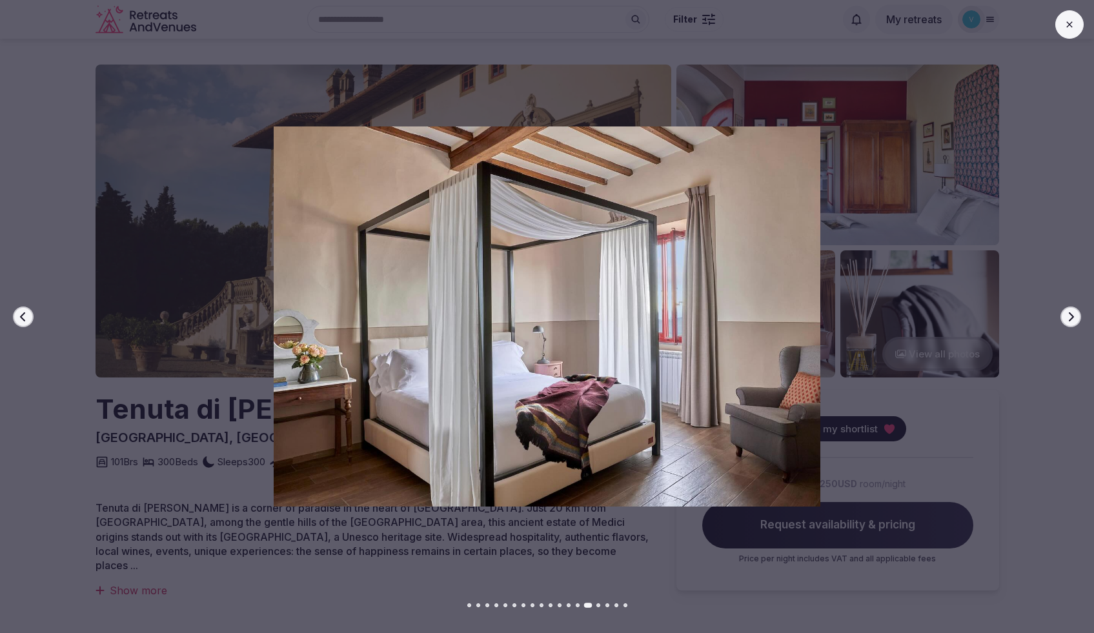
click at [1070, 316] on icon "button" at bounding box center [1070, 317] width 10 height 10
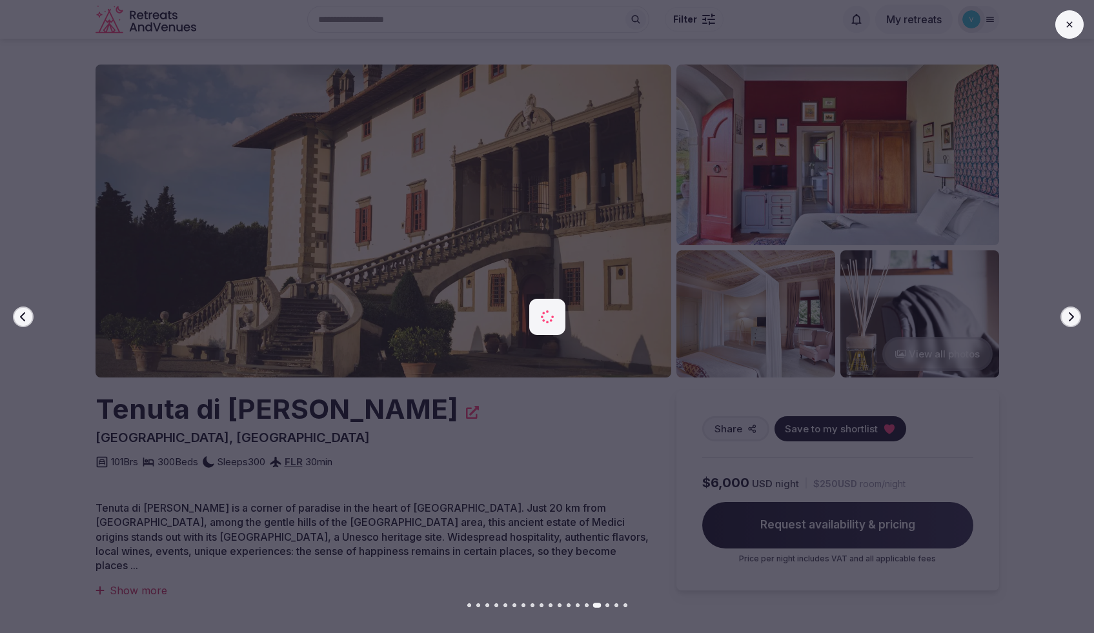
click at [1070, 316] on icon "button" at bounding box center [1070, 317] width 10 height 10
click at [1071, 234] on div at bounding box center [542, 316] width 1104 height 380
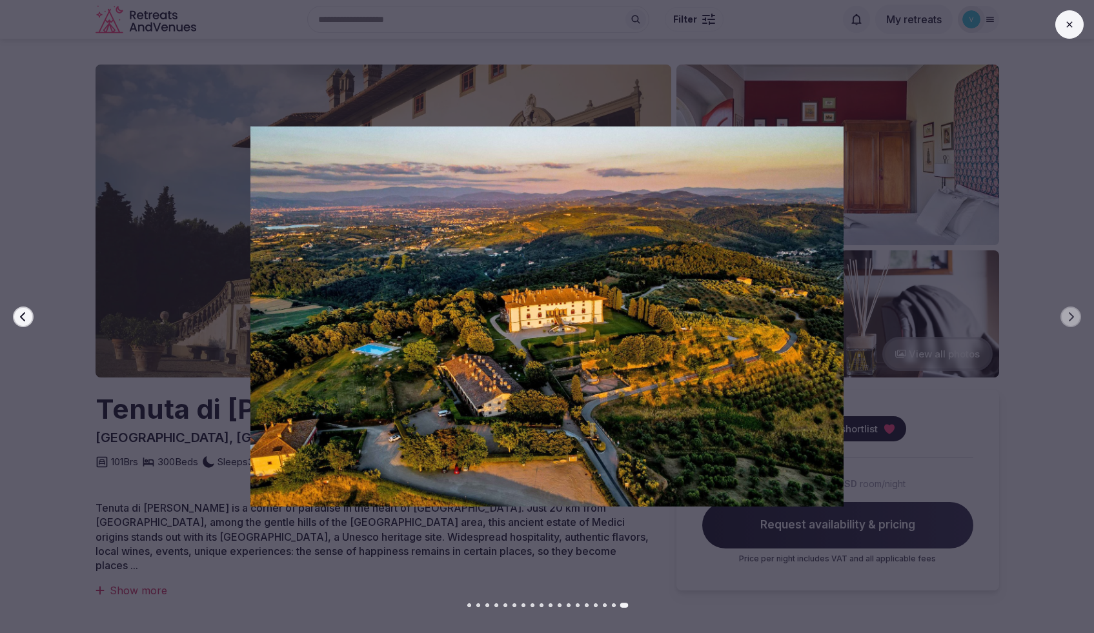
click at [1078, 19] on button at bounding box center [1069, 24] width 28 height 28
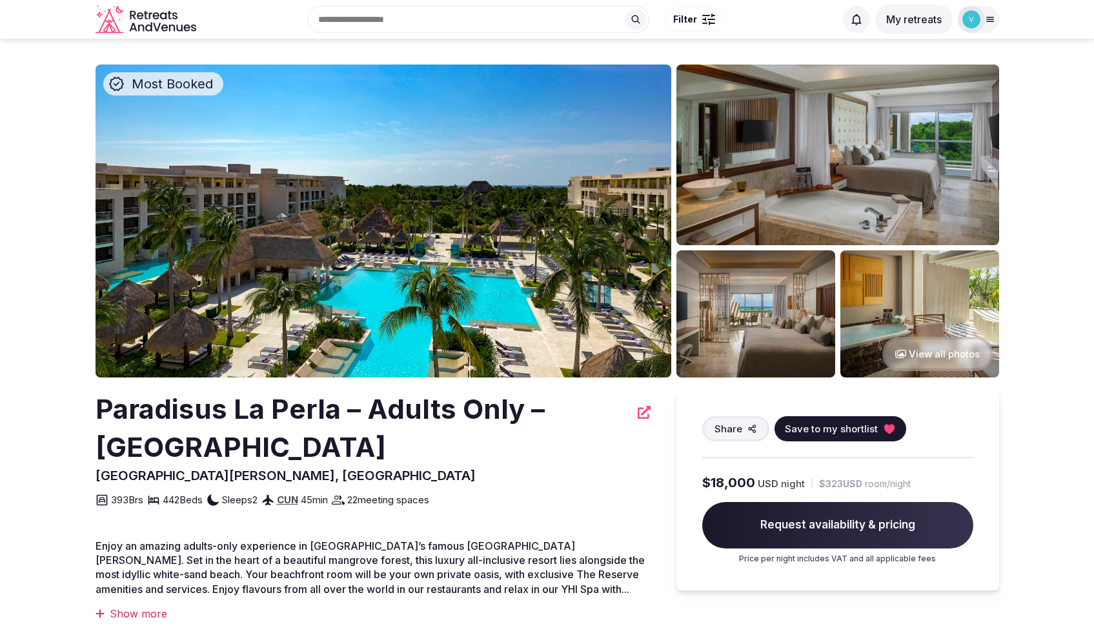
click at [942, 350] on button "View all photos" at bounding box center [937, 354] width 110 height 34
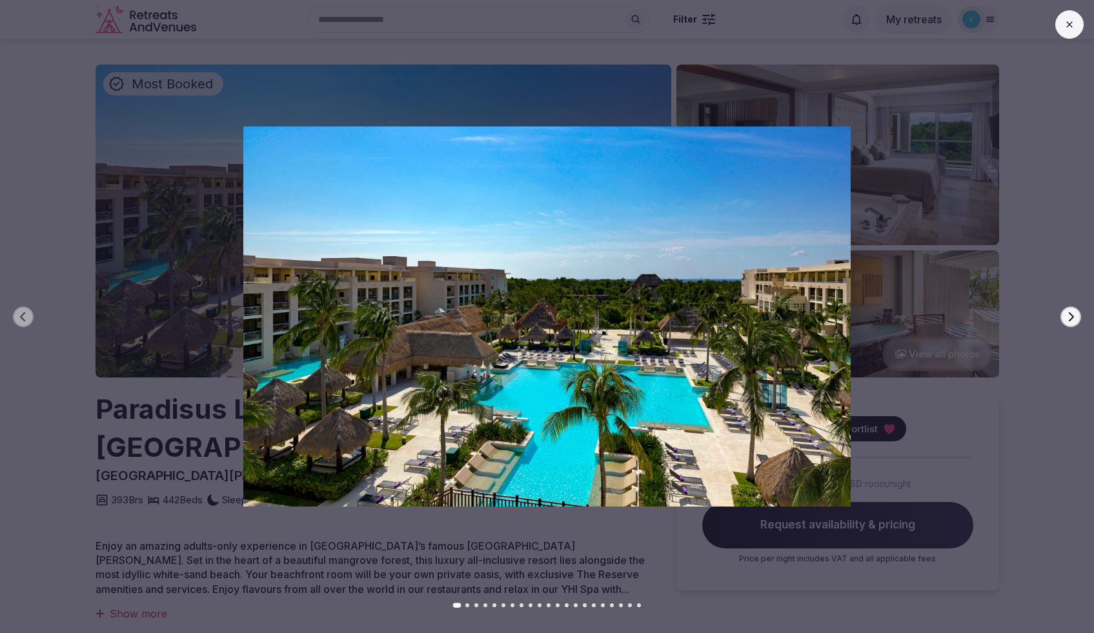
click at [1071, 320] on icon "button" at bounding box center [1070, 317] width 10 height 10
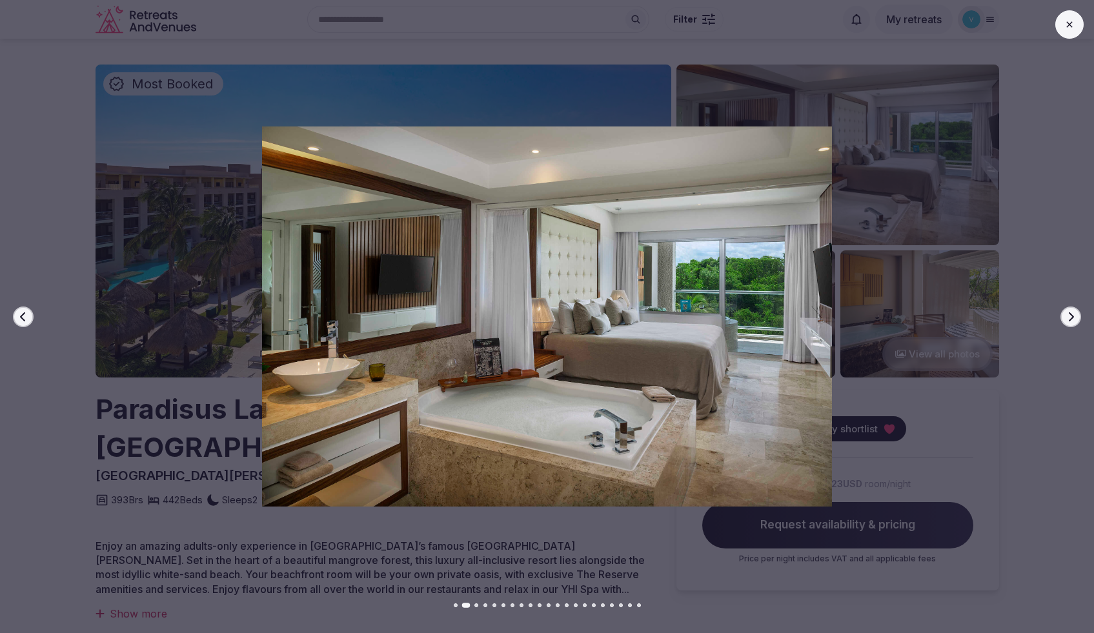
click at [1071, 320] on icon "button" at bounding box center [1070, 317] width 10 height 10
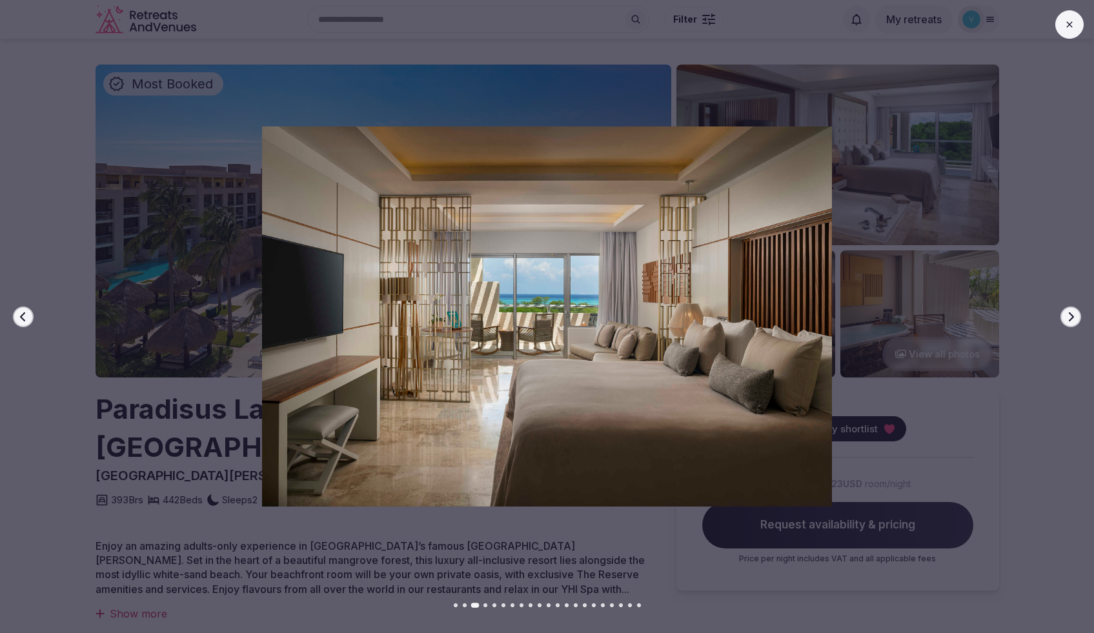
click at [1071, 320] on icon "button" at bounding box center [1070, 317] width 10 height 10
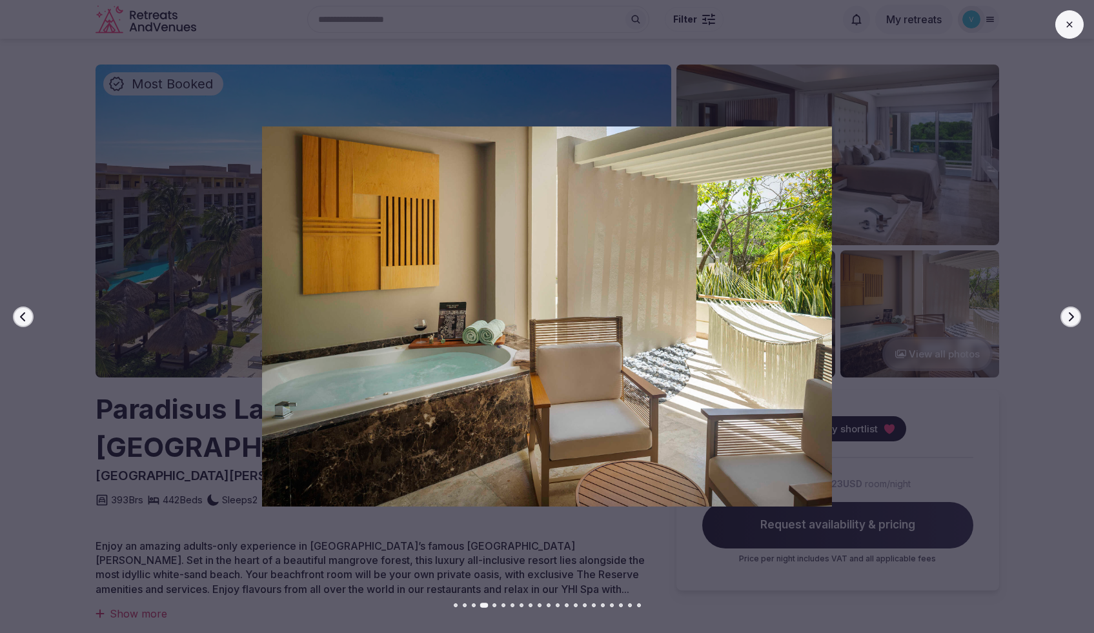
click at [1071, 320] on icon "button" at bounding box center [1070, 317] width 10 height 10
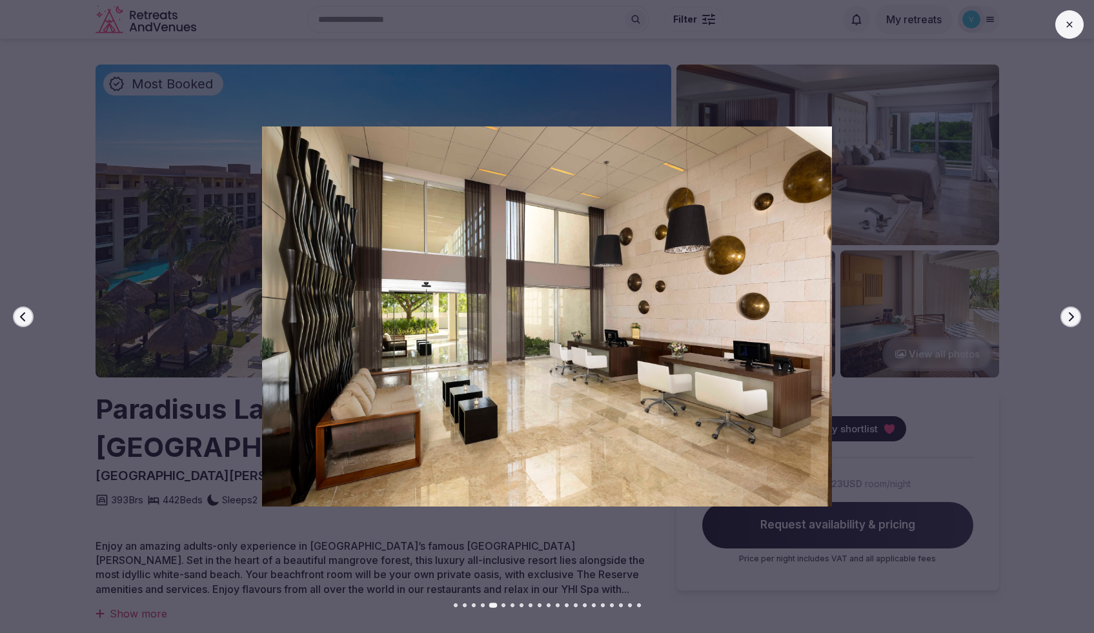
click at [1071, 320] on icon "button" at bounding box center [1070, 317] width 10 height 10
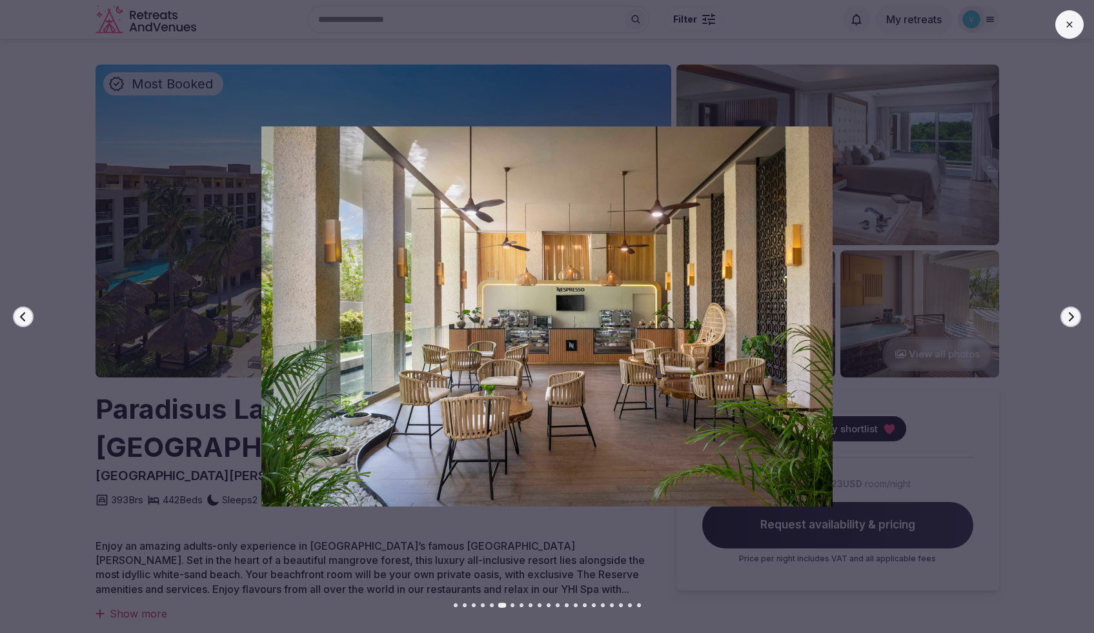
click at [1071, 320] on icon "button" at bounding box center [1070, 317] width 10 height 10
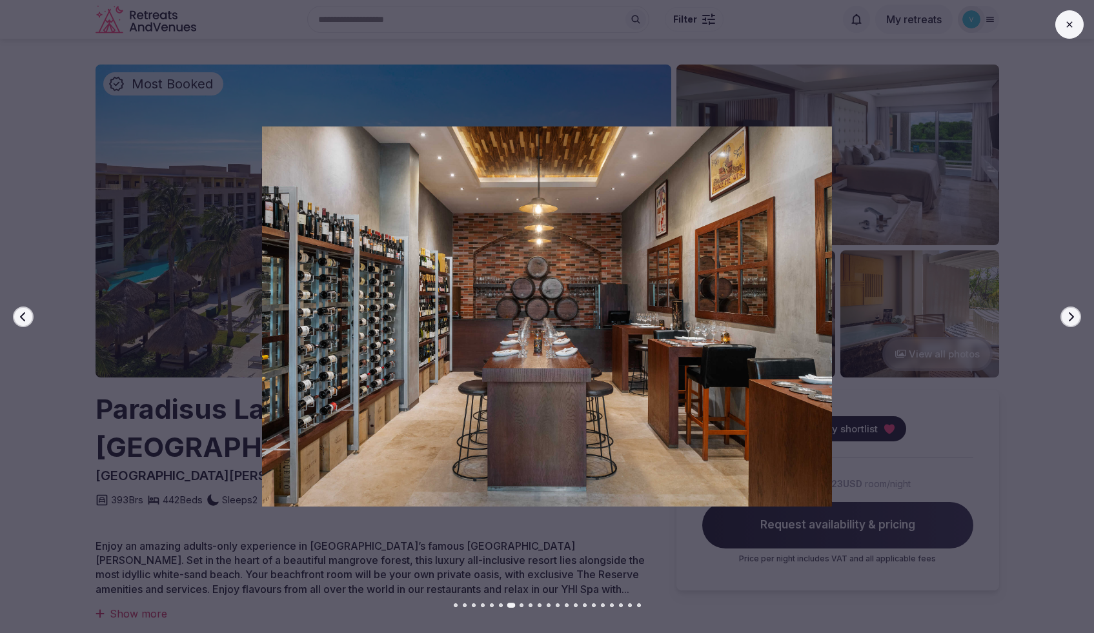
click at [1071, 320] on icon "button" at bounding box center [1070, 317] width 10 height 10
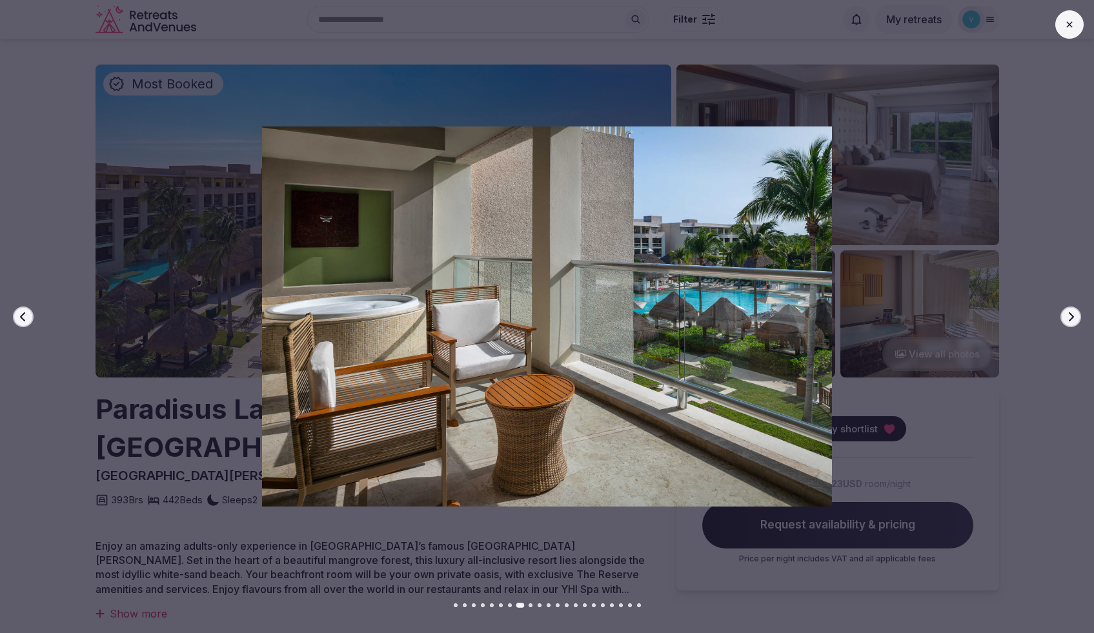
click at [1071, 320] on icon "button" at bounding box center [1070, 317] width 10 height 10
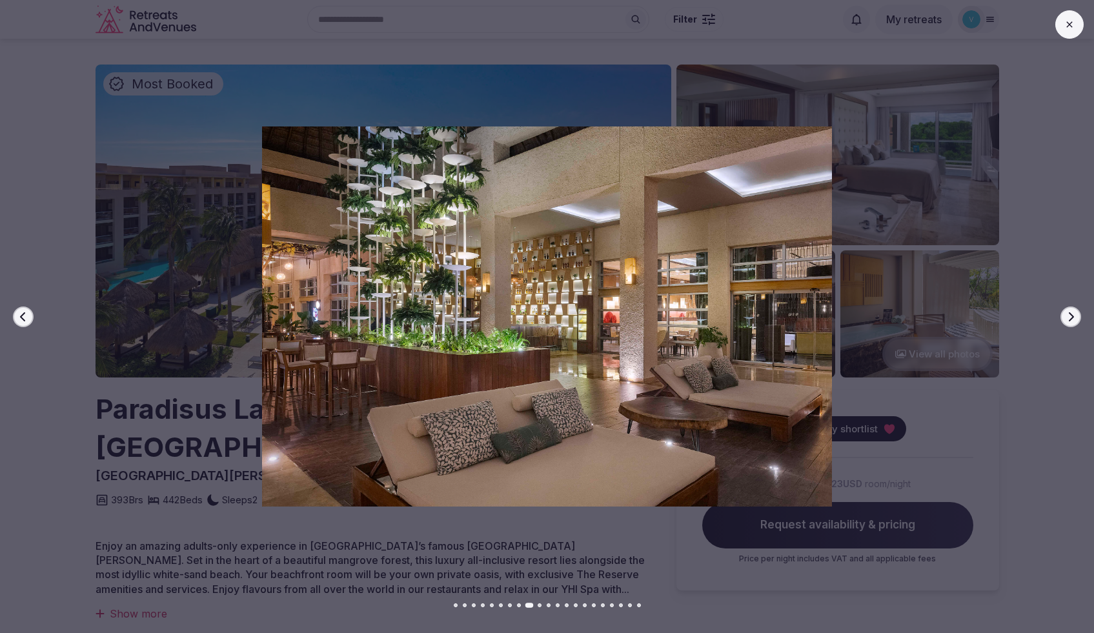
click at [1071, 320] on icon "button" at bounding box center [1070, 317] width 10 height 10
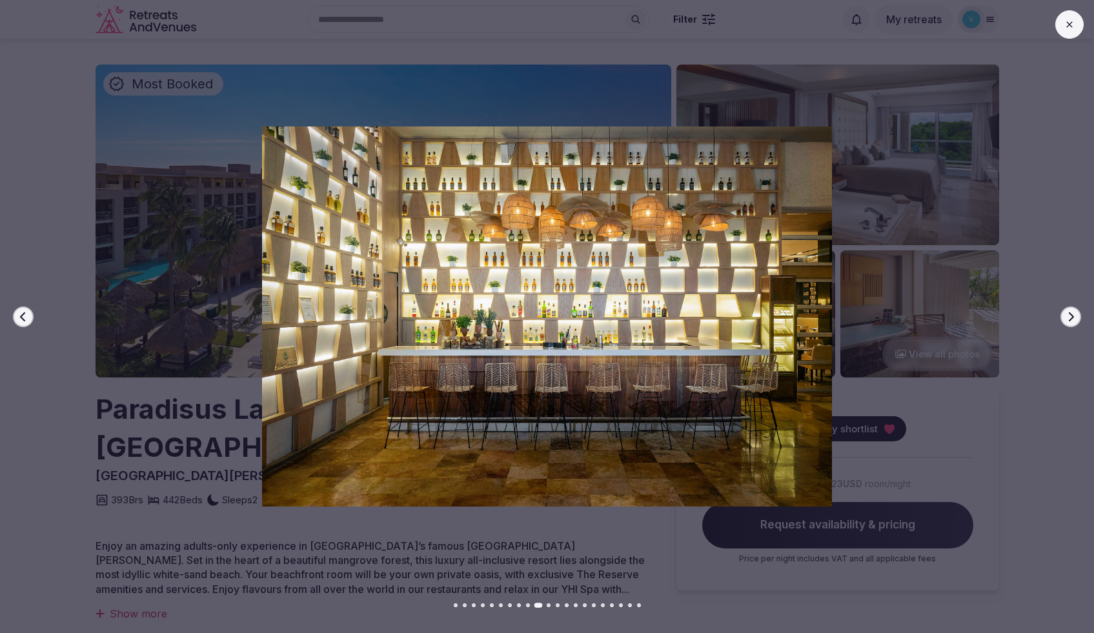
click at [1071, 320] on icon "button" at bounding box center [1070, 317] width 10 height 10
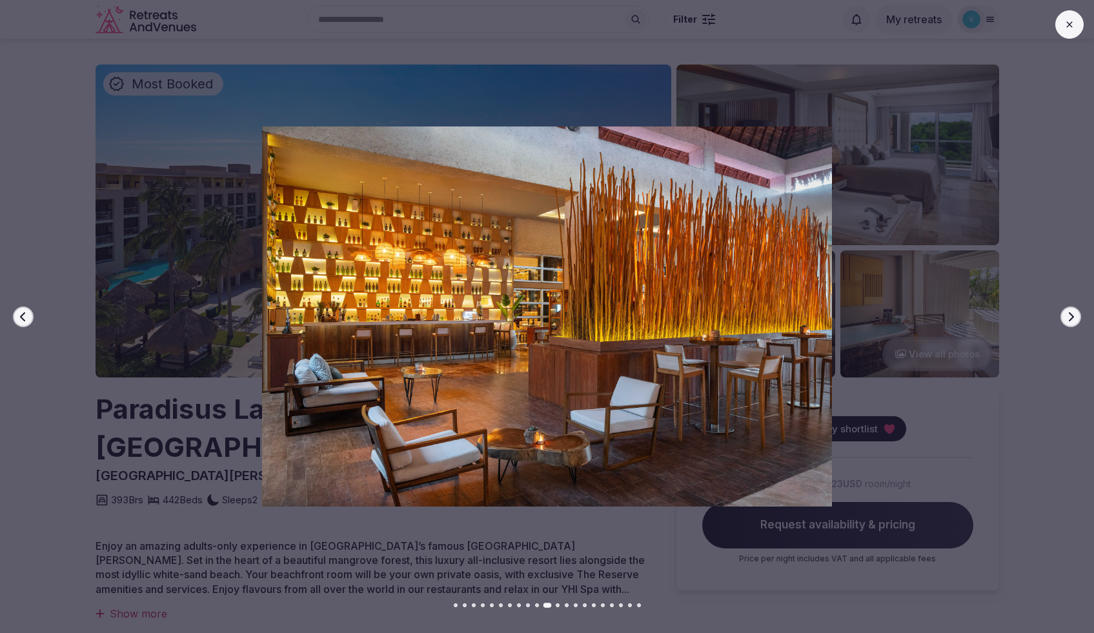
click at [1071, 320] on icon "button" at bounding box center [1070, 317] width 10 height 10
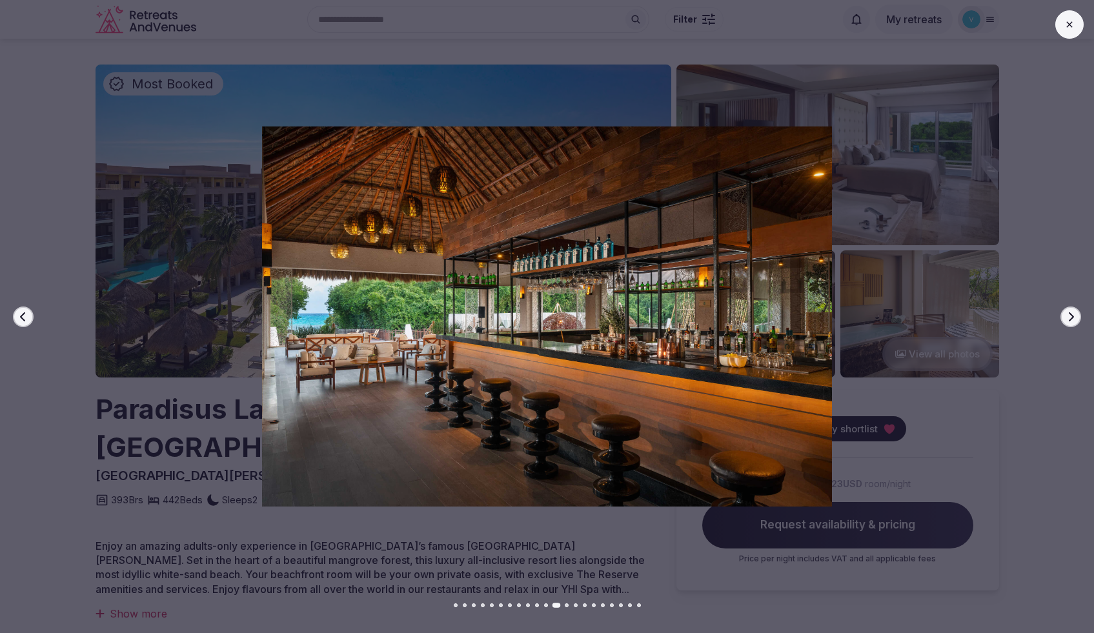
click at [1071, 320] on icon "button" at bounding box center [1070, 317] width 10 height 10
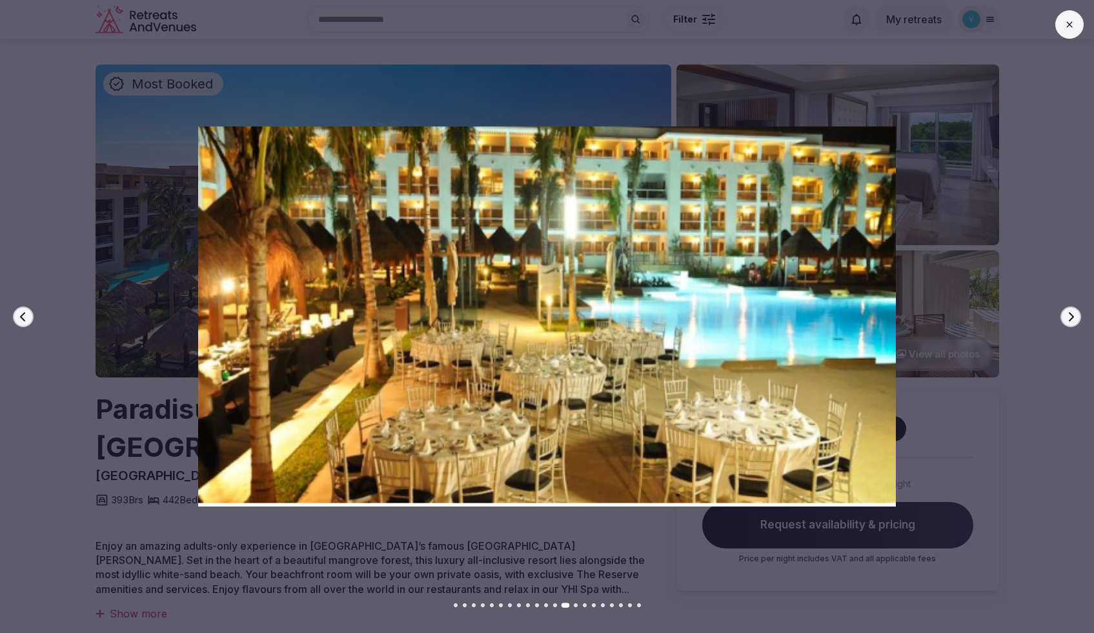
click at [1071, 320] on icon "button" at bounding box center [1070, 317] width 10 height 10
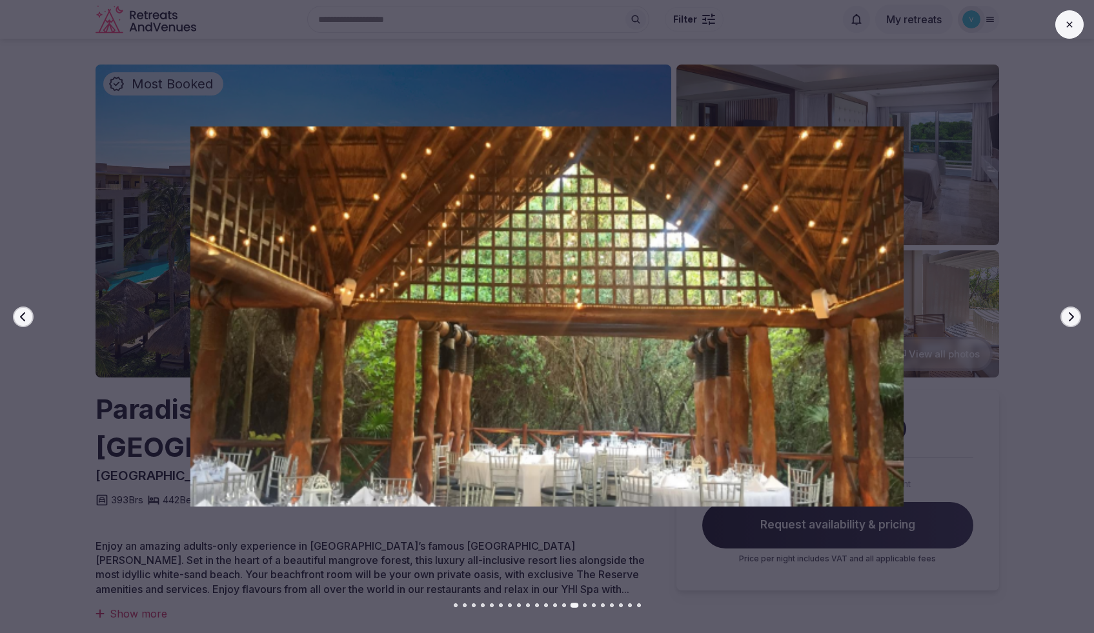
click at [1071, 320] on icon "button" at bounding box center [1070, 317] width 10 height 10
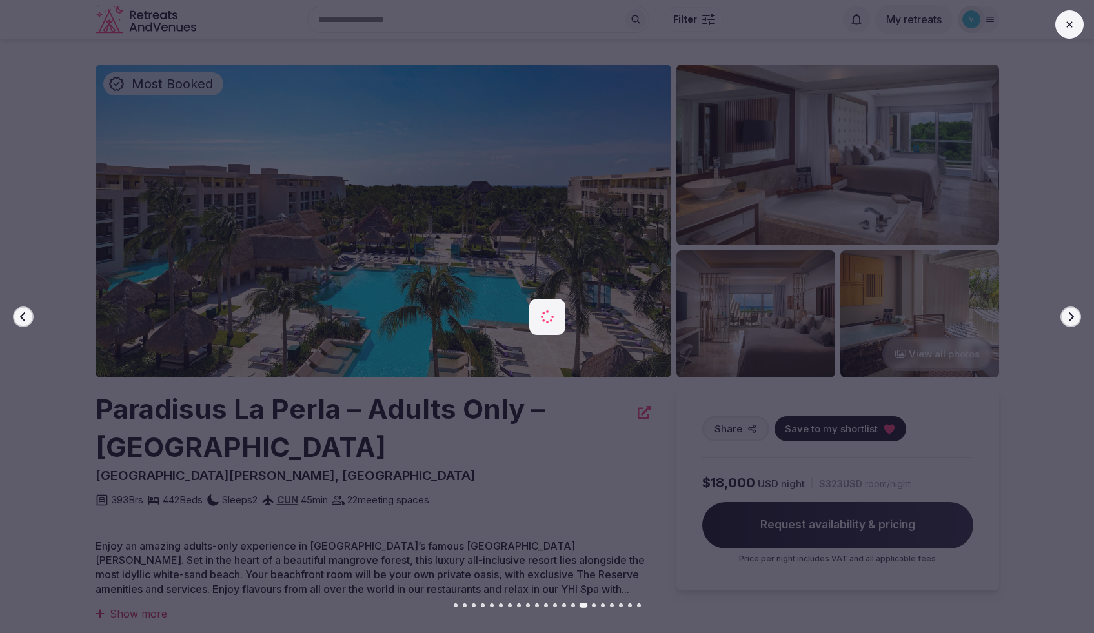
click at [1071, 320] on icon "button" at bounding box center [1070, 317] width 10 height 10
click at [1068, 318] on icon "button" at bounding box center [1070, 317] width 10 height 10
click at [1071, 323] on button "Next slide" at bounding box center [1070, 317] width 21 height 21
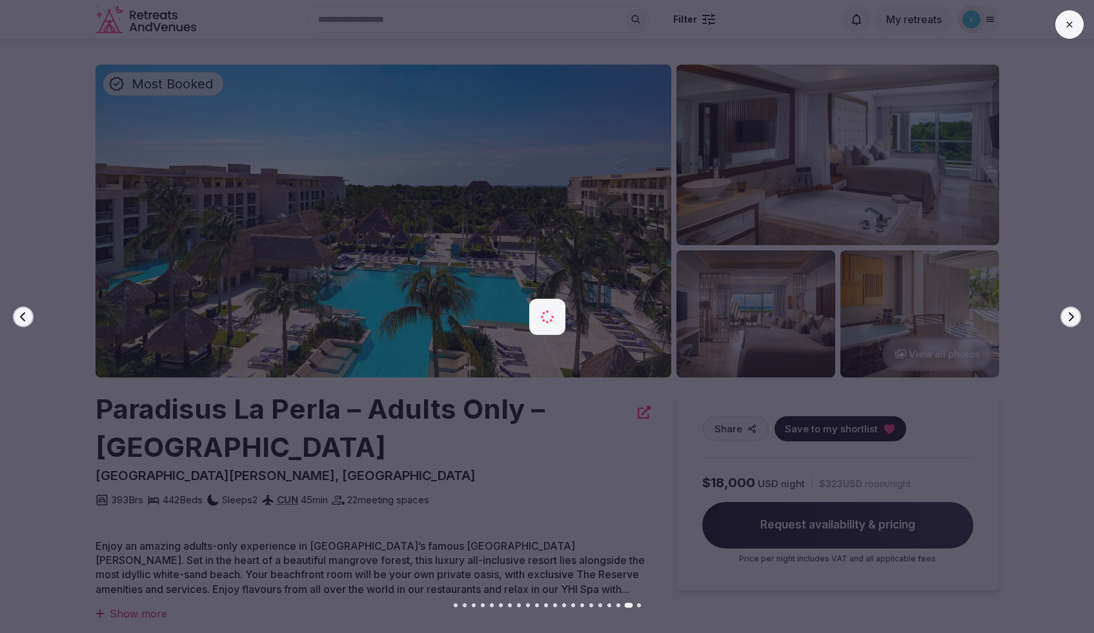
click at [1070, 320] on icon "button" at bounding box center [1070, 317] width 10 height 10
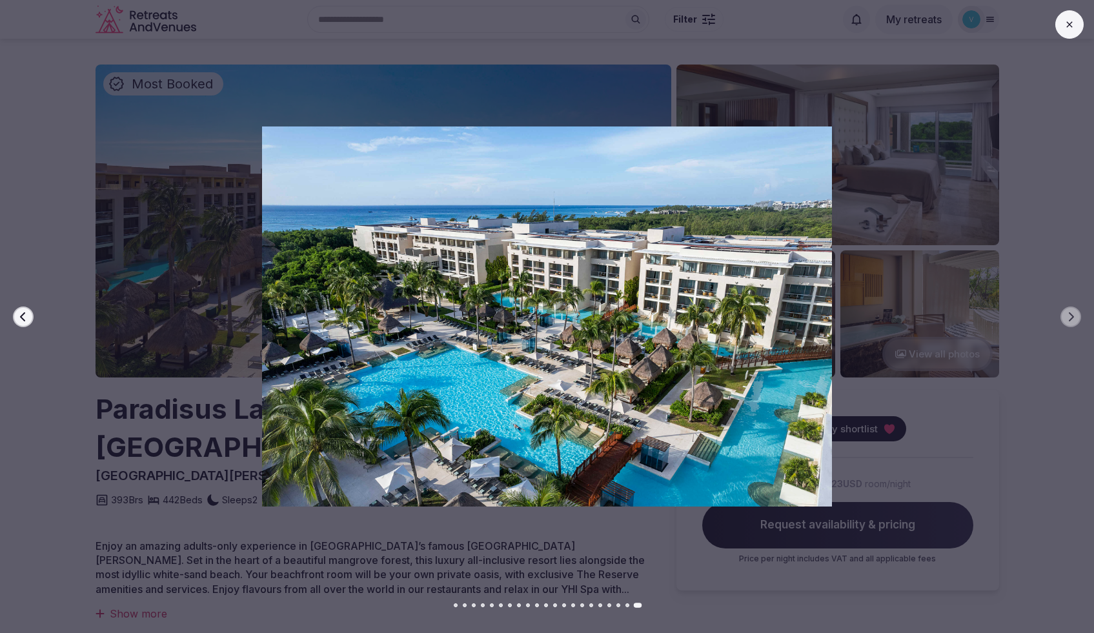
click at [1058, 28] on button at bounding box center [1069, 24] width 28 height 28
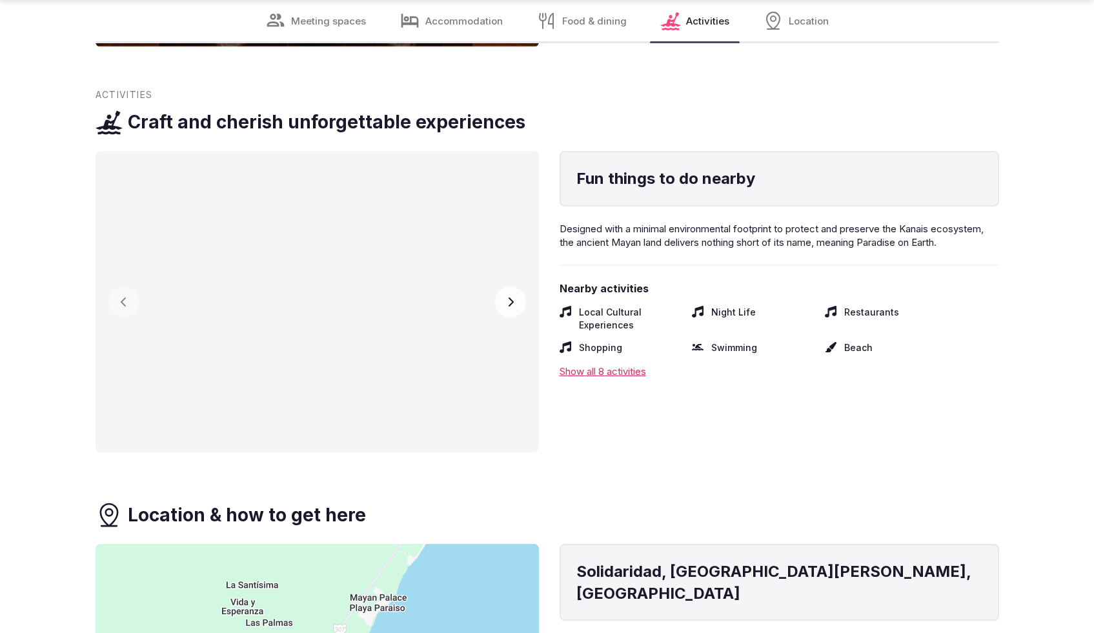
scroll to position [7424, 0]
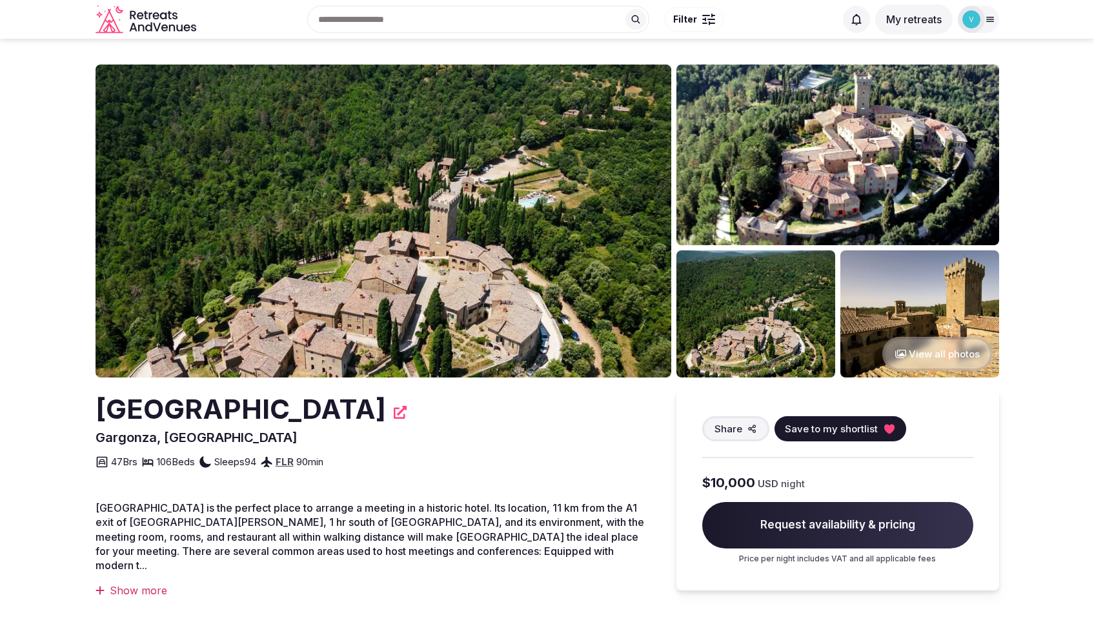
click at [925, 355] on button "View all photos" at bounding box center [937, 354] width 110 height 34
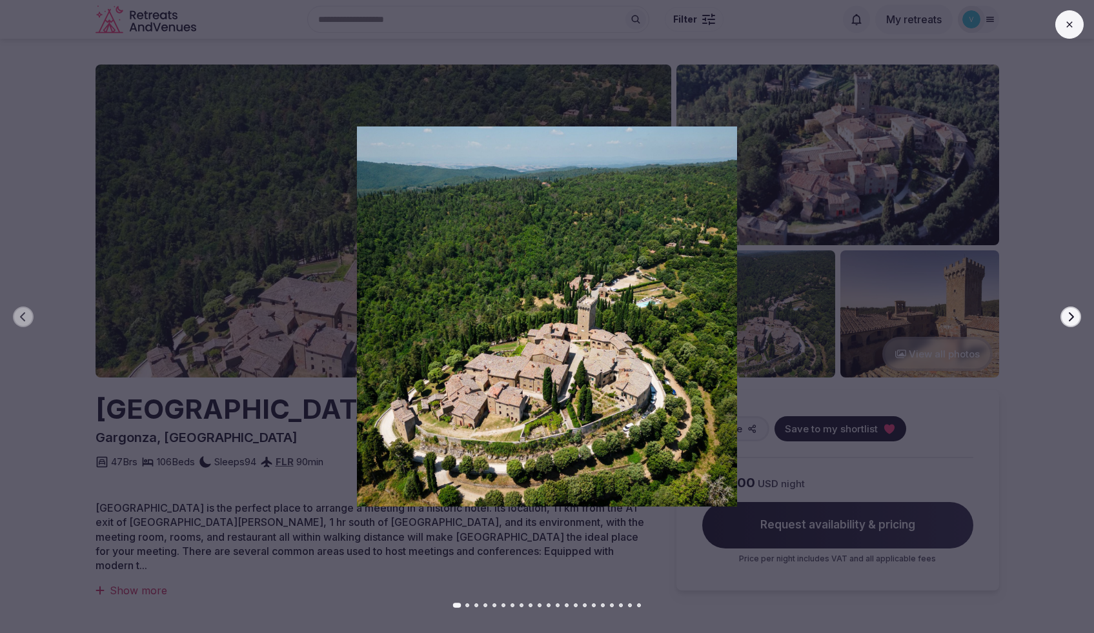
click at [1082, 321] on div at bounding box center [542, 316] width 1104 height 380
click at [1079, 319] on button "Next slide" at bounding box center [1070, 317] width 21 height 21
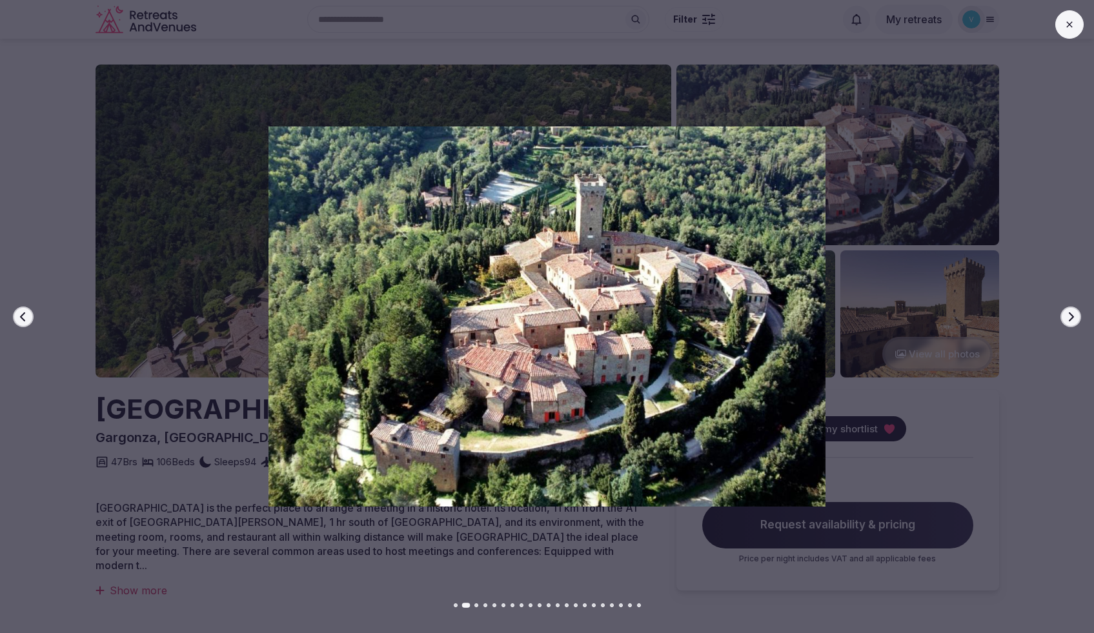
click at [1078, 318] on button "Next slide" at bounding box center [1070, 317] width 21 height 21
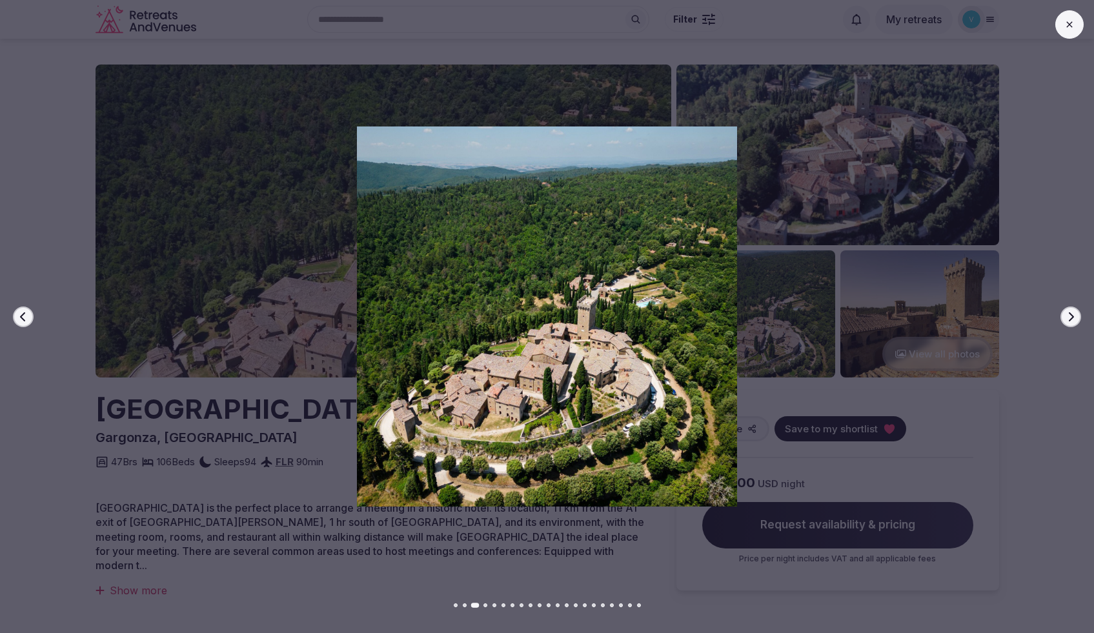
click at [1074, 316] on icon "button" at bounding box center [1070, 317] width 10 height 10
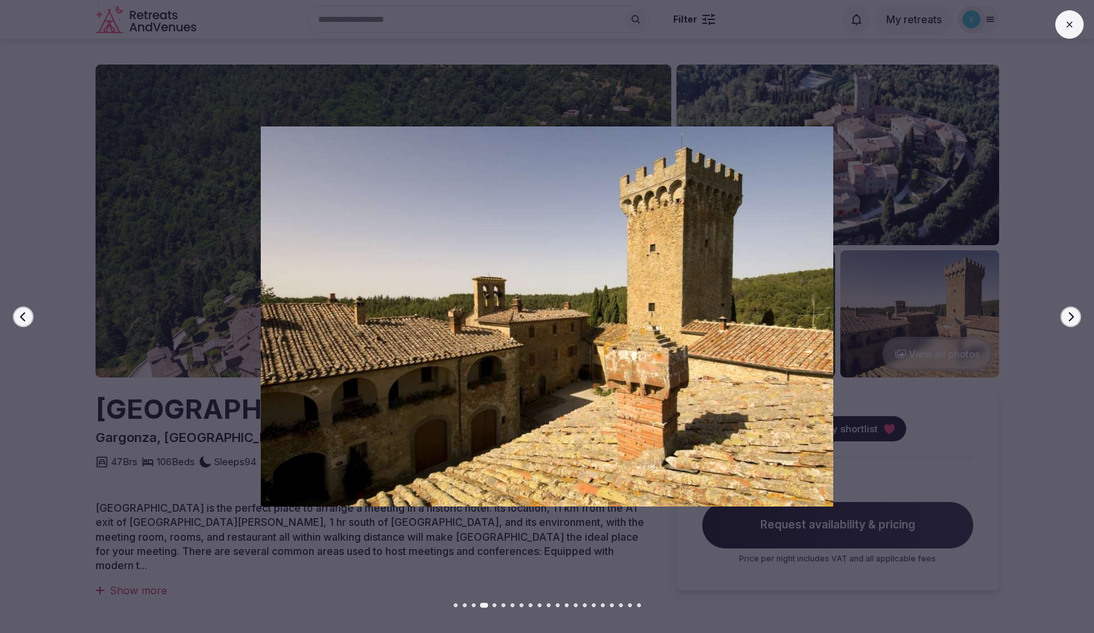
click at [1074, 316] on icon "button" at bounding box center [1070, 317] width 10 height 10
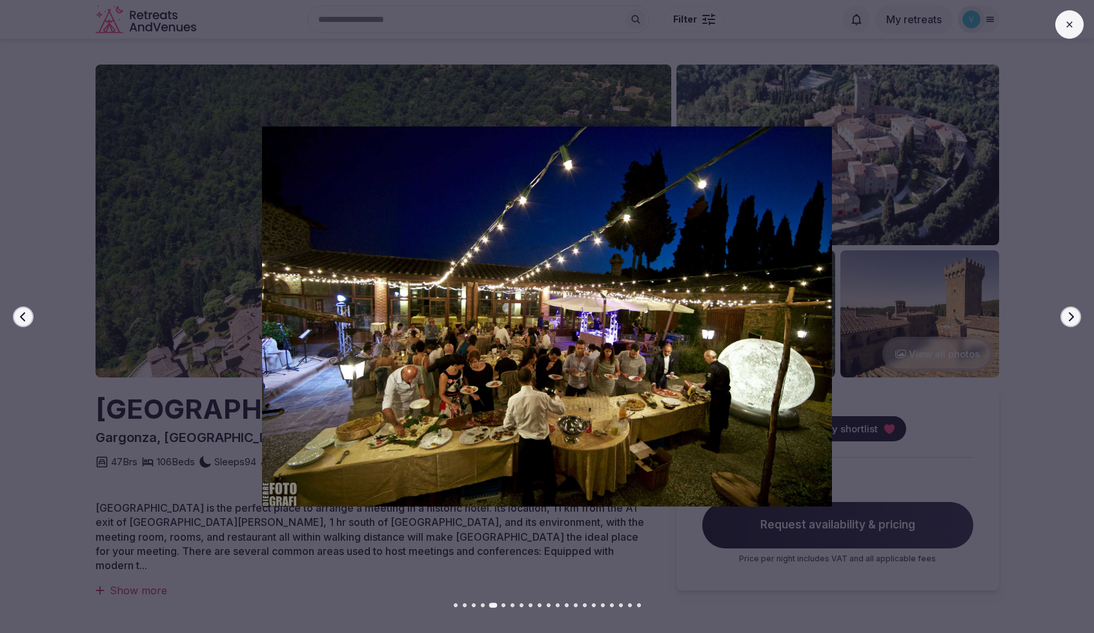
click at [1074, 316] on icon "button" at bounding box center [1070, 317] width 10 height 10
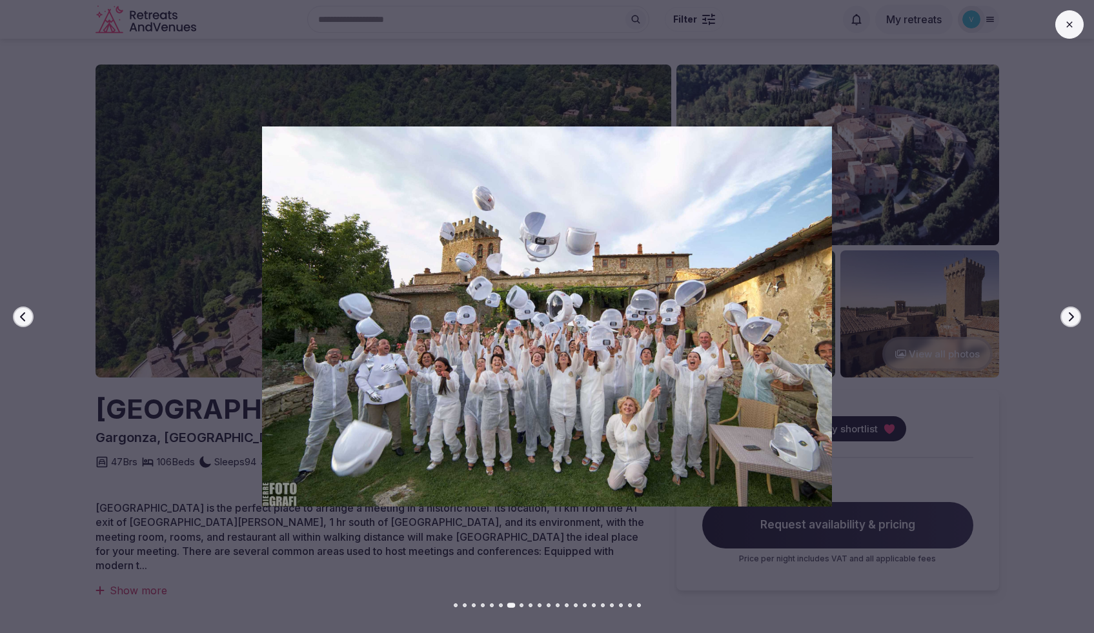
click at [1074, 316] on icon "button" at bounding box center [1070, 317] width 10 height 10
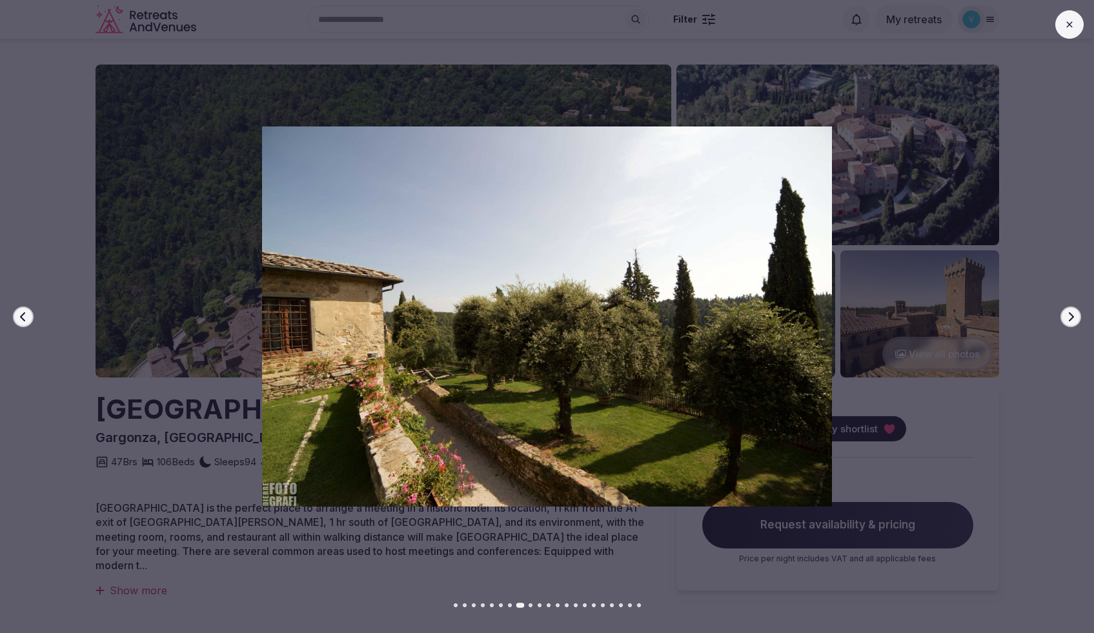
click at [1074, 316] on icon "button" at bounding box center [1070, 317] width 10 height 10
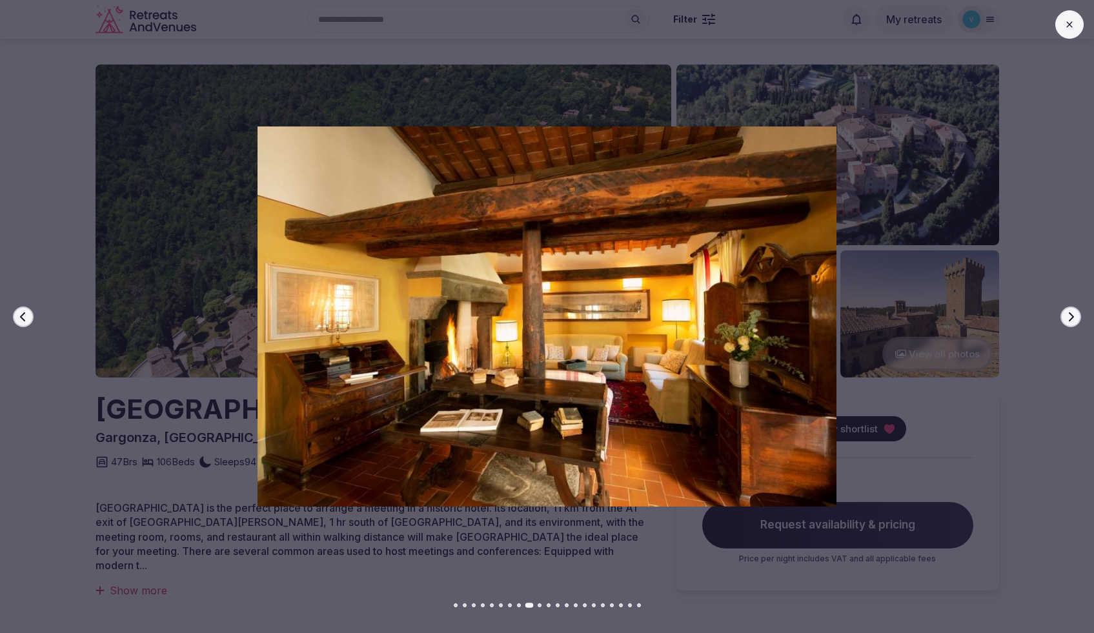
click at [1074, 316] on icon "button" at bounding box center [1070, 317] width 10 height 10
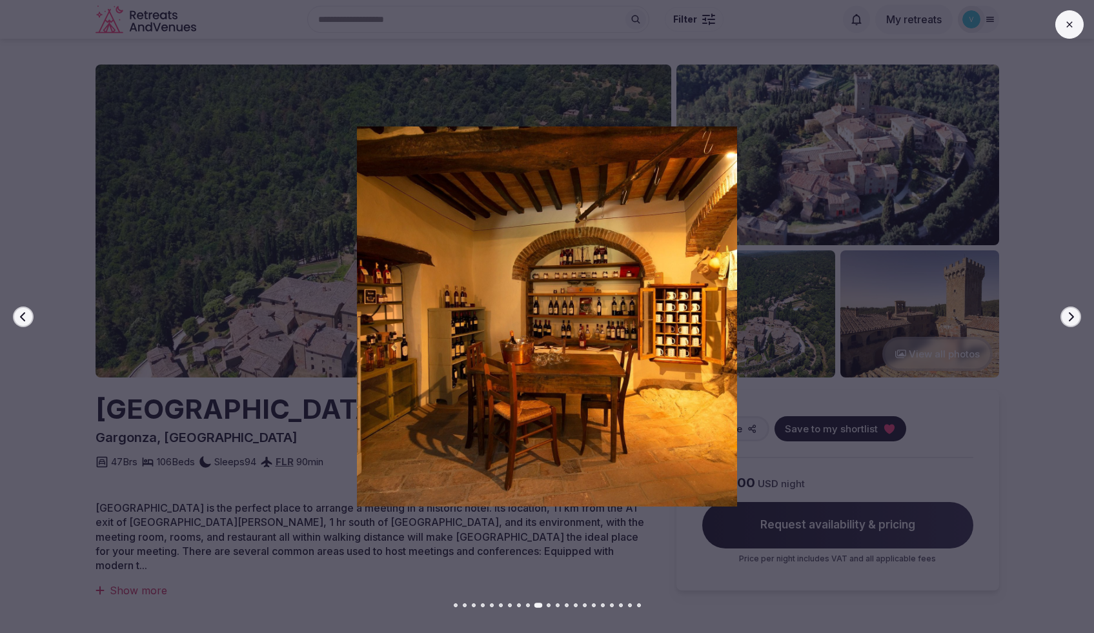
click at [1074, 316] on icon "button" at bounding box center [1070, 317] width 10 height 10
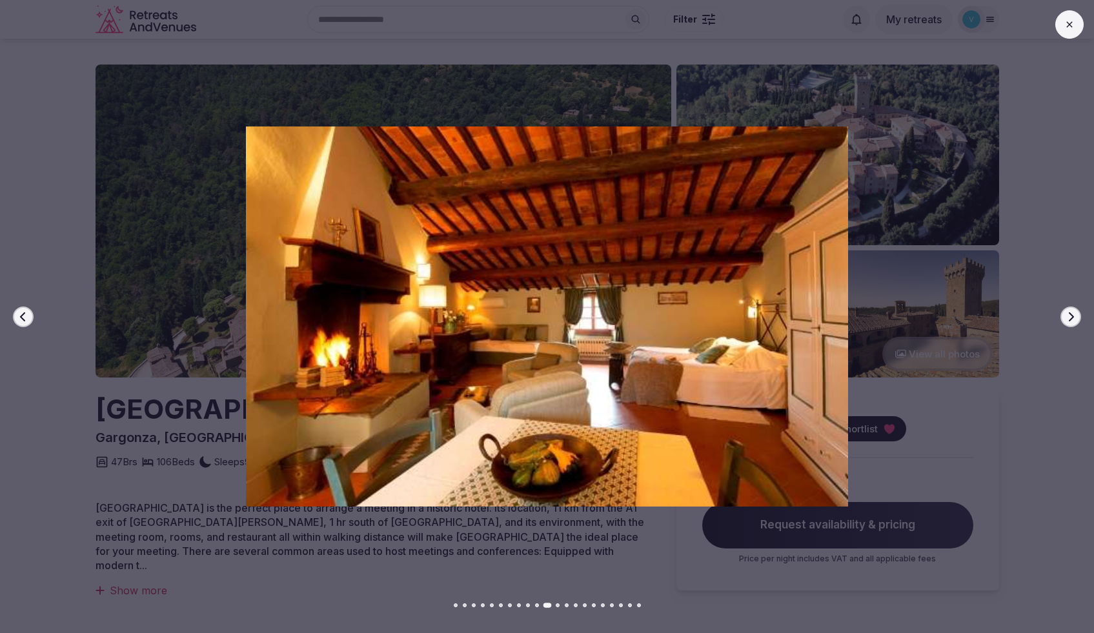
click at [1074, 316] on icon "button" at bounding box center [1070, 317] width 10 height 10
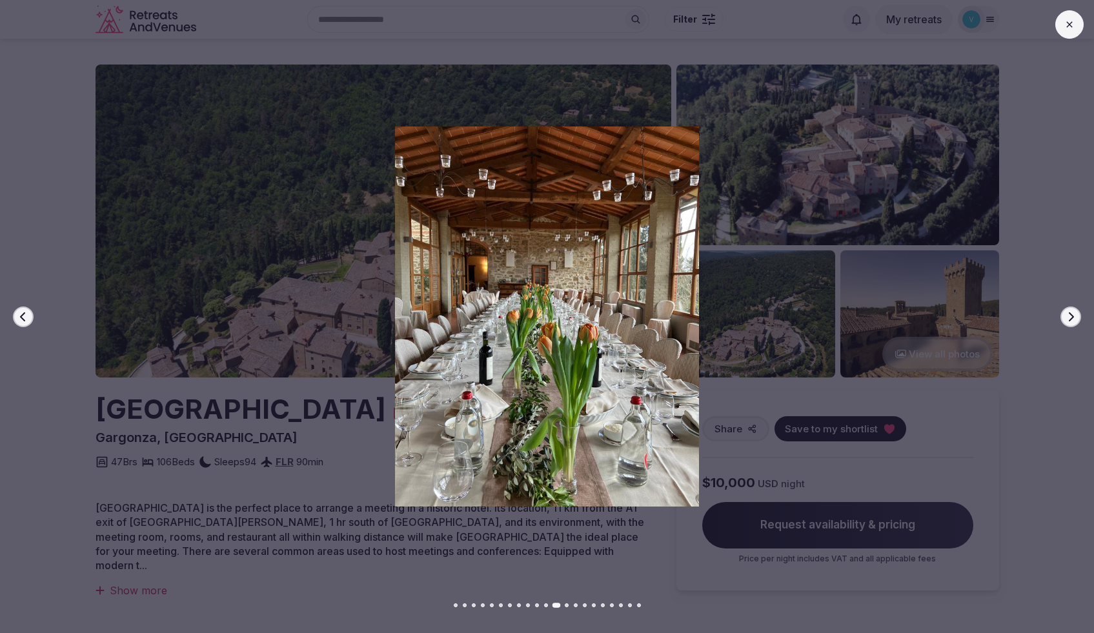
click at [1074, 316] on icon "button" at bounding box center [1070, 317] width 10 height 10
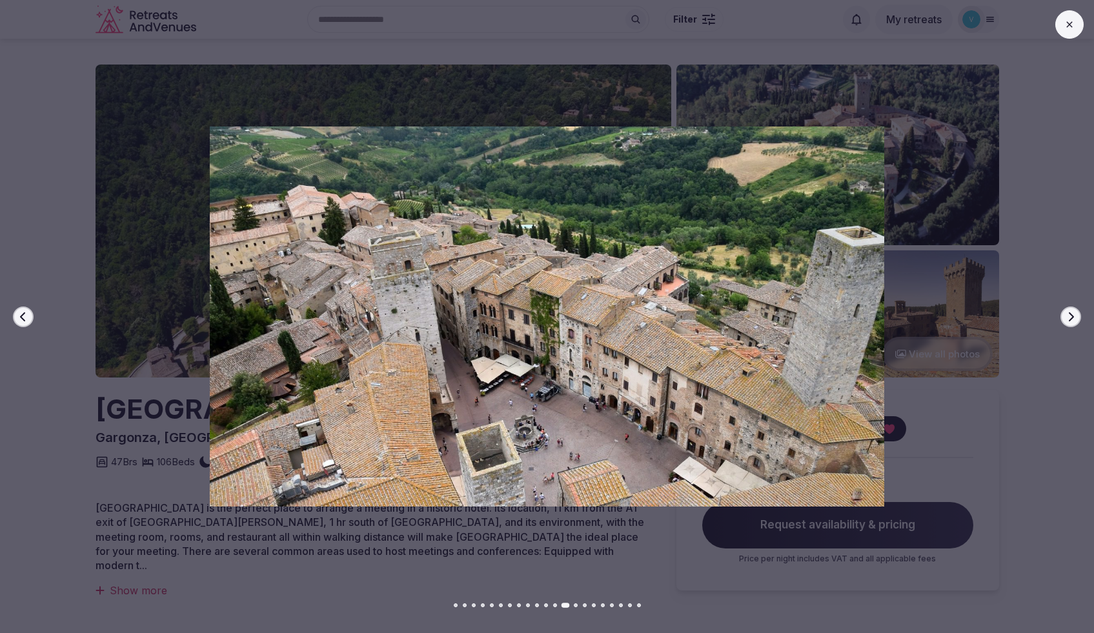
click at [1074, 316] on icon "button" at bounding box center [1070, 317] width 10 height 10
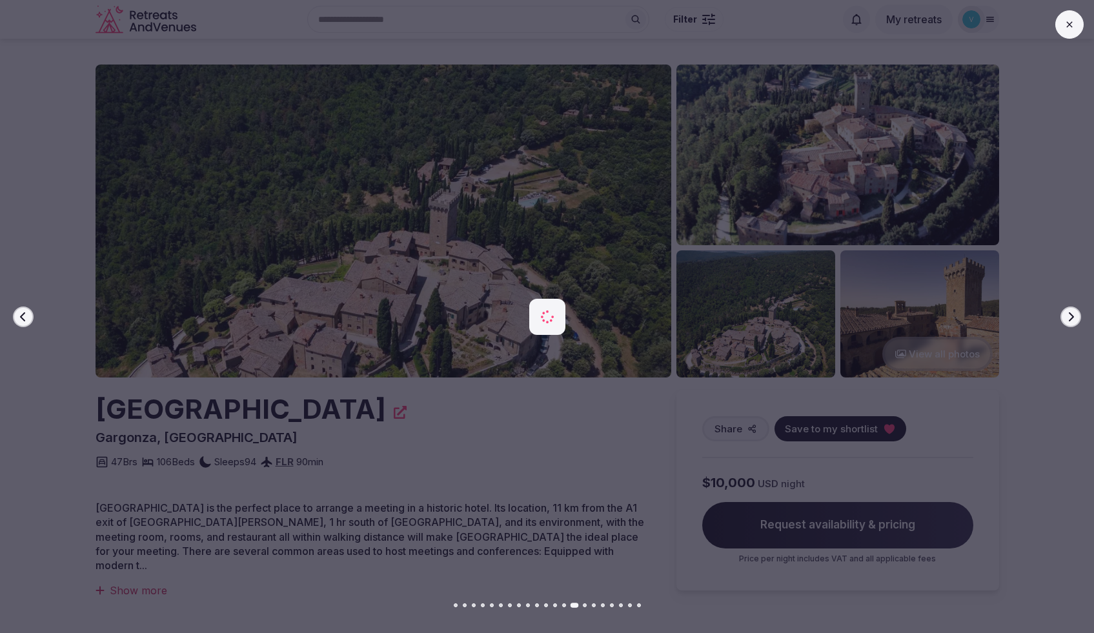
click at [1074, 316] on icon "button" at bounding box center [1070, 317] width 10 height 10
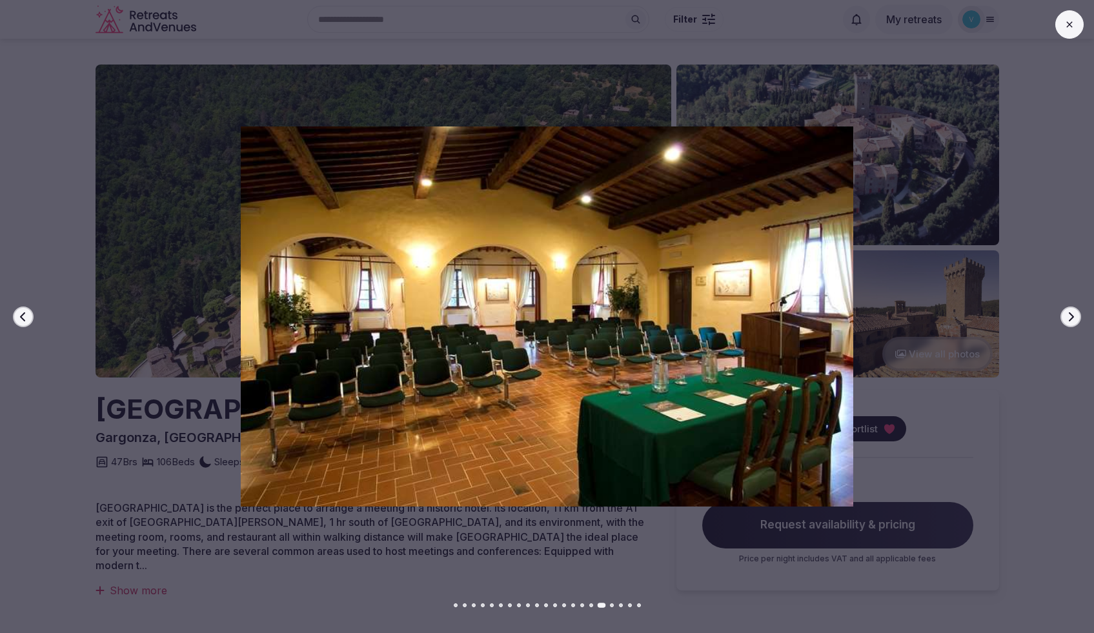
click at [1074, 316] on icon "button" at bounding box center [1070, 317] width 10 height 10
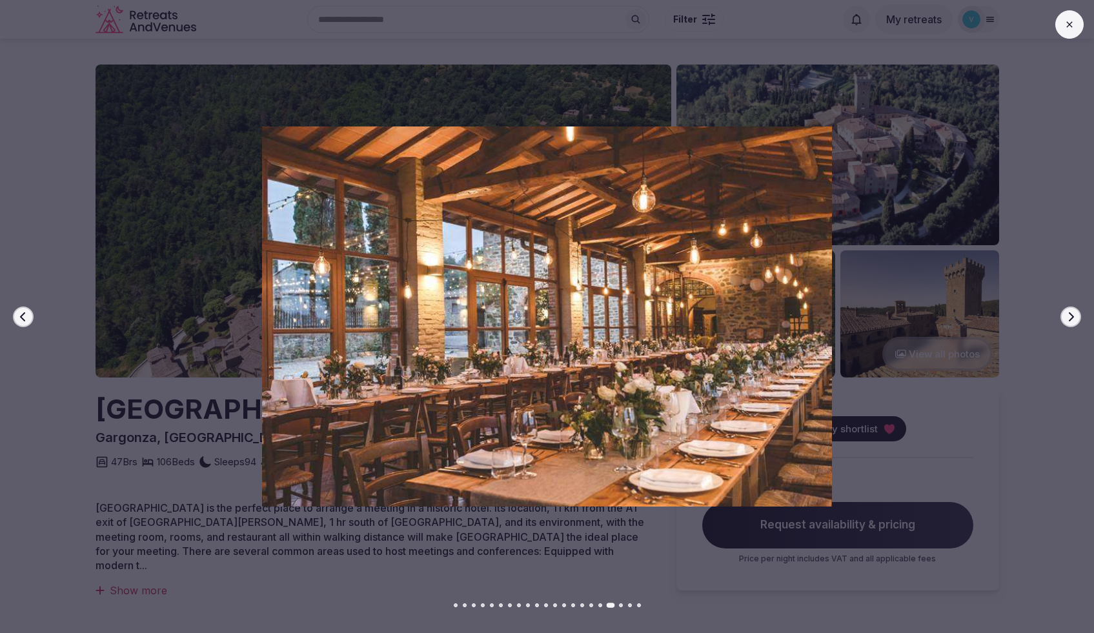
click at [1074, 316] on icon "button" at bounding box center [1070, 317] width 10 height 10
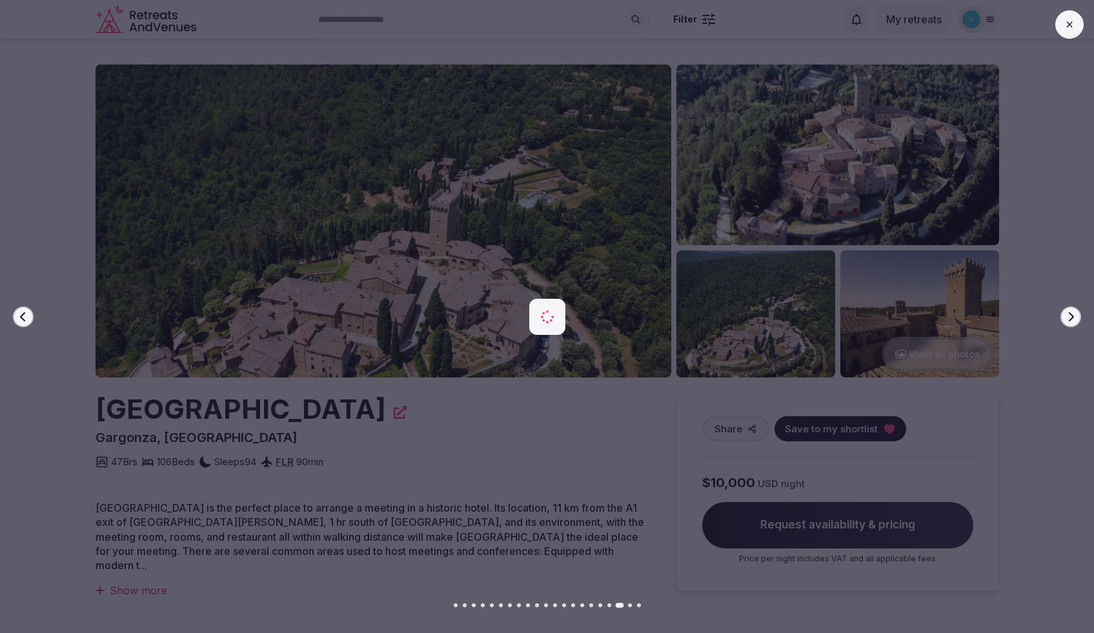
click at [1074, 316] on icon "button" at bounding box center [1070, 317] width 10 height 10
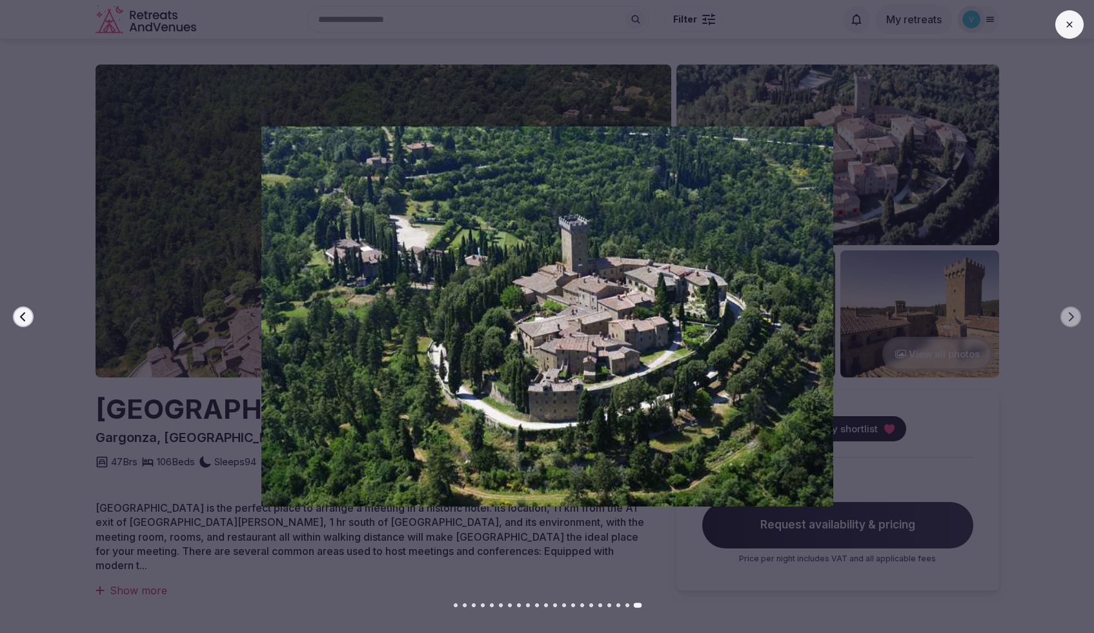
click at [62, 153] on div at bounding box center [542, 316] width 1104 height 380
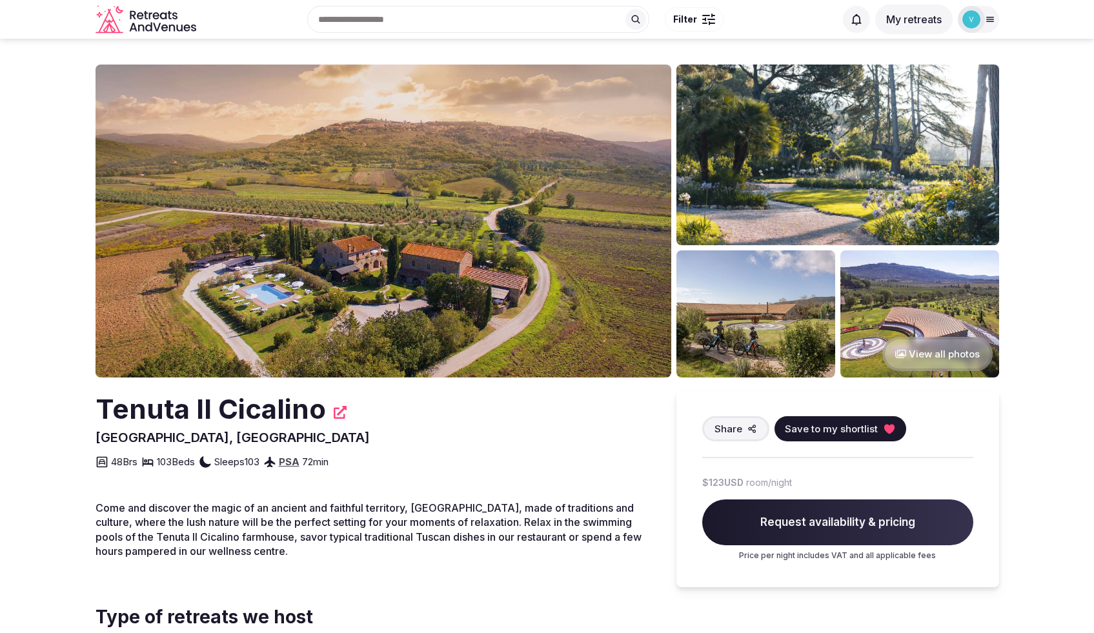
click at [903, 349] on icon "View all photos" at bounding box center [900, 354] width 11 height 10
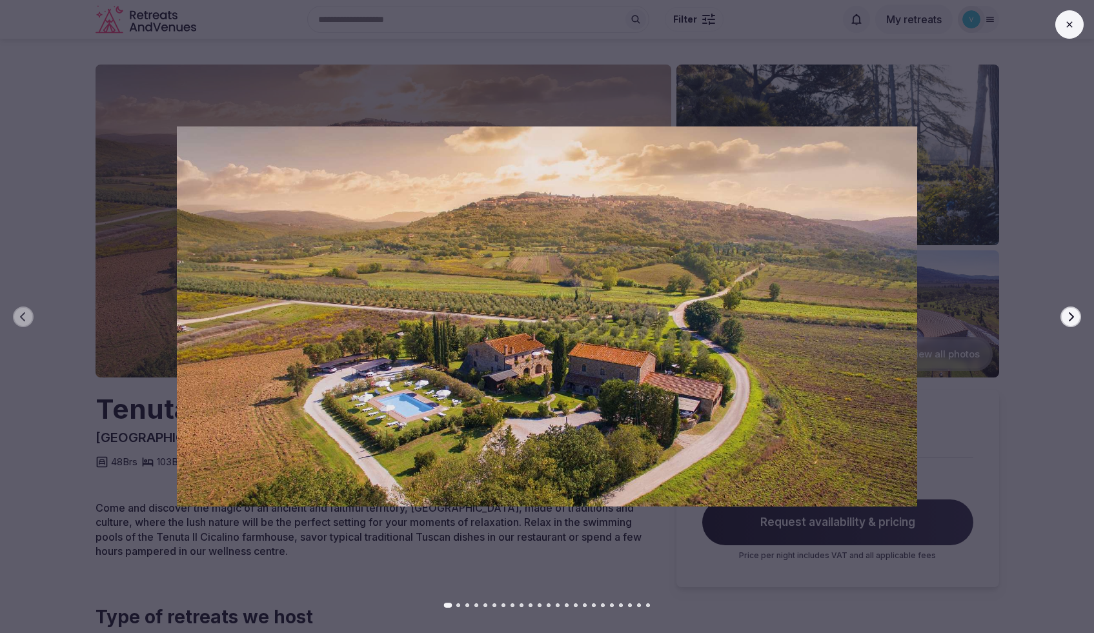
click at [1073, 315] on icon "button" at bounding box center [1070, 317] width 10 height 10
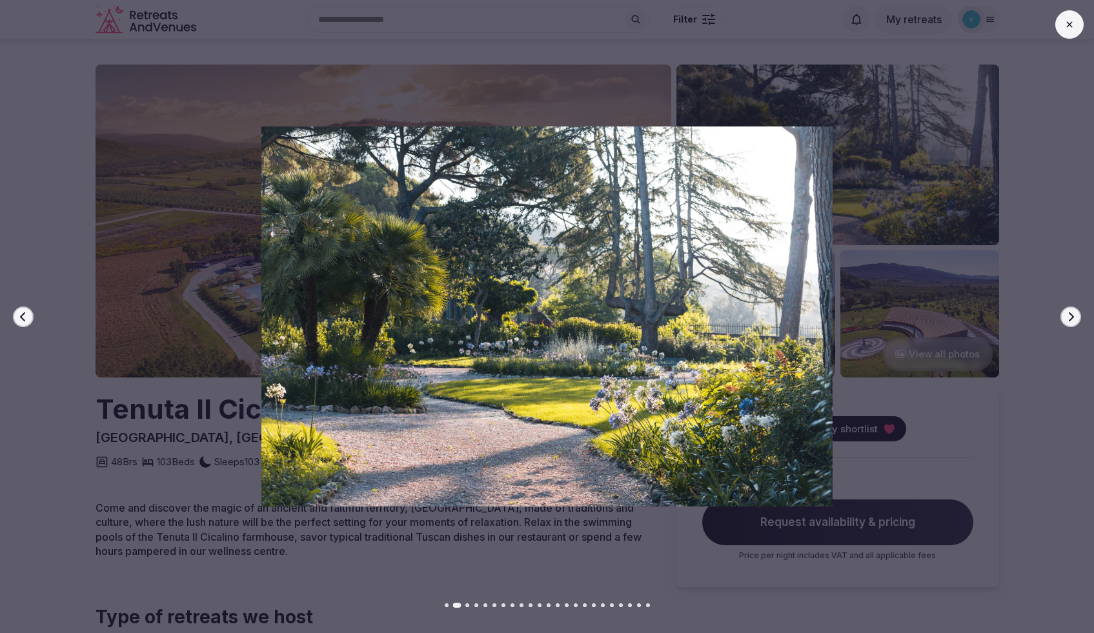
click at [1084, 321] on div at bounding box center [542, 316] width 1104 height 380
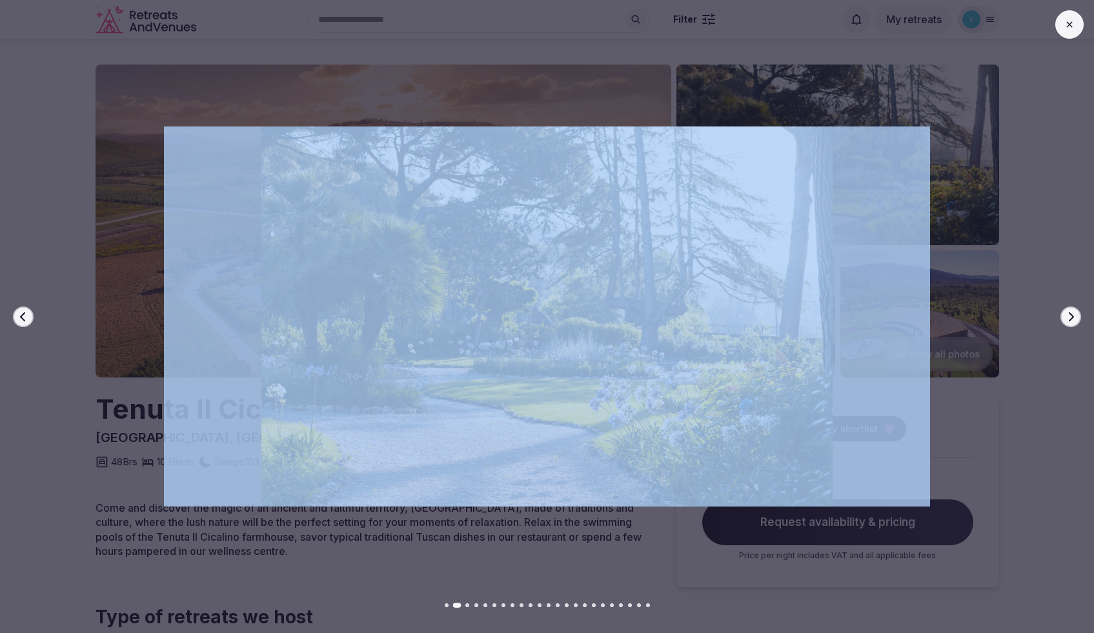
click at [1084, 321] on div at bounding box center [542, 316] width 1104 height 380
click at [1076, 321] on button "Next slide" at bounding box center [1070, 317] width 21 height 21
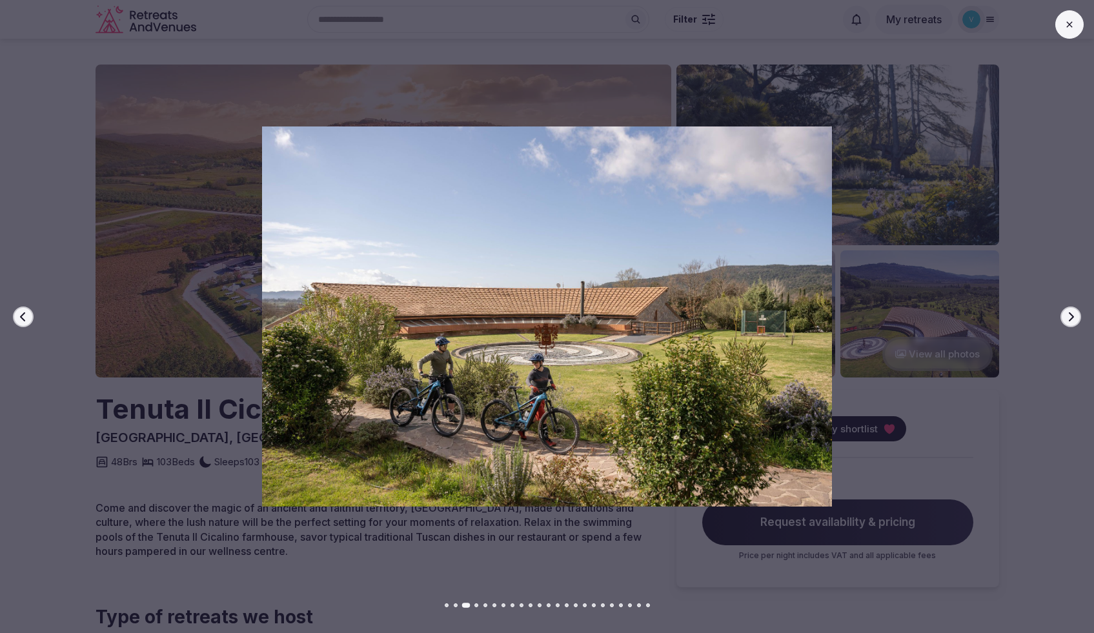
click at [1071, 321] on icon "button" at bounding box center [1070, 317] width 10 height 10
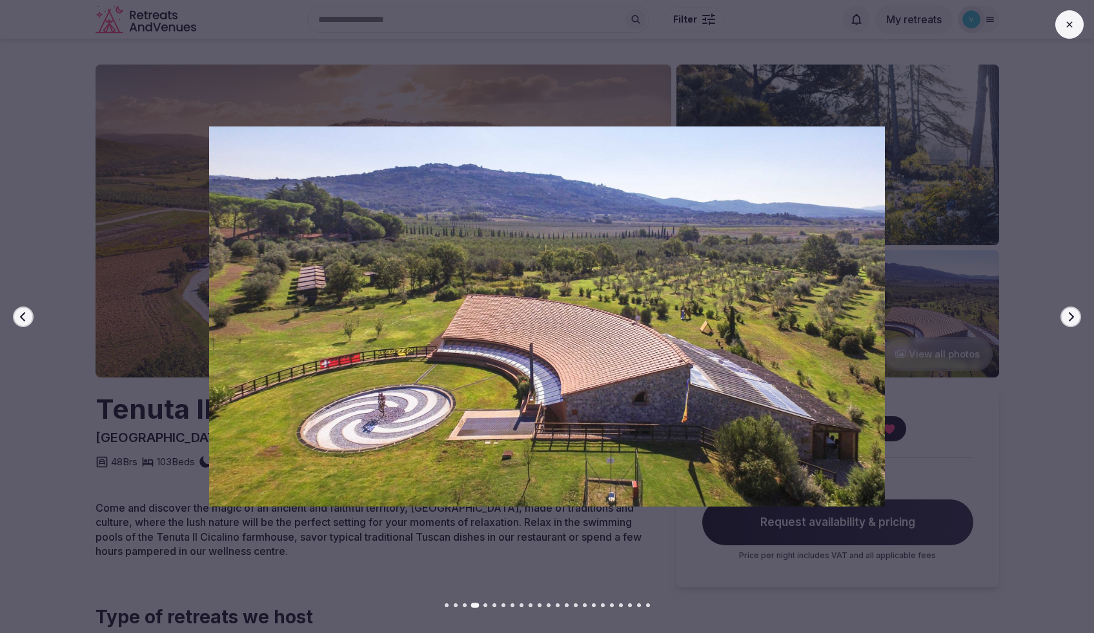
click at [1071, 321] on icon "button" at bounding box center [1070, 317] width 10 height 10
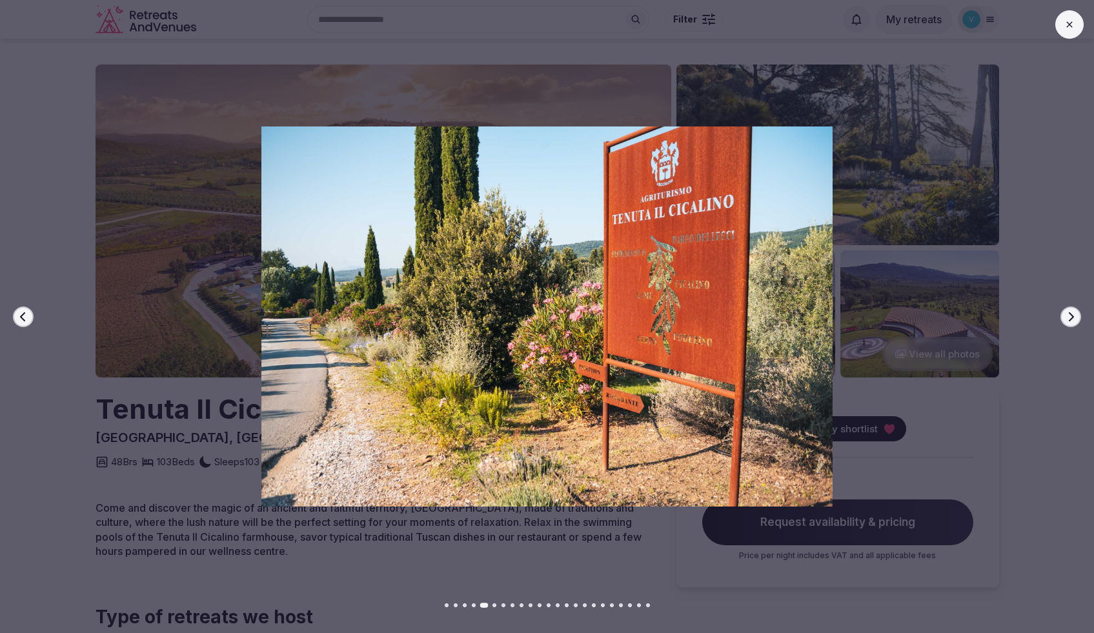
click at [1071, 321] on icon "button" at bounding box center [1070, 317] width 10 height 10
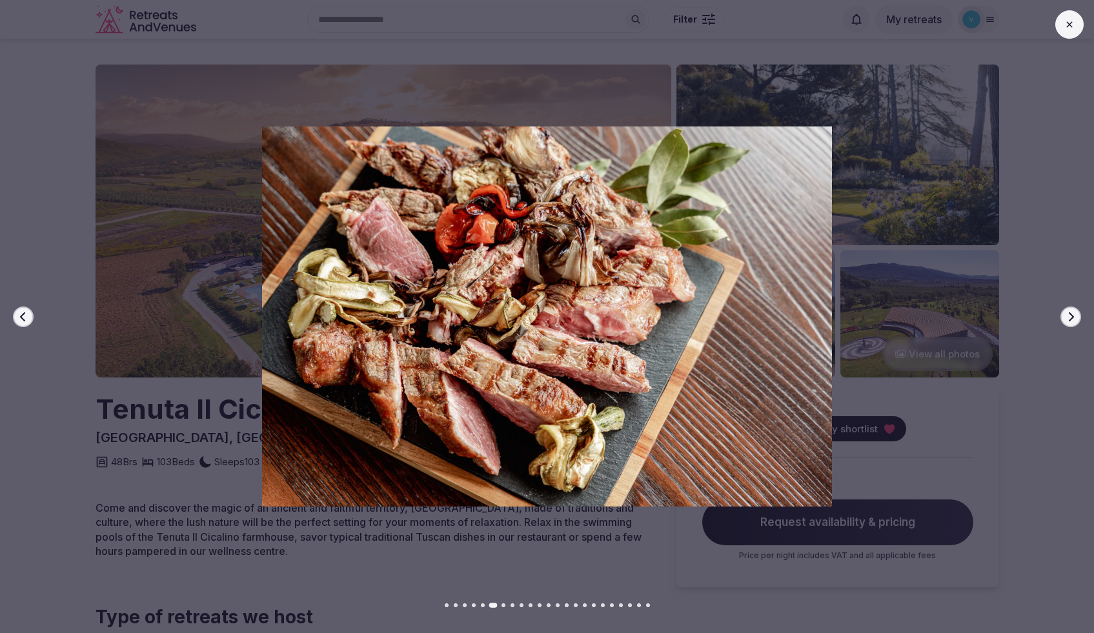
click at [1071, 321] on icon "button" at bounding box center [1070, 317] width 10 height 10
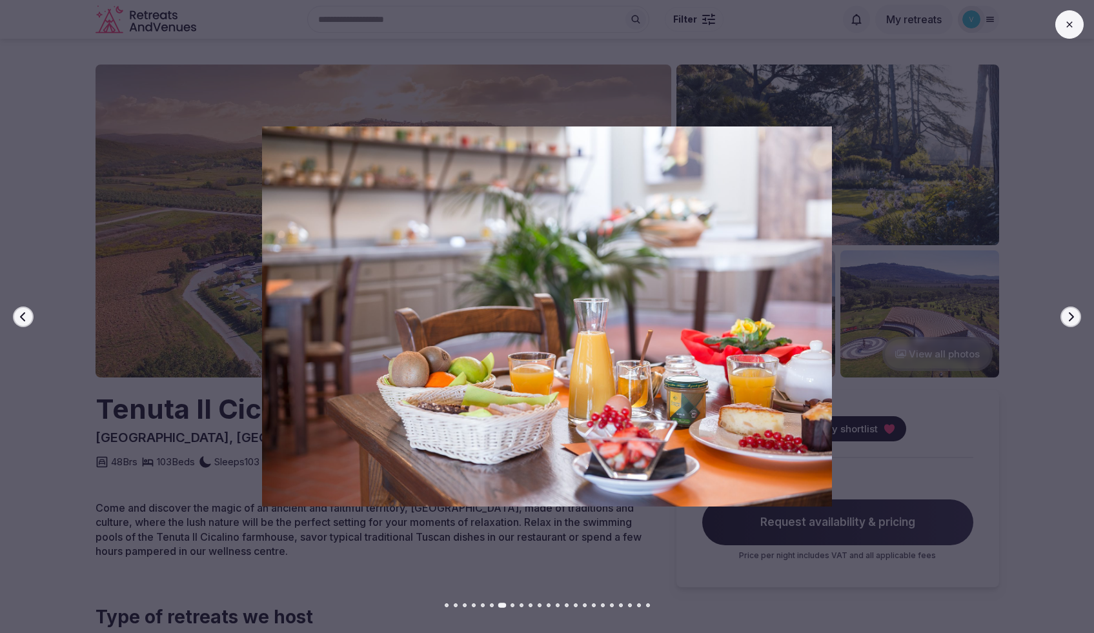
click at [1071, 321] on icon "button" at bounding box center [1070, 317] width 10 height 10
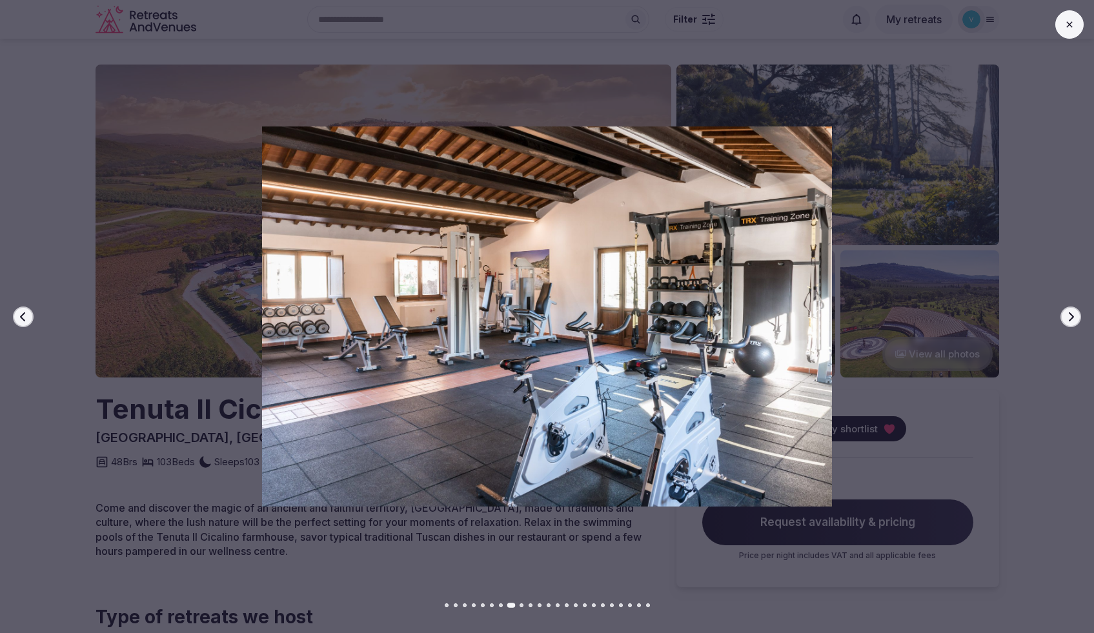
click at [1071, 321] on icon "button" at bounding box center [1070, 317] width 10 height 10
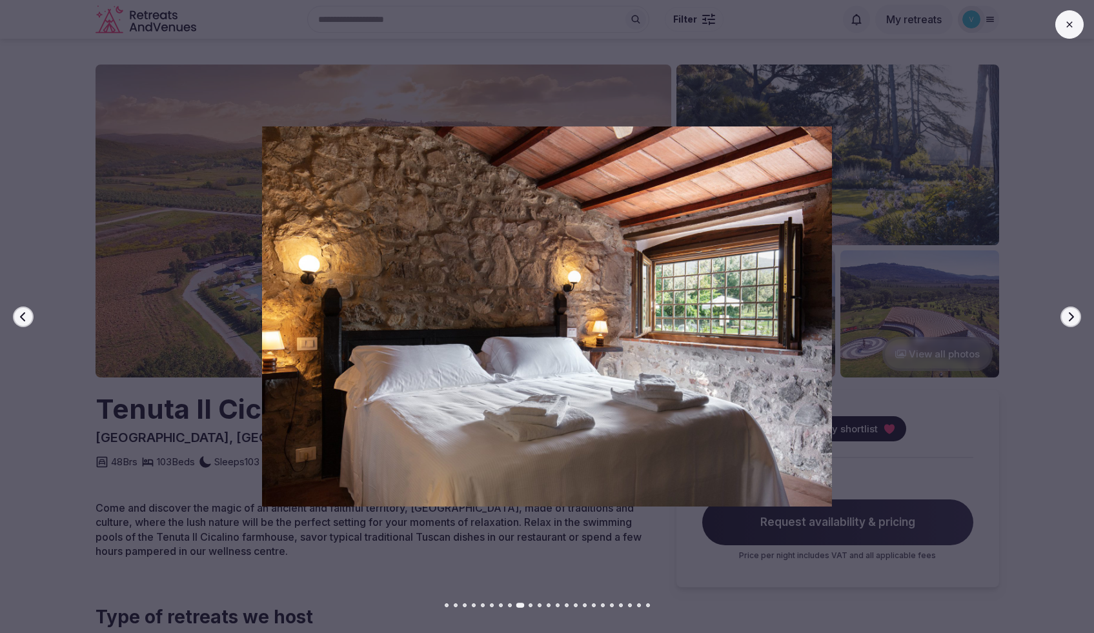
click at [1071, 321] on icon "button" at bounding box center [1070, 317] width 10 height 10
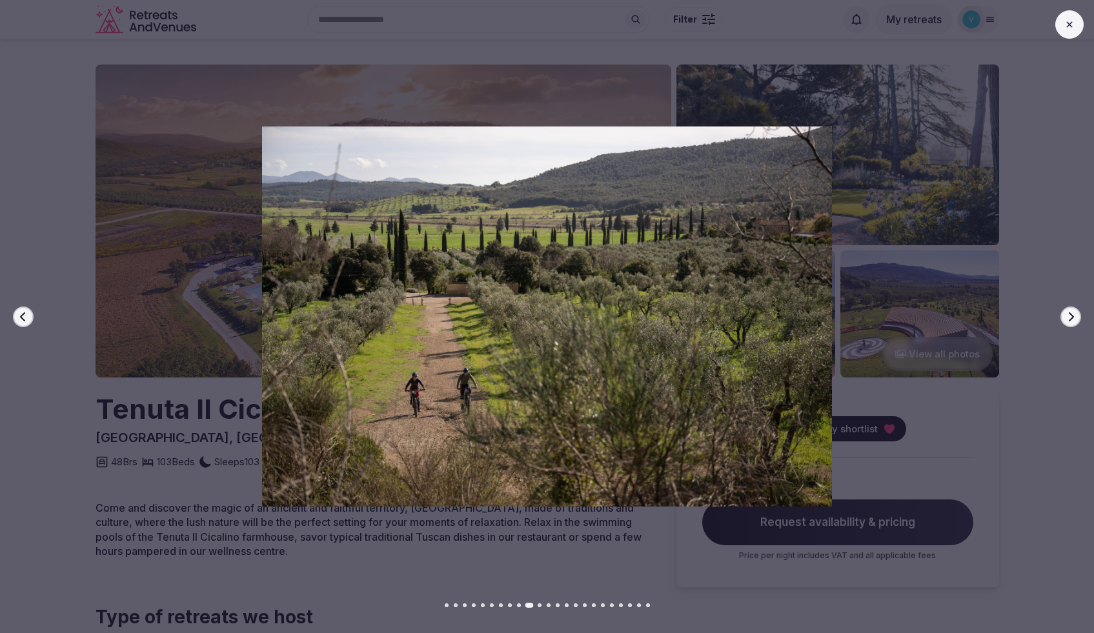
click at [1071, 321] on icon "button" at bounding box center [1070, 317] width 10 height 10
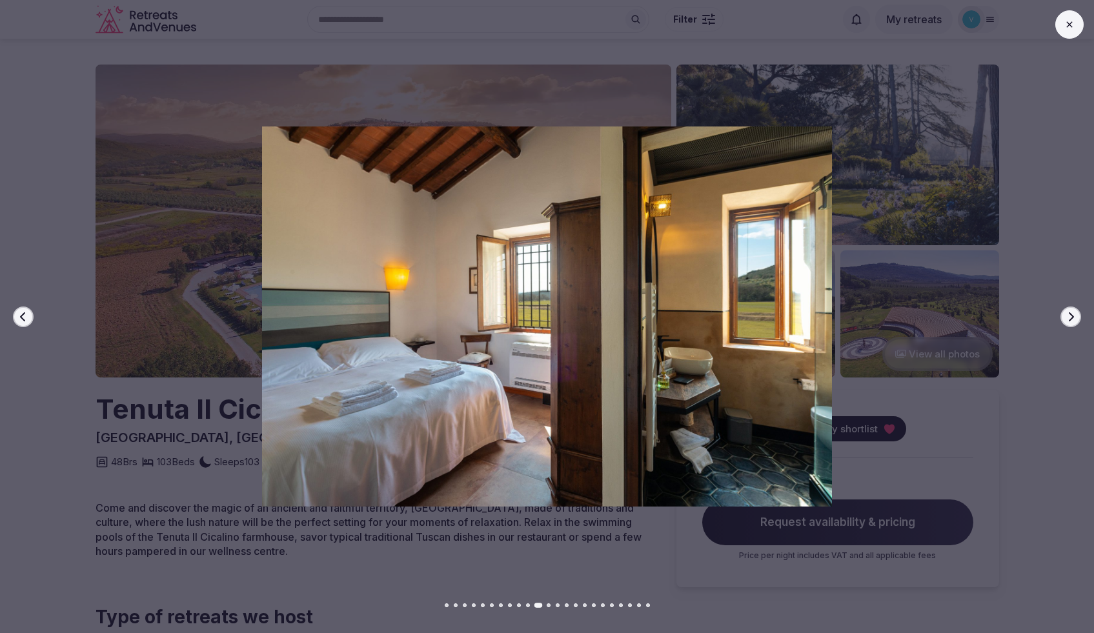
click at [1071, 321] on icon "button" at bounding box center [1070, 317] width 10 height 10
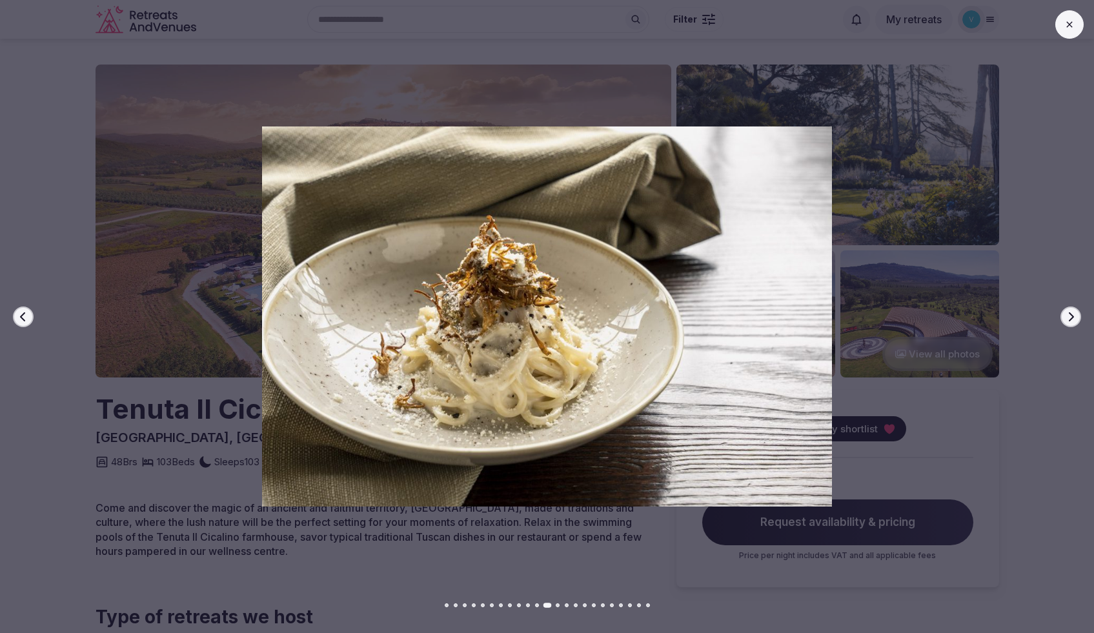
click at [1071, 321] on icon "button" at bounding box center [1070, 317] width 10 height 10
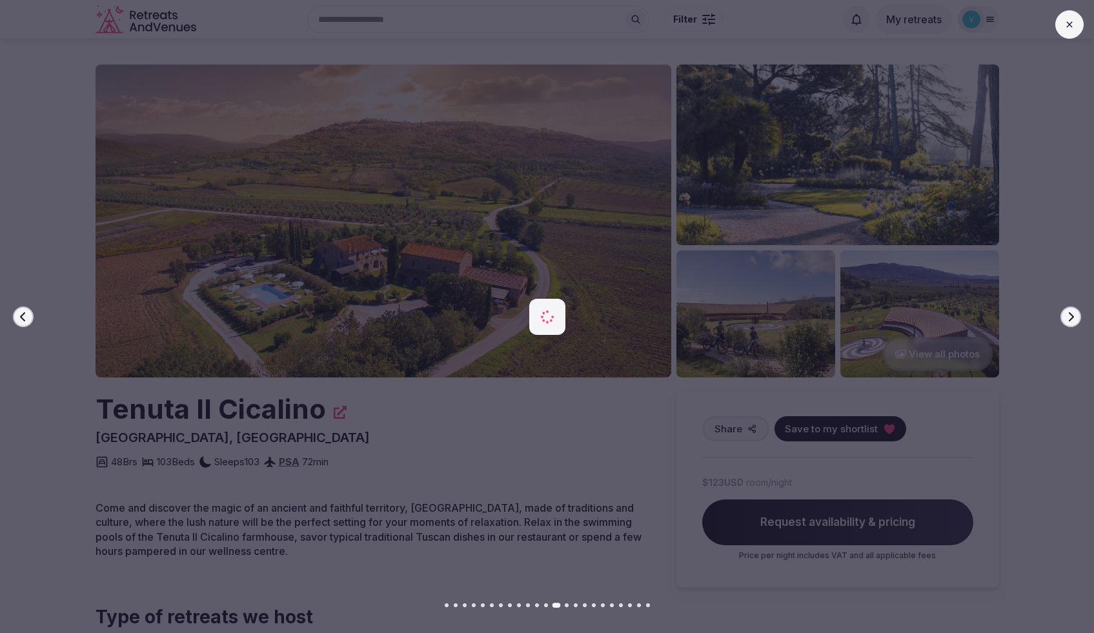
click at [1071, 321] on icon "button" at bounding box center [1070, 317] width 10 height 10
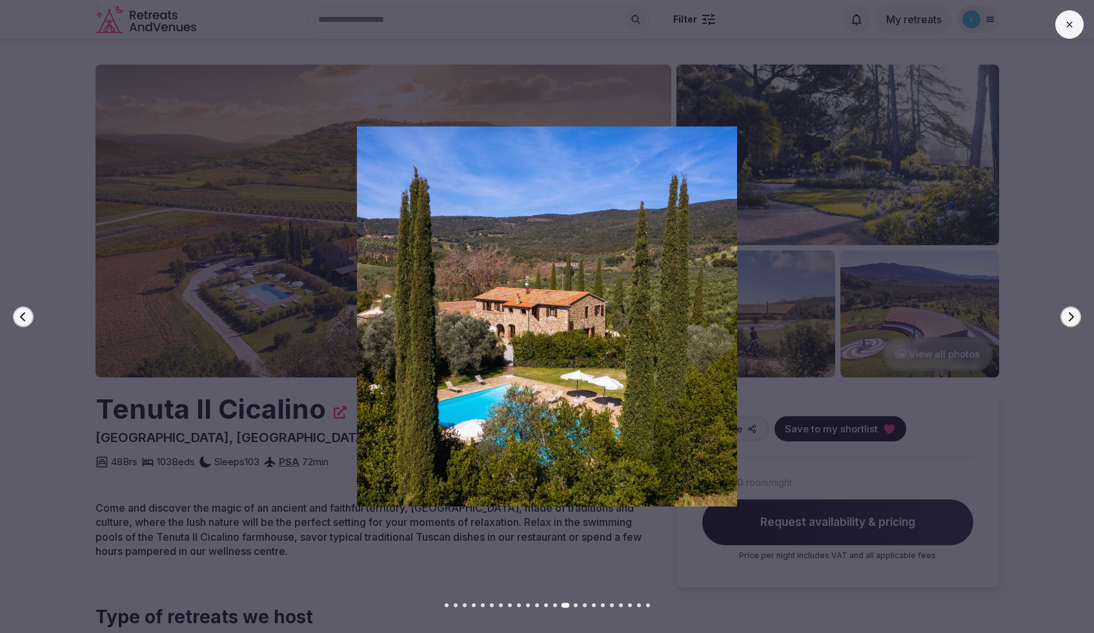
click at [1071, 321] on icon "button" at bounding box center [1070, 317] width 10 height 10
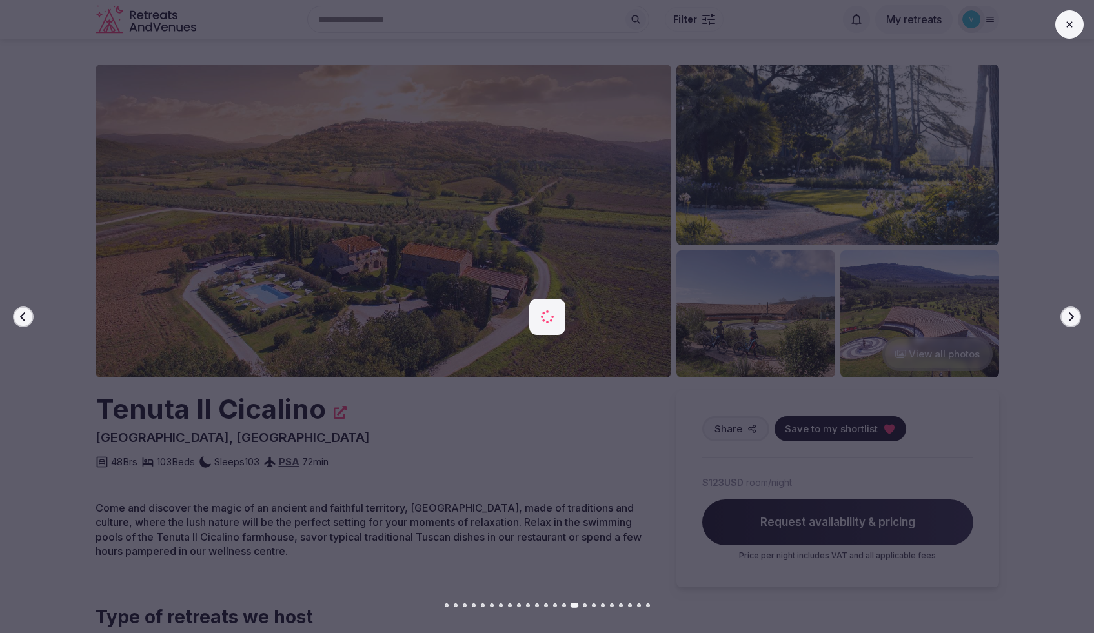
click at [1071, 321] on icon "button" at bounding box center [1070, 317] width 10 height 10
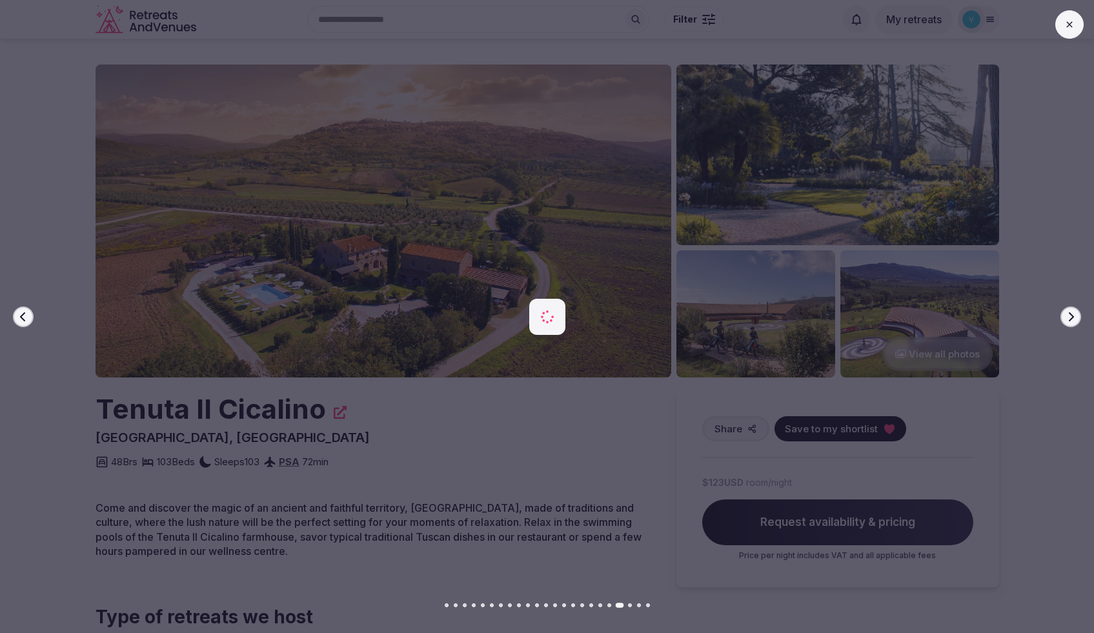
click at [1071, 321] on icon "button" at bounding box center [1070, 317] width 10 height 10
click at [1040, 259] on div at bounding box center [542, 316] width 1104 height 380
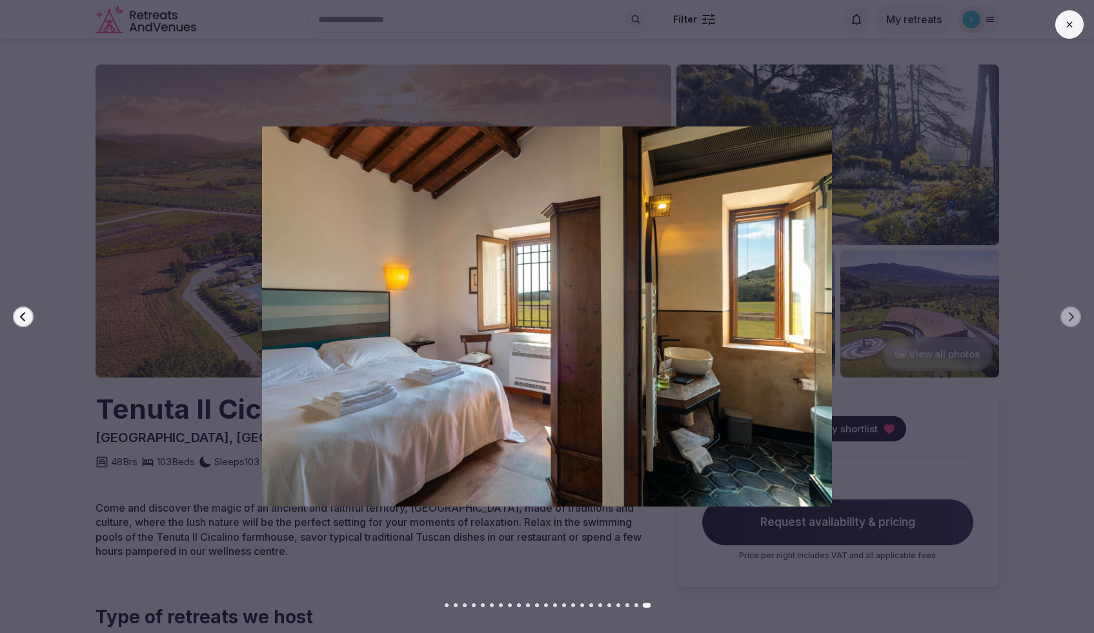
click at [1069, 30] on button at bounding box center [1069, 24] width 28 height 28
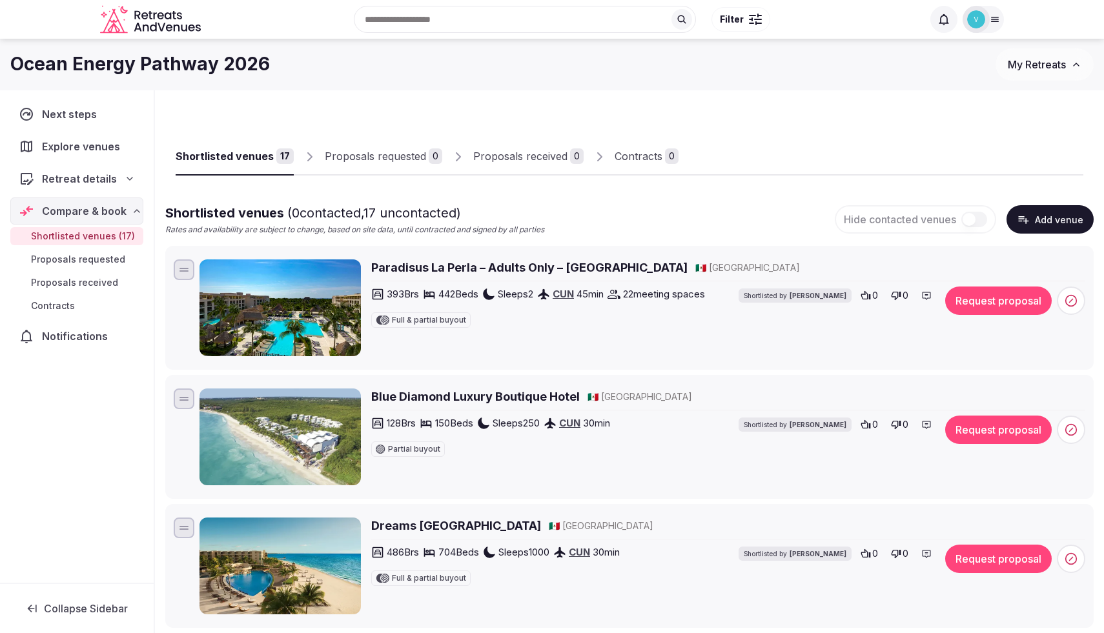
click at [978, 23] on img at bounding box center [976, 19] width 18 height 18
click at [687, 133] on div "Shortlisted venues 17 Proposals requested 0 Proposals received 0 Contracts 0" at bounding box center [629, 145] width 907 height 59
click at [307, 127] on div "Shortlisted venues 17 Proposals requested 0 Proposals received 0 Contracts 0" at bounding box center [629, 145] width 907 height 59
